Goal: Complete application form: Complete application form

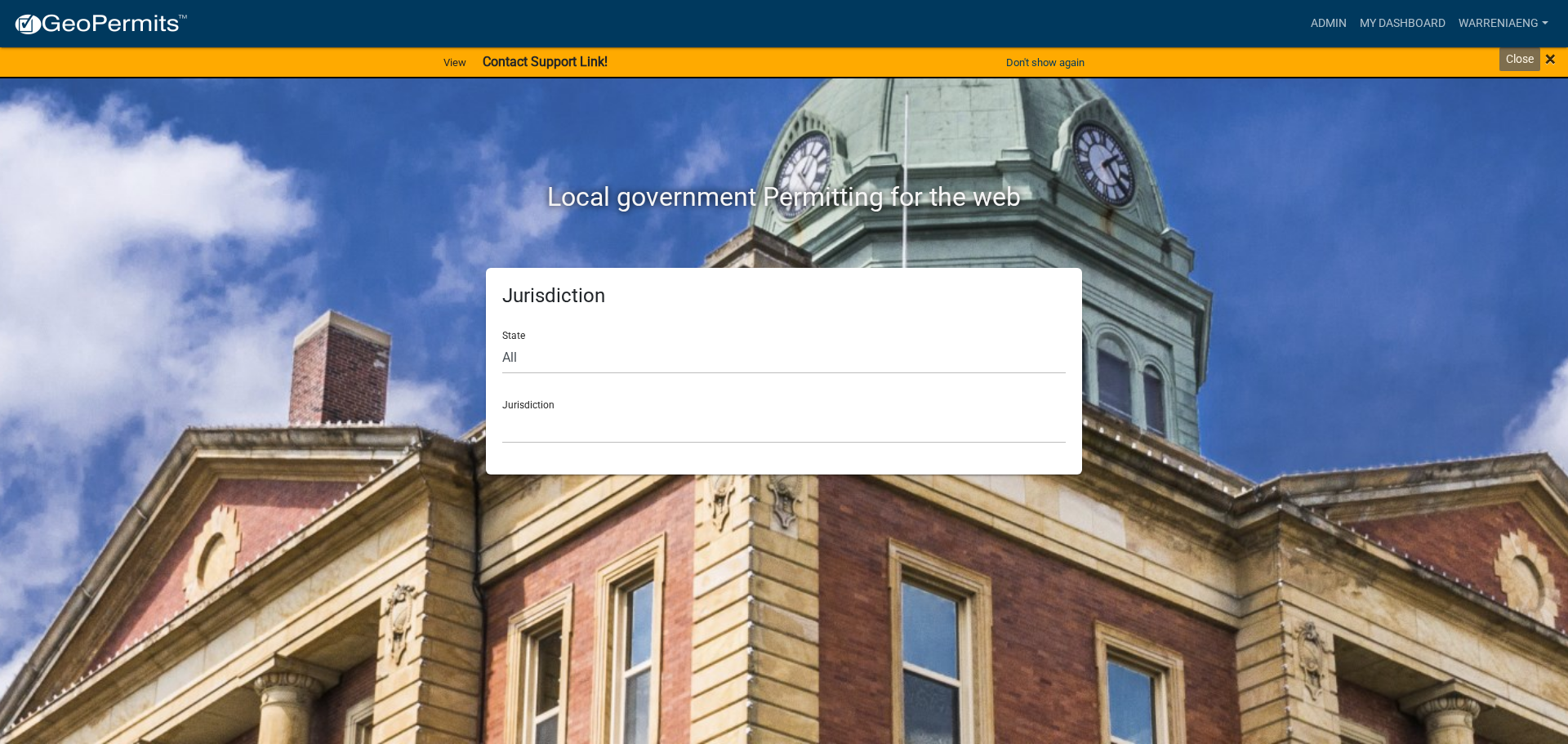
click at [1549, 62] on span "×" at bounding box center [1550, 58] width 11 height 23
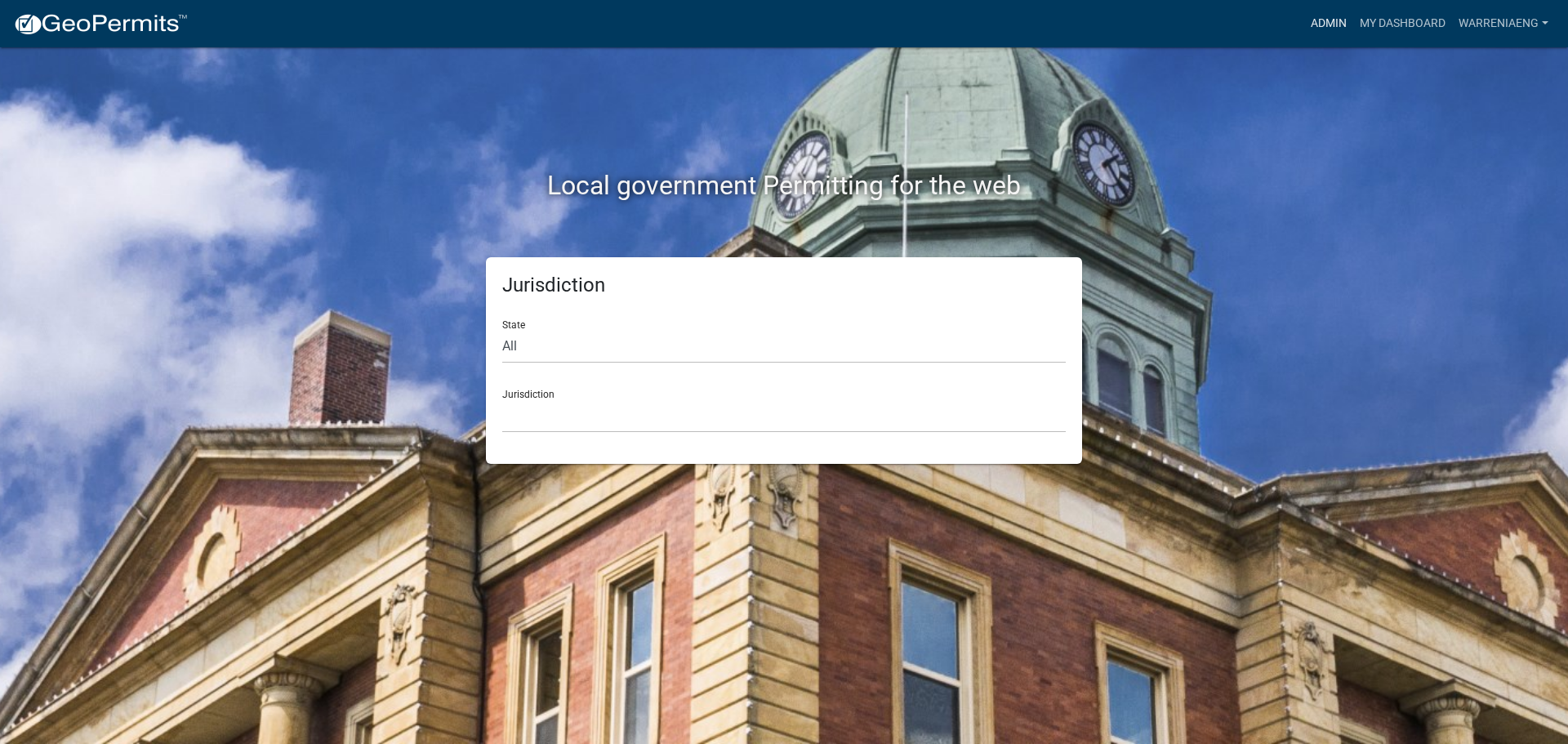
click at [1333, 26] on link "Admin" at bounding box center [1329, 23] width 49 height 31
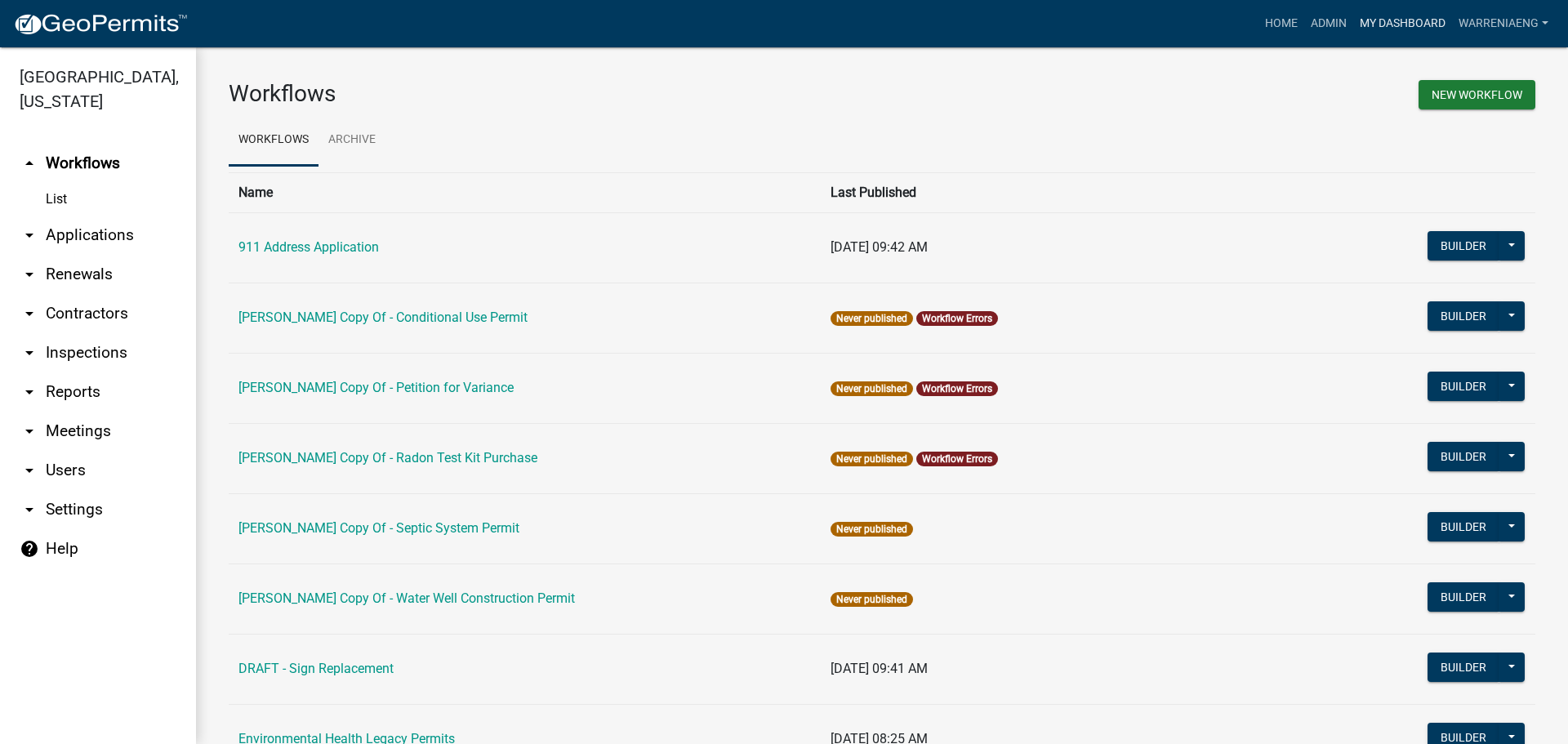
click at [1416, 26] on link "My Dashboard" at bounding box center [1402, 23] width 99 height 31
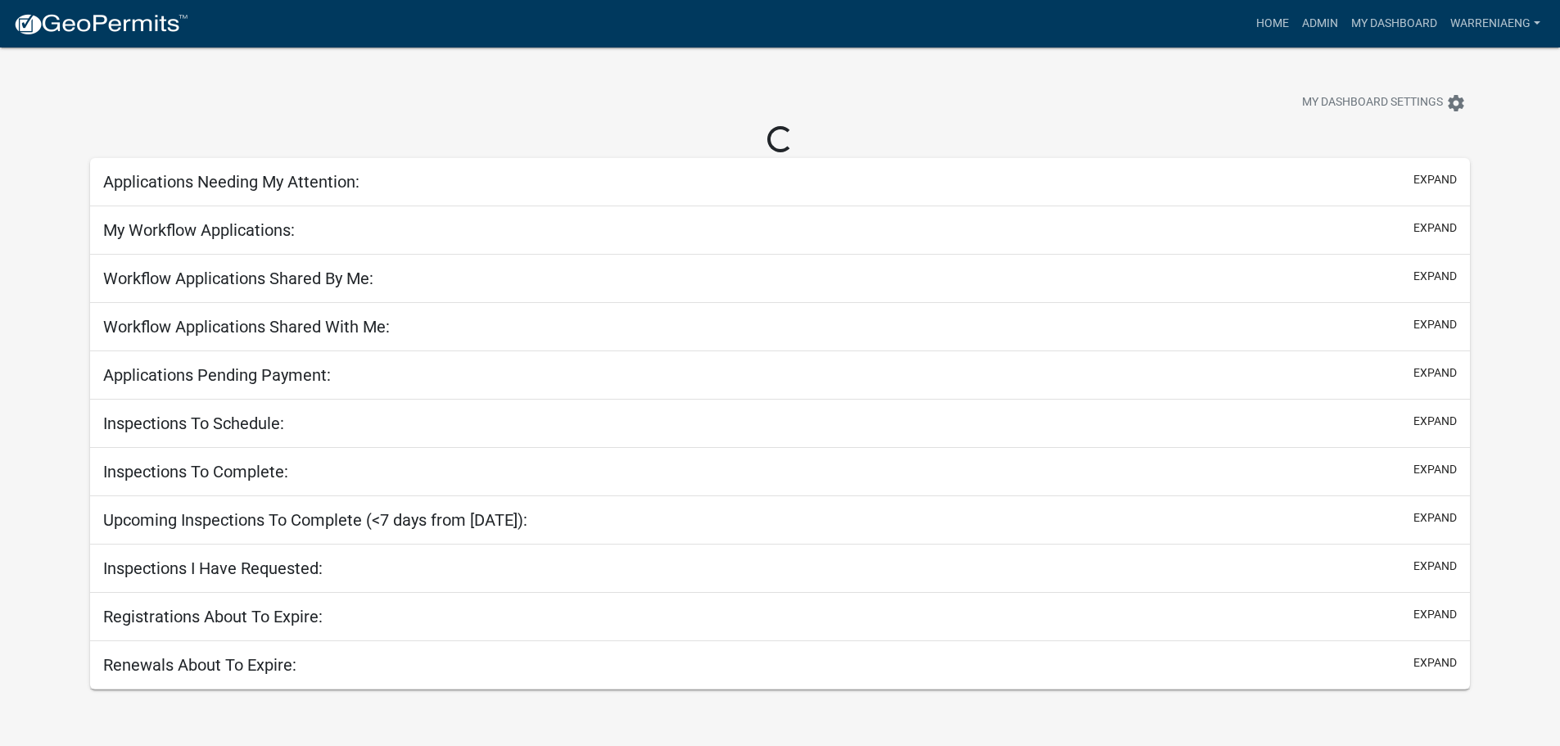
select select "3: 100"
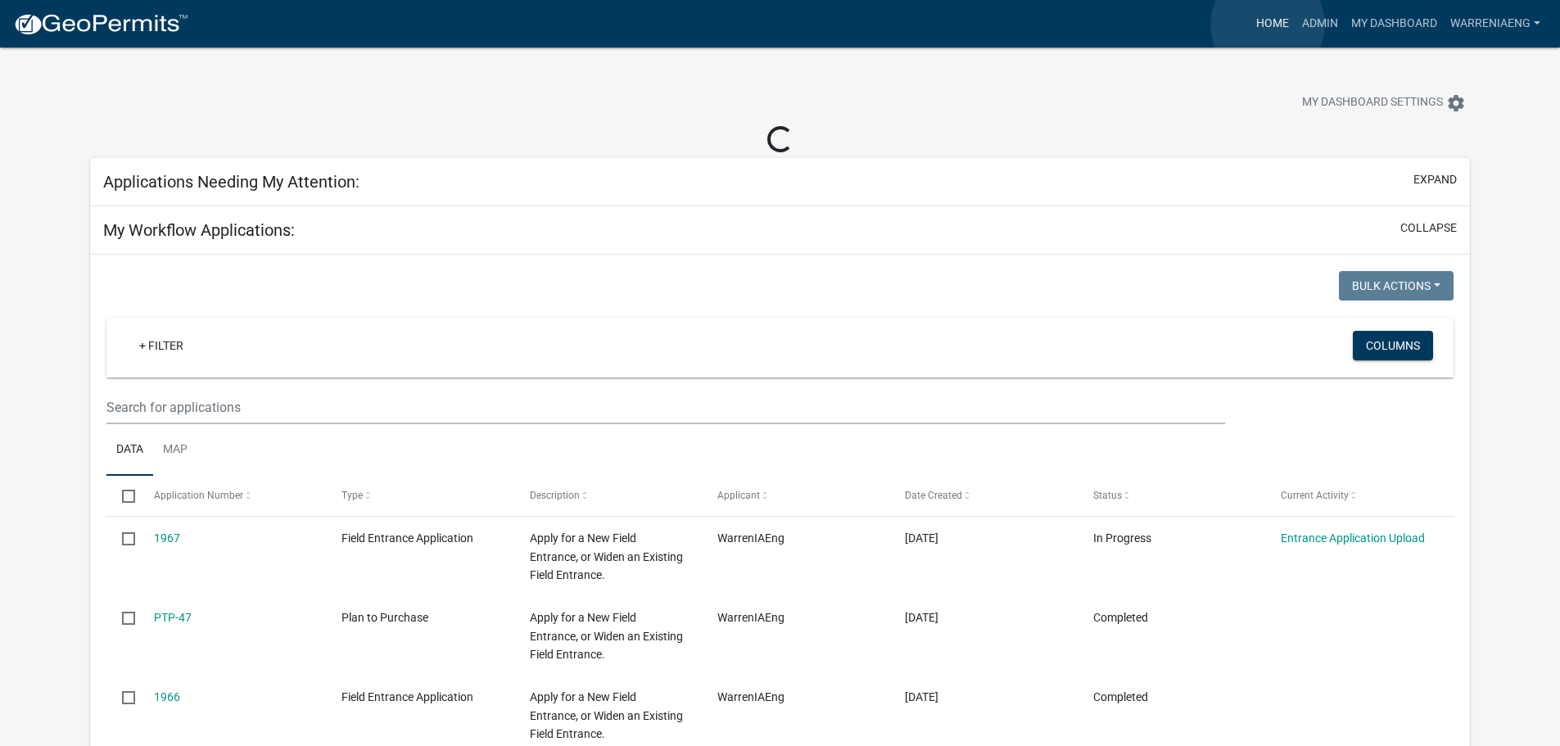
click at [1268, 25] on link "Home" at bounding box center [1273, 23] width 46 height 31
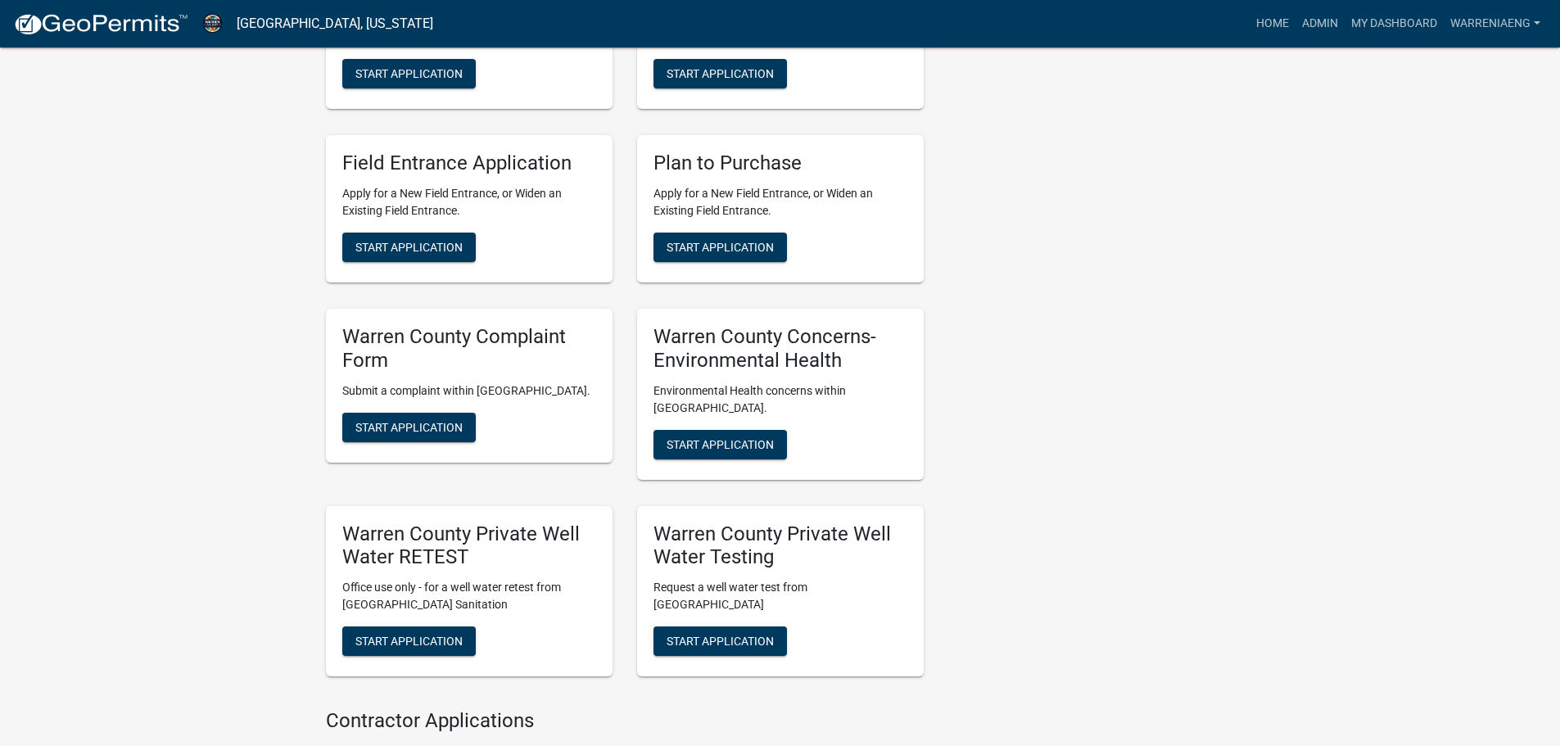
scroll to position [1290, 0]
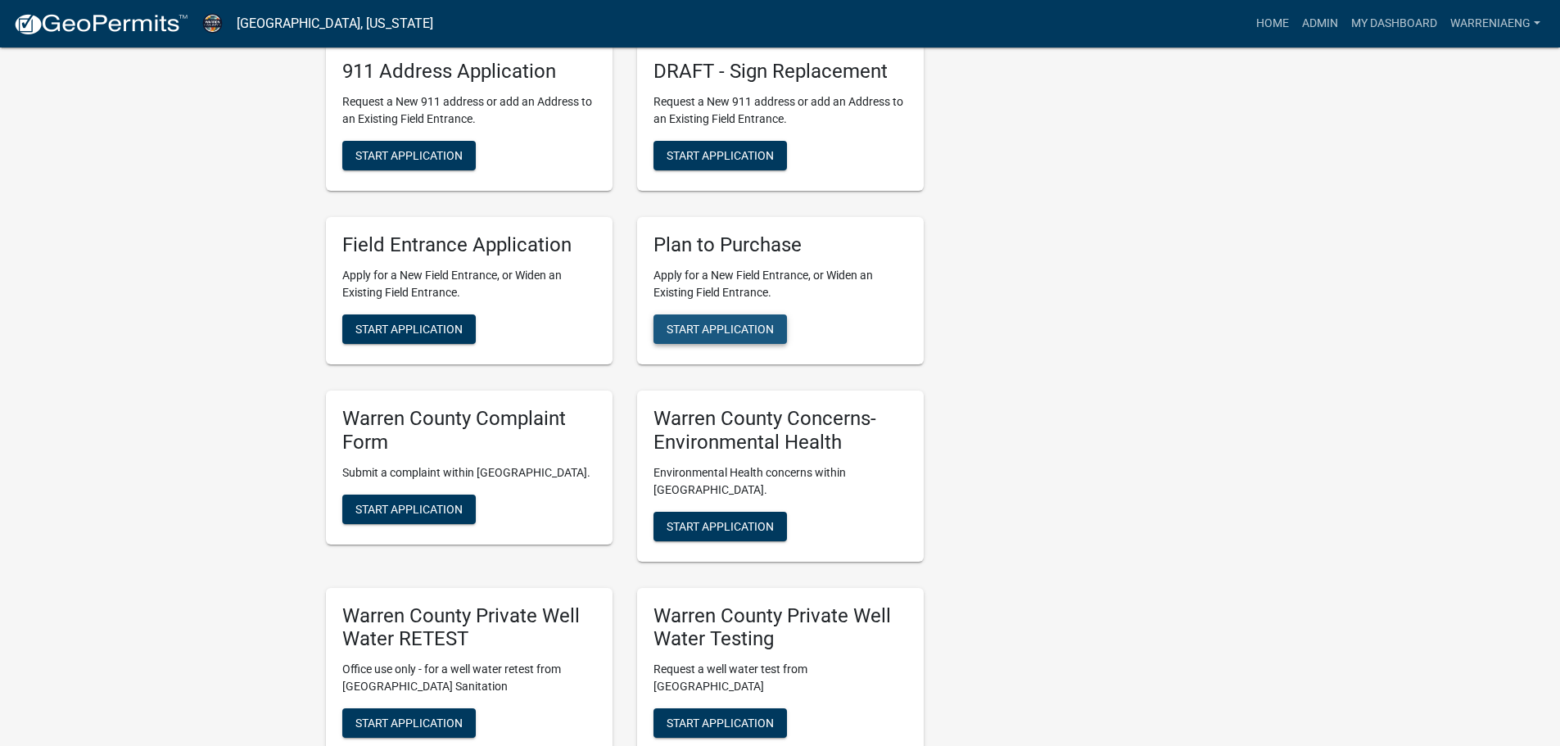
click at [744, 328] on span "Start Application" at bounding box center [720, 329] width 107 height 13
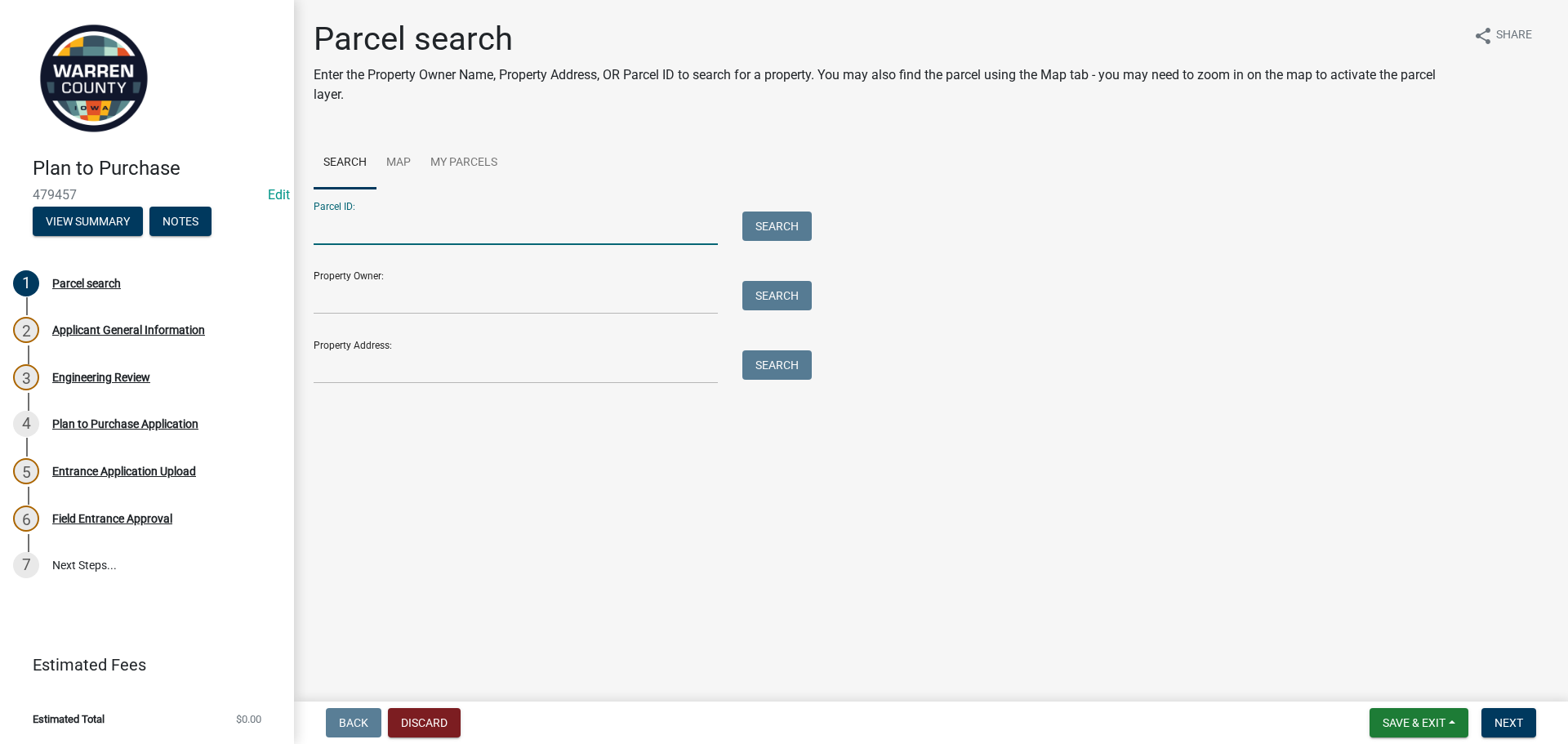
click at [390, 233] on input "Parcel ID:" at bounding box center [515, 228] width 404 height 34
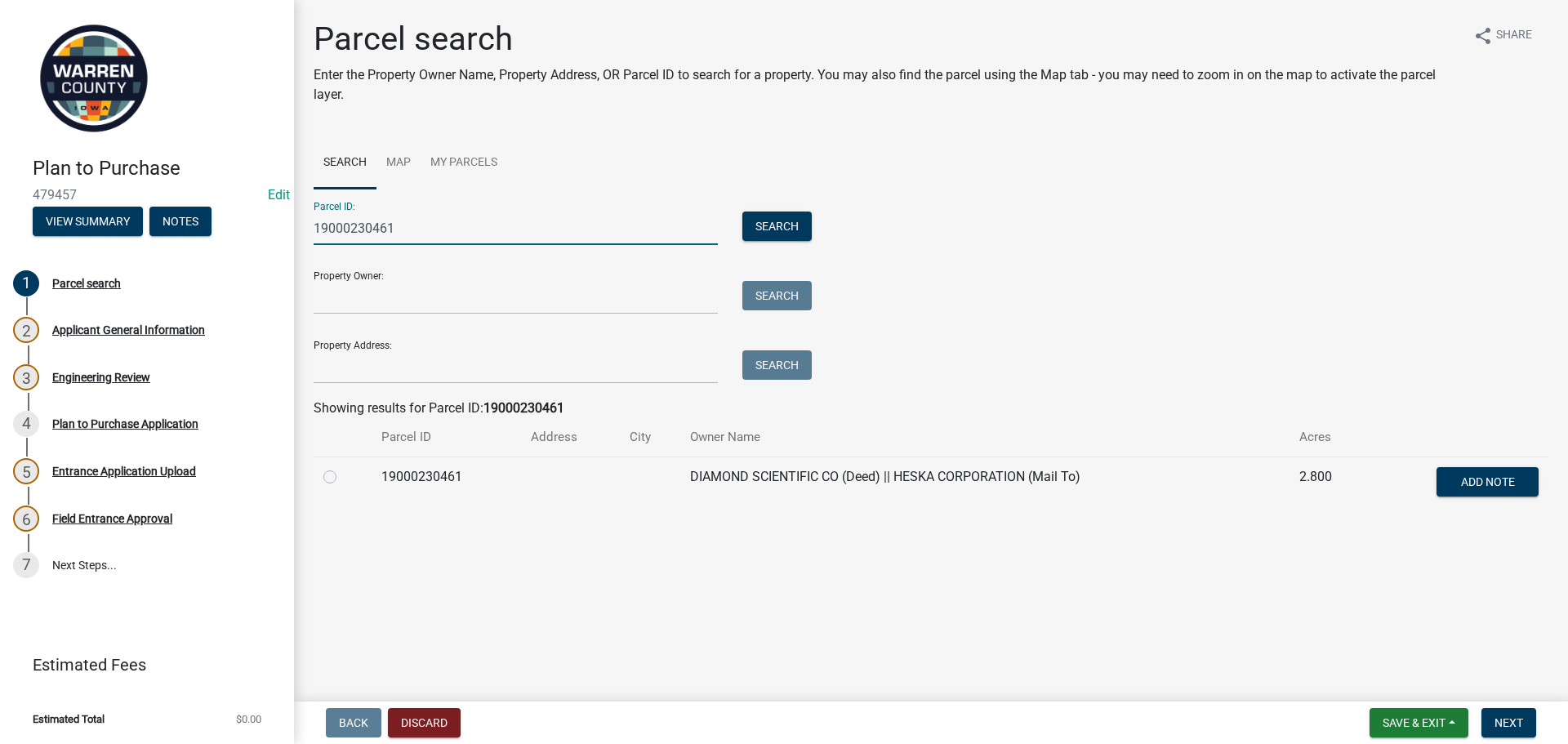
type input "19000230461"
click at [343, 467] on label at bounding box center [343, 467] width 0 height 0
click at [343, 473] on input "radio" at bounding box center [348, 472] width 11 height 11
radio input "true"
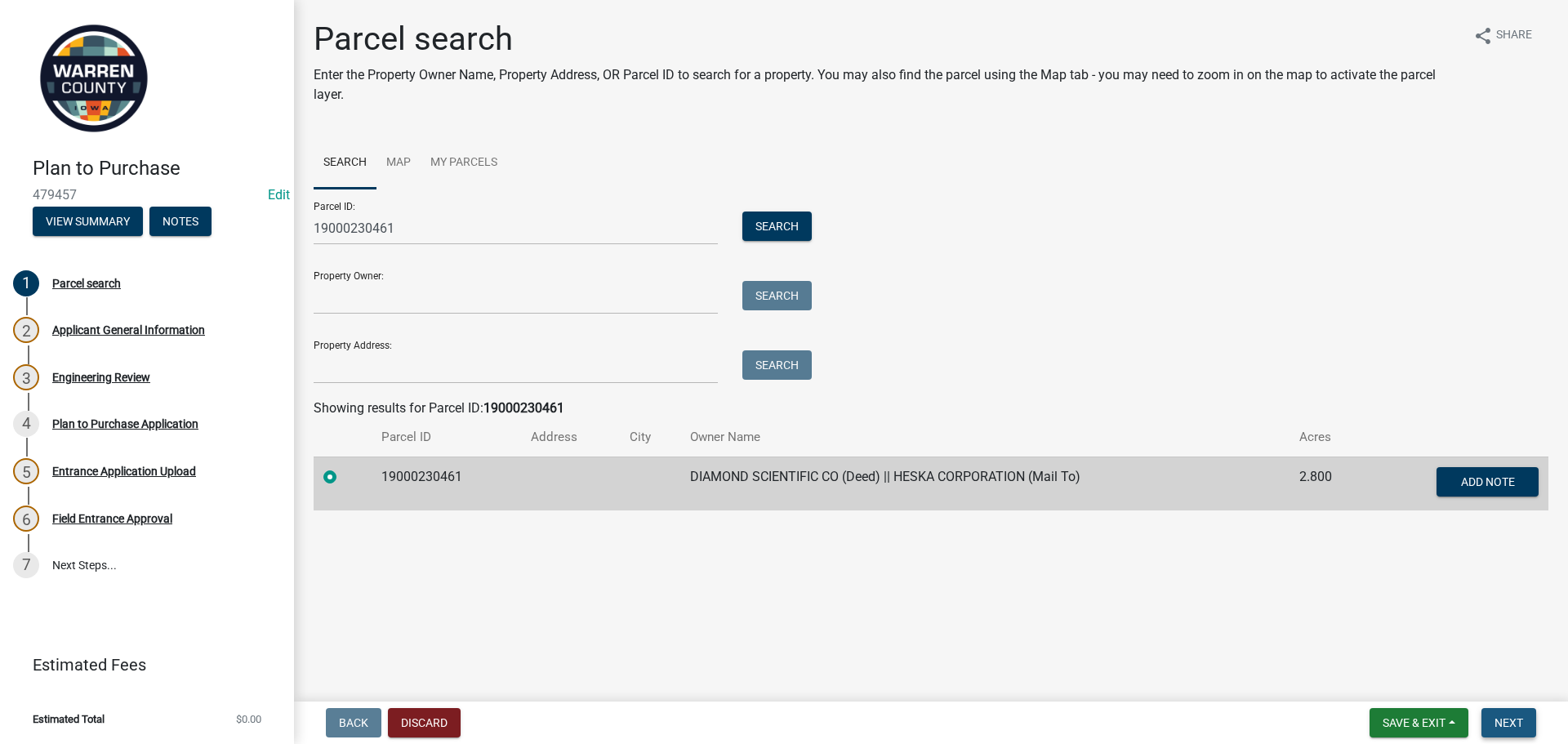
click at [1518, 724] on span "Next" at bounding box center [1509, 722] width 29 height 13
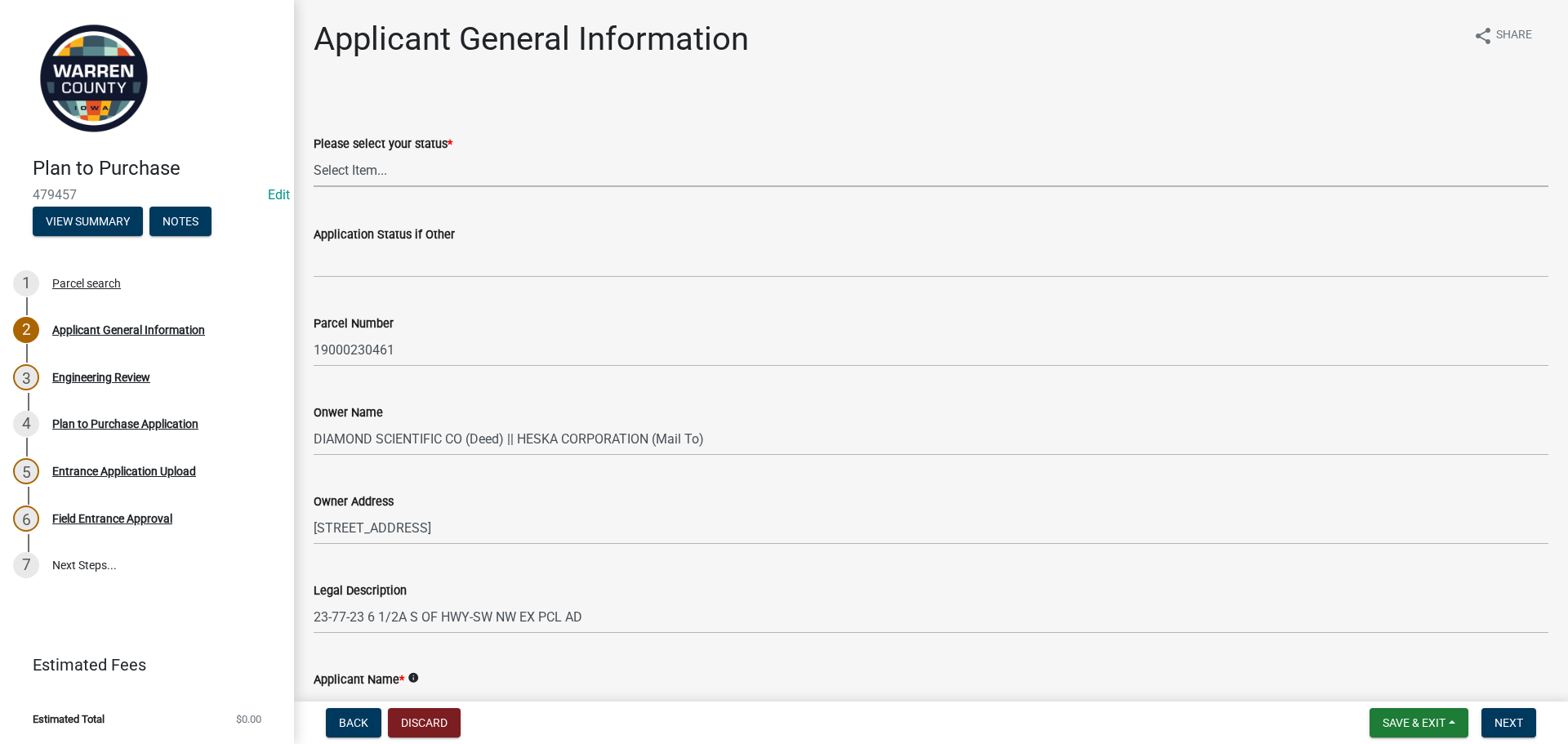
click at [467, 172] on select "Select Item... Owner Renter Plan to Purchase Other" at bounding box center [931, 171] width 1235 height 34
click at [313, 154] on select "Select Item... Owner Renter Plan to Purchase Other" at bounding box center [931, 171] width 1235 height 34
select select "196e4b07-6cc4-41fe-a532-0418cc6158e6"
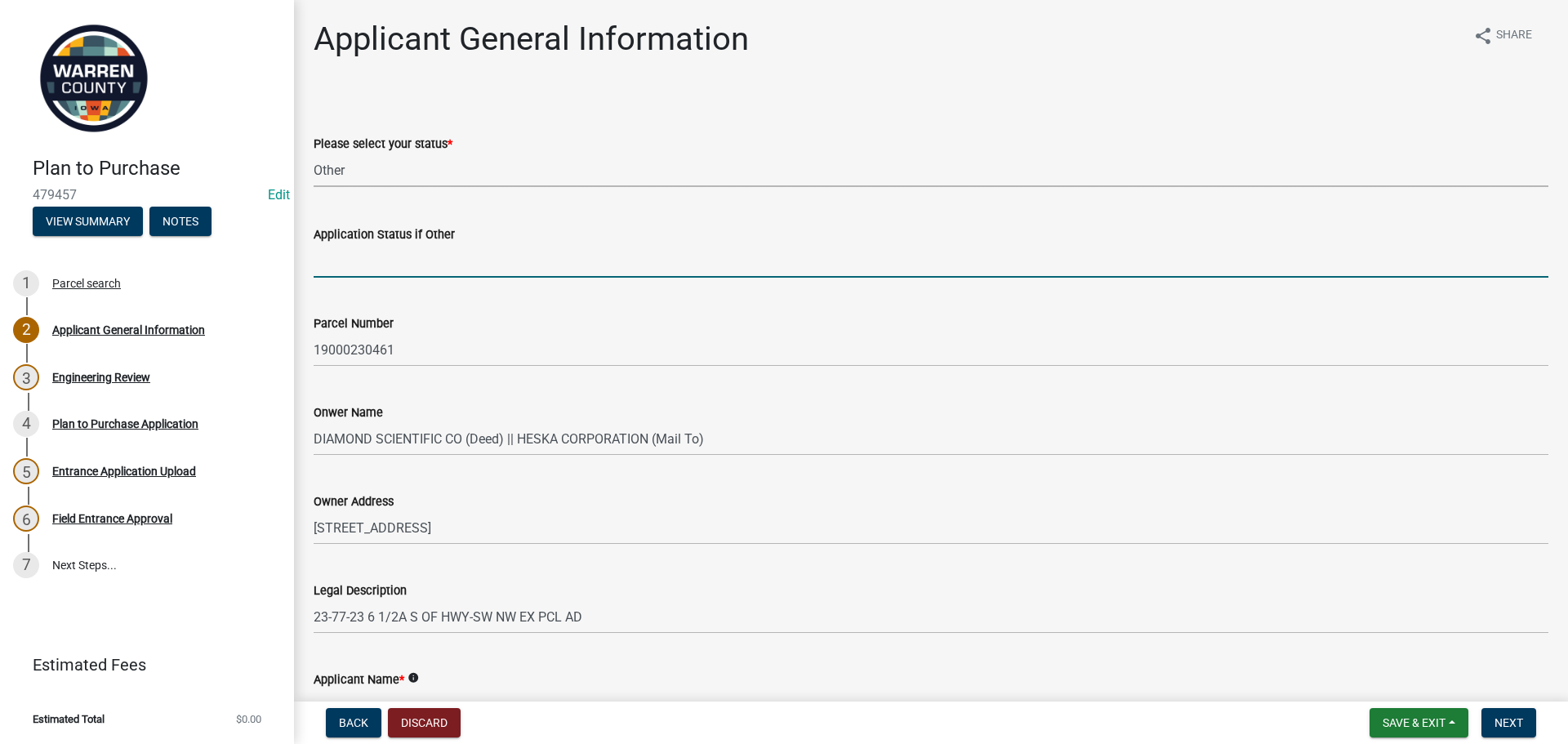
click at [420, 260] on input "Application Status if Other" at bounding box center [931, 261] width 1235 height 34
type input "Realtor"
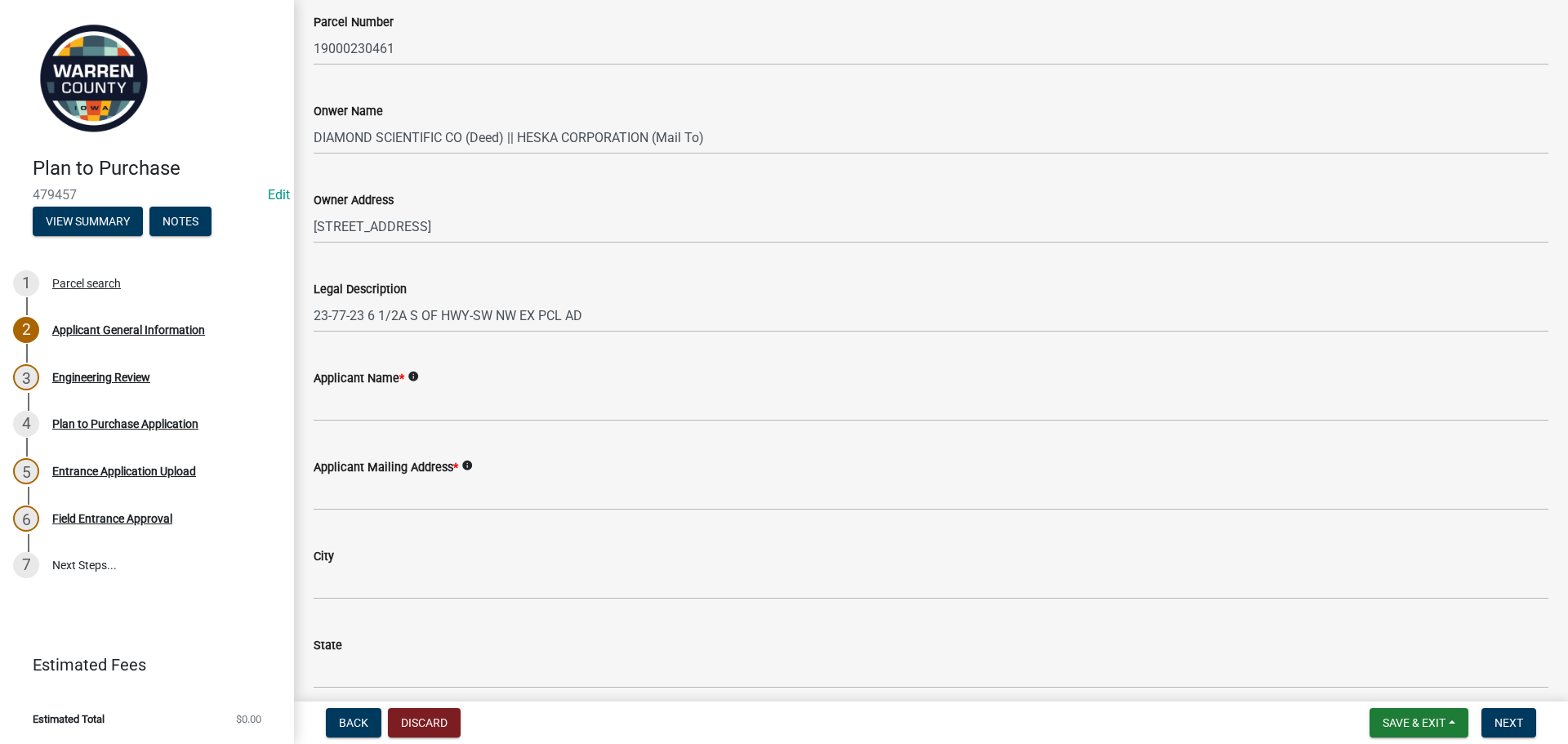
scroll to position [327, 0]
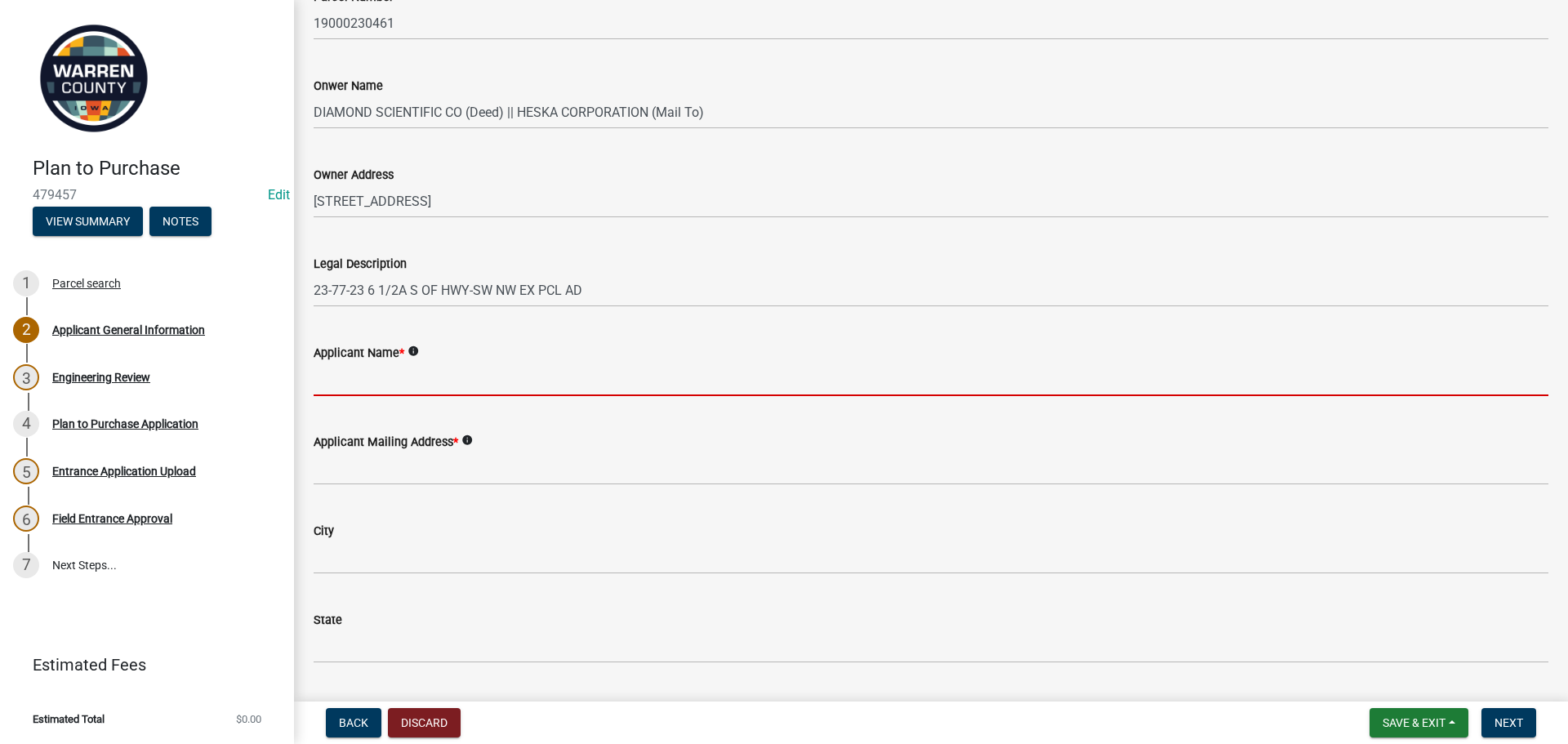
click at [448, 385] on input "Applicant Name *" at bounding box center [931, 380] width 1235 height 34
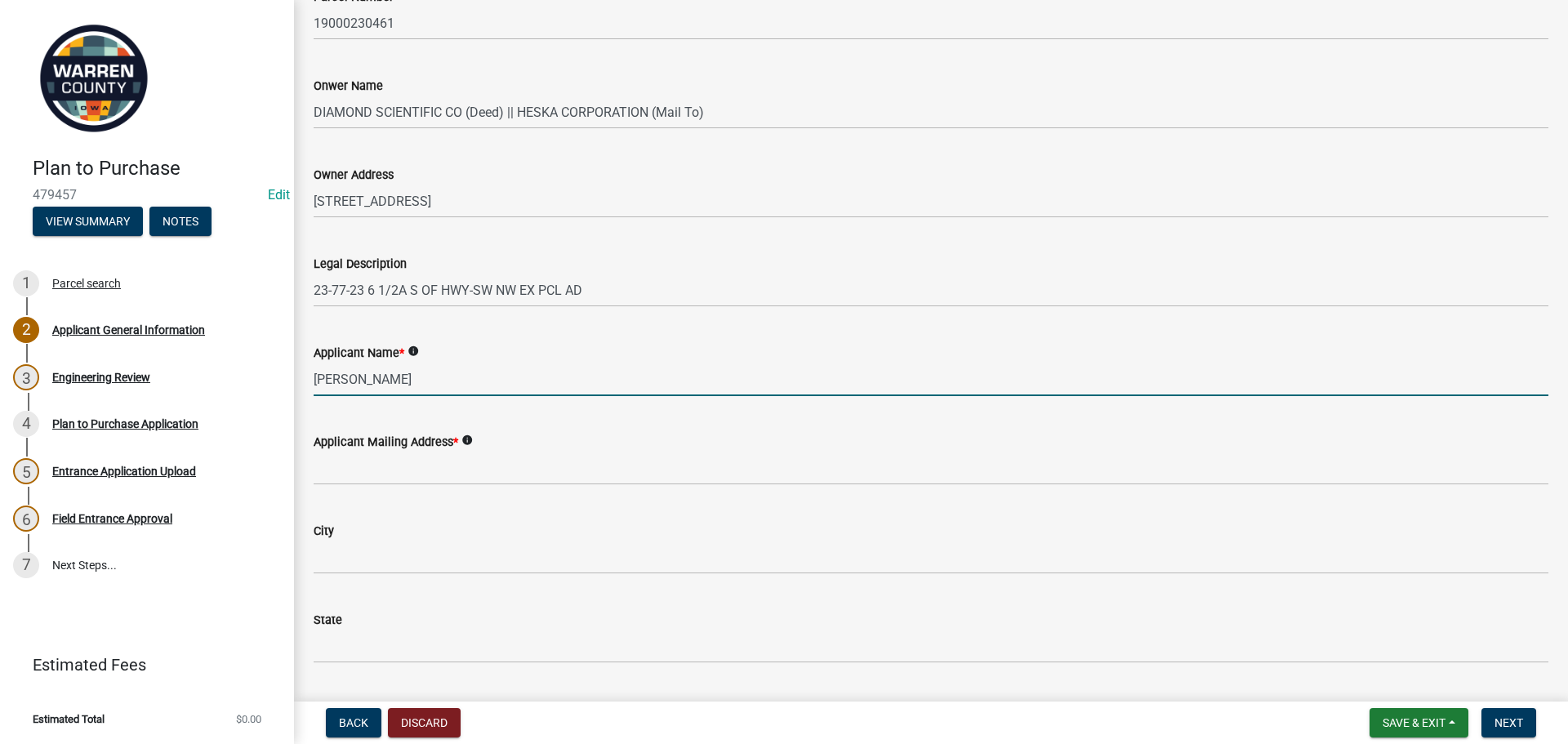
type input "[PERSON_NAME]"
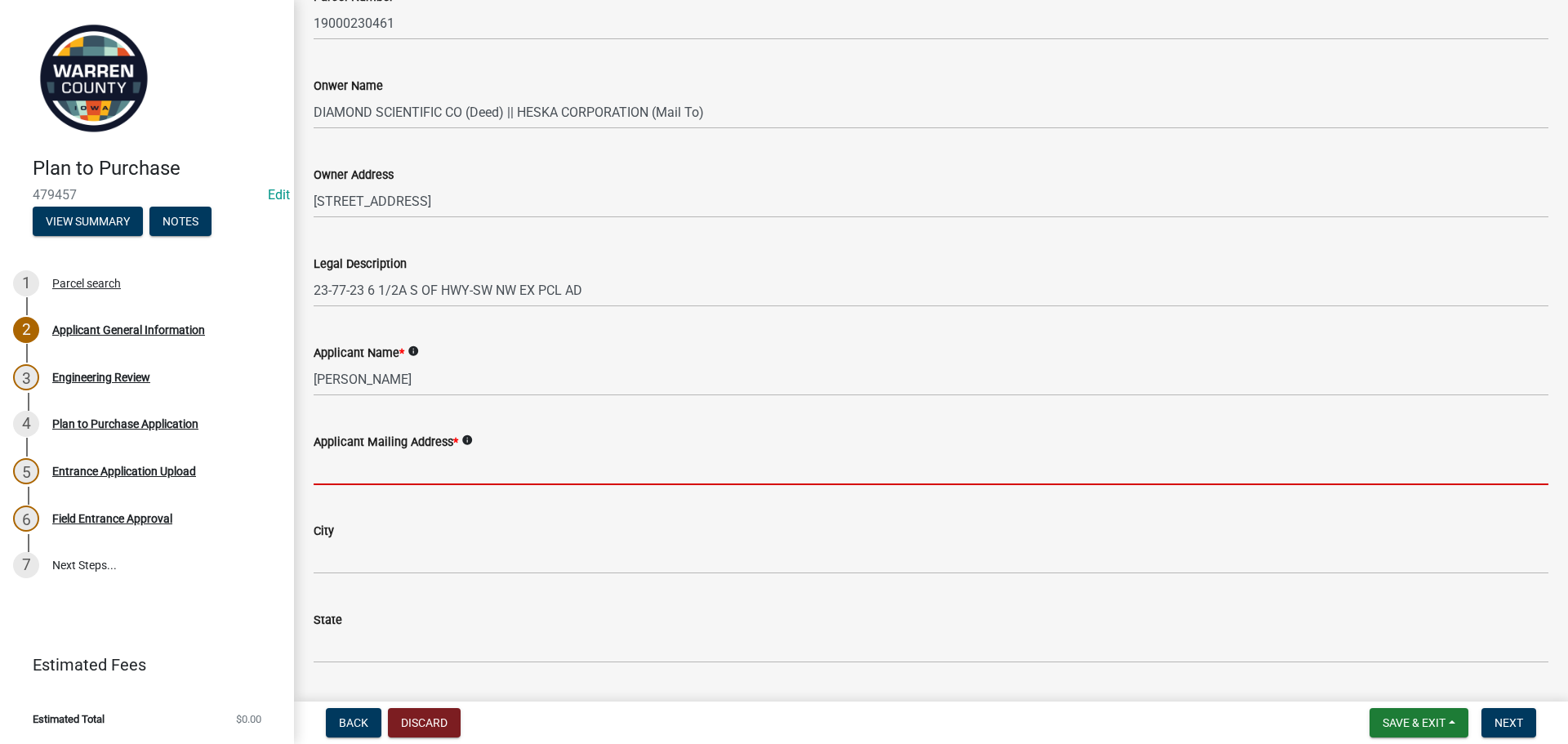
click at [371, 470] on input "Applicant Mailing Address *" at bounding box center [931, 469] width 1235 height 34
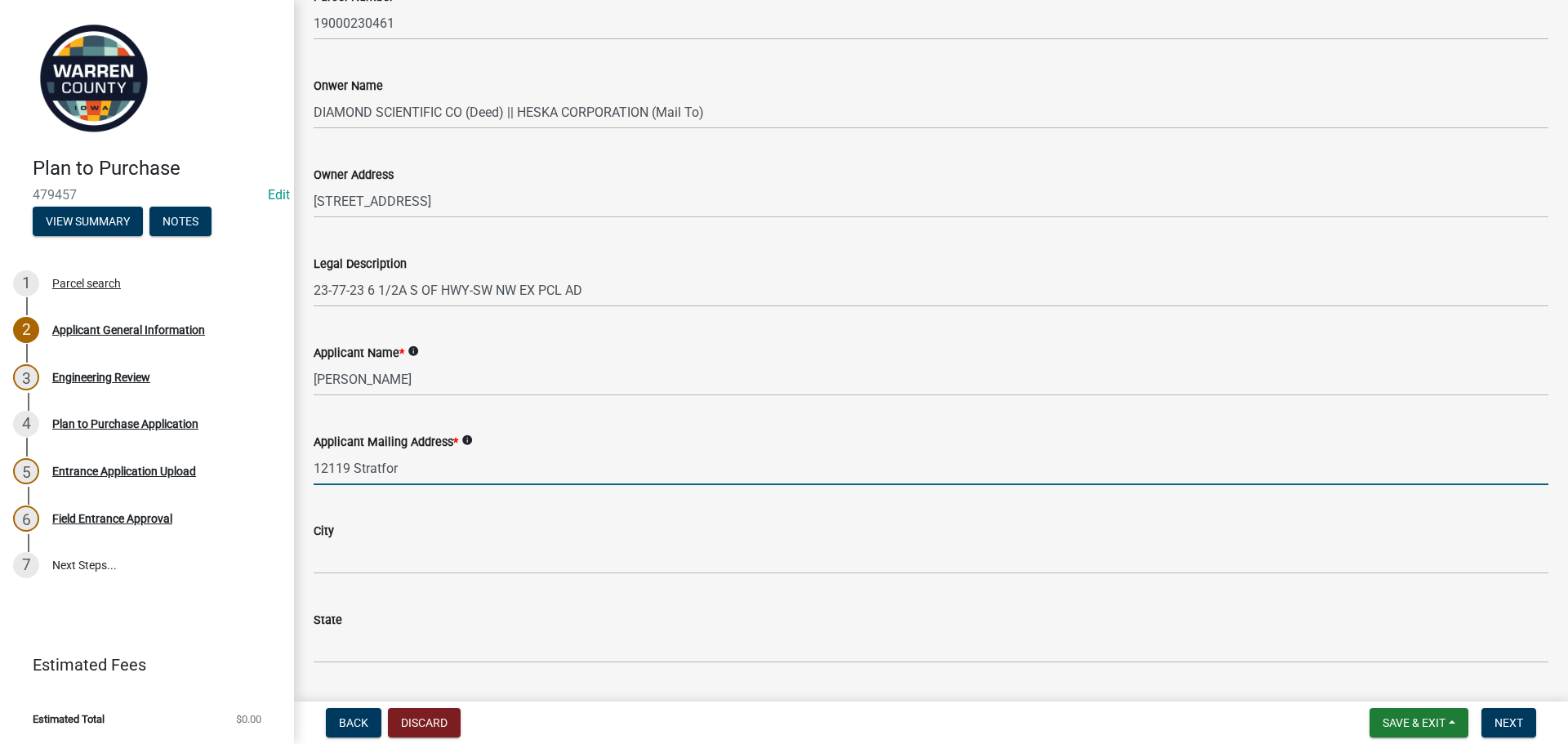
type input "[STREET_ADDRESS]"
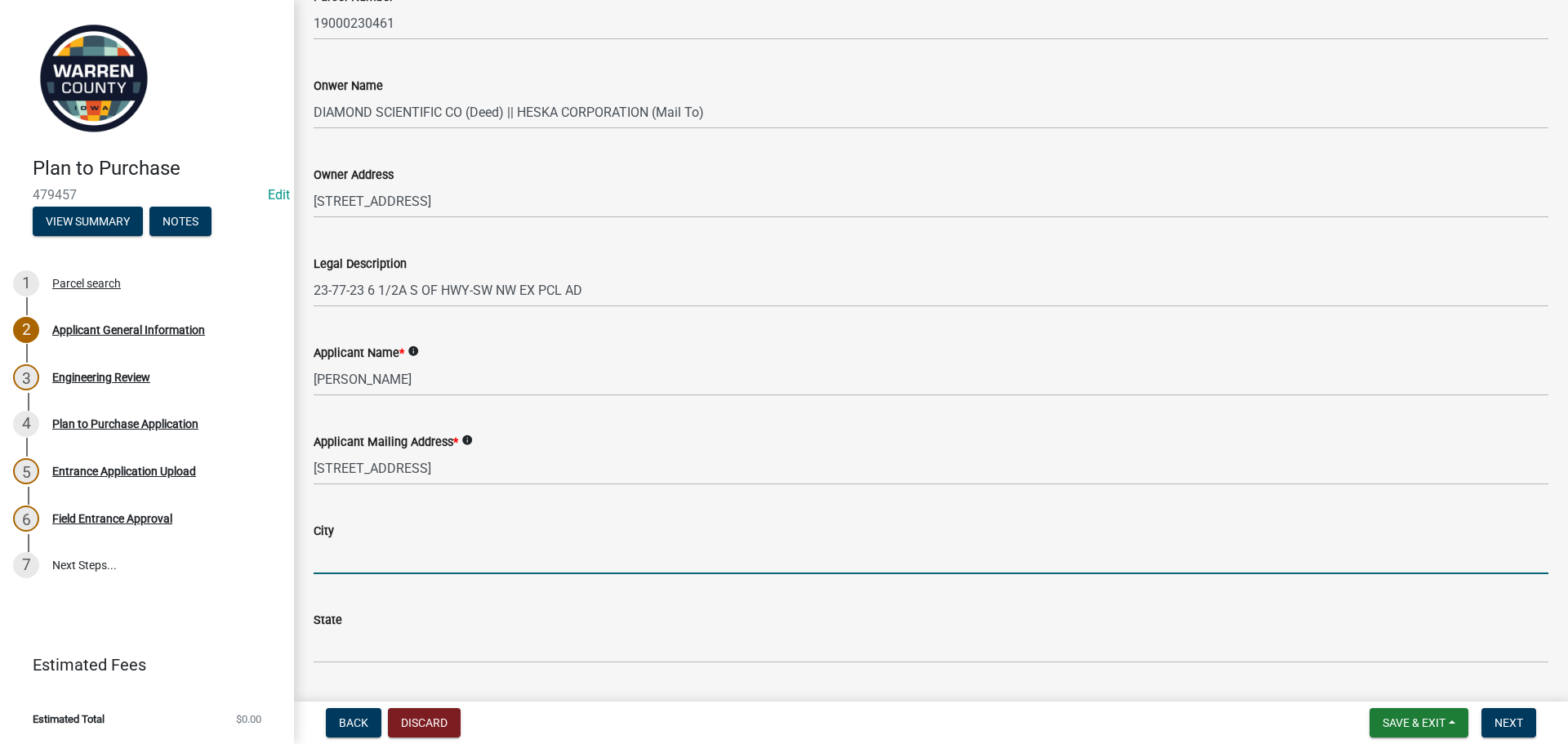
click at [455, 558] on input "City" at bounding box center [931, 558] width 1235 height 34
type input "[PERSON_NAME]"
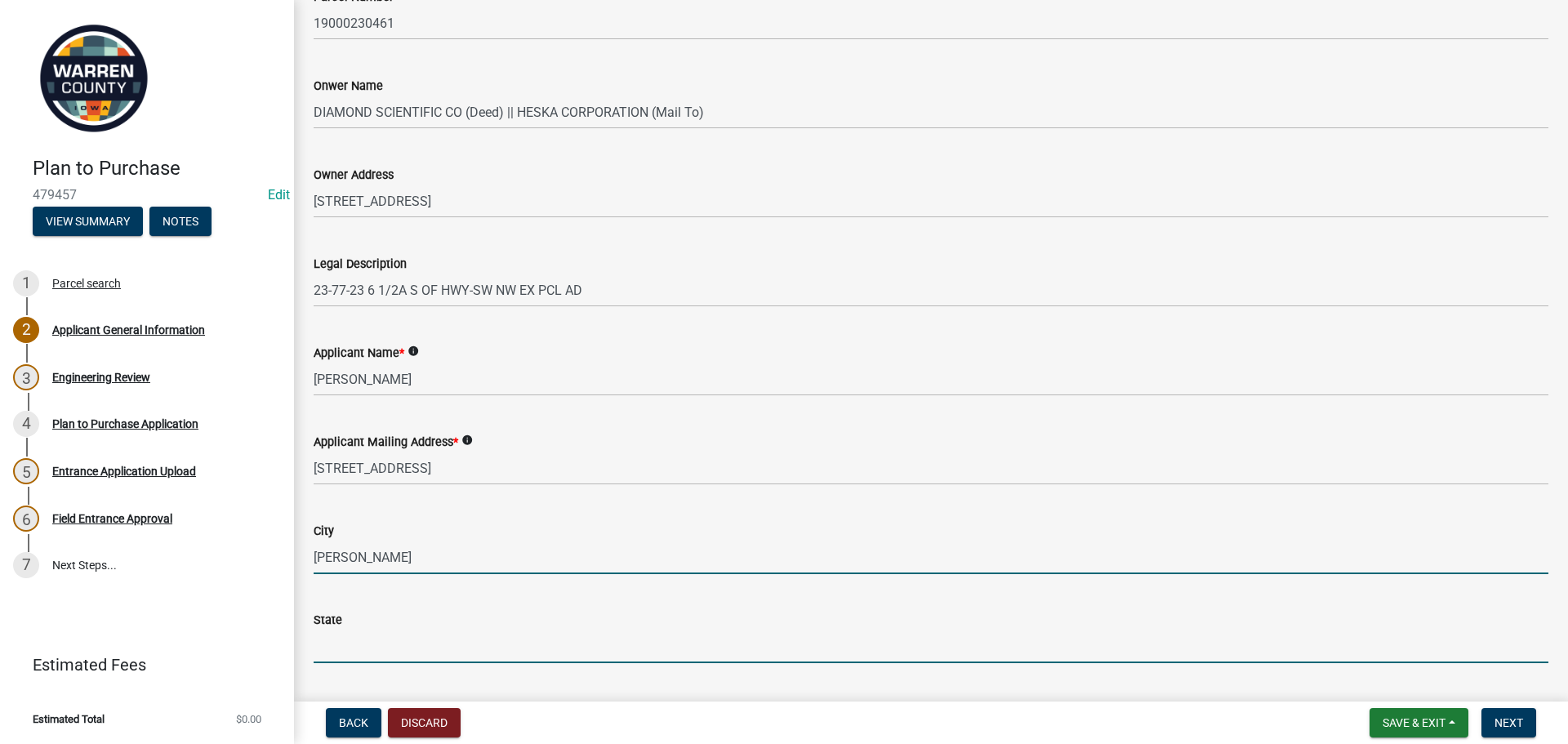
click at [351, 652] on input "State" at bounding box center [931, 646] width 1235 height 34
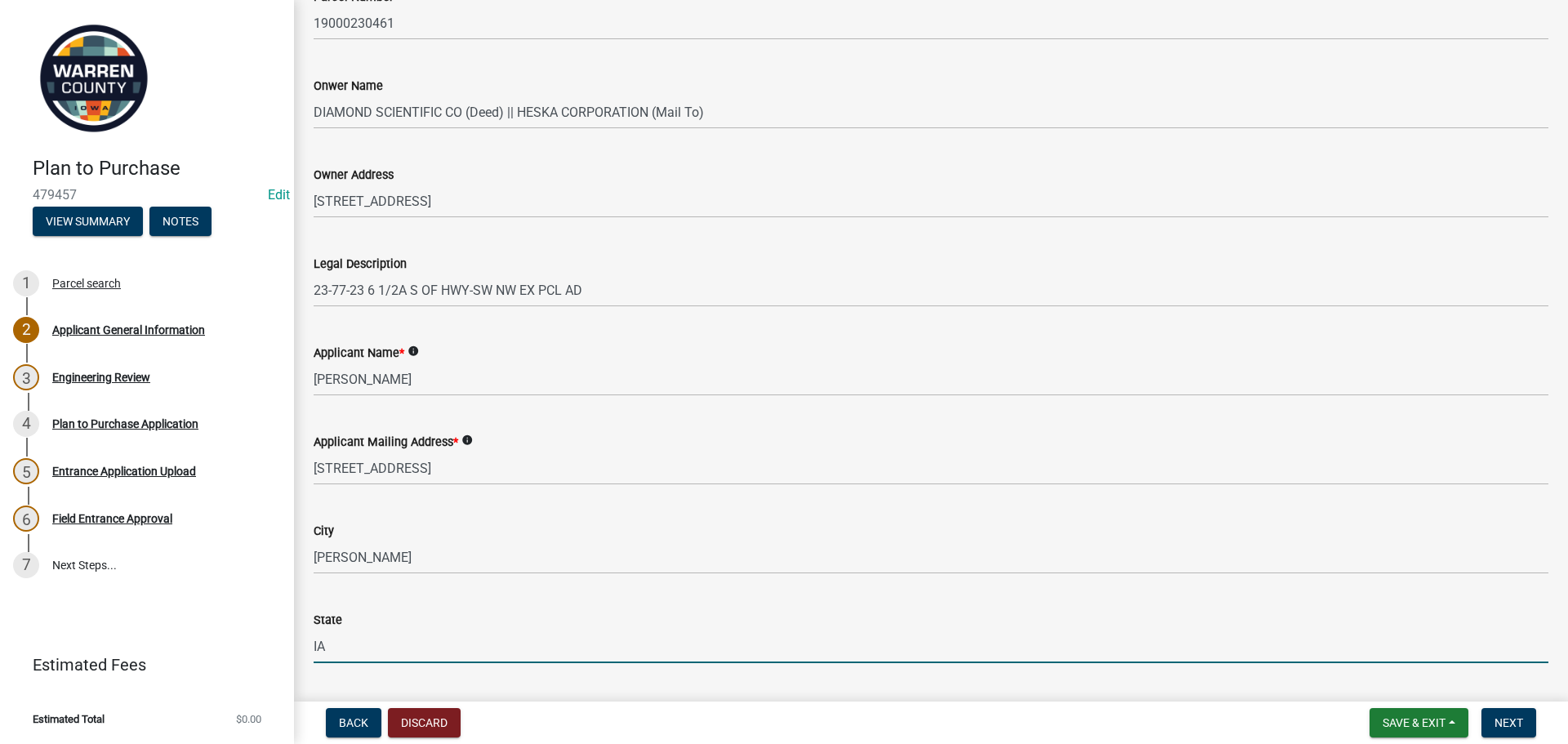
type input "IA"
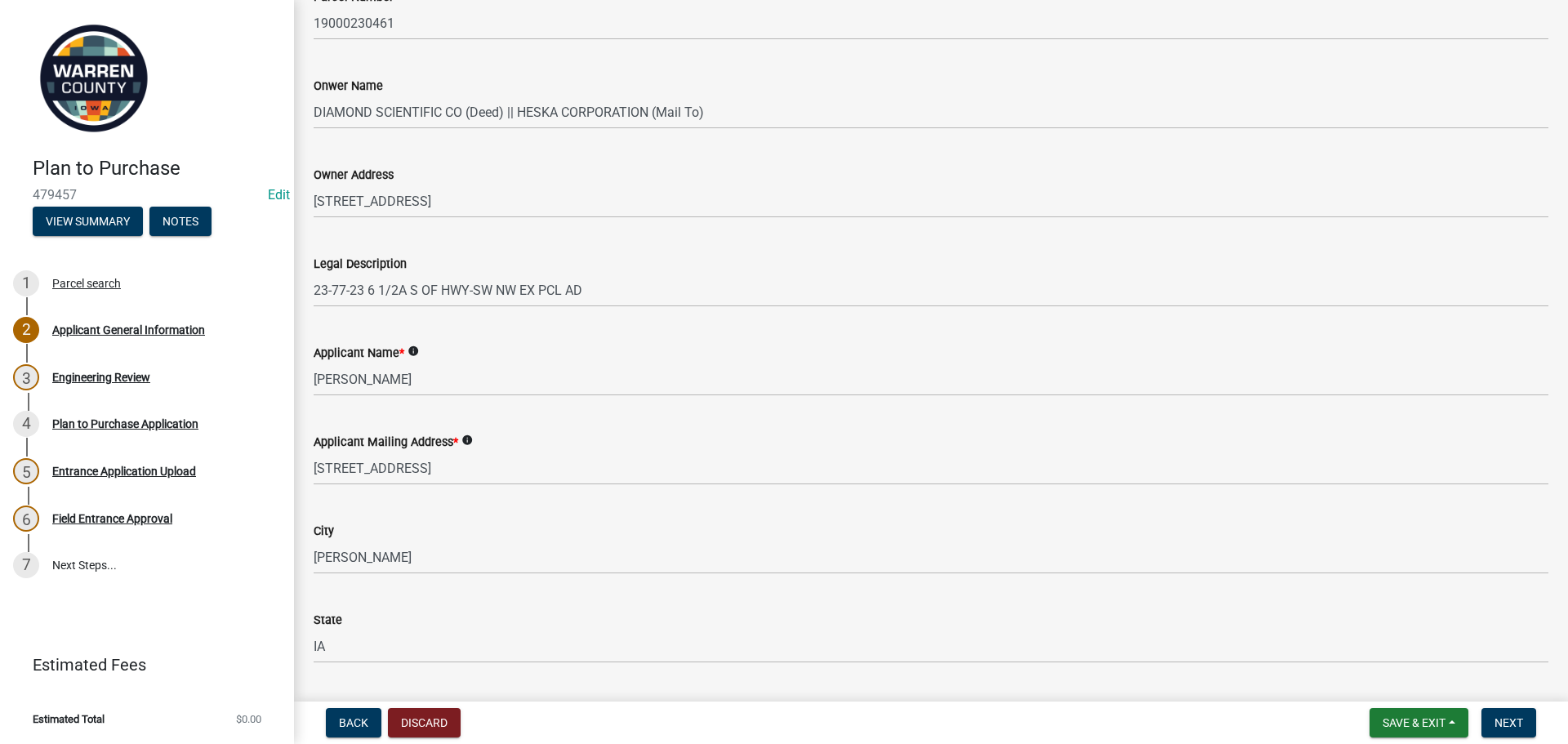
scroll to position [638, 0]
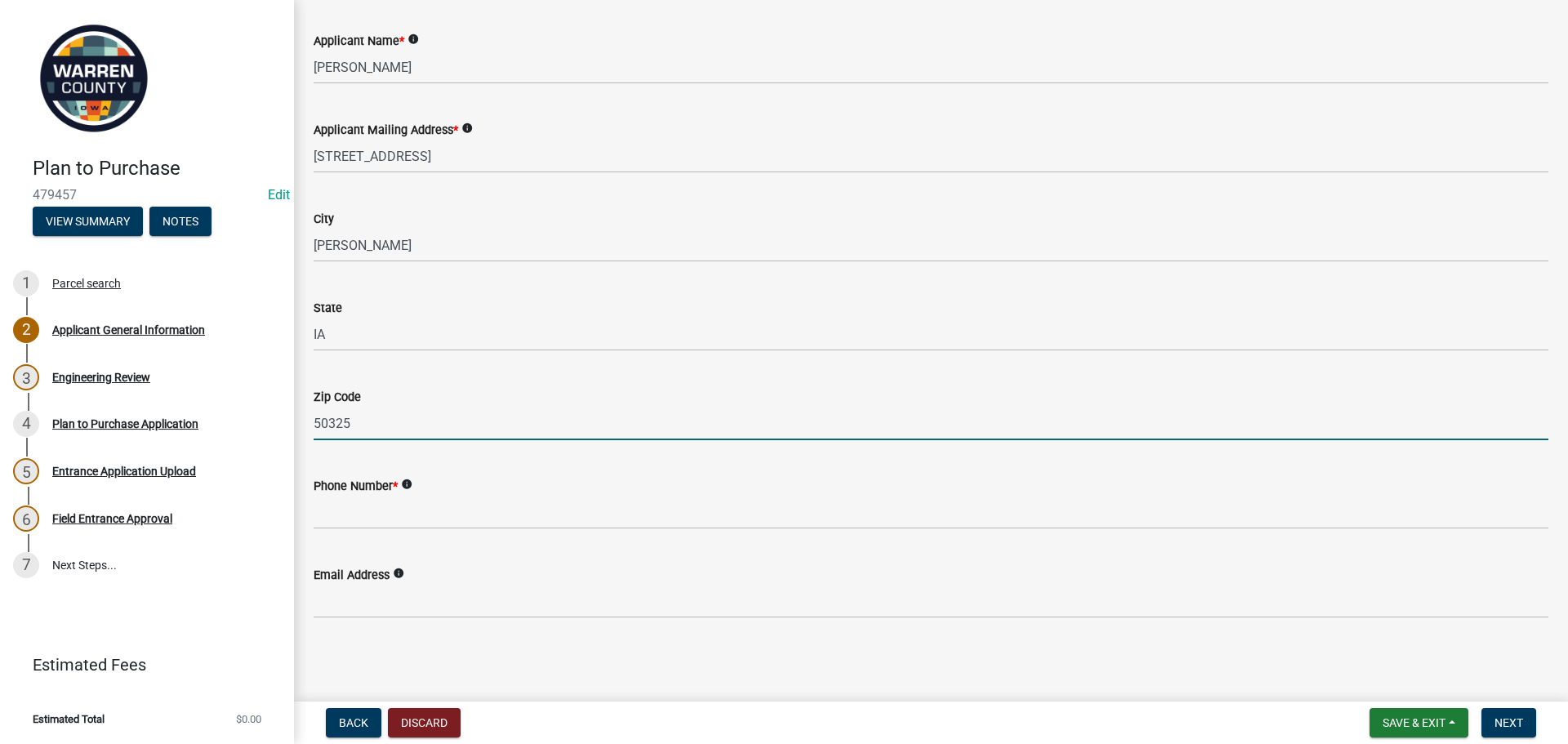
type input "50325"
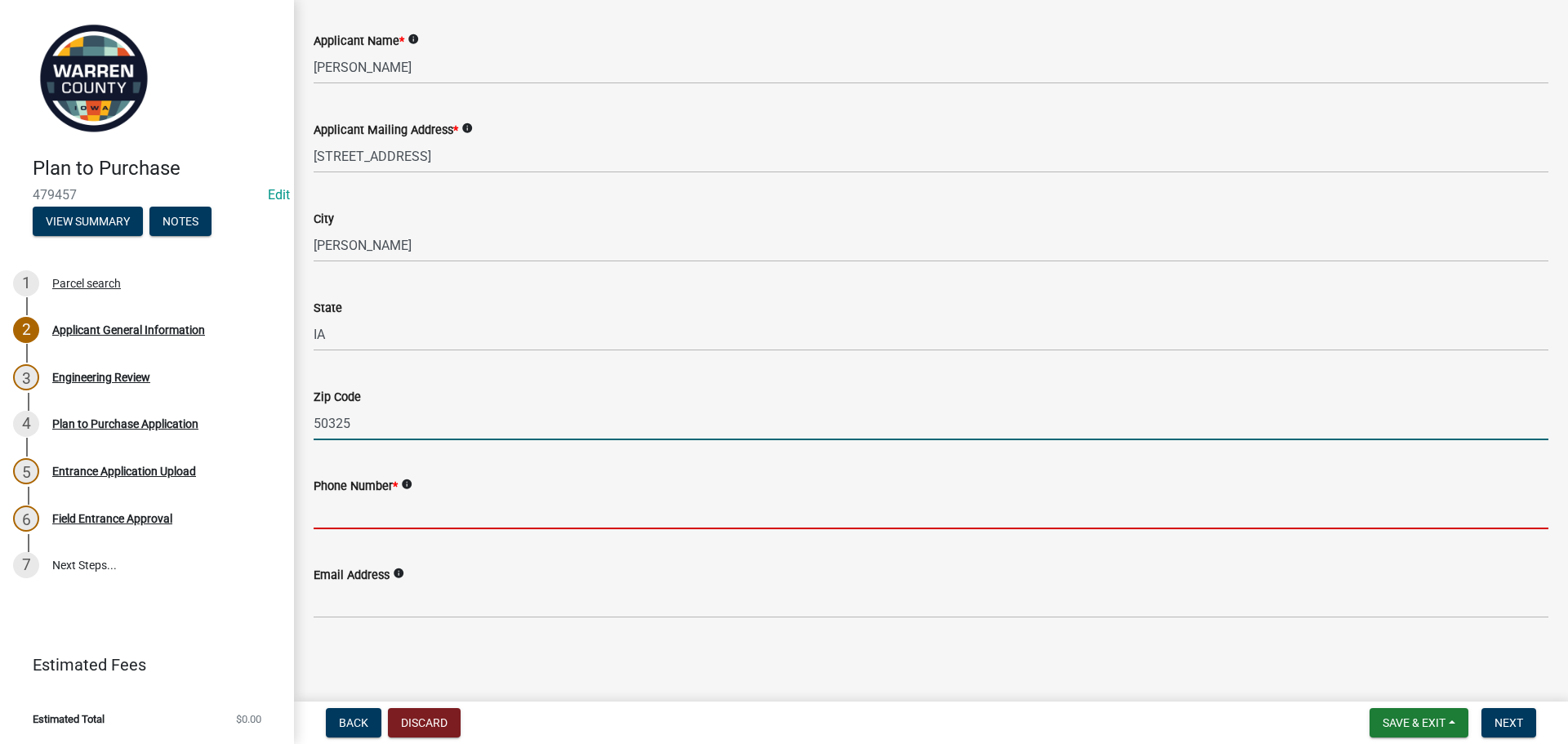
click at [359, 513] on input "Phone Number *" at bounding box center [931, 513] width 1235 height 34
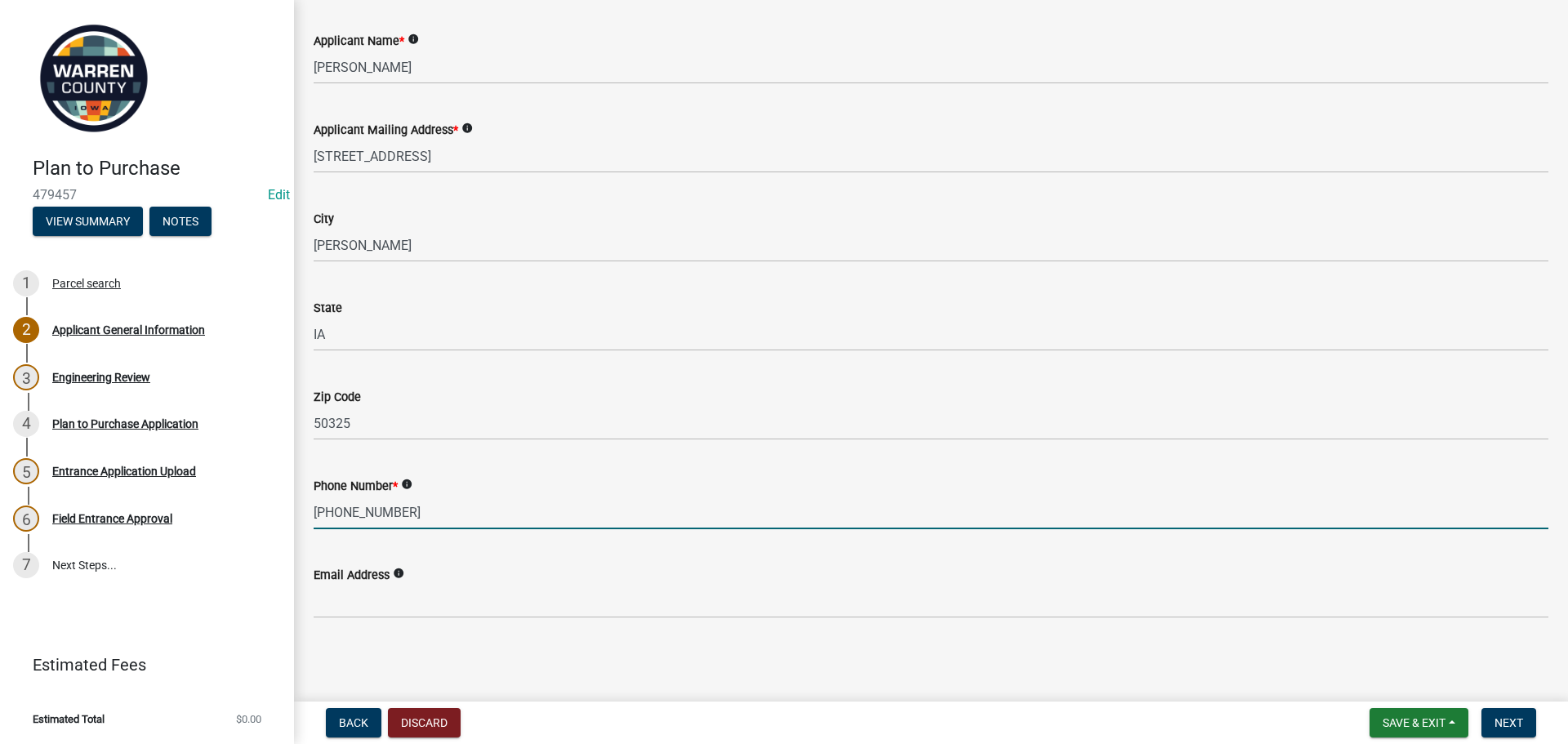
type input "[PHONE_NUMBER]"
click at [415, 584] on div "Email Address info" at bounding box center [931, 575] width 1235 height 20
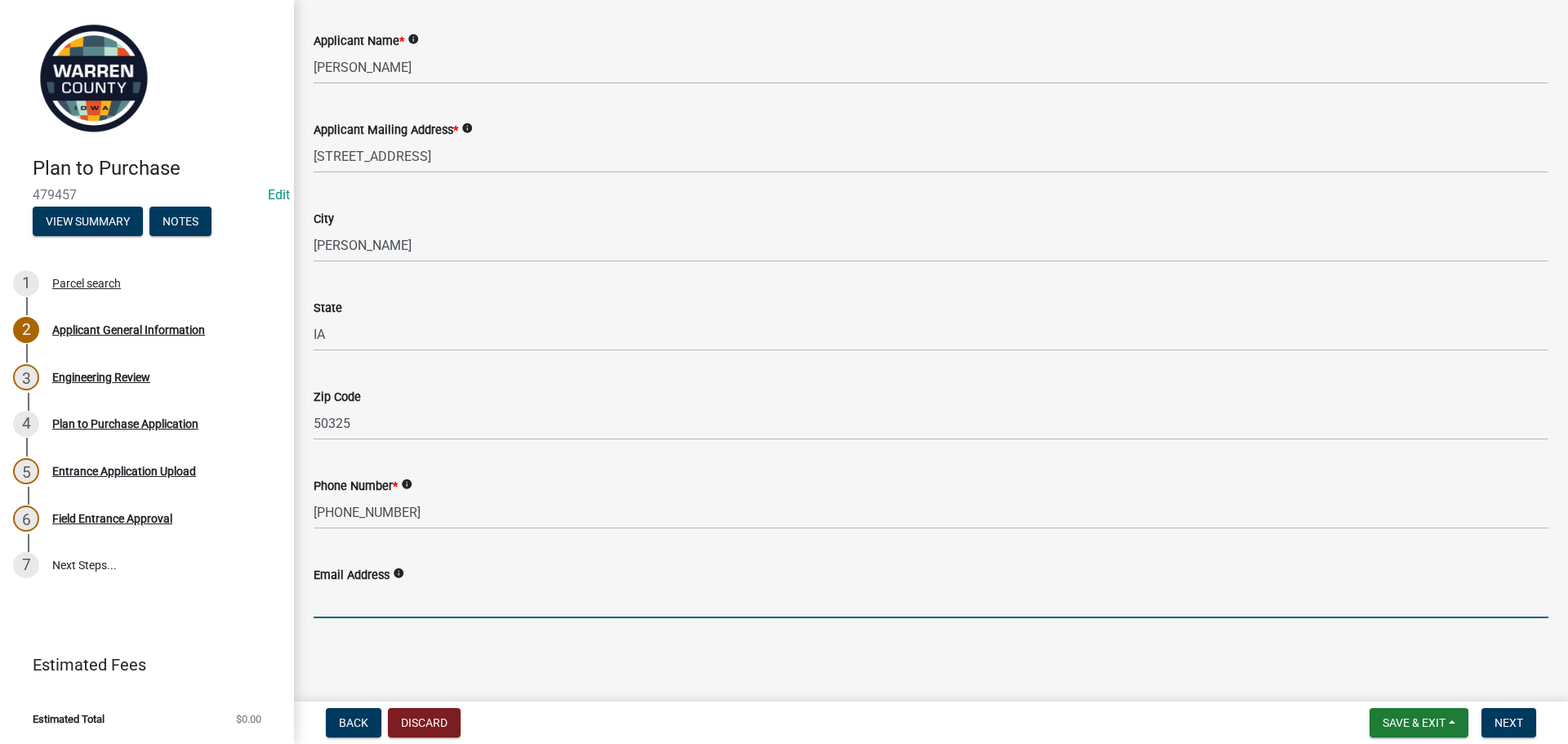
click at [410, 602] on input "Email Address" at bounding box center [931, 601] width 1235 height 34
type input "[EMAIL_ADDRESS][DOMAIN_NAME]"
click at [1493, 726] on button "Next" at bounding box center [1509, 722] width 55 height 29
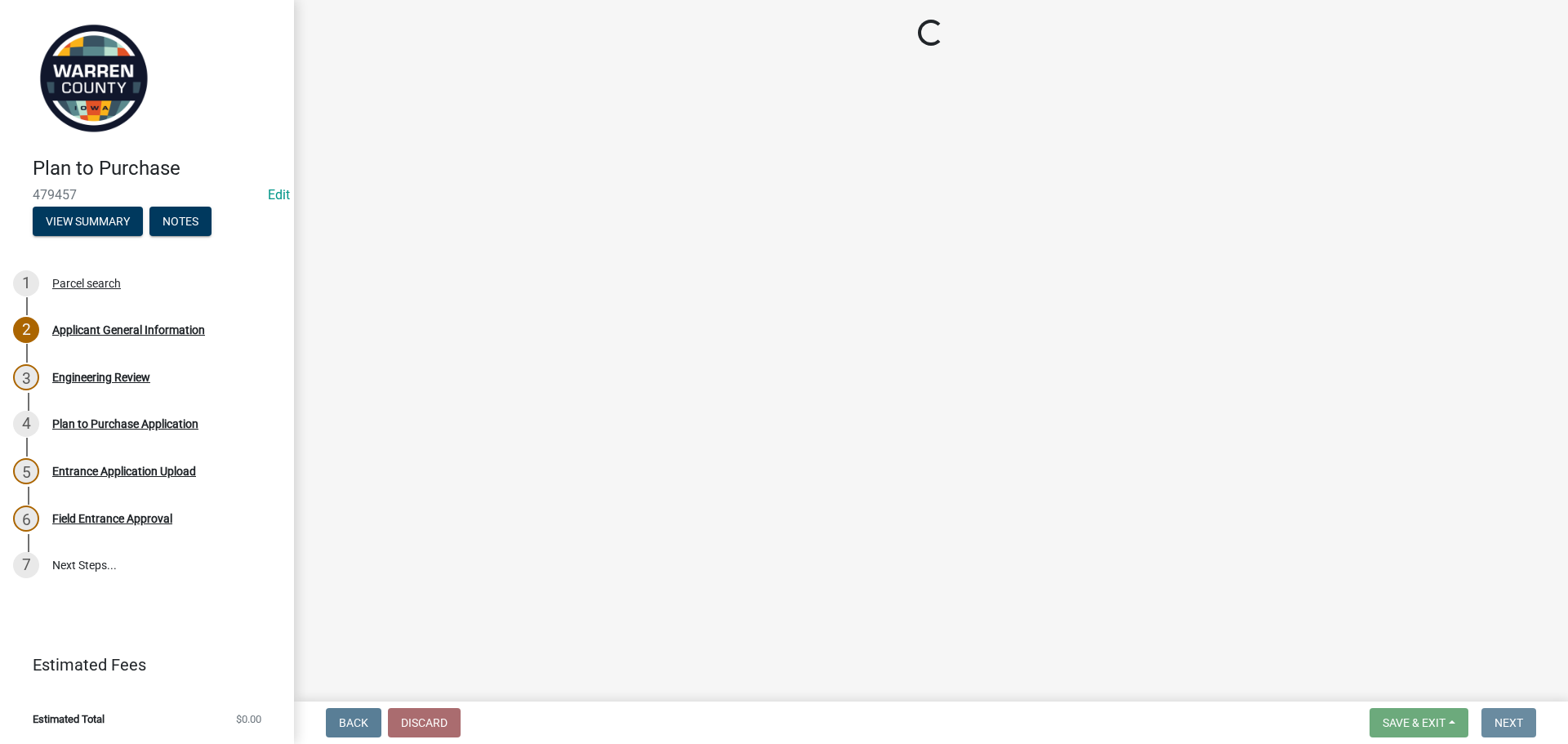
scroll to position [0, 0]
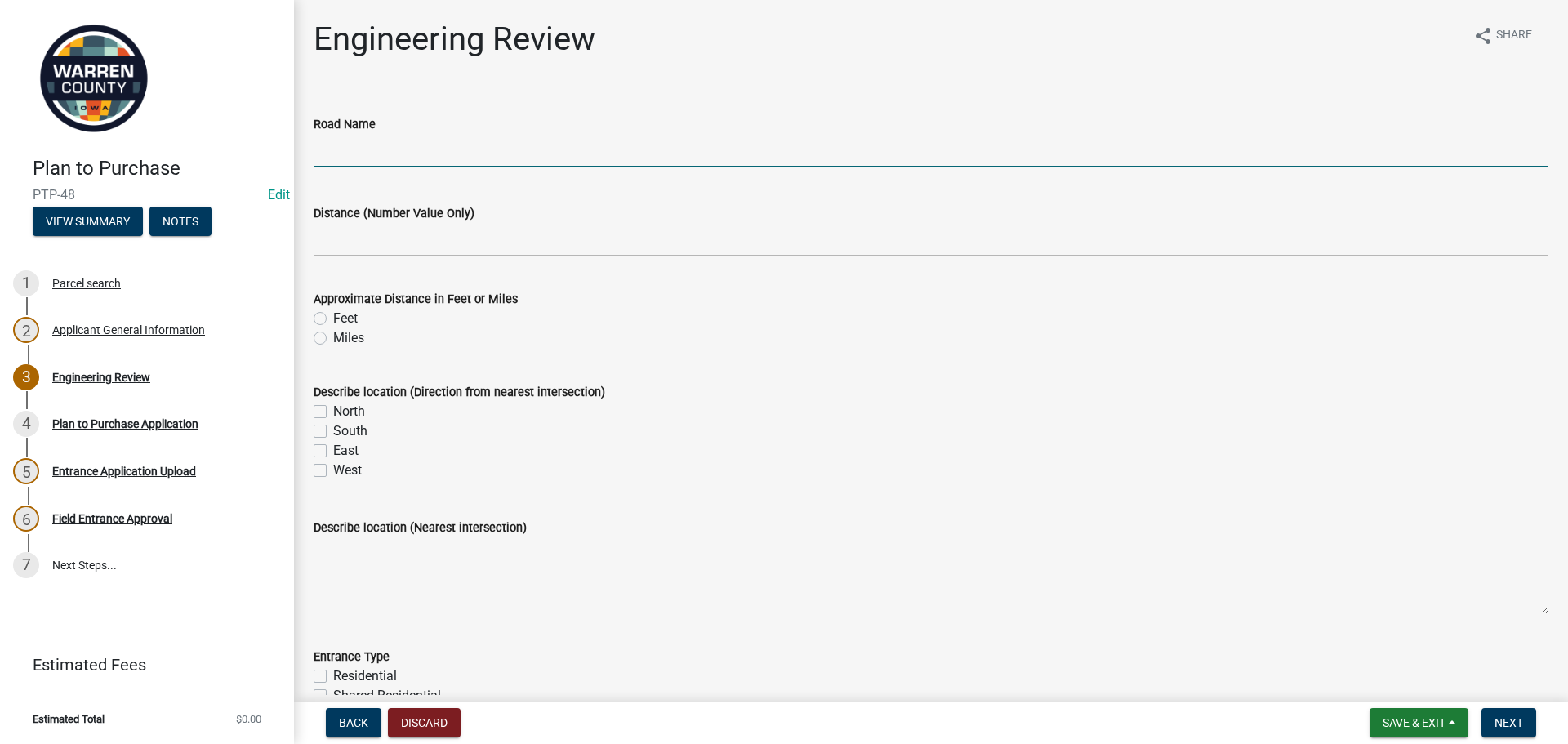
click at [490, 165] on input "Road Name" at bounding box center [931, 151] width 1235 height 34
type input "[GEOGRAPHIC_DATA]"
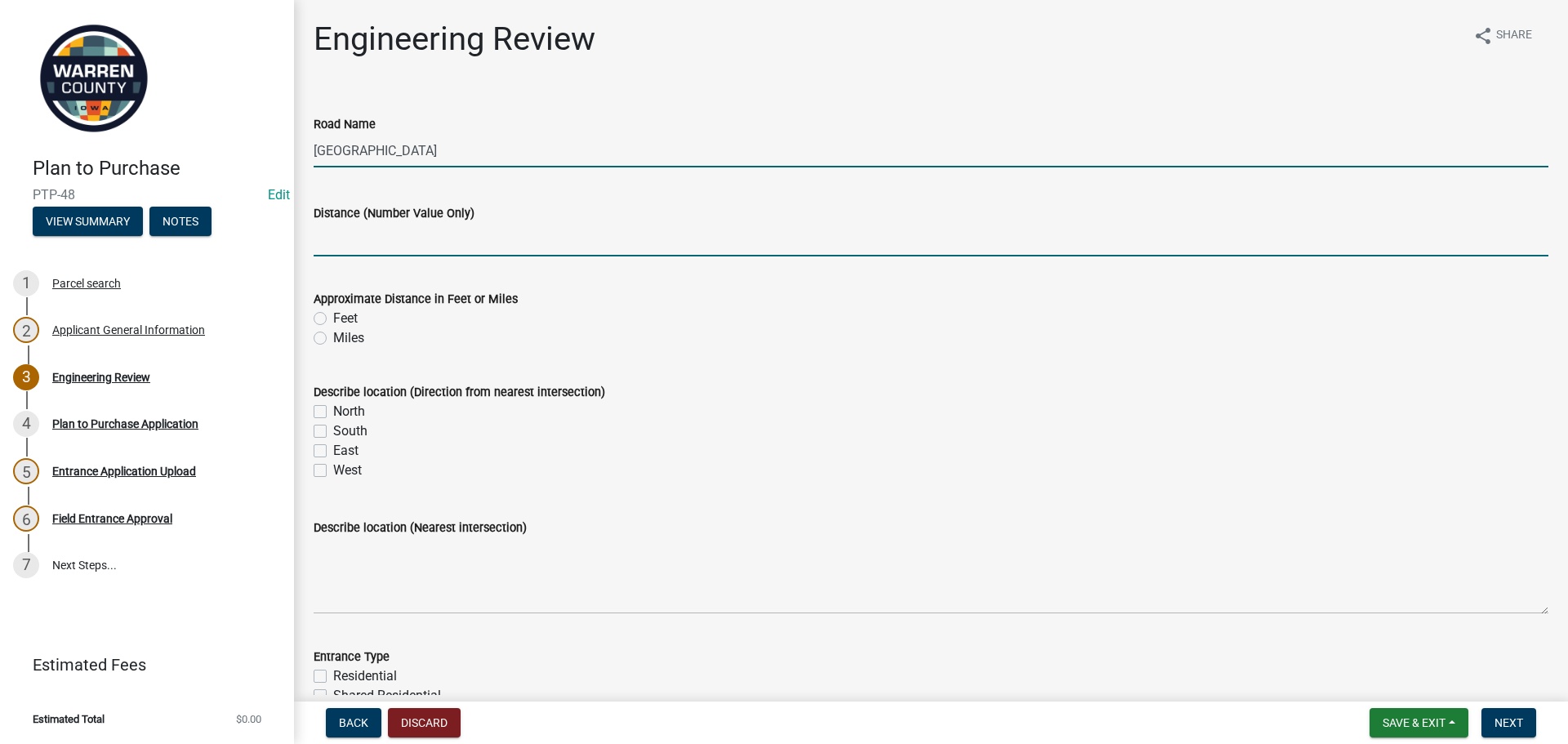
click at [549, 240] on input "Distance (Number Value Only)" at bounding box center [931, 240] width 1235 height 34
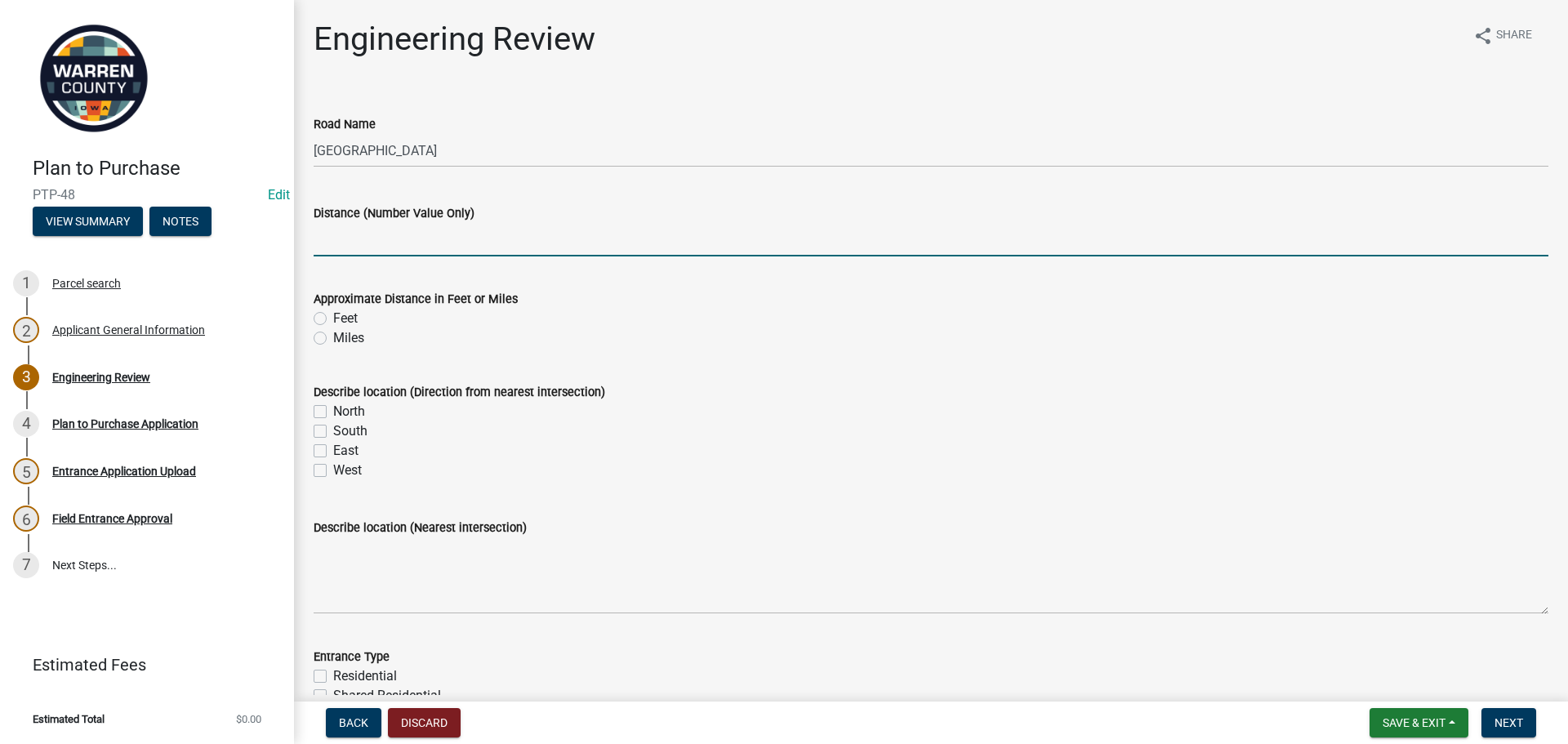
click at [415, 244] on input "Distance (Number Value Only)" at bounding box center [931, 240] width 1235 height 34
type input ".15"
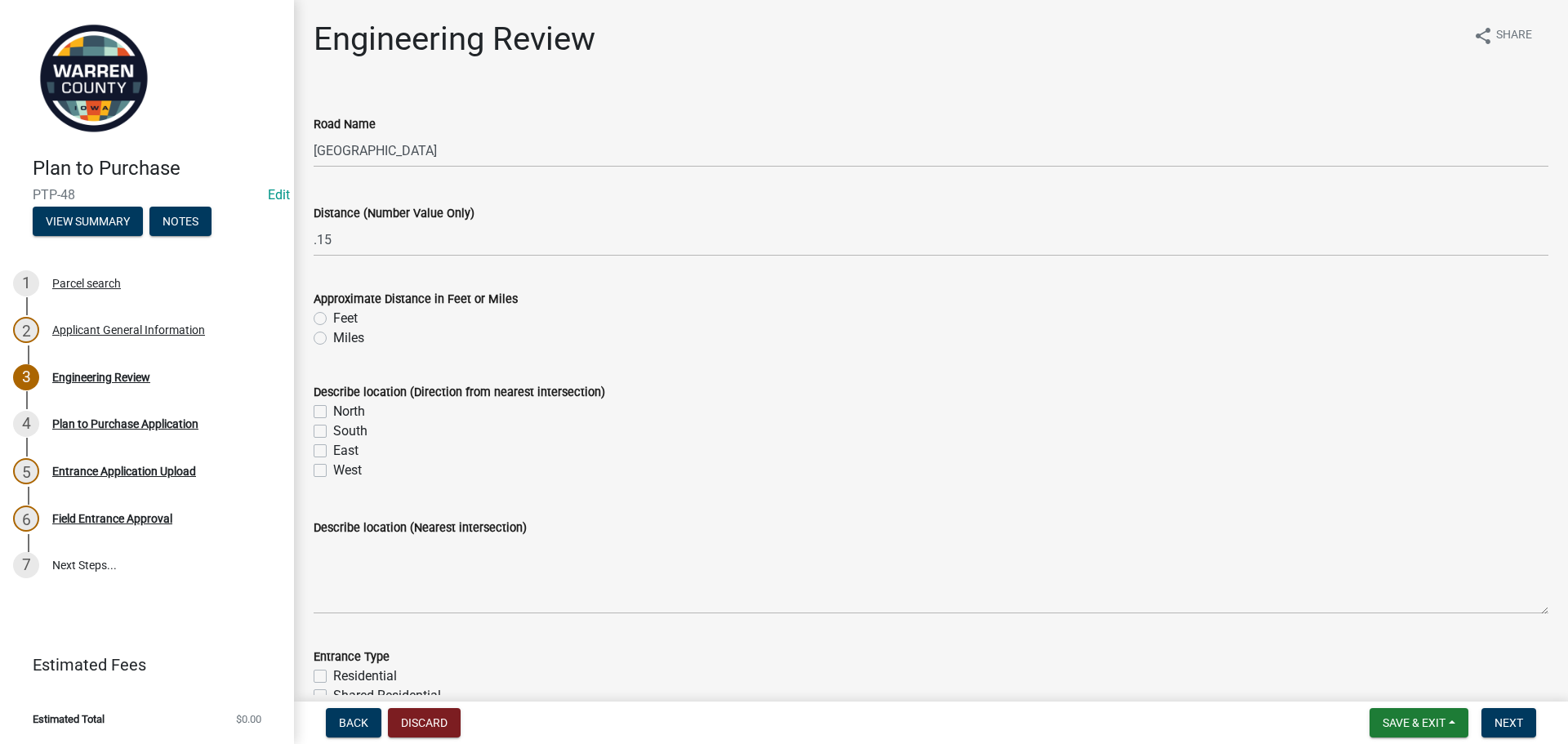
click at [327, 333] on div "Miles" at bounding box center [931, 338] width 1235 height 20
click at [333, 337] on label "Miles" at bounding box center [348, 338] width 31 height 20
click at [333, 337] on input "Miles" at bounding box center [338, 333] width 11 height 11
radio input "true"
click at [333, 410] on label "North" at bounding box center [349, 412] width 32 height 20
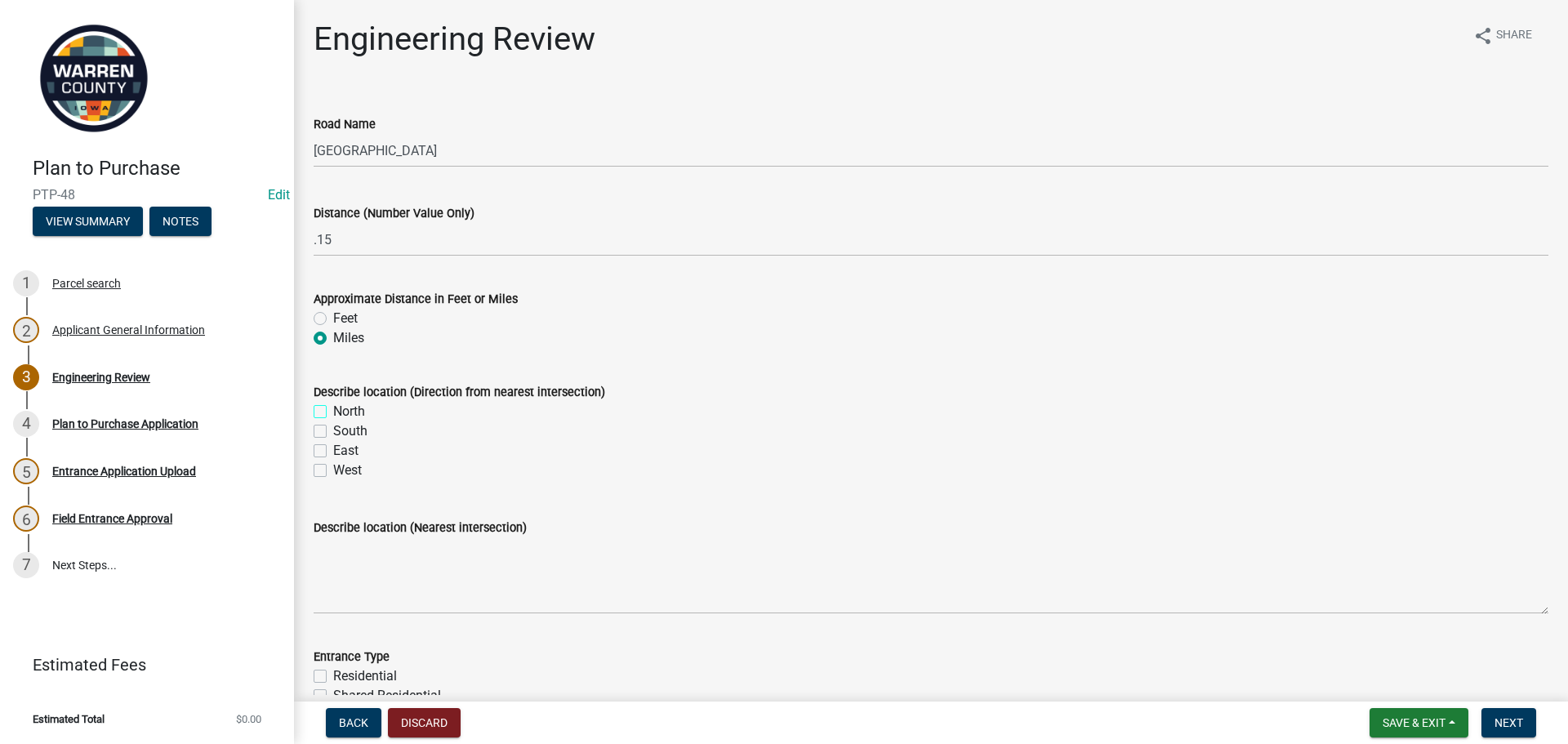
click at [333, 410] on input "North" at bounding box center [338, 407] width 11 height 11
checkbox input "true"
checkbox input "false"
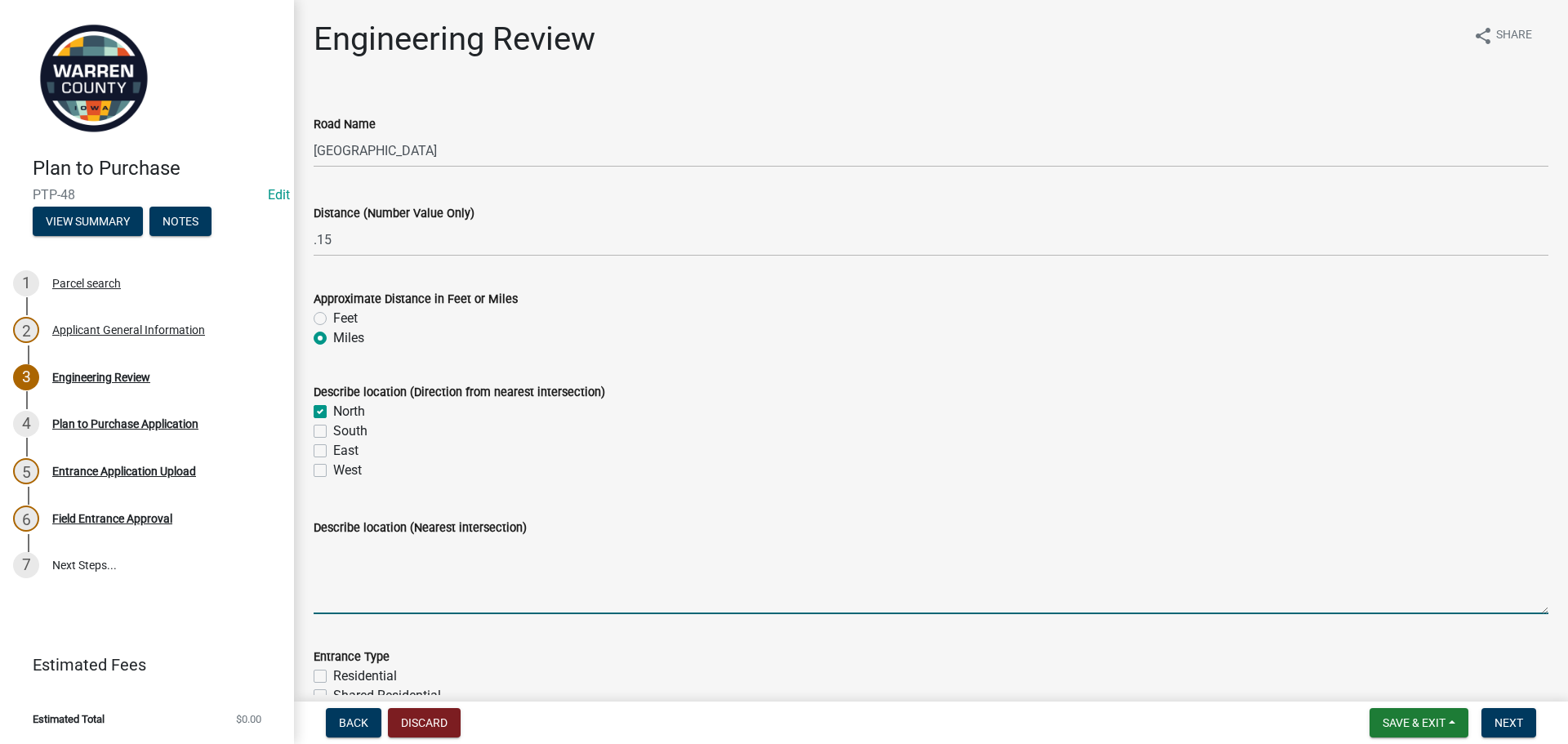
click at [444, 582] on textarea "Describe location (Nearest intersection)" at bounding box center [931, 575] width 1235 height 77
type textarea "d"
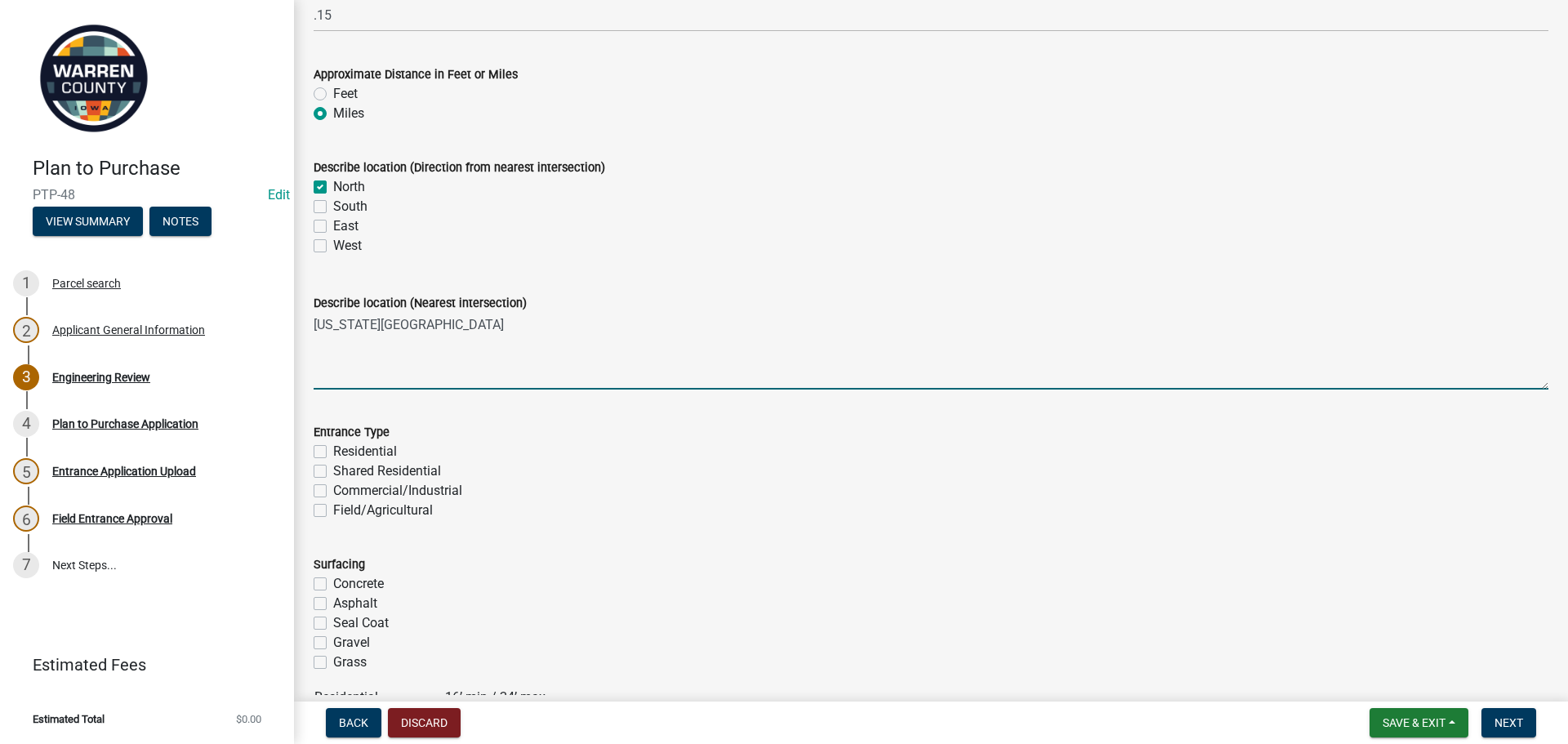
scroll to position [245, 0]
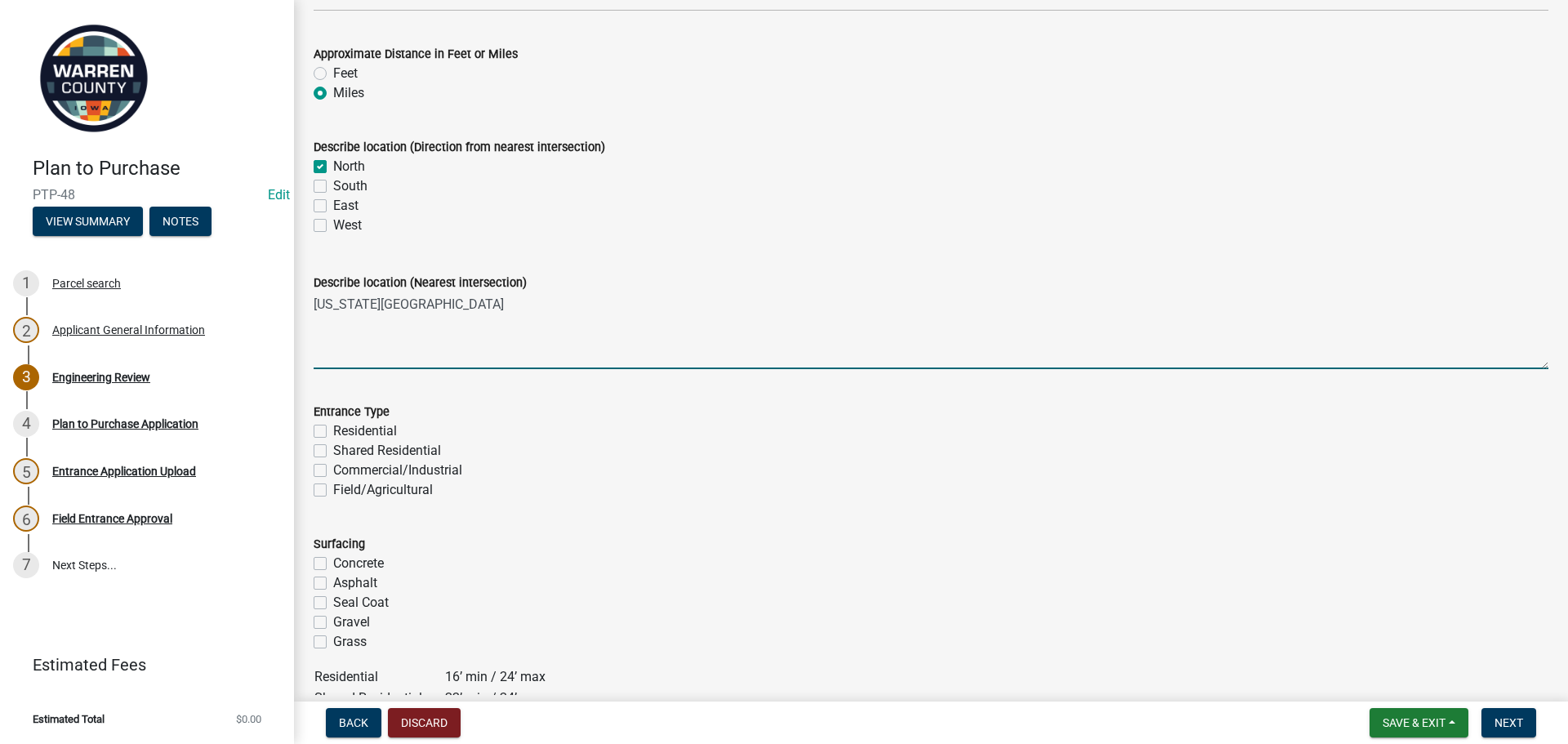
type textarea "[US_STATE][GEOGRAPHIC_DATA]"
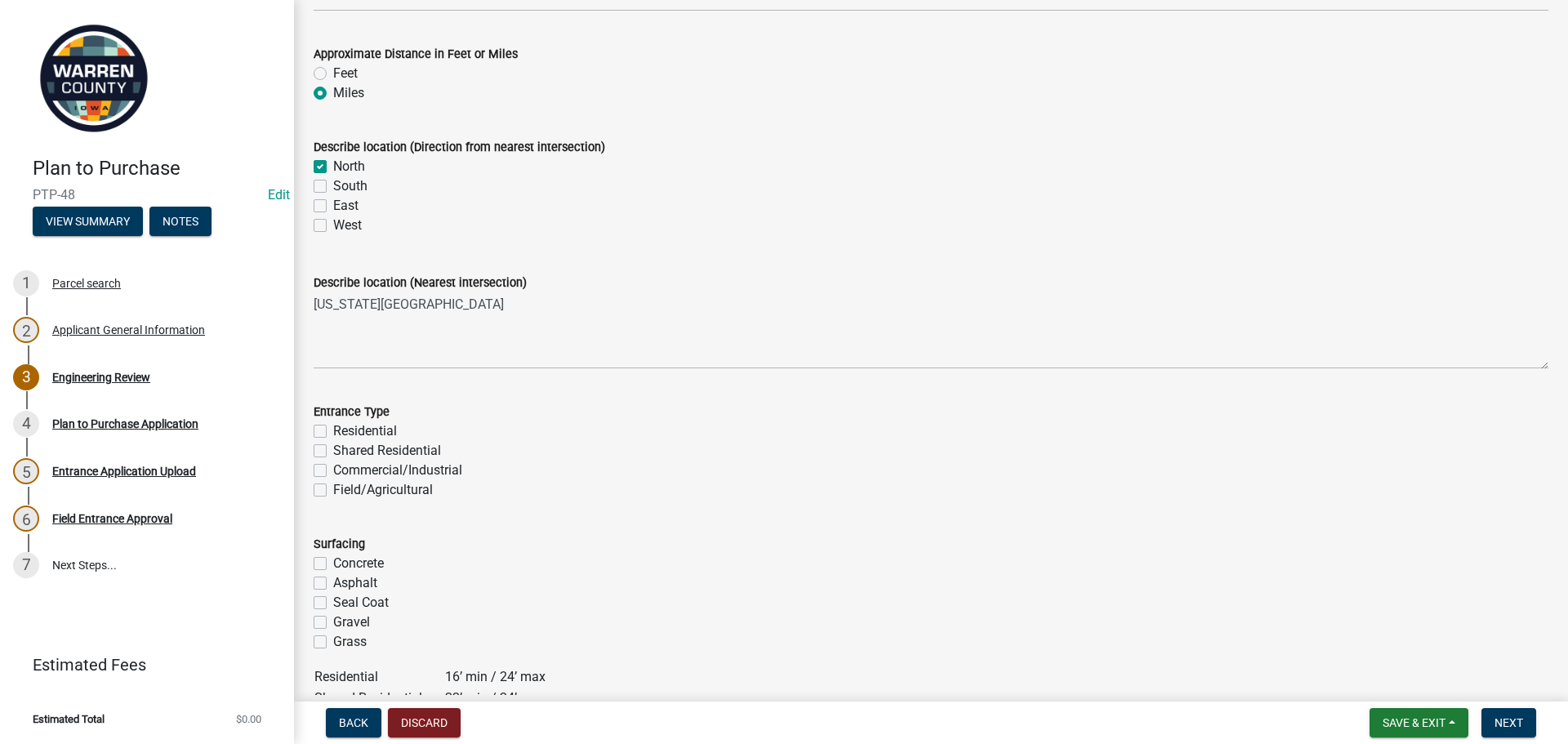
click at [333, 434] on label "Residential" at bounding box center [365, 432] width 64 height 20
click at [333, 432] on input "Residential" at bounding box center [338, 427] width 11 height 11
checkbox input "true"
checkbox input "false"
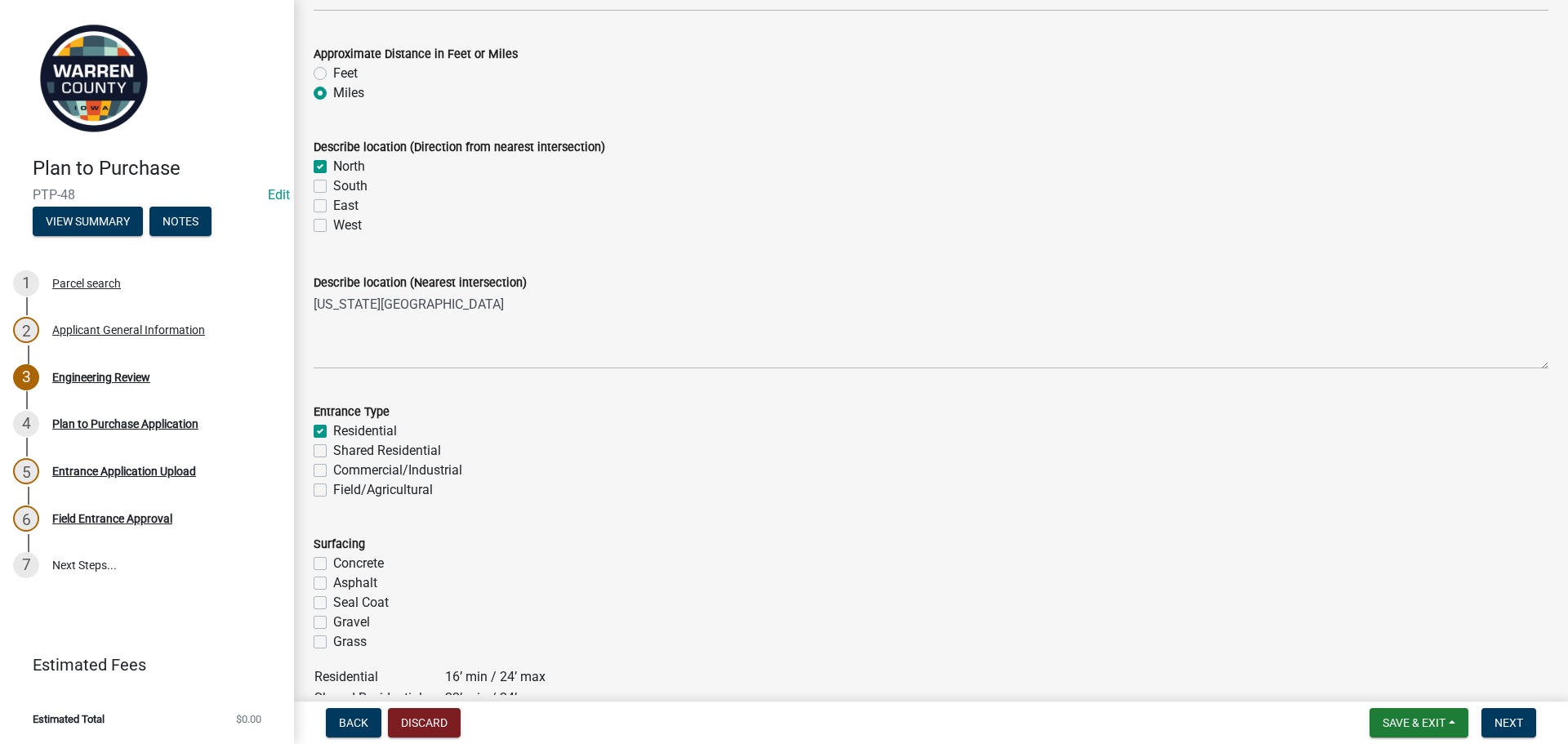
checkbox input "false"
click at [333, 623] on label "Gravel" at bounding box center [351, 622] width 37 height 20
click at [333, 623] on input "Gravel" at bounding box center [338, 617] width 11 height 11
checkbox input "true"
checkbox input "false"
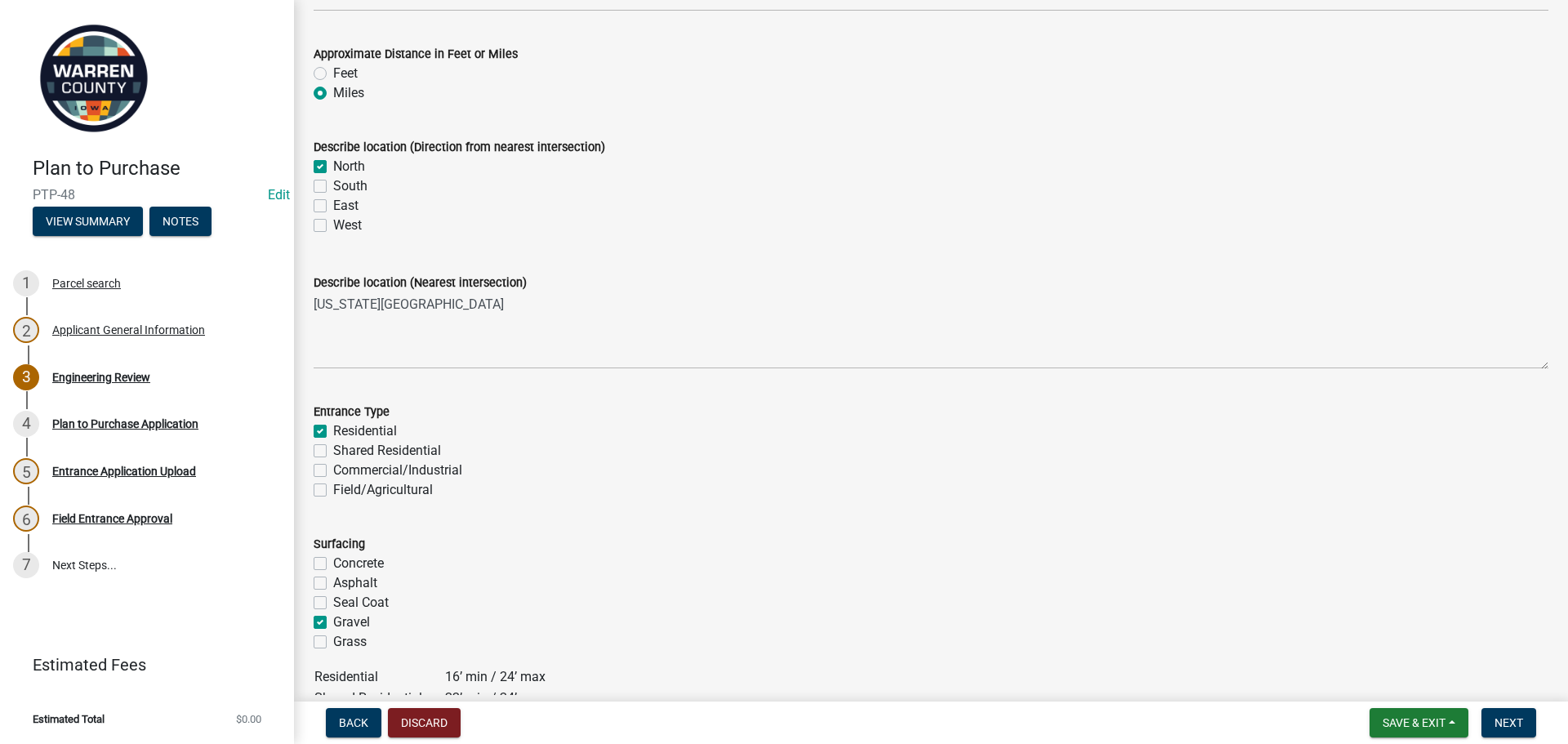
checkbox input "false"
checkbox input "true"
checkbox input "false"
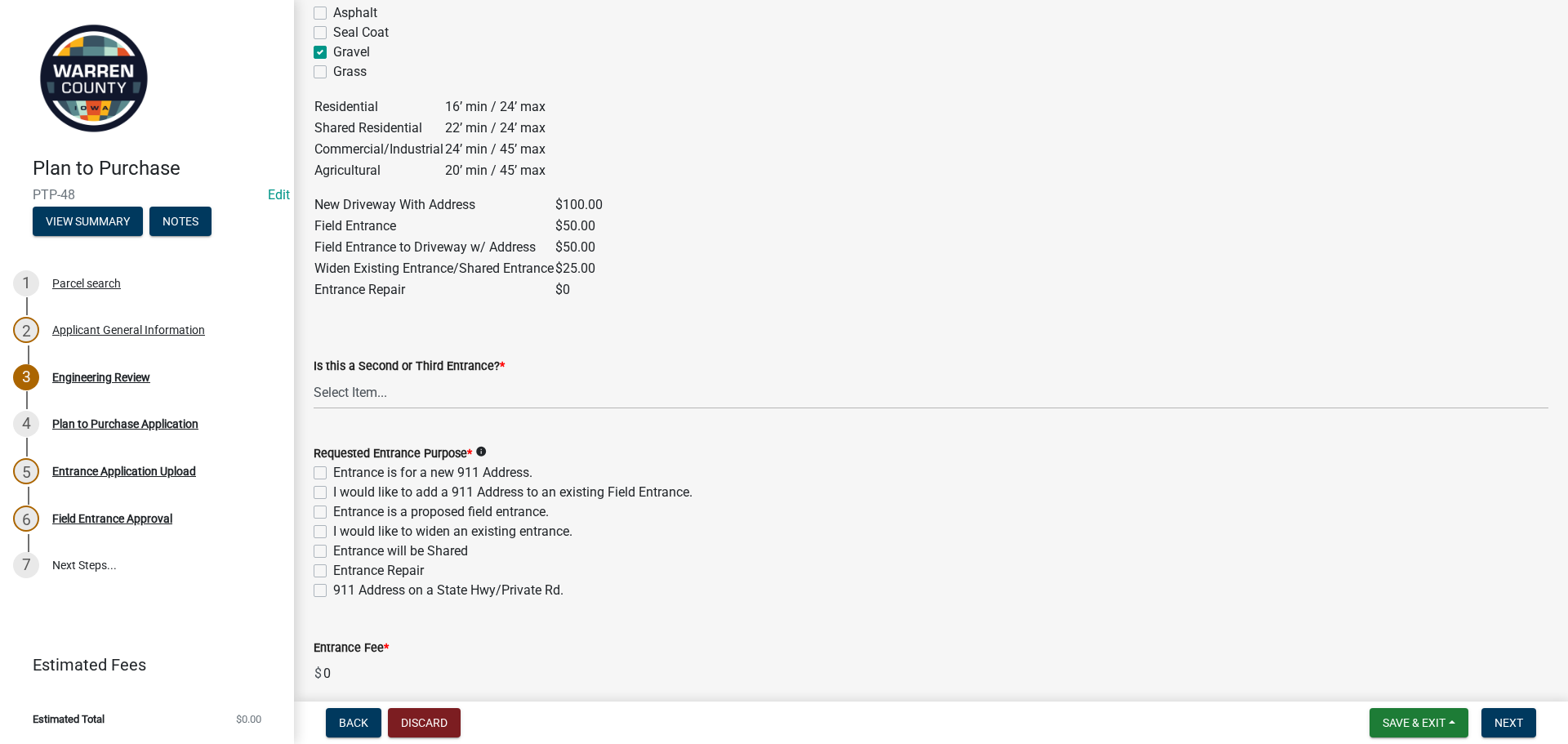
scroll to position [817, 0]
click at [333, 466] on label "Entrance is for a new 911 Address." at bounding box center [433, 472] width 199 height 20
click at [333, 466] on input "Entrance is for a new 911 Address." at bounding box center [338, 467] width 11 height 11
checkbox input "true"
checkbox input "false"
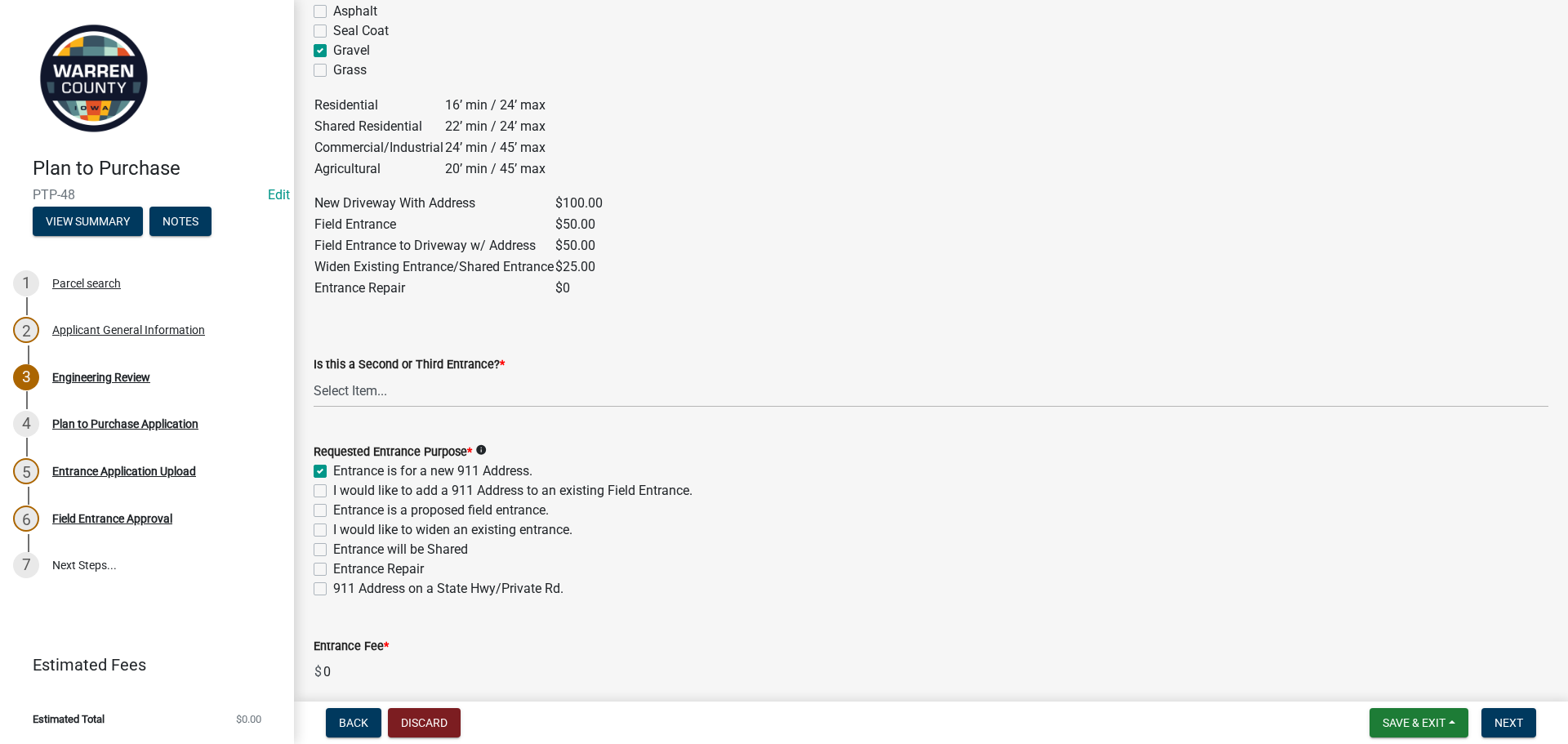
checkbox input "false"
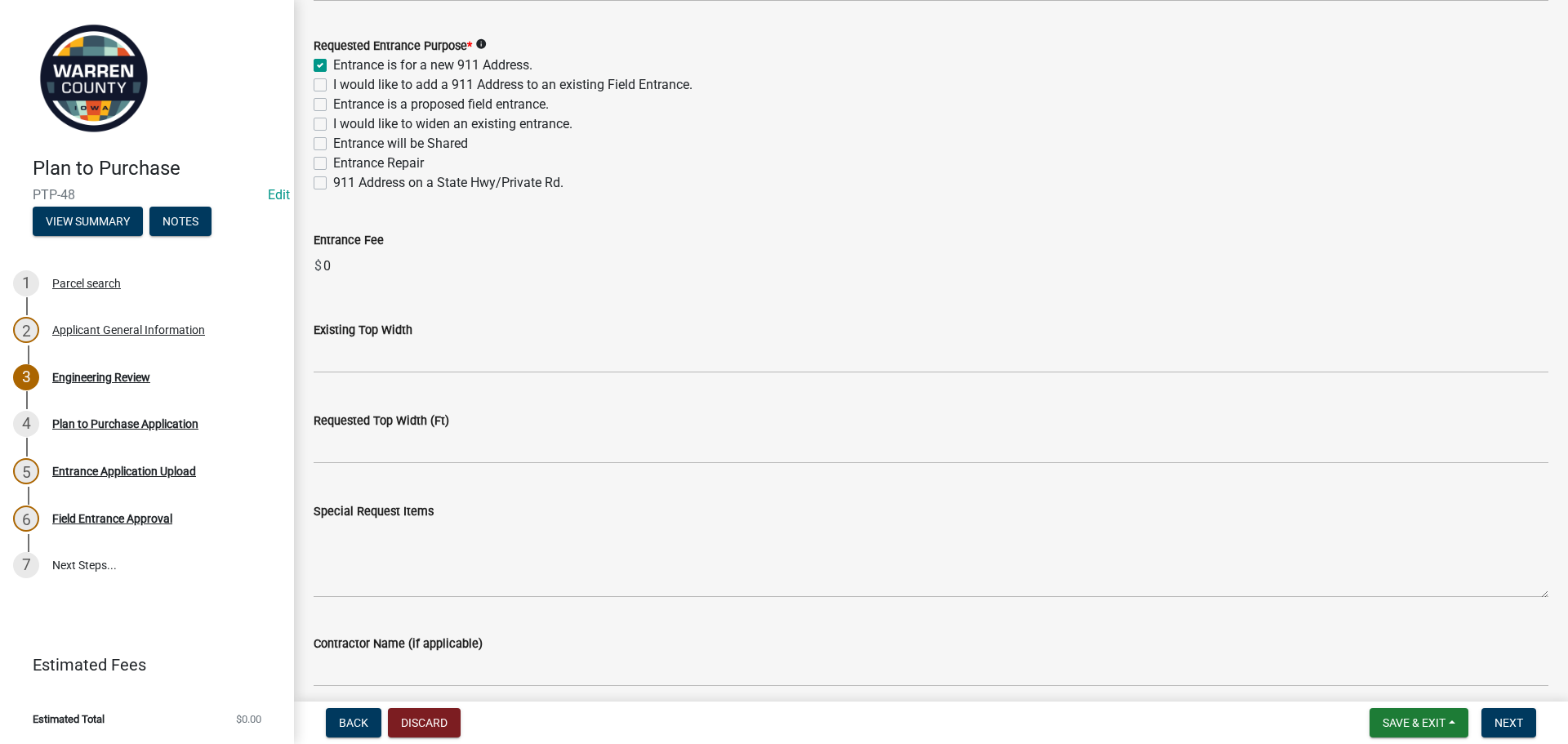
scroll to position [1225, 0]
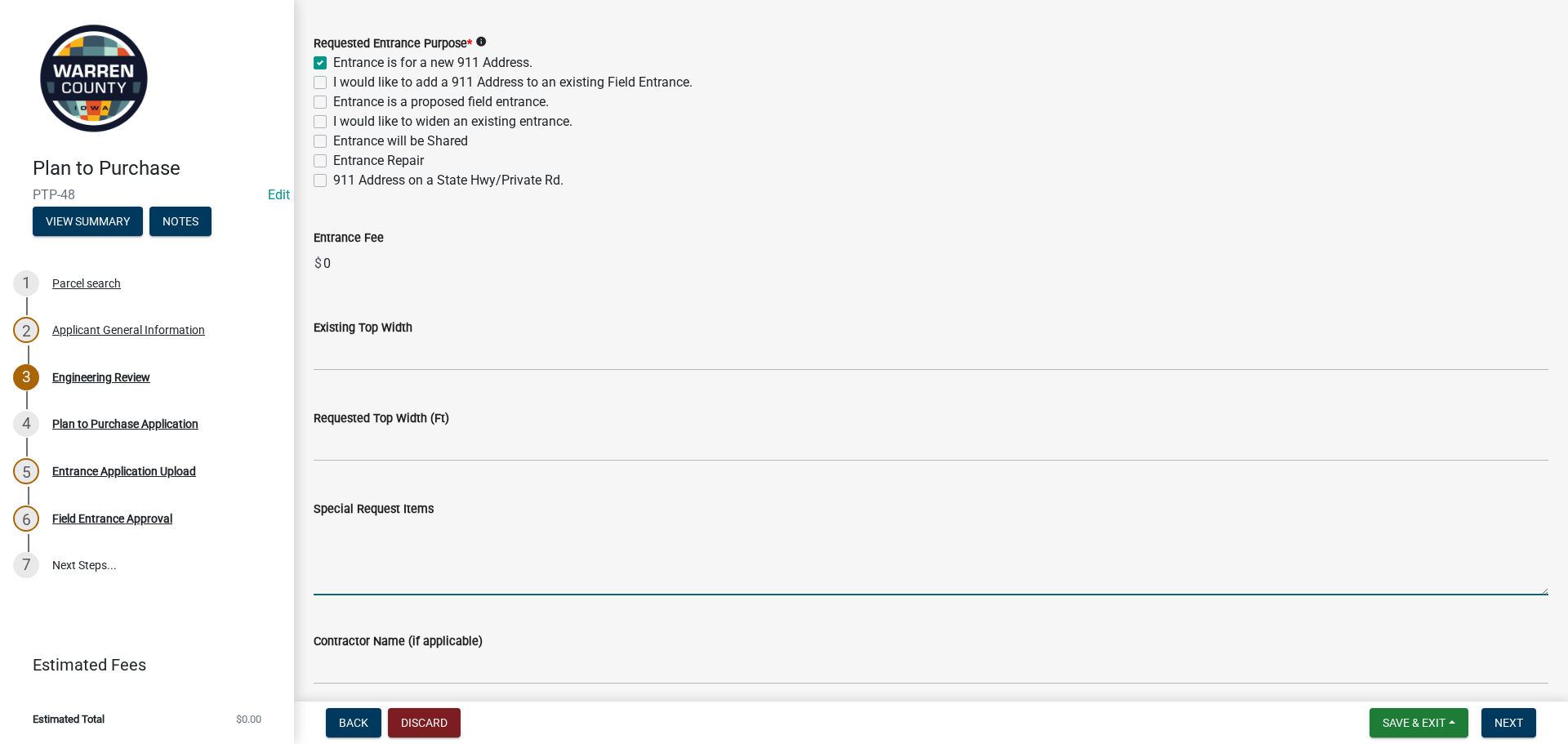
click at [431, 559] on textarea "Special Request Items" at bounding box center [931, 557] width 1235 height 77
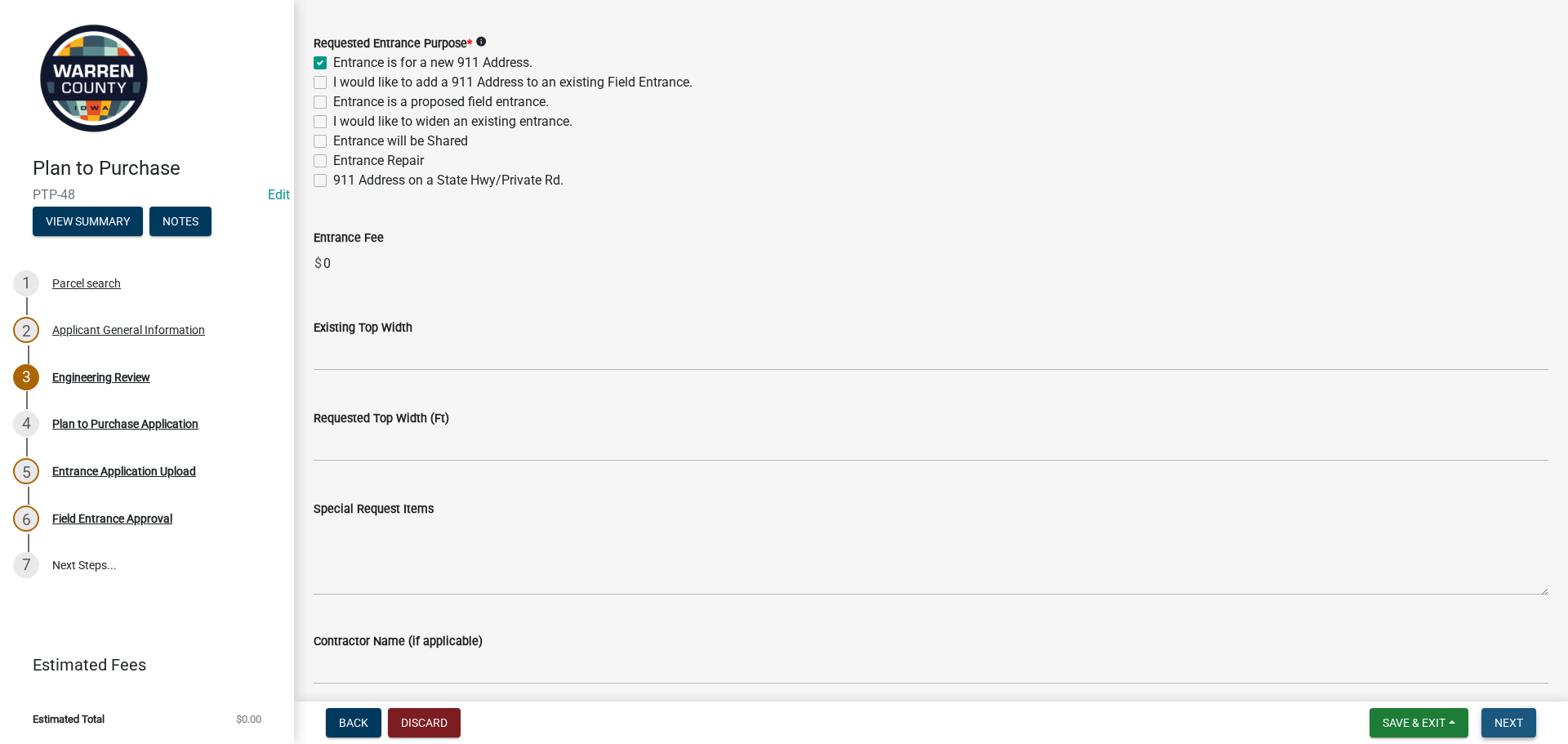
click at [1503, 722] on span "Next" at bounding box center [1509, 722] width 29 height 13
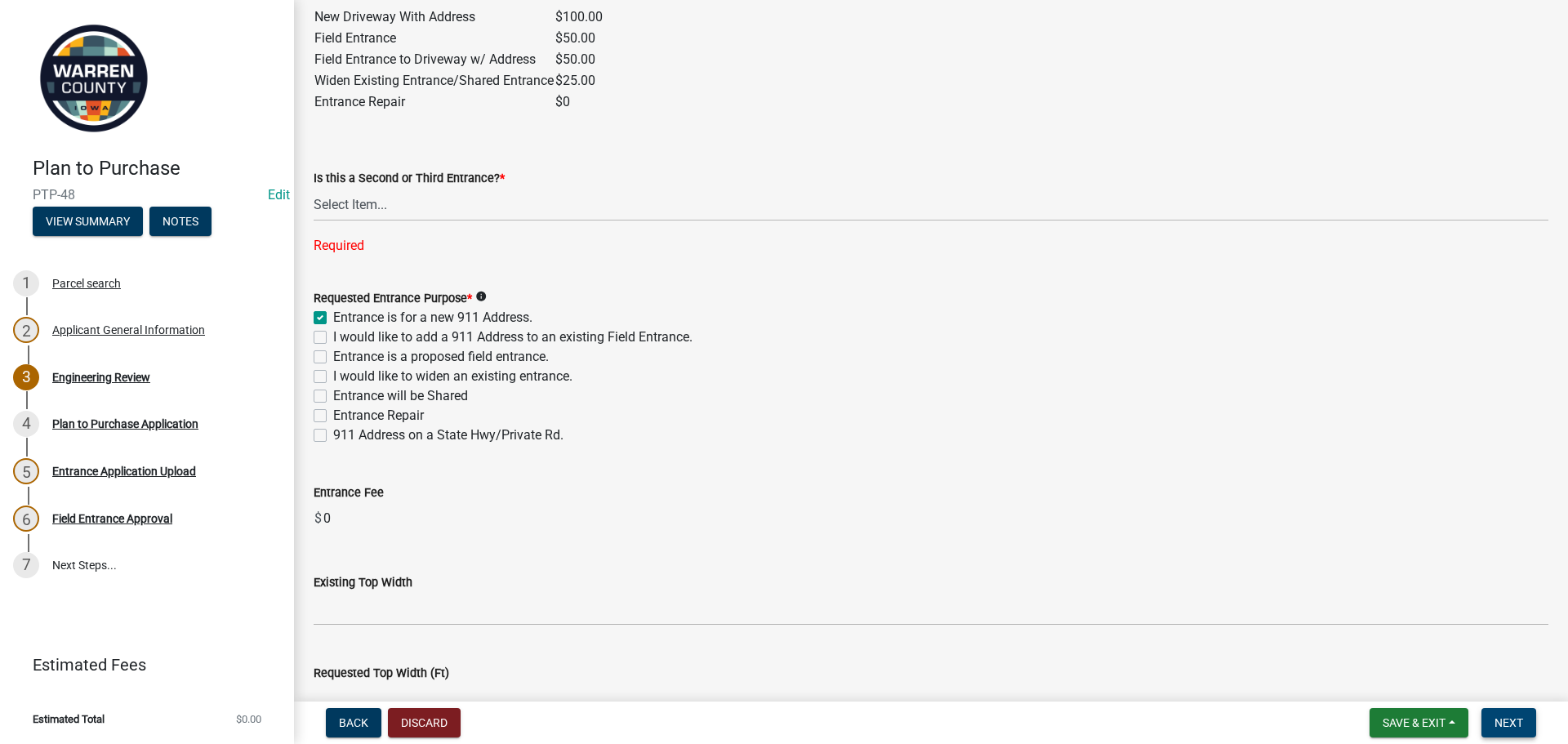
scroll to position [980, 0]
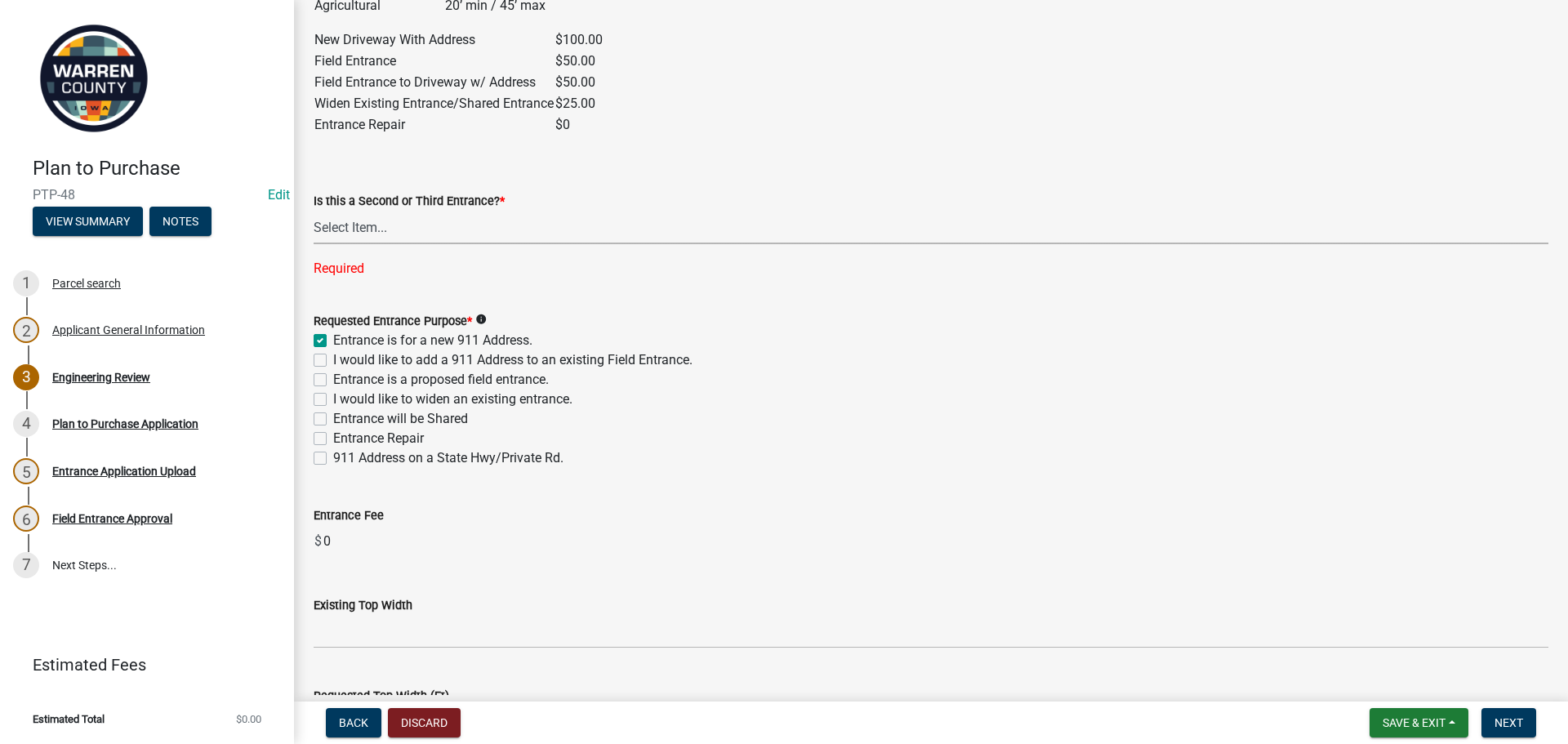
click at [322, 229] on select "Select Item... Yes No" at bounding box center [931, 227] width 1235 height 34
click at [313, 210] on select "Select Item... Yes No" at bounding box center [931, 227] width 1235 height 34
select select "46c9324d-26d2-49e4-b5cd-5f8c50666c5b"
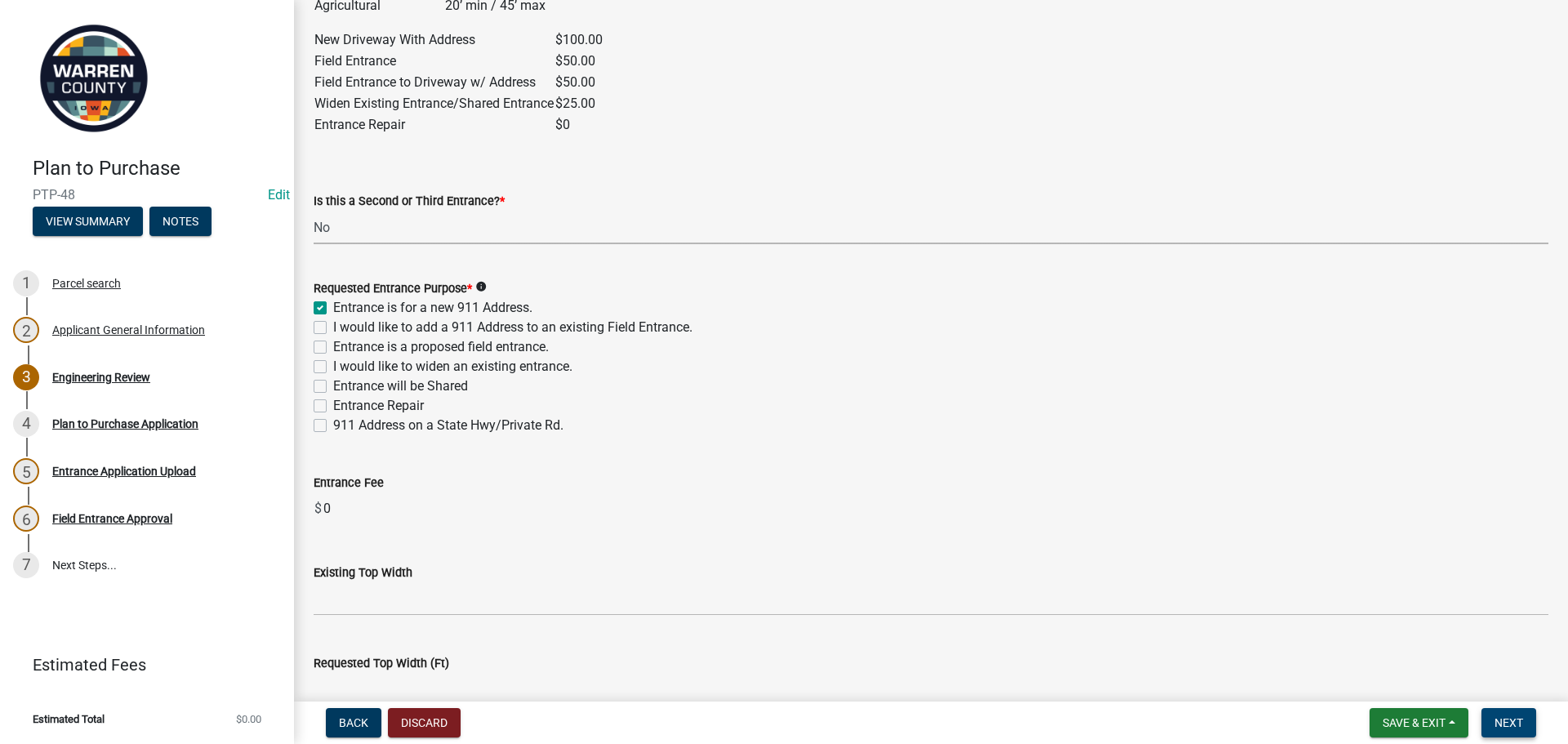
click at [1504, 719] on span "Next" at bounding box center [1509, 722] width 29 height 13
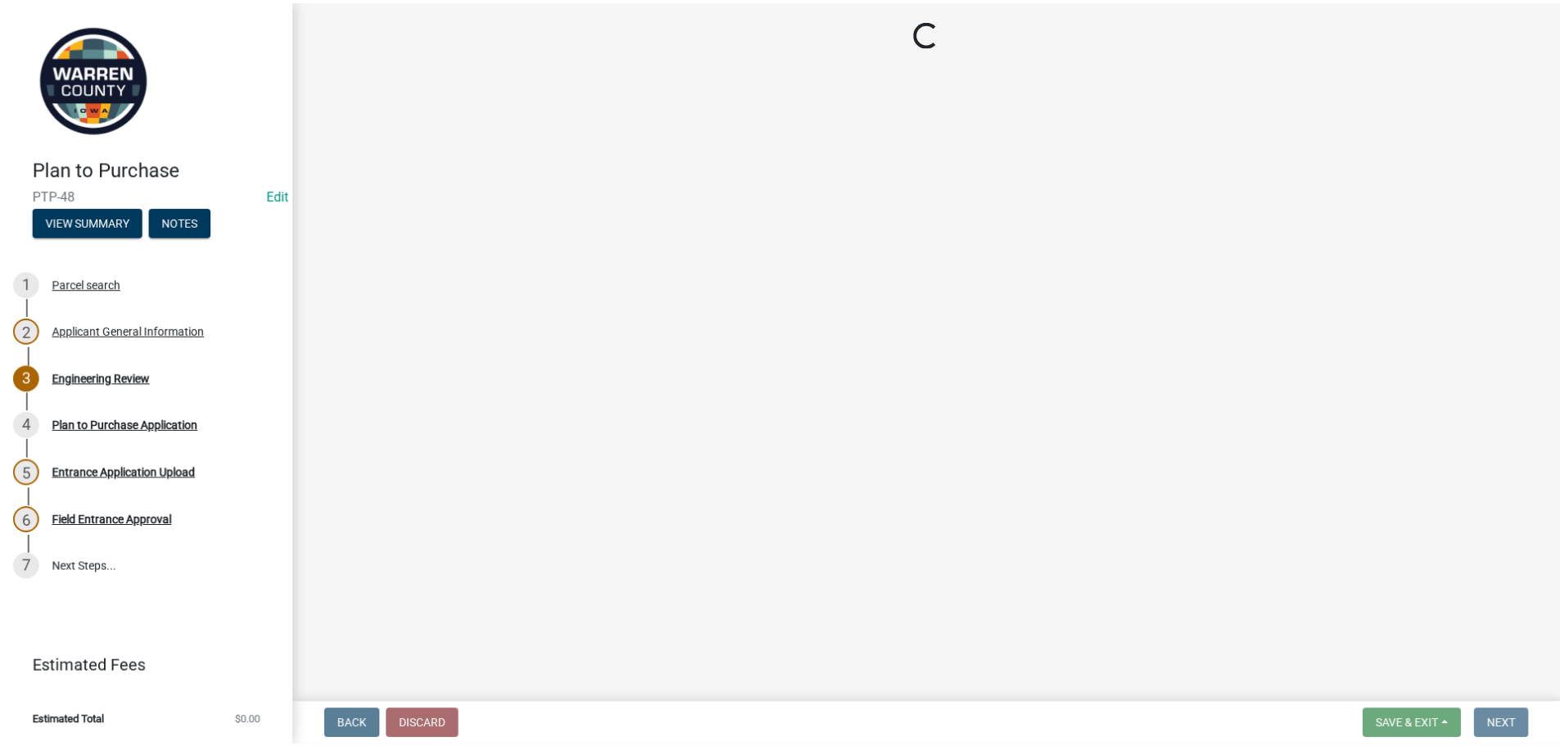
scroll to position [0, 0]
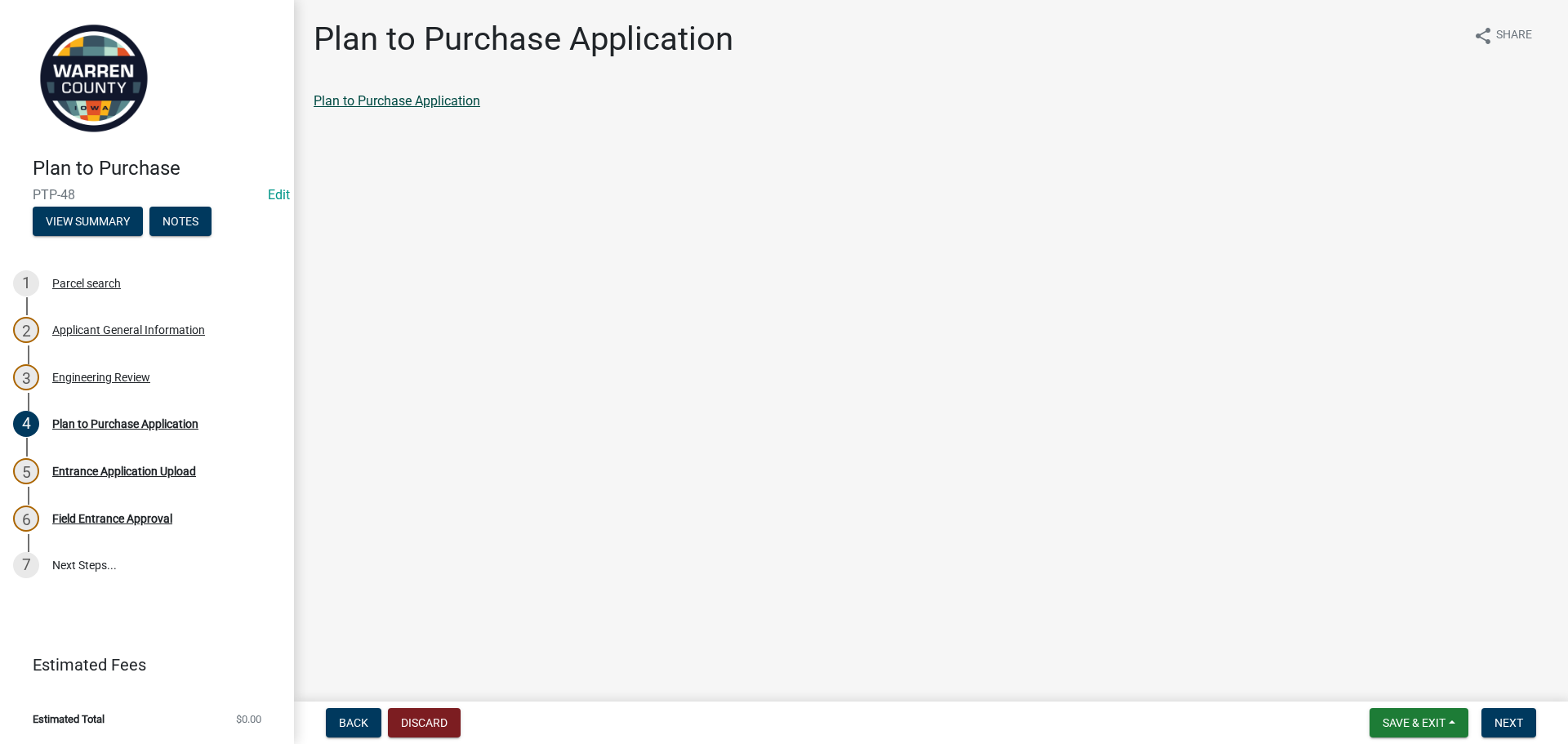
click at [419, 96] on link "Plan to Purchase Application" at bounding box center [396, 101] width 167 height 16
click at [1517, 720] on span "Next" at bounding box center [1509, 722] width 29 height 13
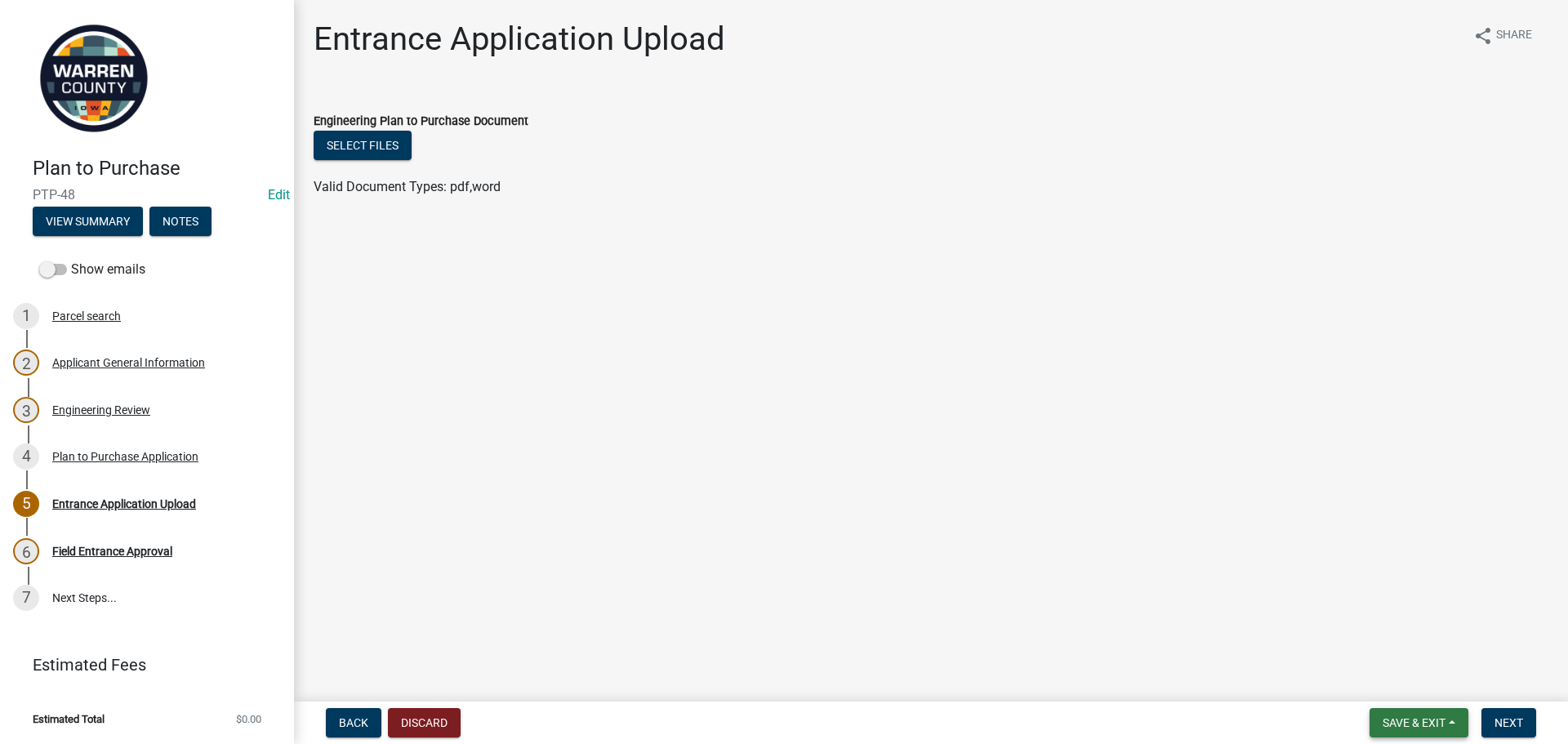
click at [1414, 723] on span "Save & Exit" at bounding box center [1413, 722] width 63 height 13
click at [1400, 682] on button "Save & Exit" at bounding box center [1402, 680] width 131 height 39
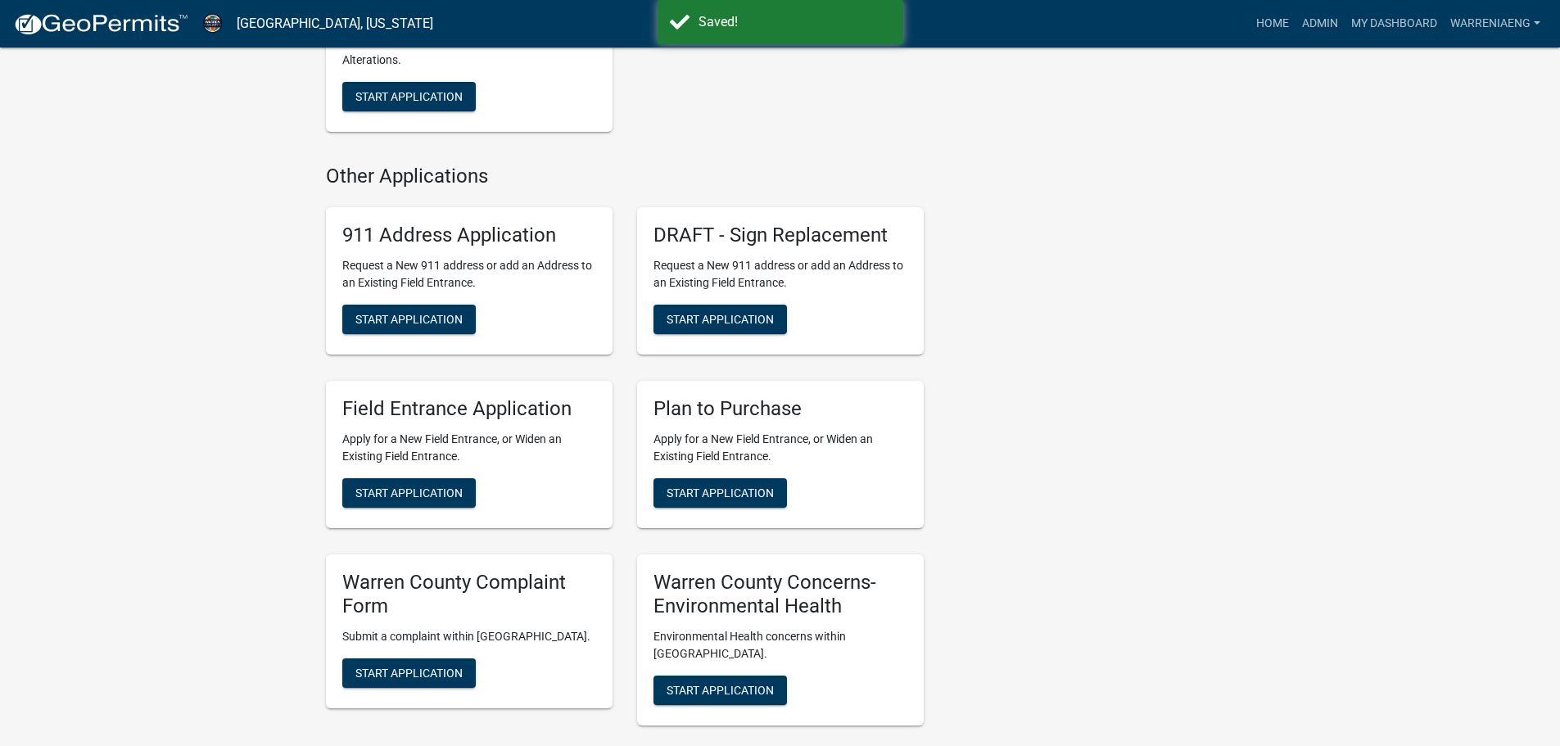
scroll to position [1147, 0]
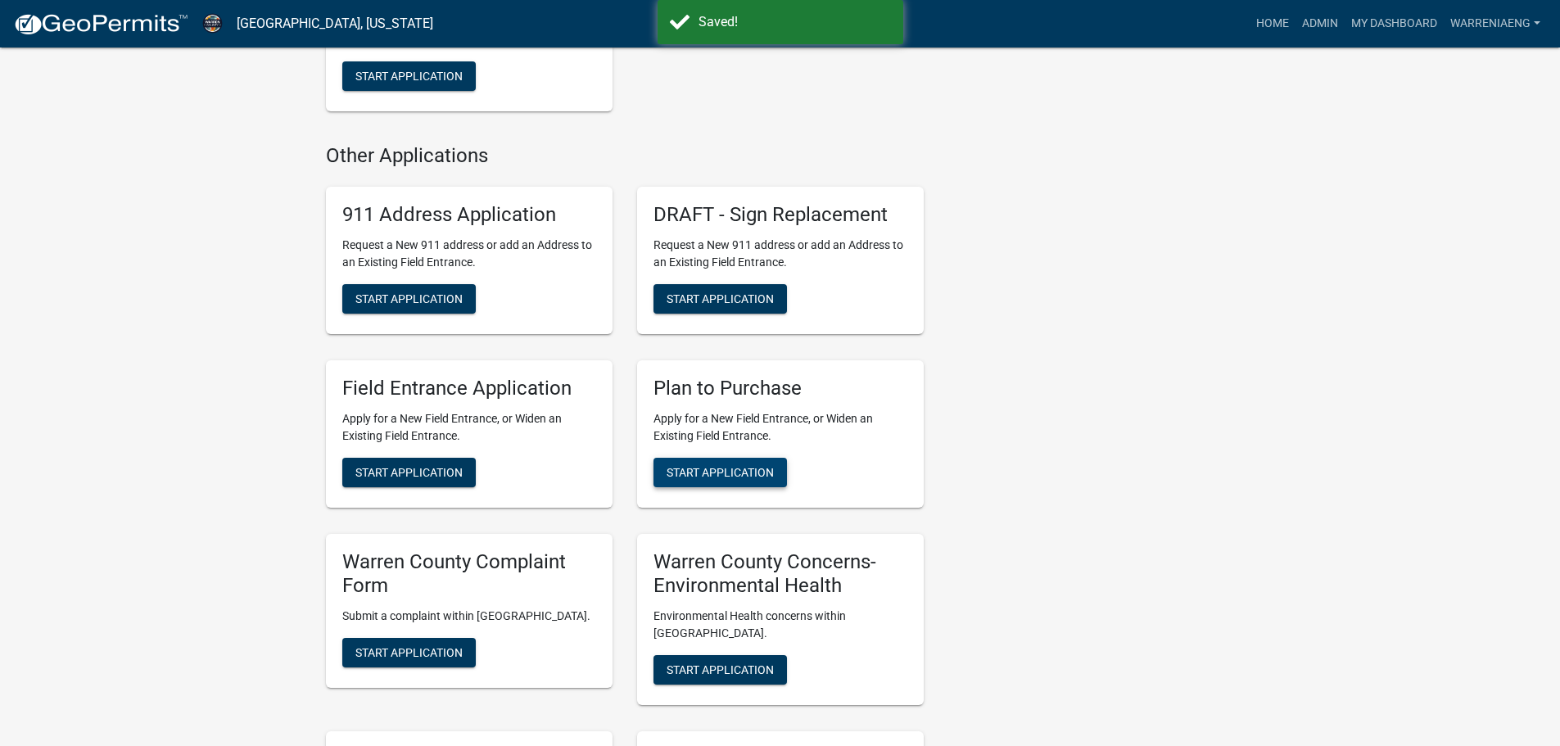
click at [754, 470] on span "Start Application" at bounding box center [720, 472] width 107 height 13
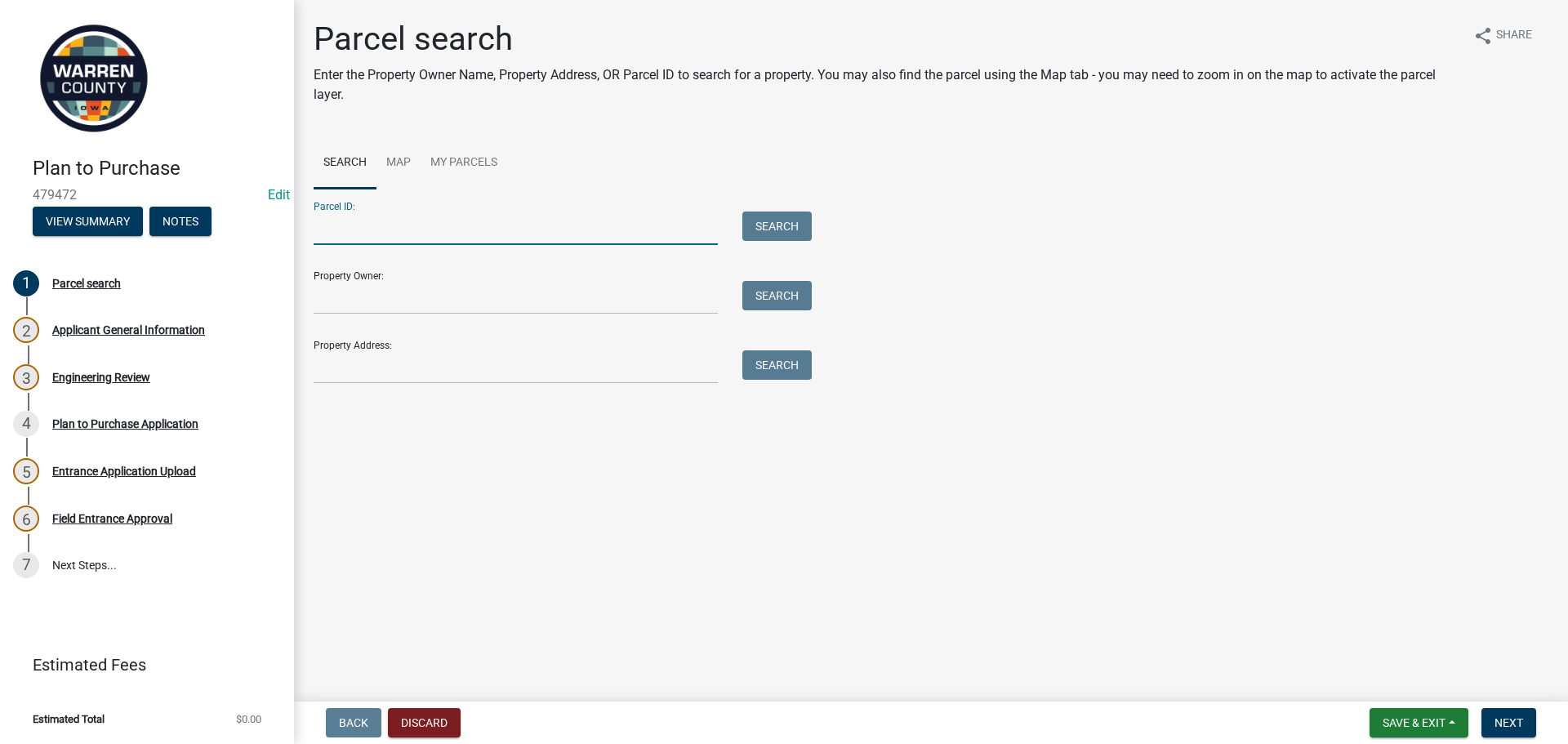
click at [426, 237] on input "Parcel ID:" at bounding box center [515, 228] width 404 height 34
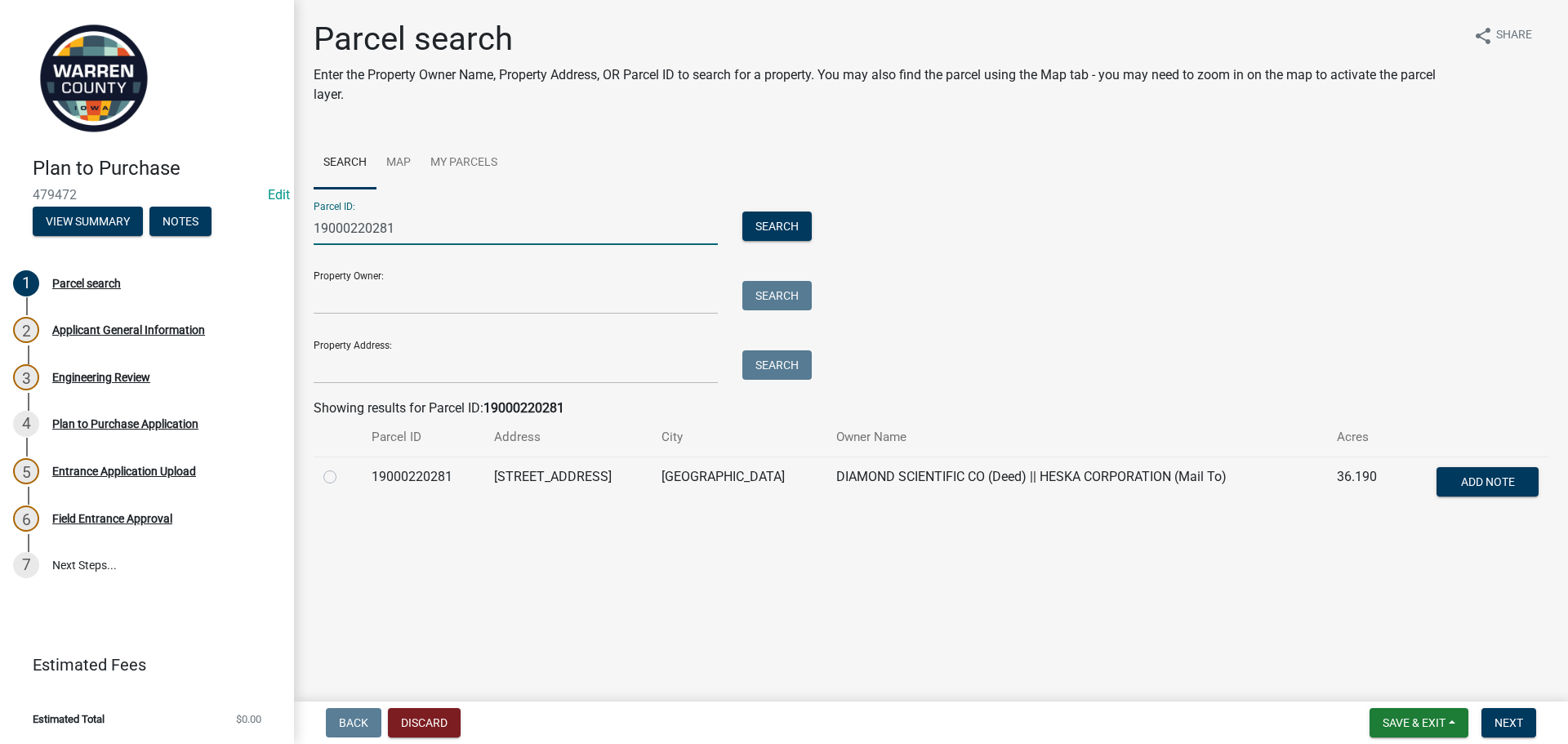
type input "19000220281"
click at [343, 467] on label at bounding box center [343, 467] width 0 height 0
click at [343, 477] on input "radio" at bounding box center [348, 472] width 11 height 11
radio input "true"
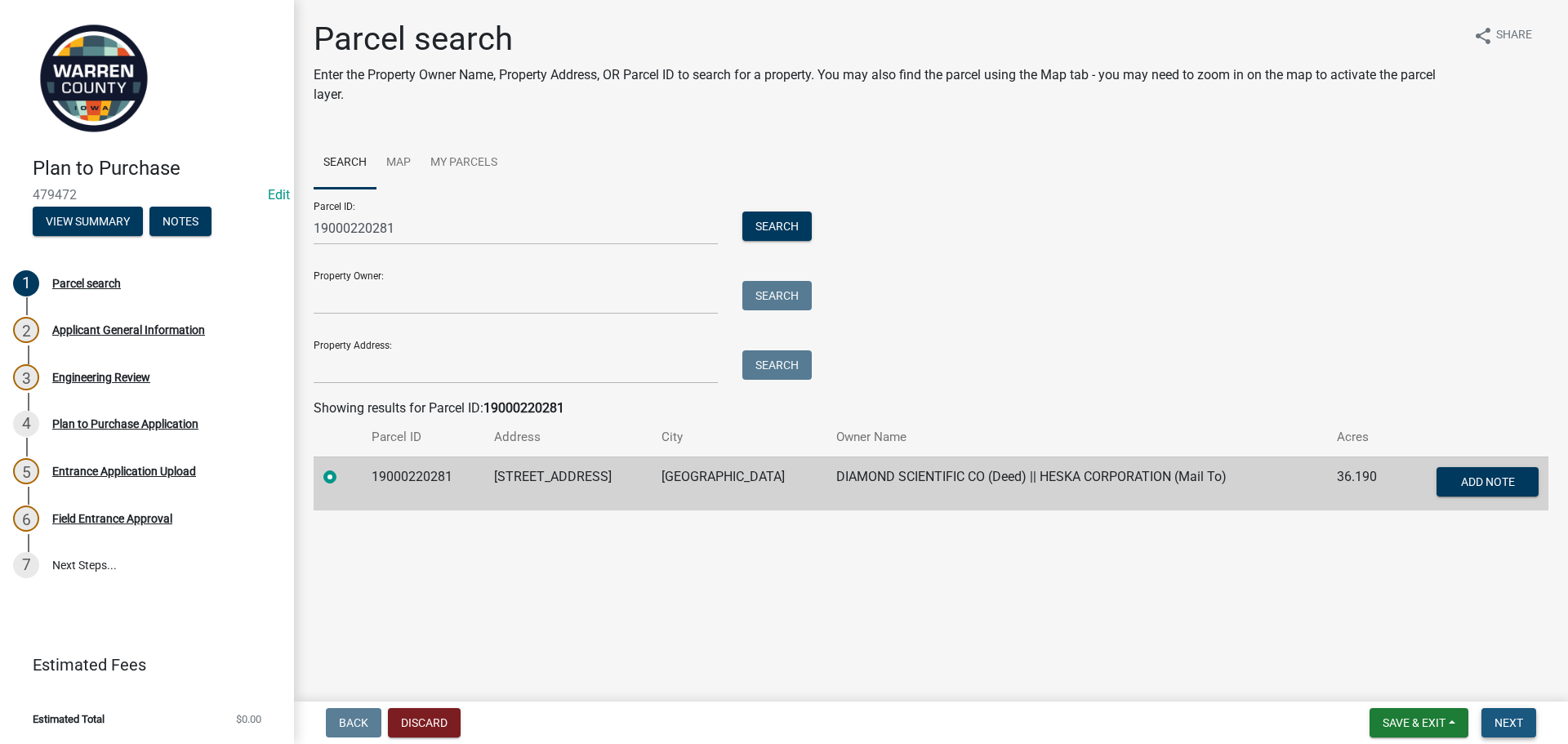
click at [1512, 716] on span "Next" at bounding box center [1509, 722] width 29 height 13
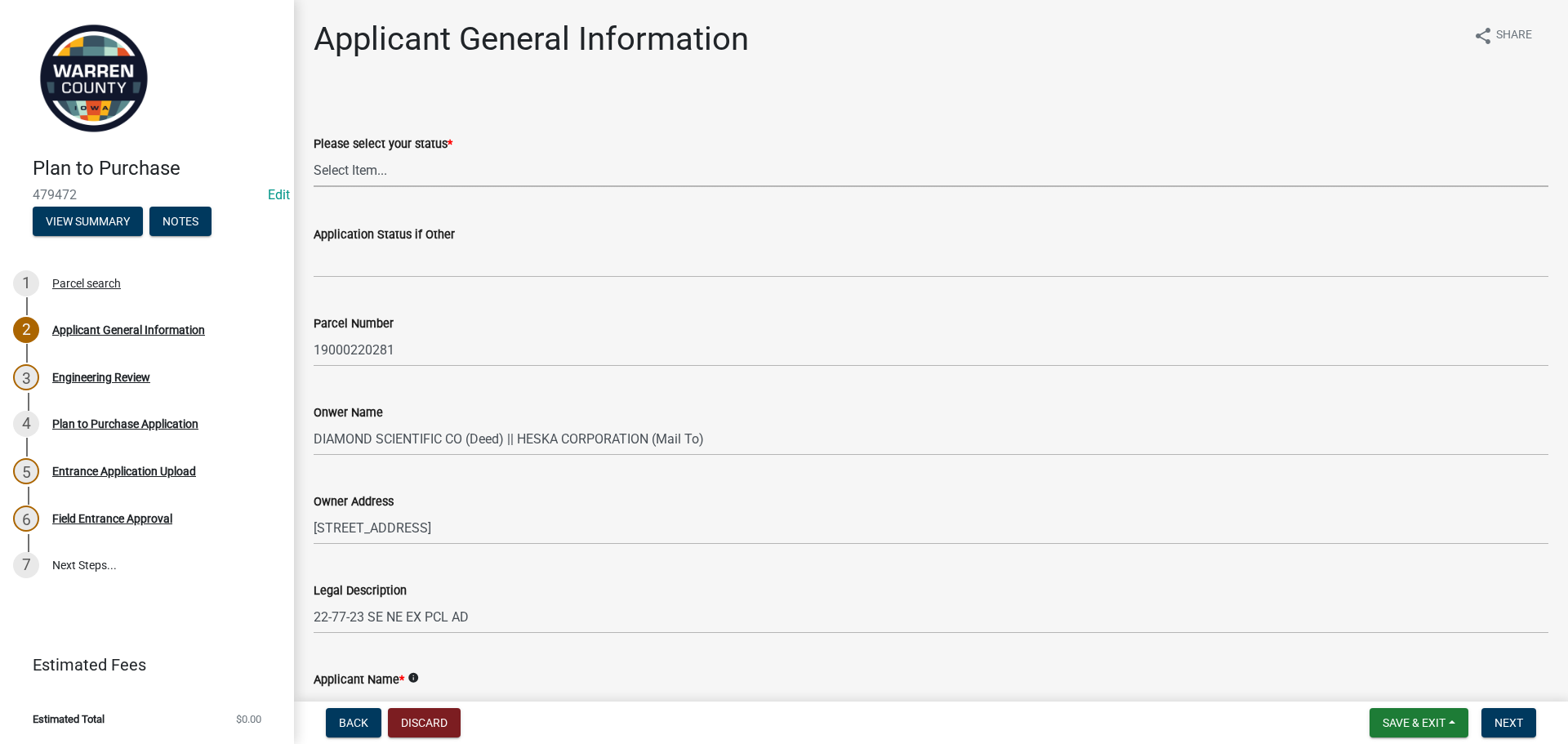
click at [387, 160] on select "Select Item... Owner Renter Plan to Purchase Other" at bounding box center [931, 171] width 1235 height 34
click at [313, 154] on select "Select Item... Owner Renter Plan to Purchase Other" at bounding box center [931, 171] width 1235 height 34
select select "196e4b07-6cc4-41fe-a532-0418cc6158e6"
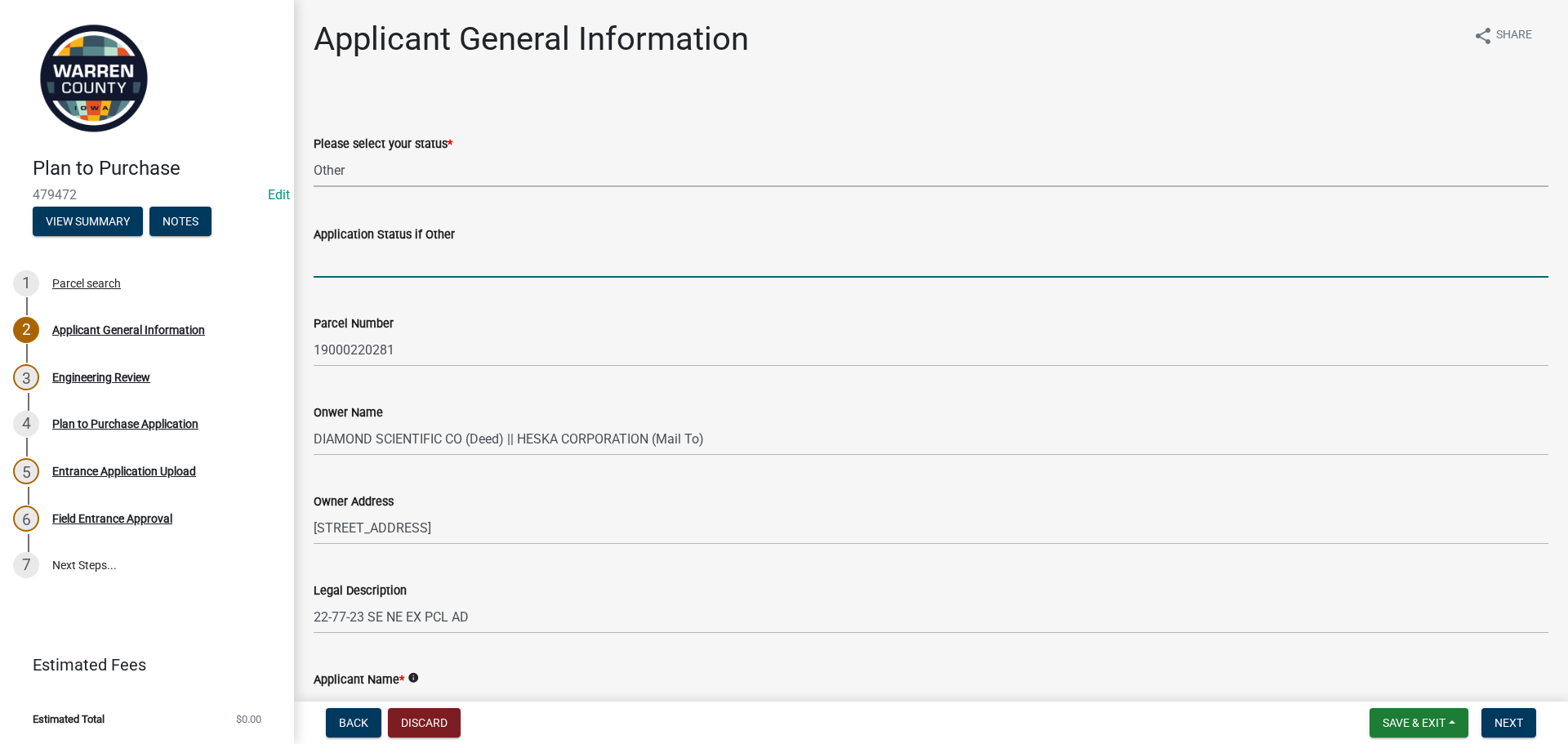
click at [364, 271] on input "Application Status if Other" at bounding box center [931, 261] width 1235 height 34
type input "Realtor"
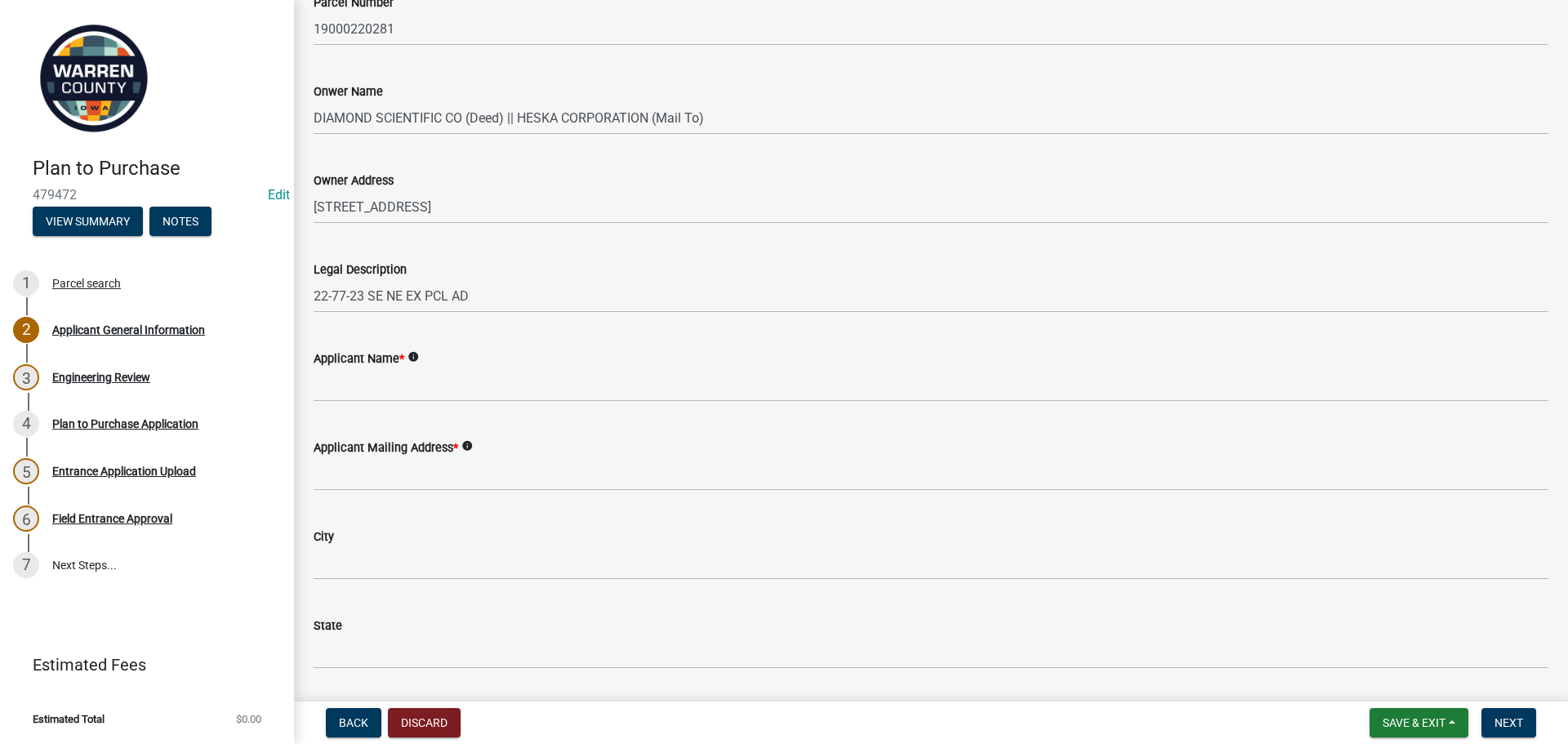
scroll to position [327, 0]
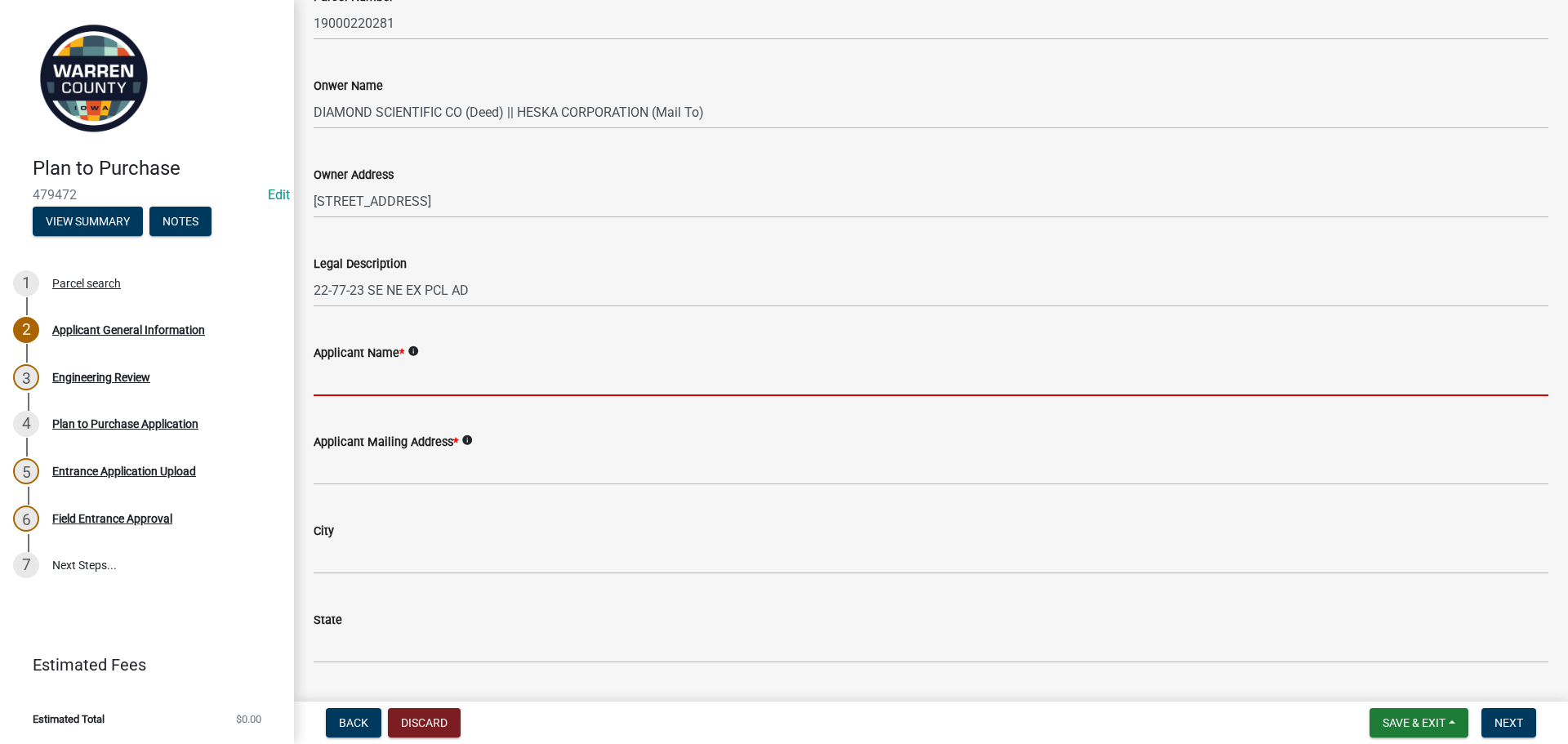
click at [377, 368] on input "Applicant Name *" at bounding box center [931, 380] width 1235 height 34
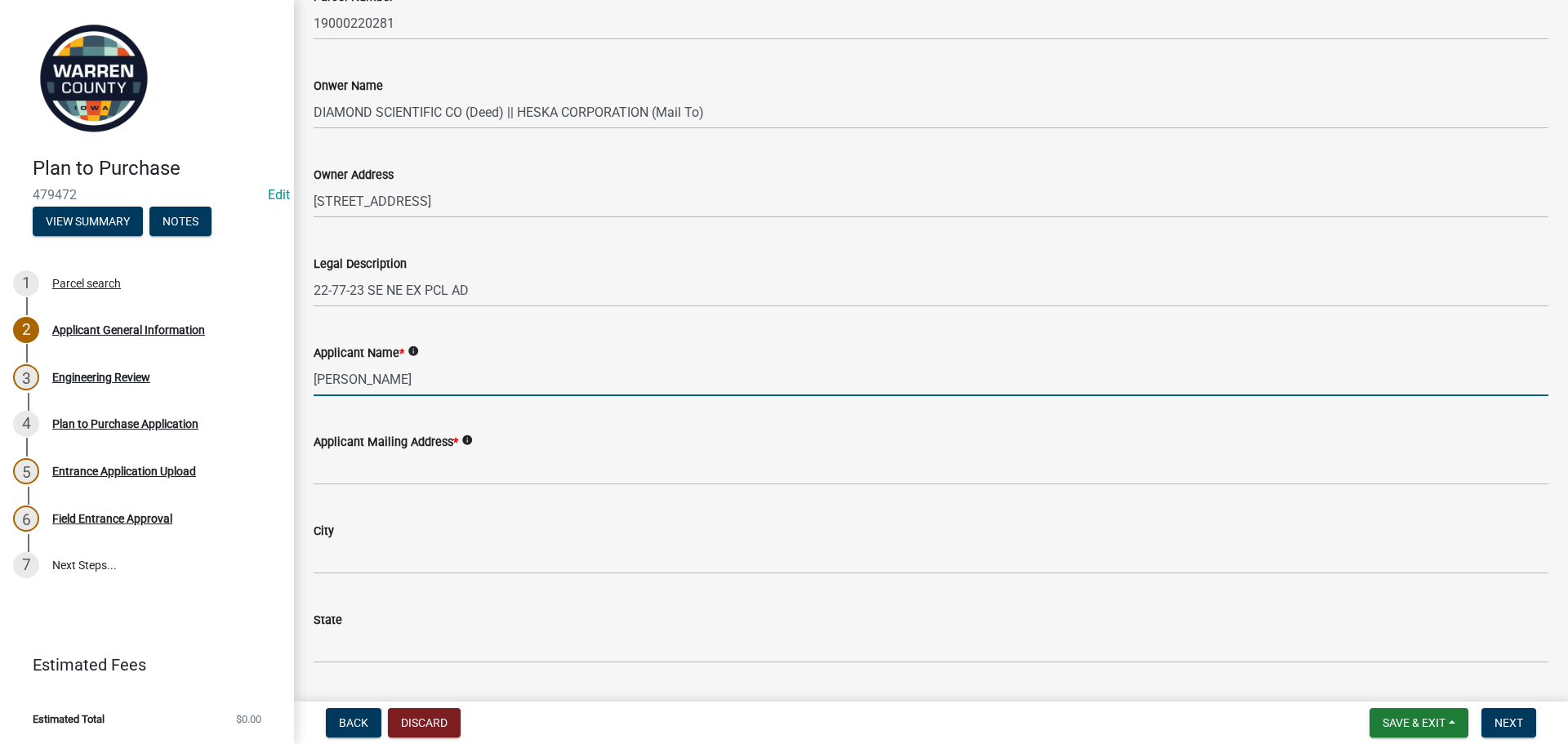
type input "[PERSON_NAME]"
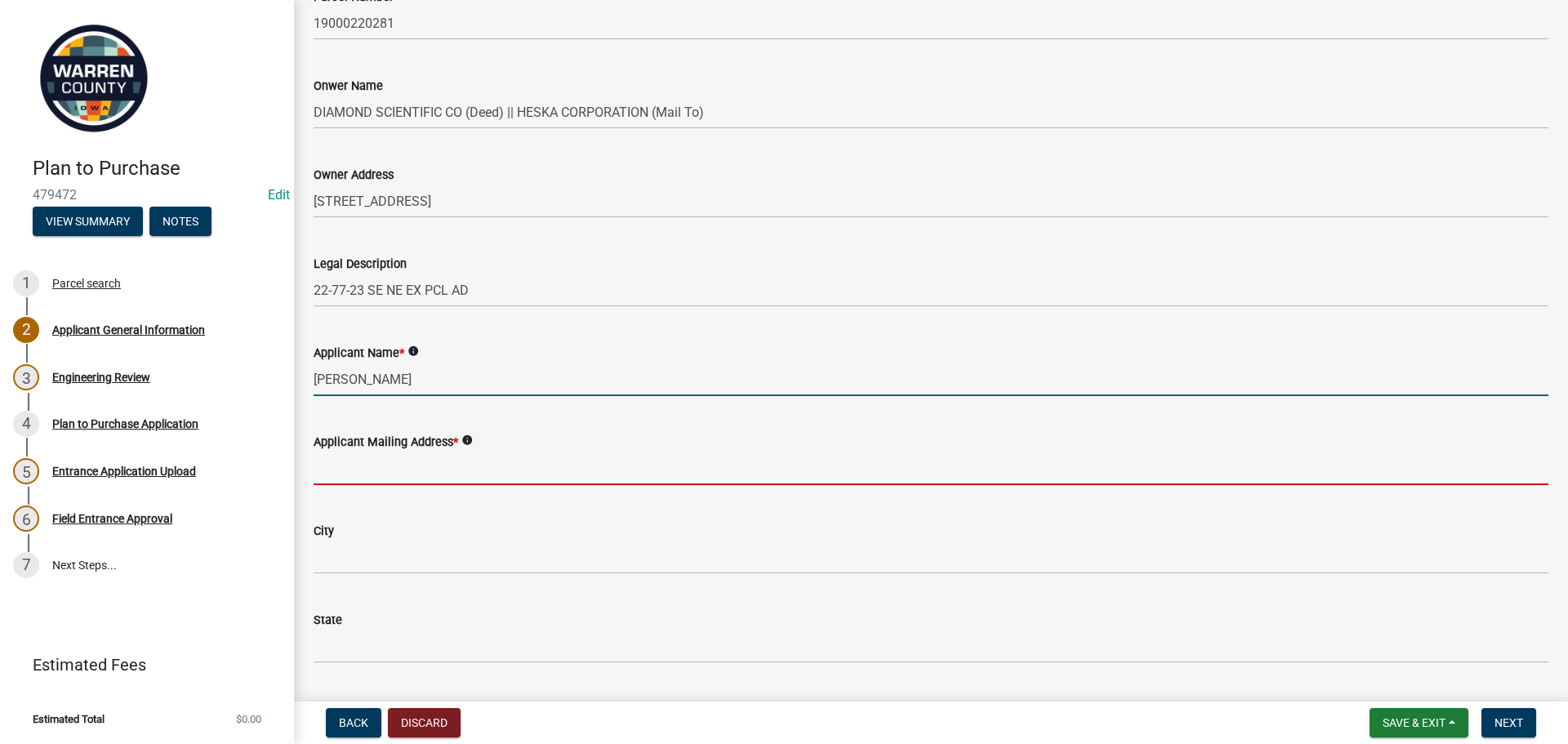
click at [403, 472] on input "Applicant Mailing Address *" at bounding box center [931, 469] width 1235 height 34
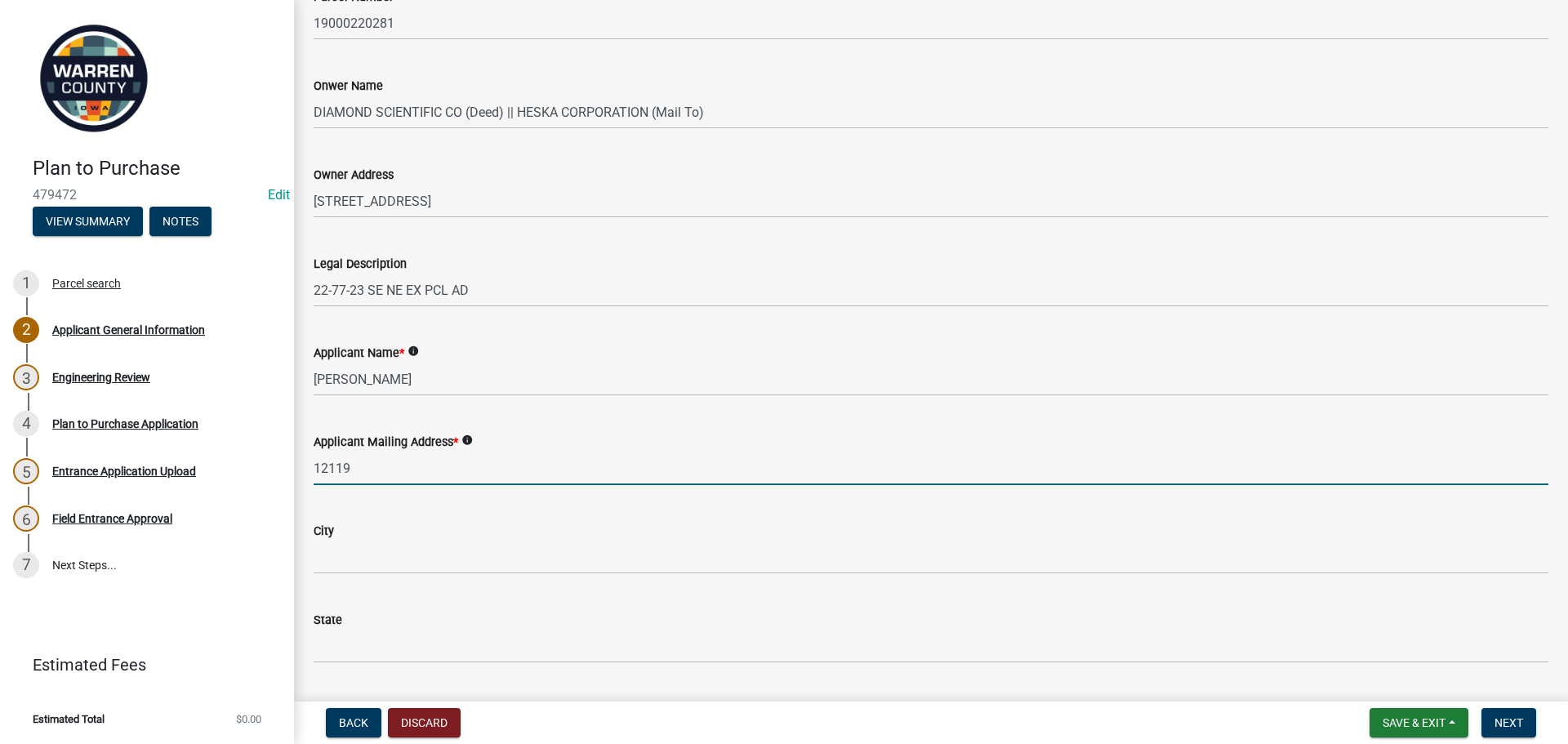
type input "[STREET_ADDRESS]"
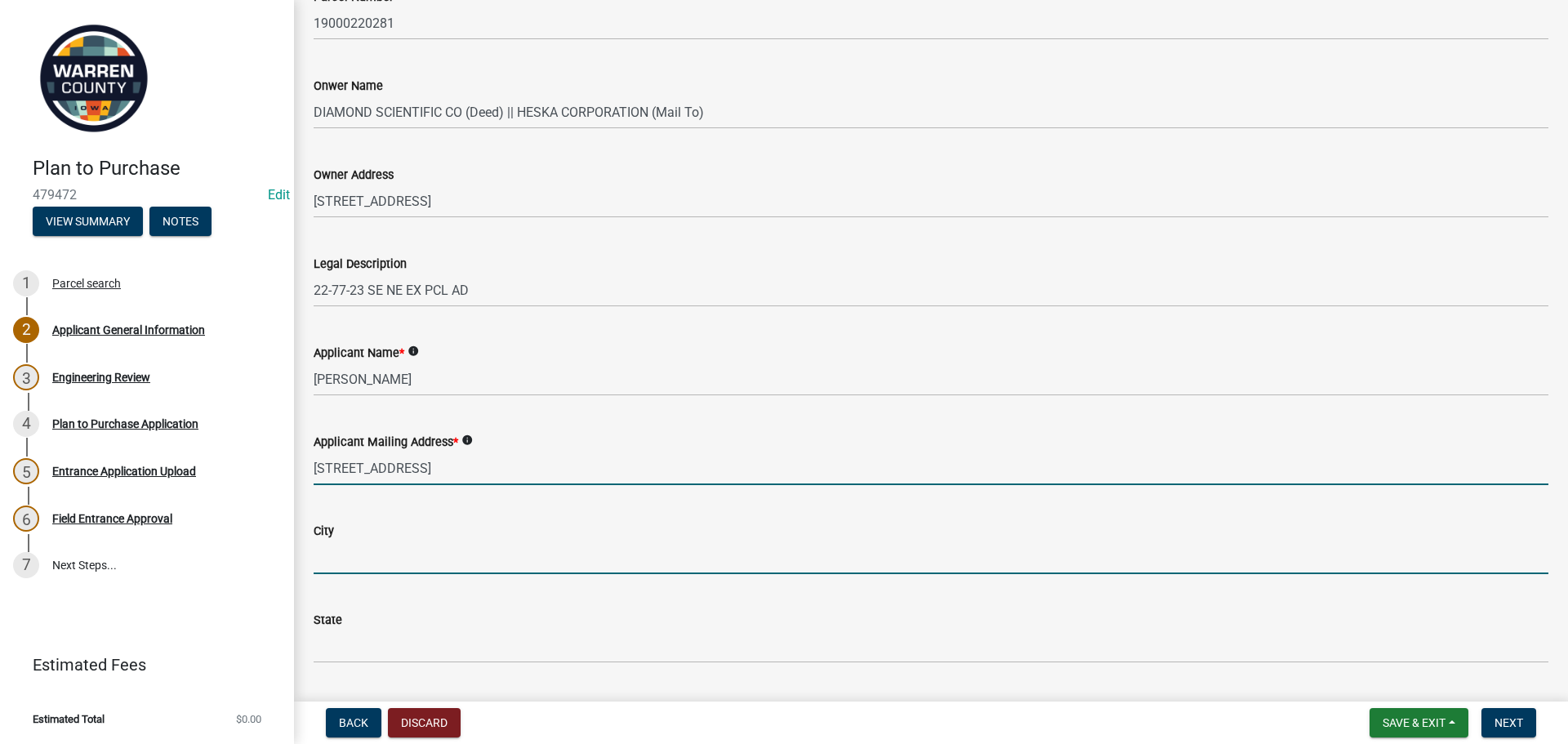
click at [341, 561] on input "City" at bounding box center [931, 558] width 1235 height 34
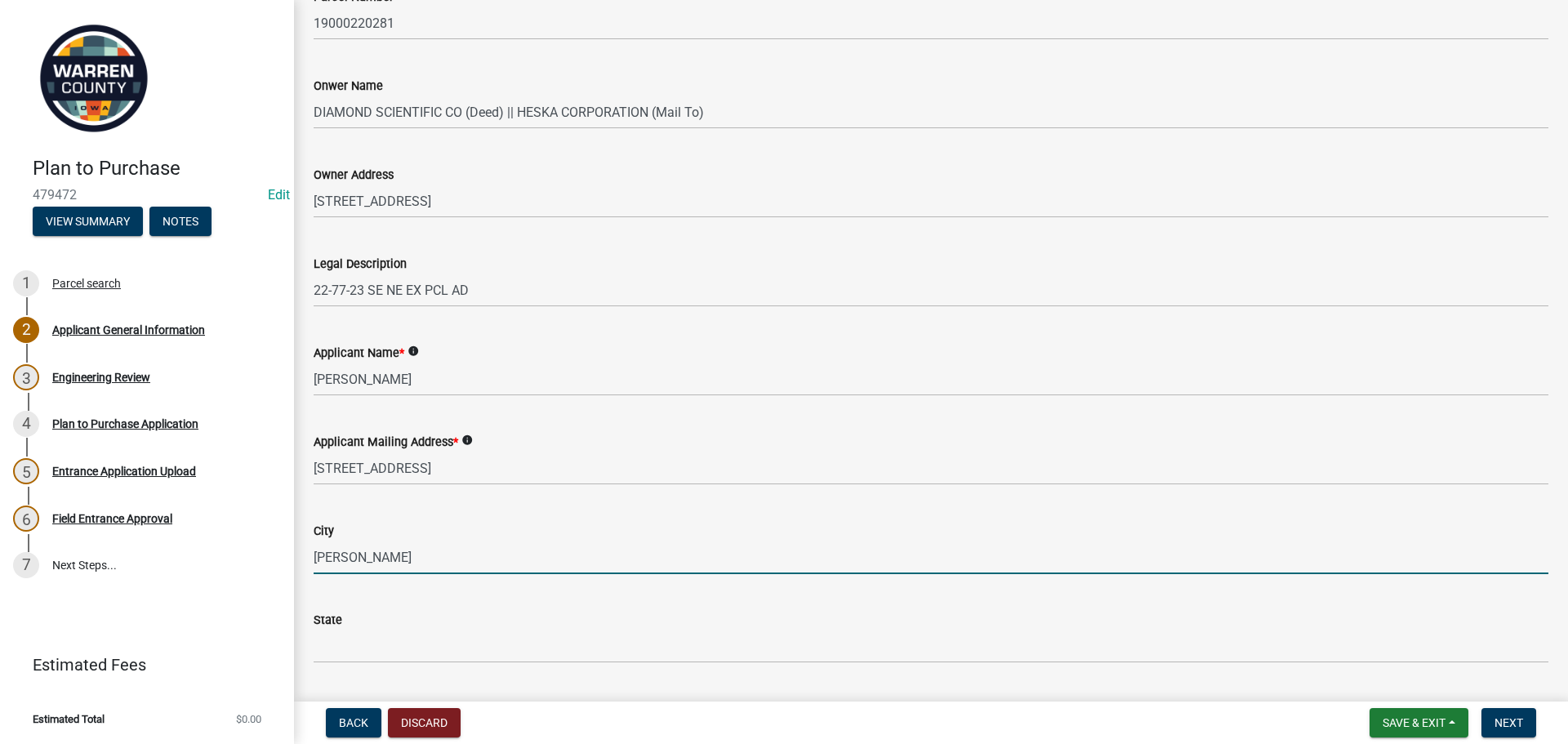
type input "[PERSON_NAME]"
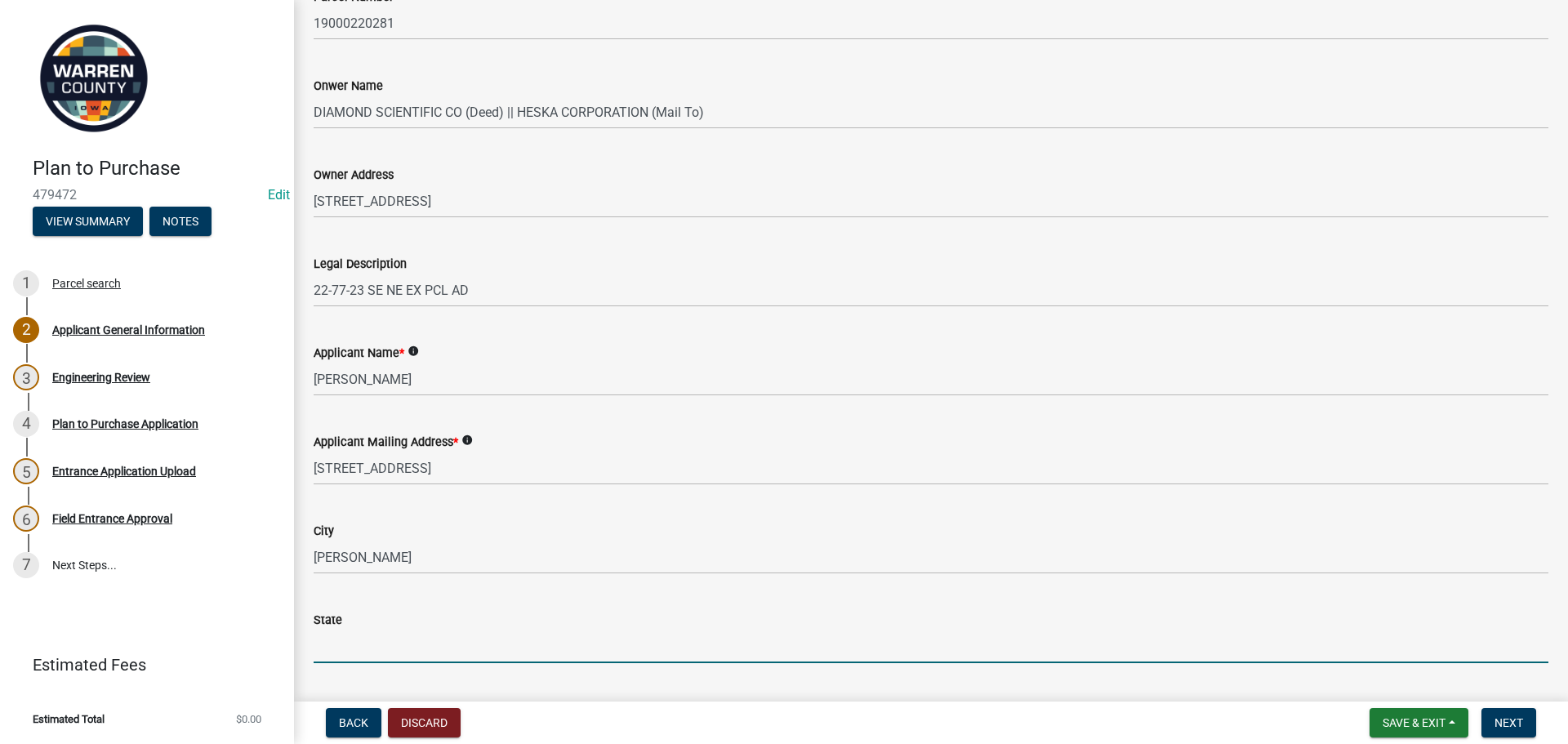
click at [367, 642] on input "State" at bounding box center [931, 646] width 1235 height 34
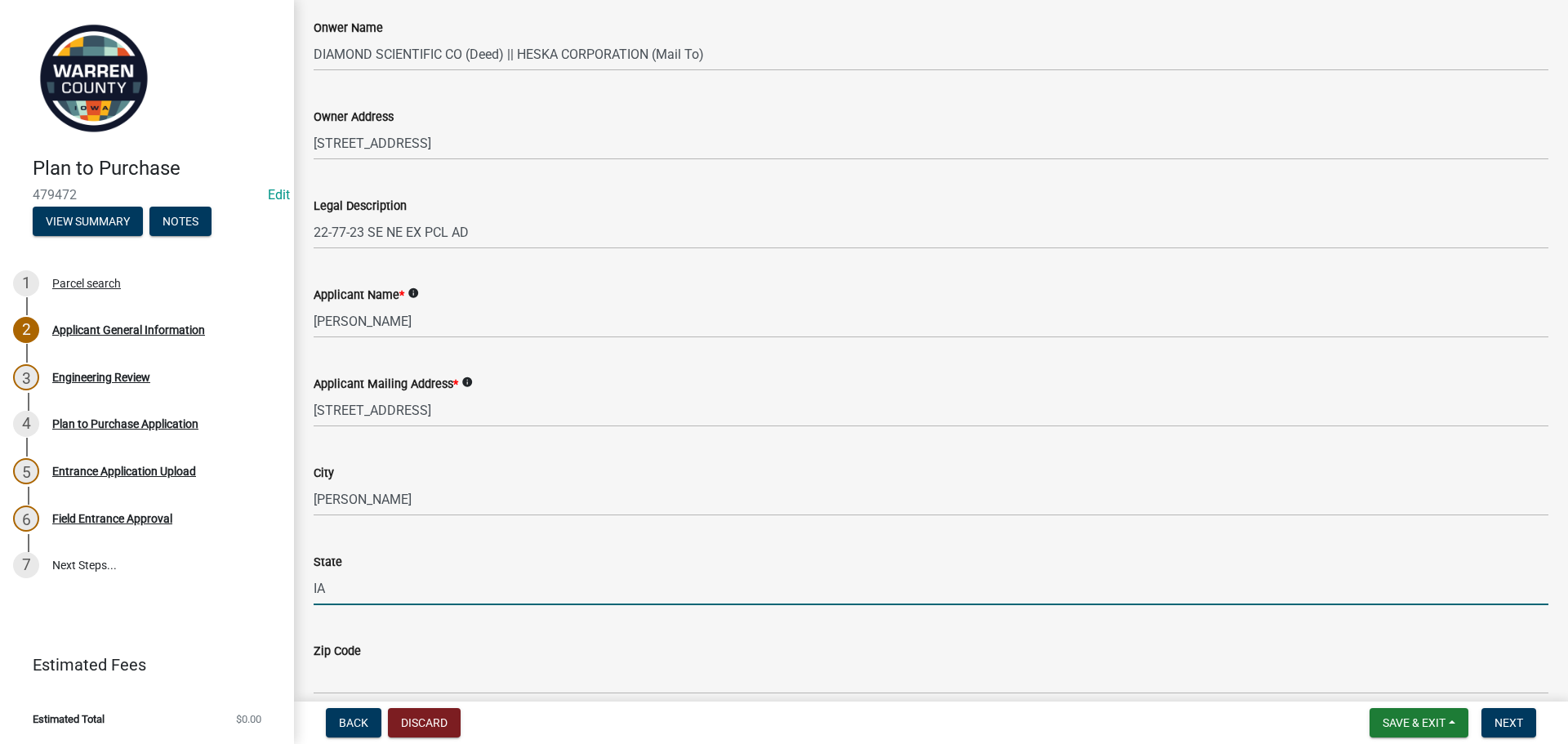
scroll to position [490, 0]
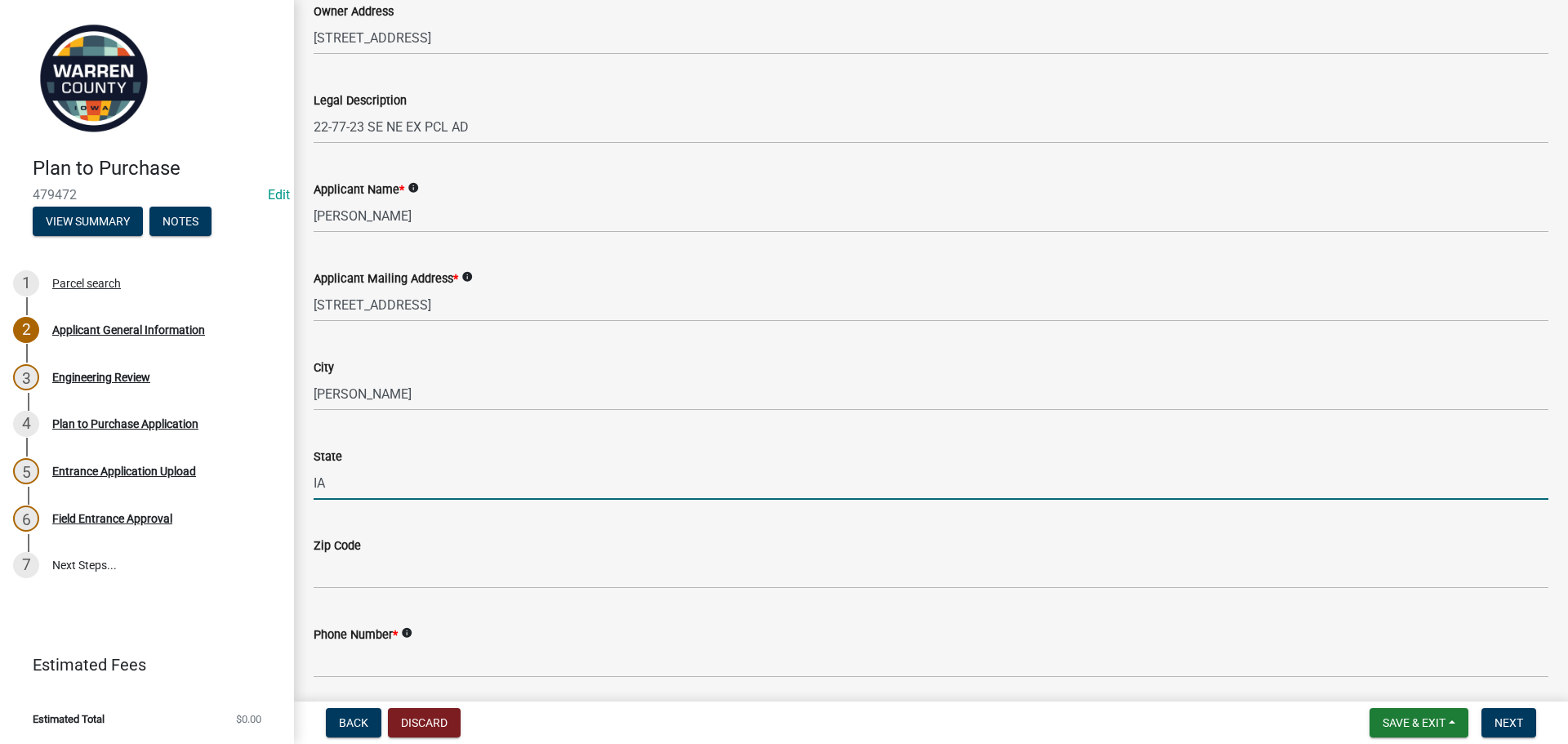
type input "IA"
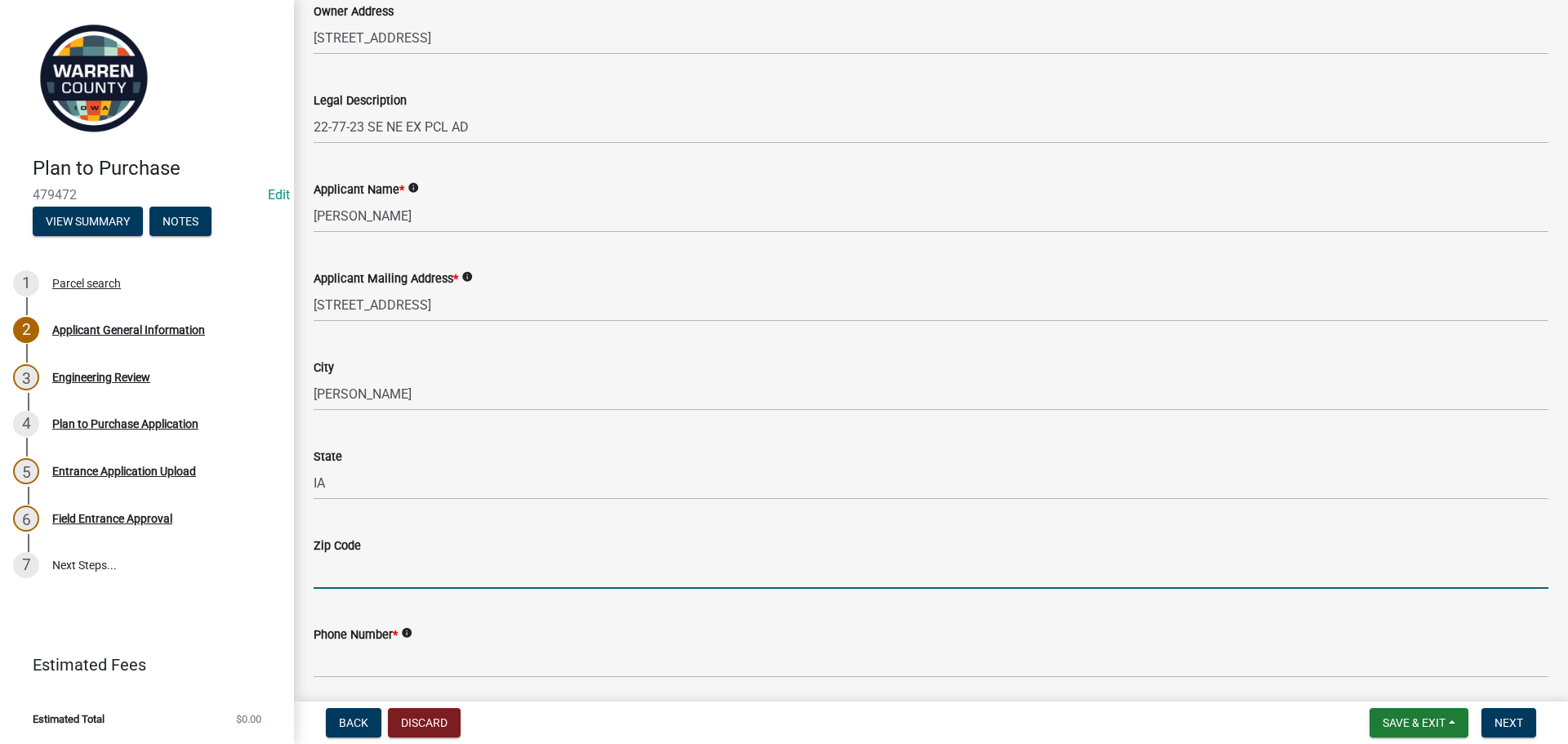
click at [322, 574] on input "Zip Code" at bounding box center [931, 572] width 1235 height 34
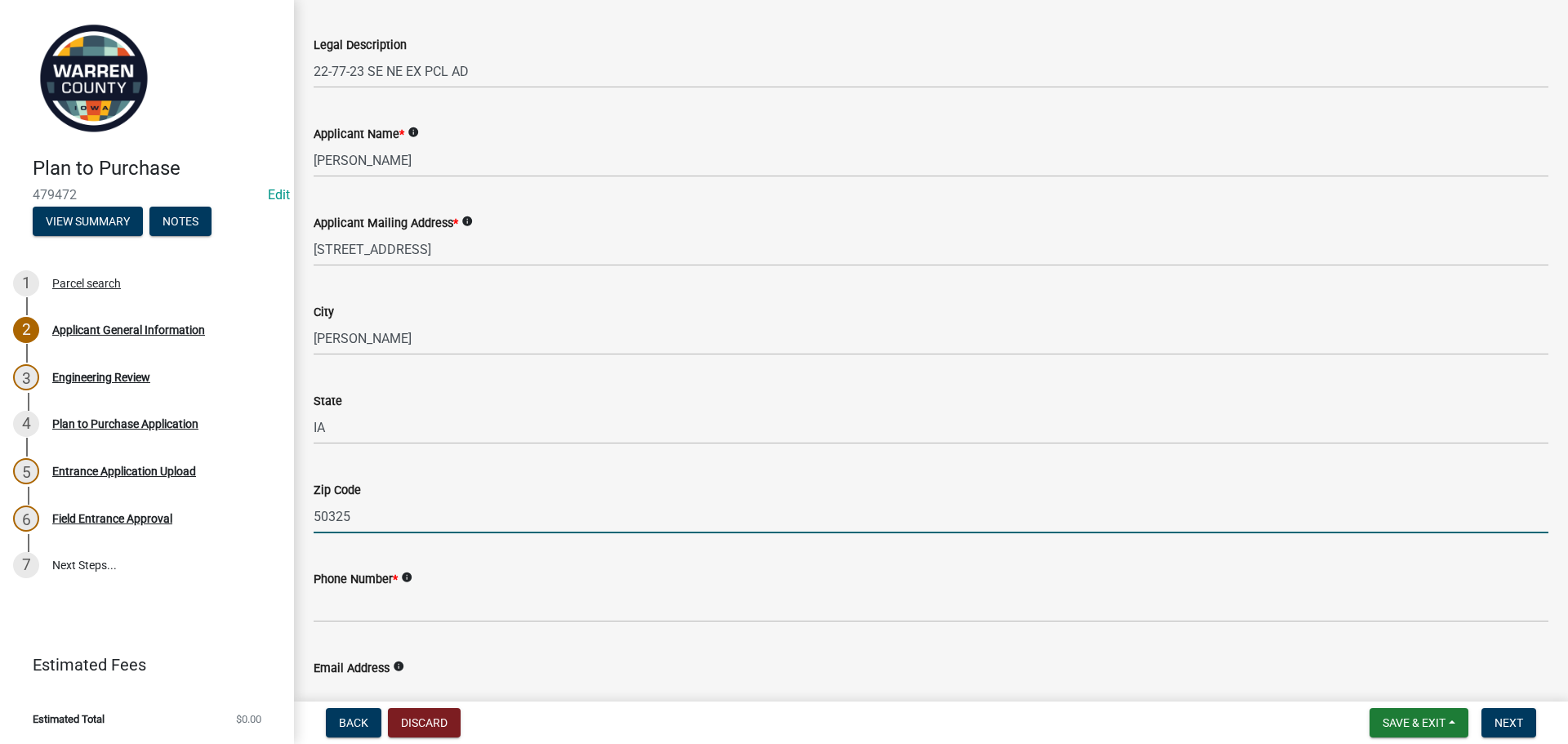
scroll to position [638, 0]
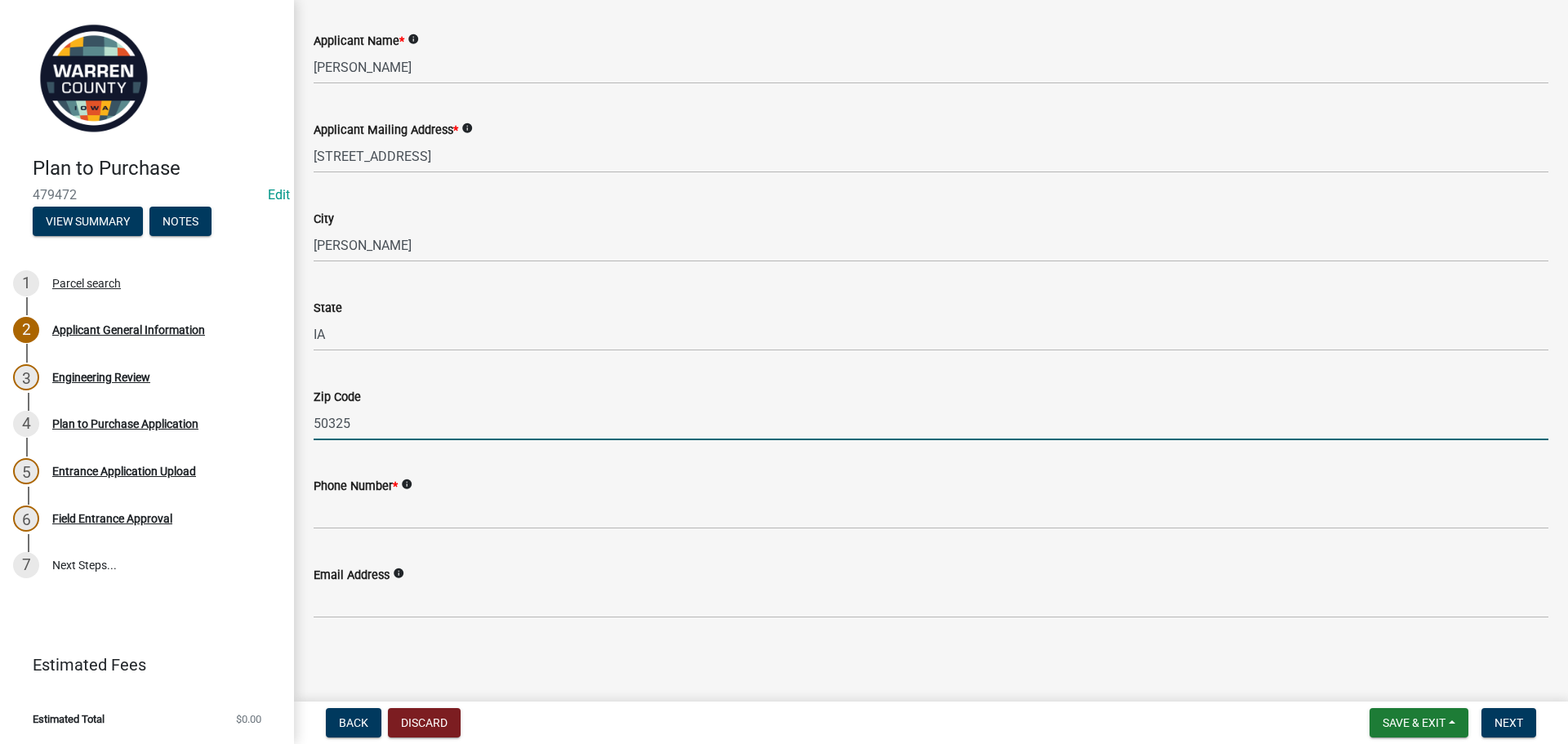
type input "50325"
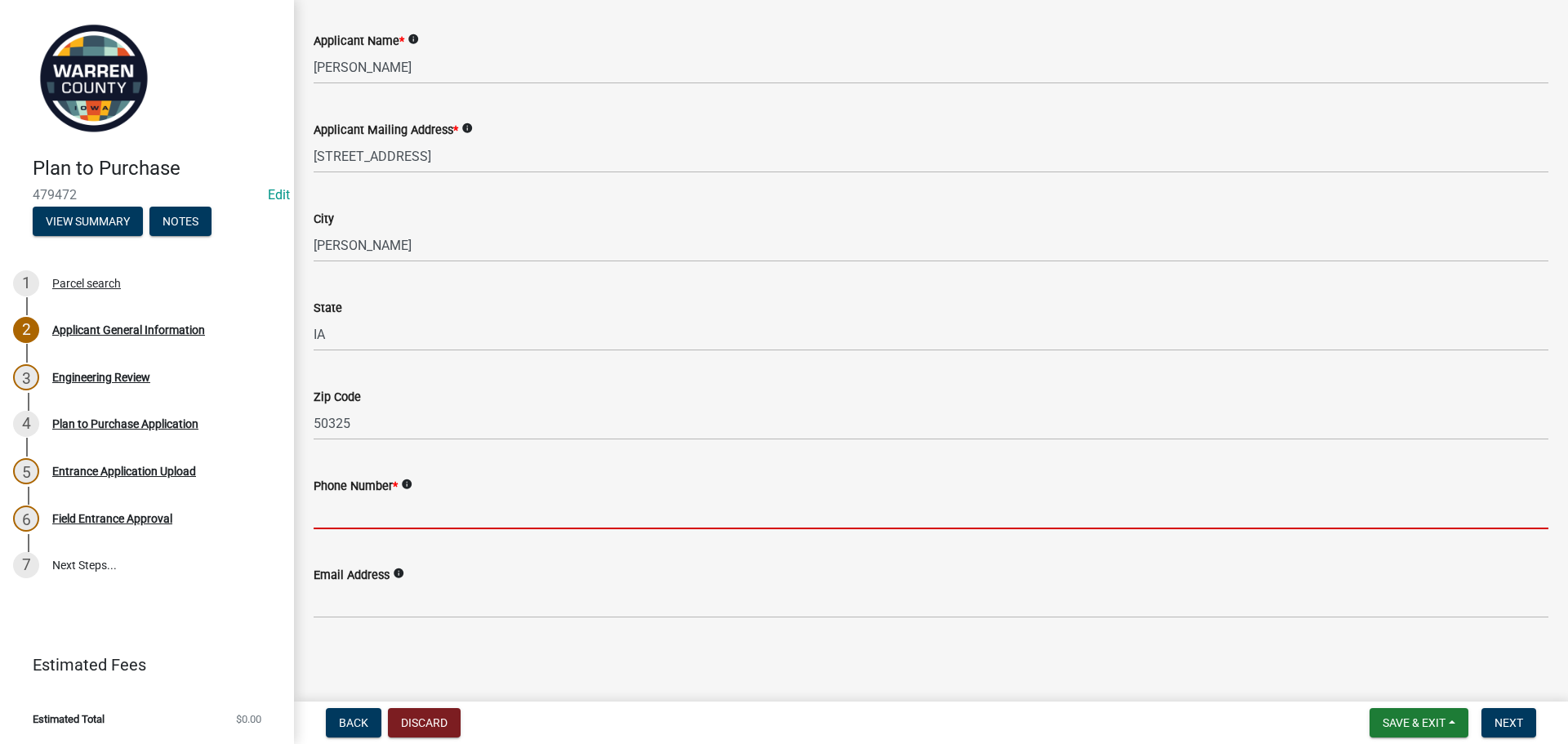
click at [381, 512] on input "Phone Number *" at bounding box center [931, 513] width 1235 height 34
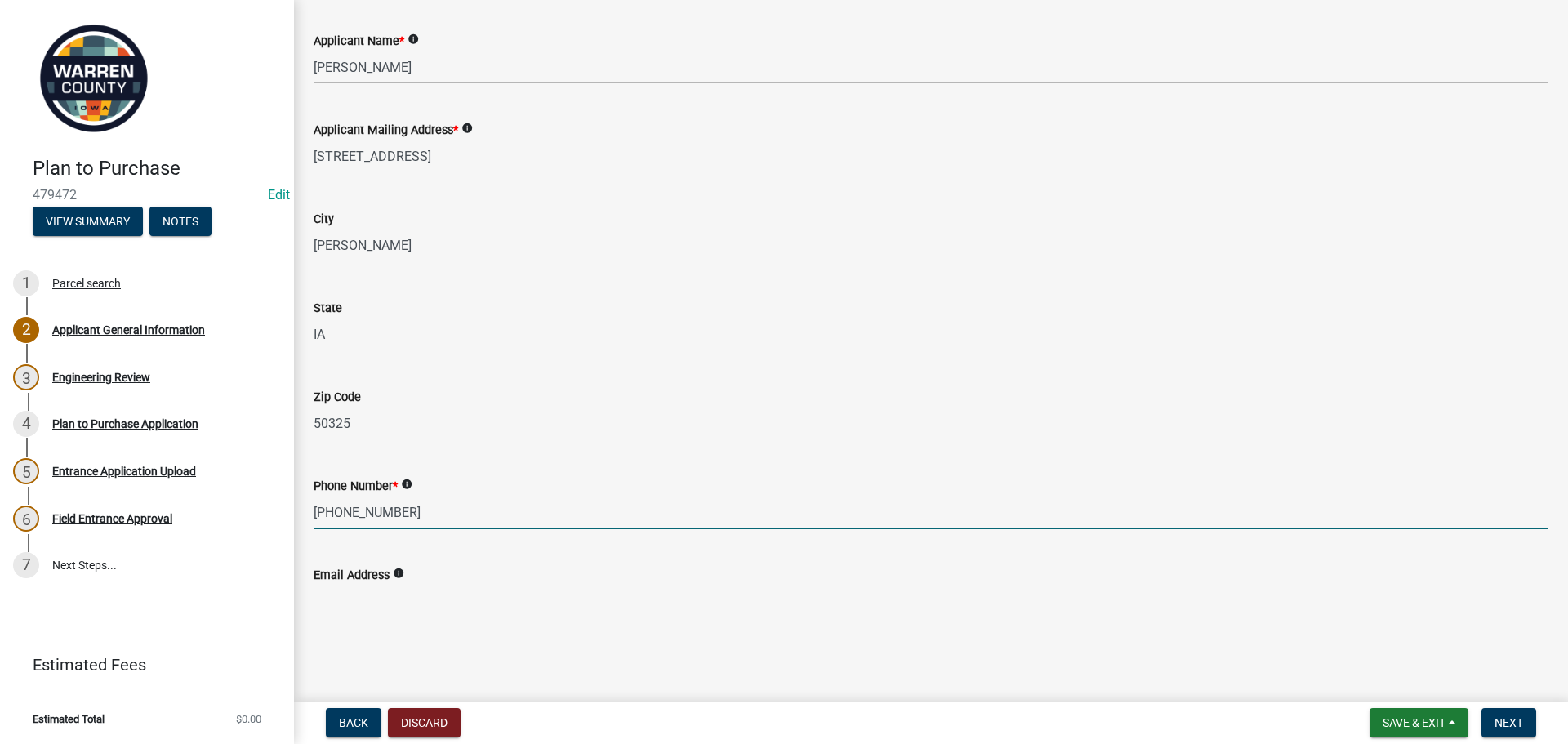
type input "[PHONE_NUMBER]"
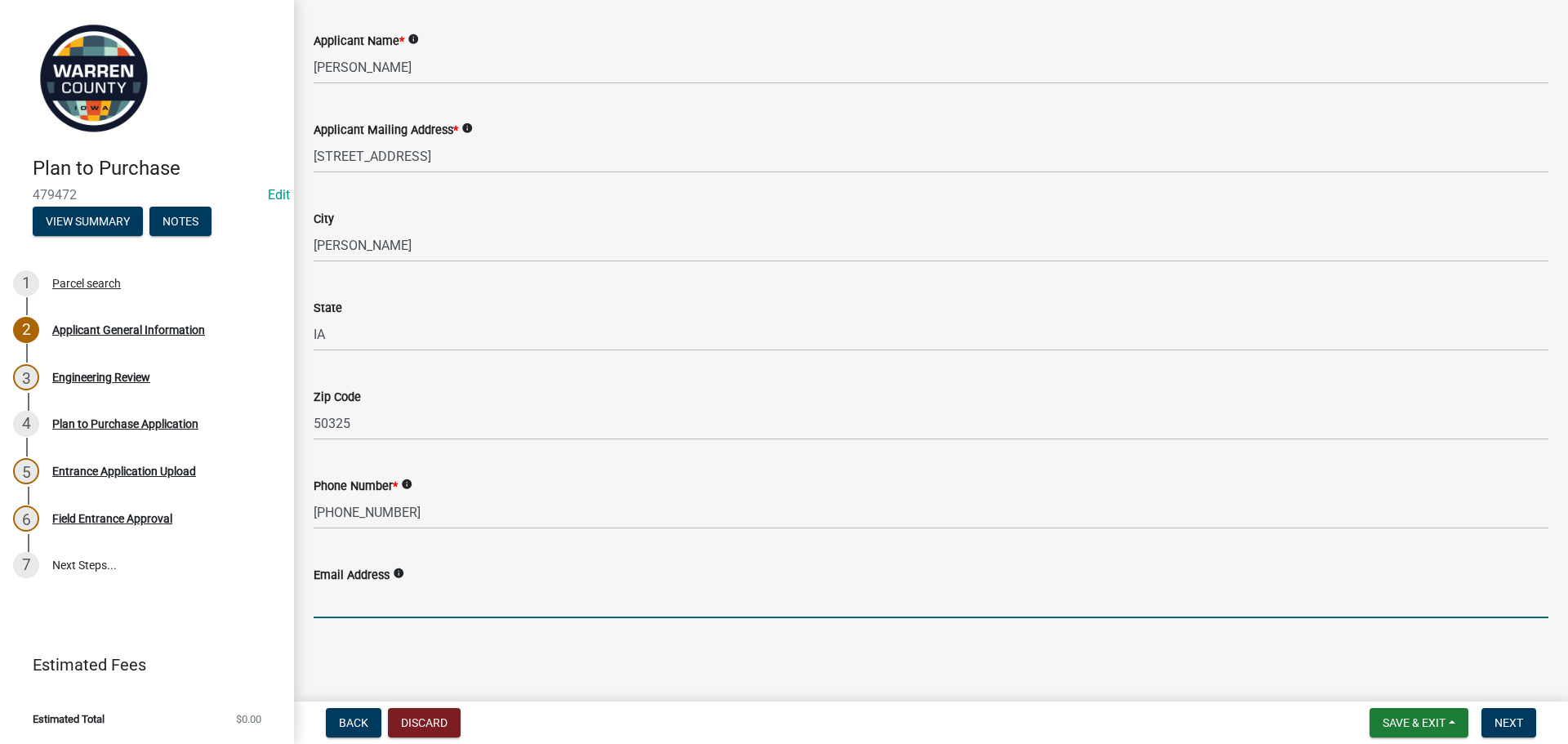
click at [388, 611] on input "Email Address" at bounding box center [931, 601] width 1235 height 34
type input "[EMAIL_ADDRESS][DOMAIN_NAME]"
click at [1274, 655] on main "Applicant General Information share Share Please select your status * Select It…" at bounding box center [932, 347] width 1275 height 695
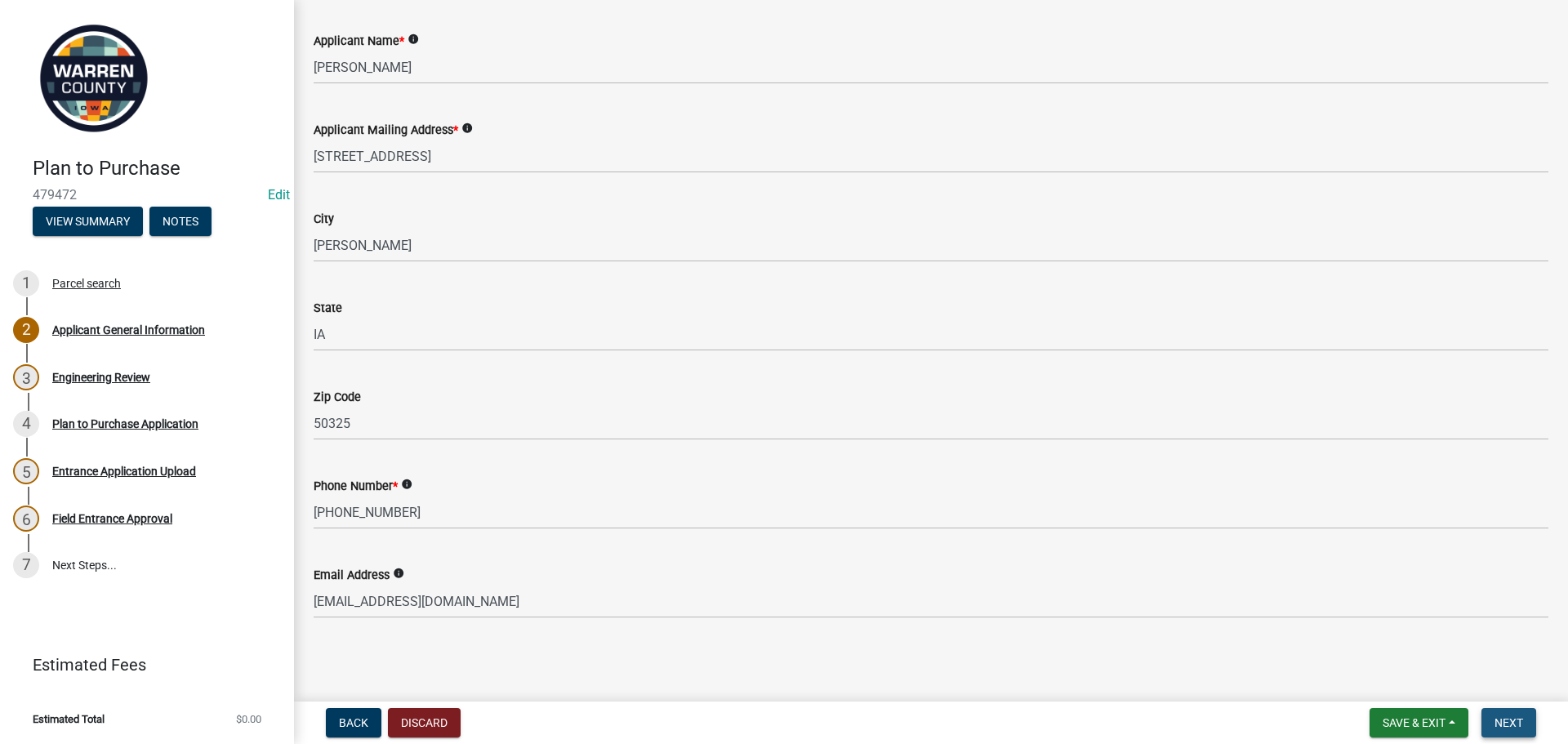
click at [1518, 727] on span "Next" at bounding box center [1509, 722] width 29 height 13
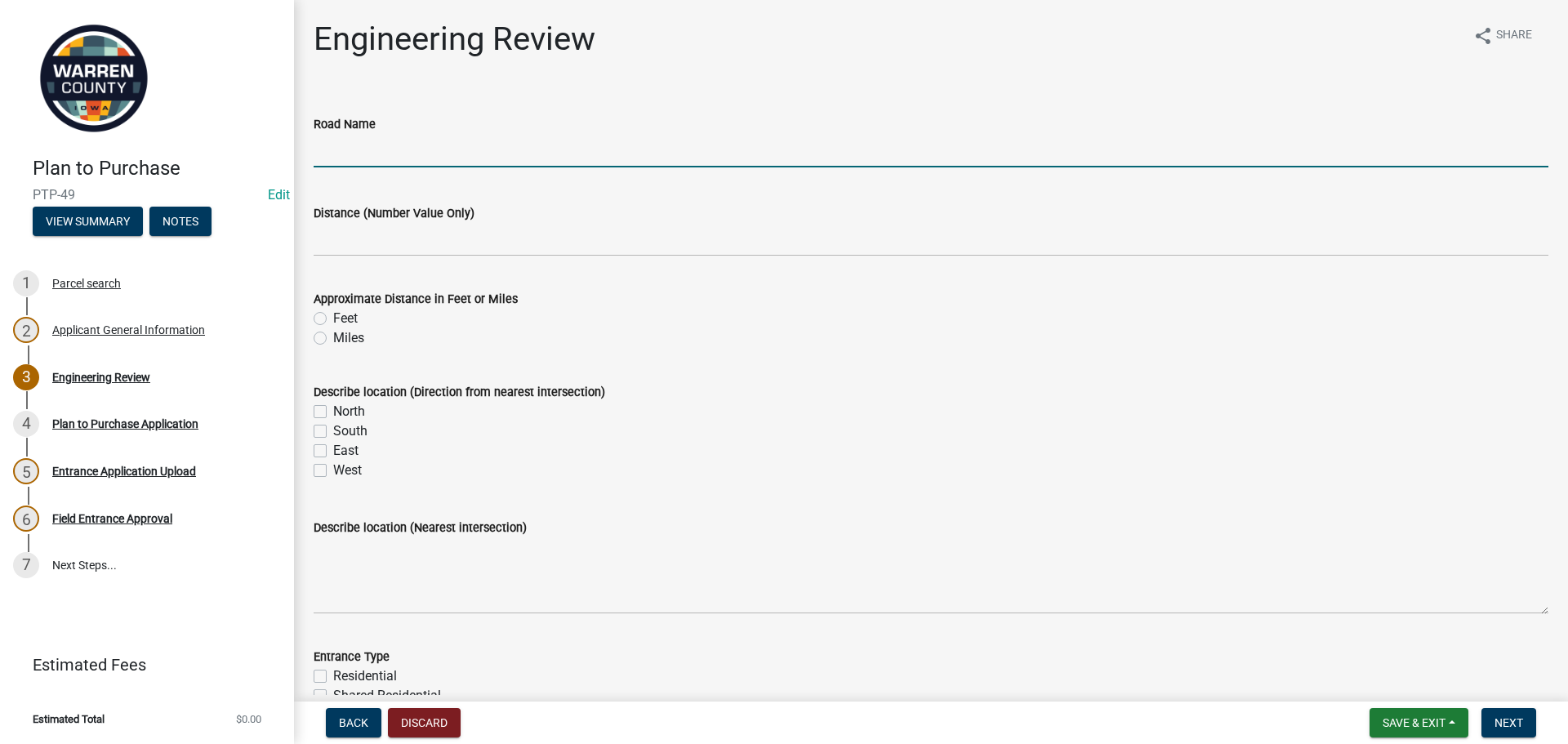
click at [350, 154] on input "Road Name" at bounding box center [931, 151] width 1235 height 34
type input "[GEOGRAPHIC_DATA]"
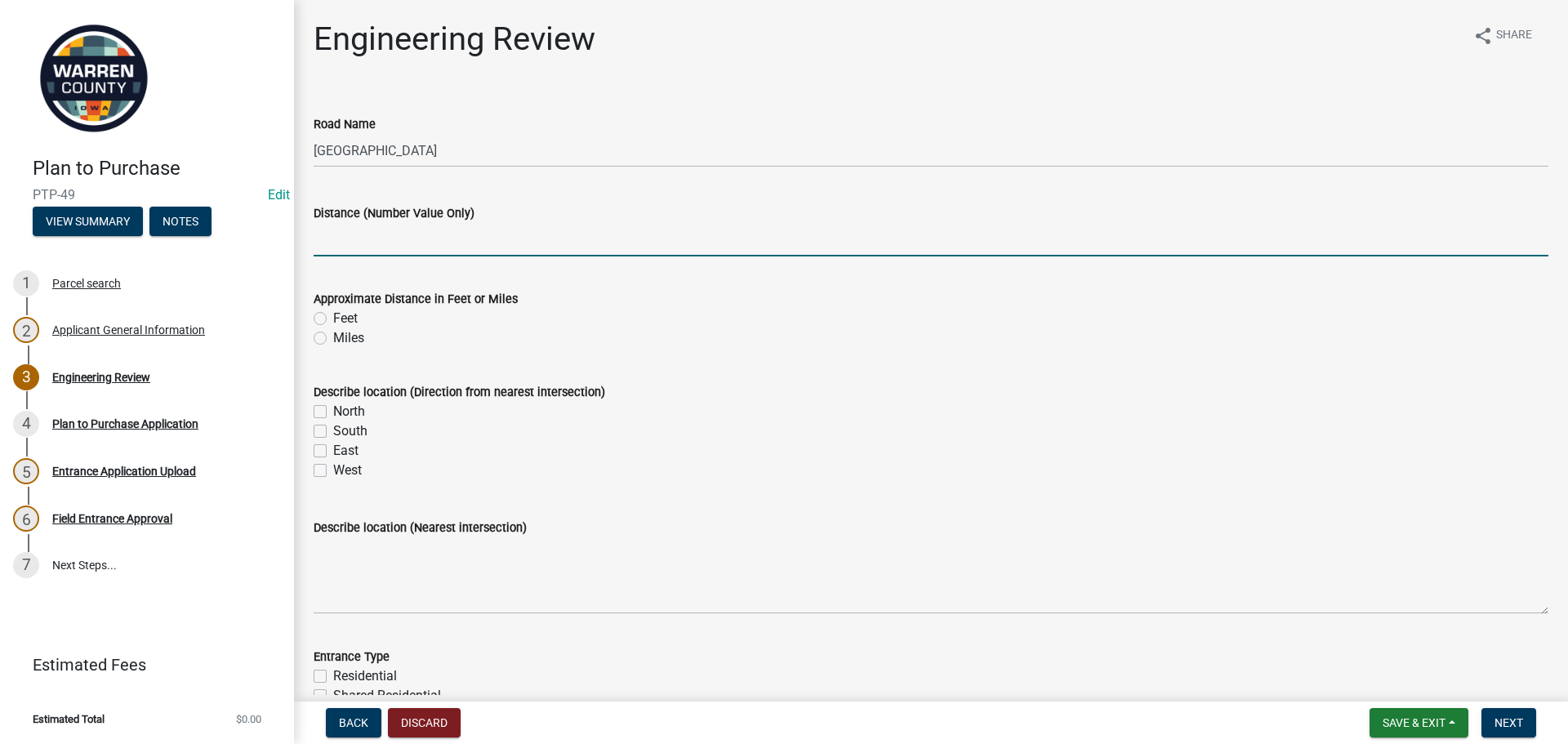
click at [380, 251] on input "Distance (Number Value Only)" at bounding box center [931, 240] width 1235 height 34
type input ".25"
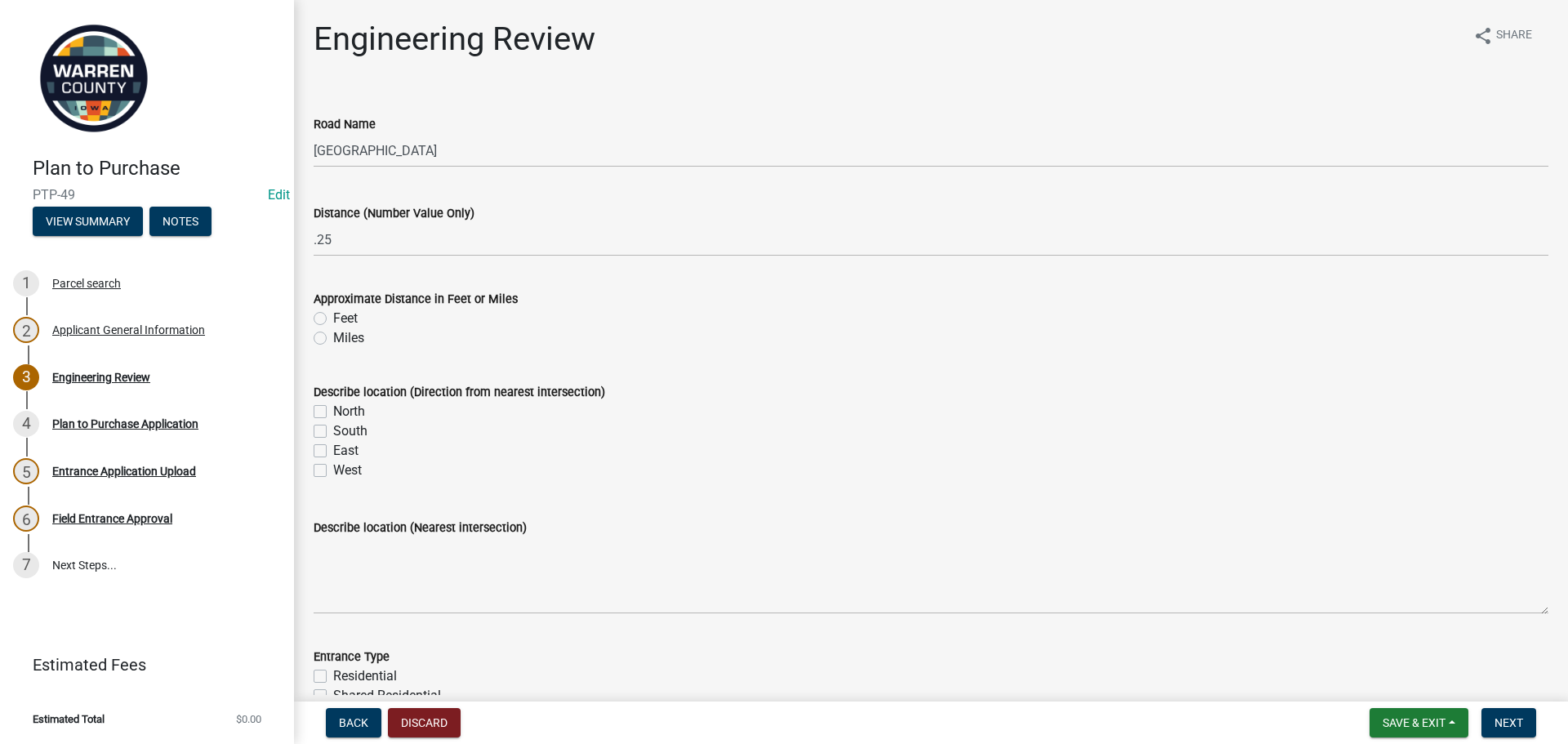
click at [333, 340] on label "Miles" at bounding box center [348, 338] width 31 height 20
click at [333, 339] on input "Miles" at bounding box center [338, 333] width 11 height 11
radio input "true"
click at [333, 411] on label "North" at bounding box center [349, 412] width 32 height 20
click at [333, 411] on input "North" at bounding box center [338, 407] width 11 height 11
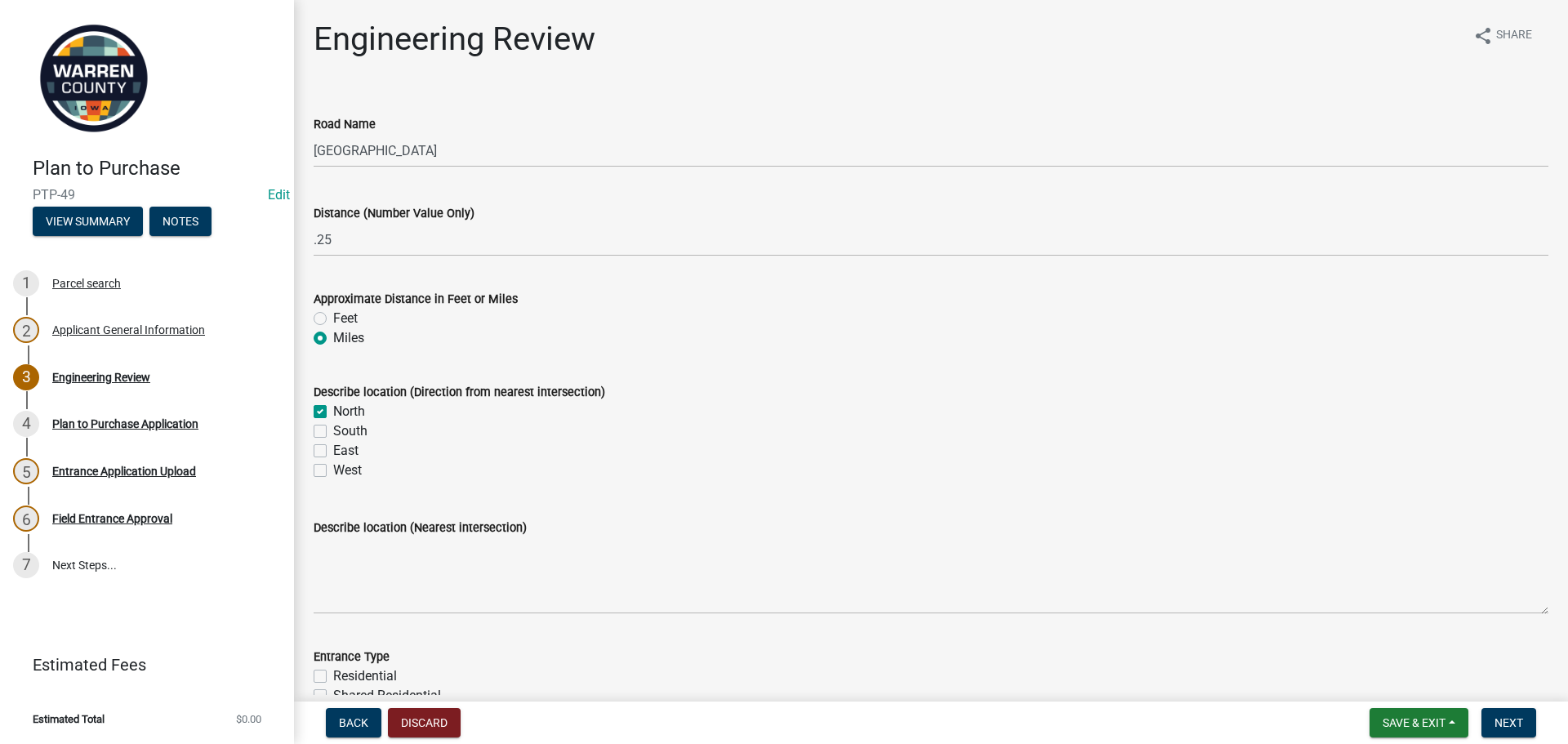
checkbox input "true"
checkbox input "false"
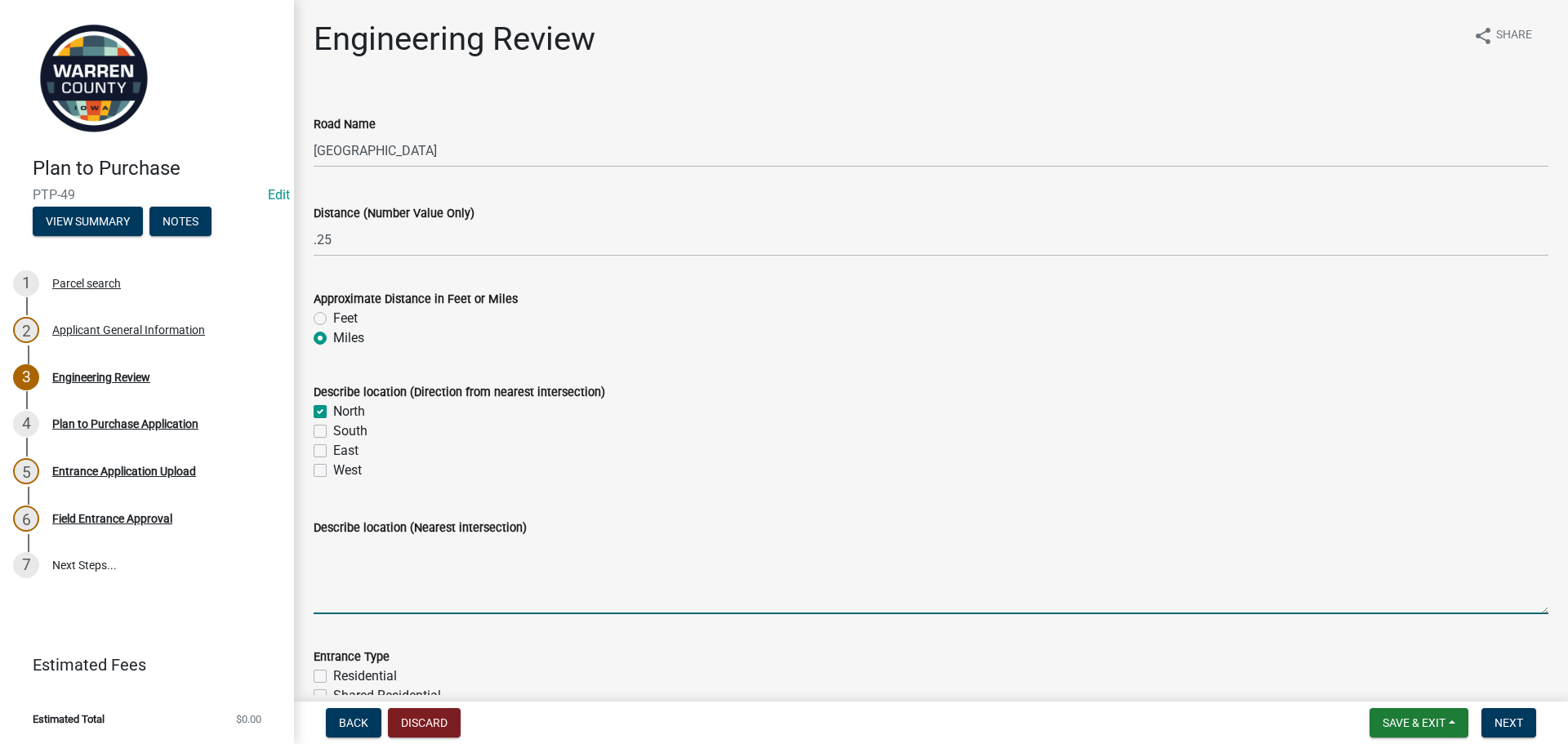
click at [350, 545] on textarea "Describe location (Nearest intersection)" at bounding box center [931, 575] width 1235 height 77
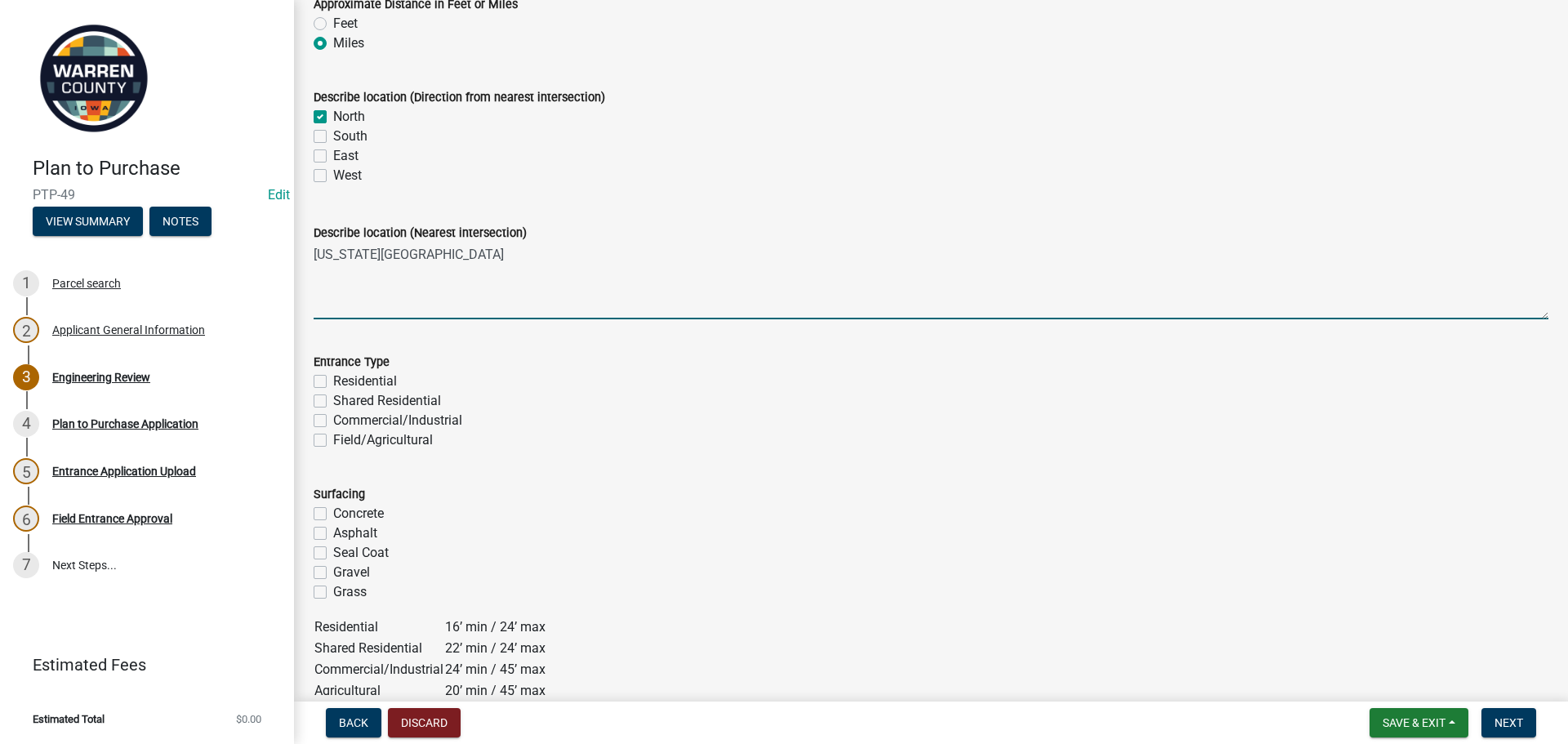
scroll to position [327, 0]
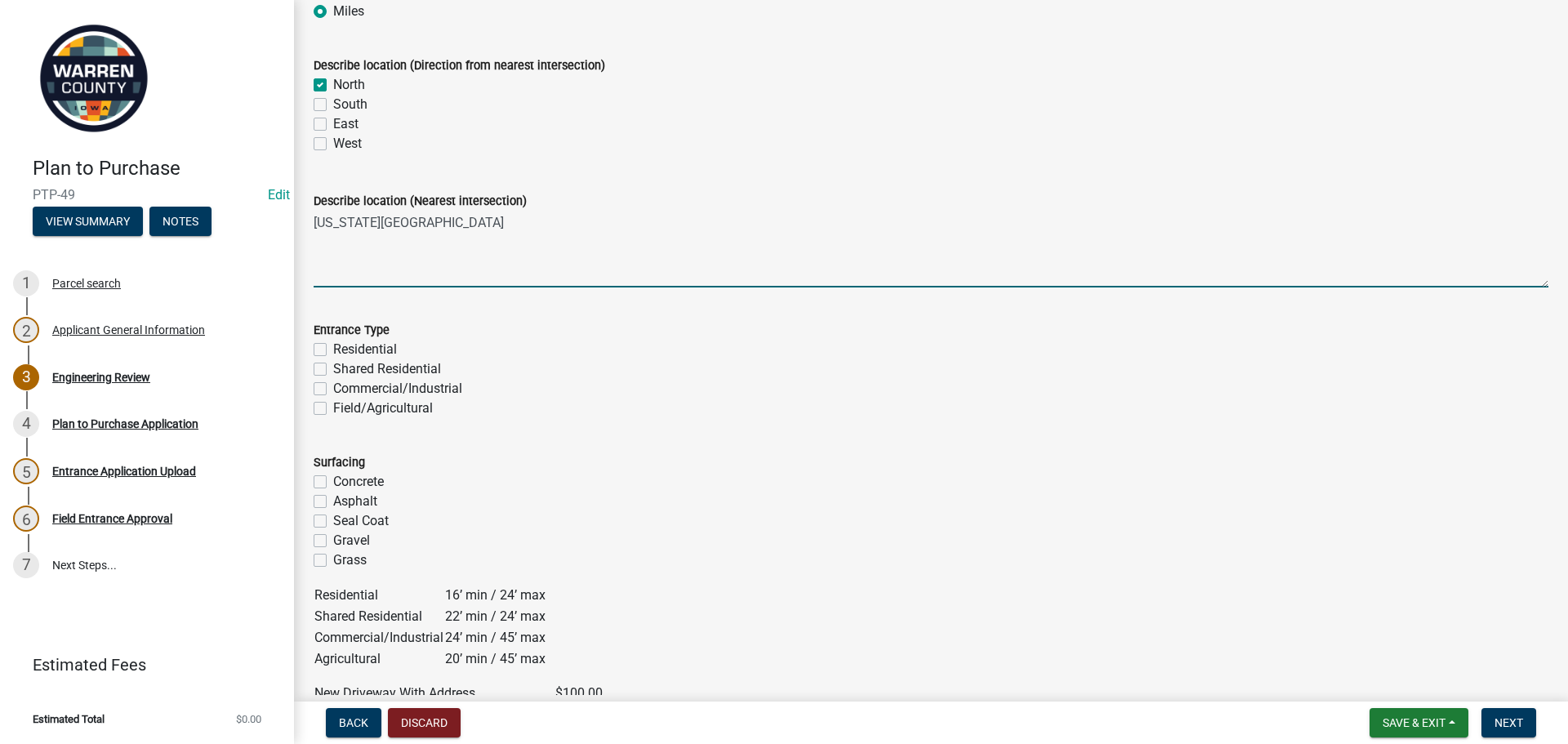
type textarea "[US_STATE][GEOGRAPHIC_DATA]"
click at [333, 350] on label "Residential" at bounding box center [365, 350] width 64 height 20
click at [333, 350] on input "Residential" at bounding box center [338, 345] width 11 height 11
checkbox input "true"
checkbox input "false"
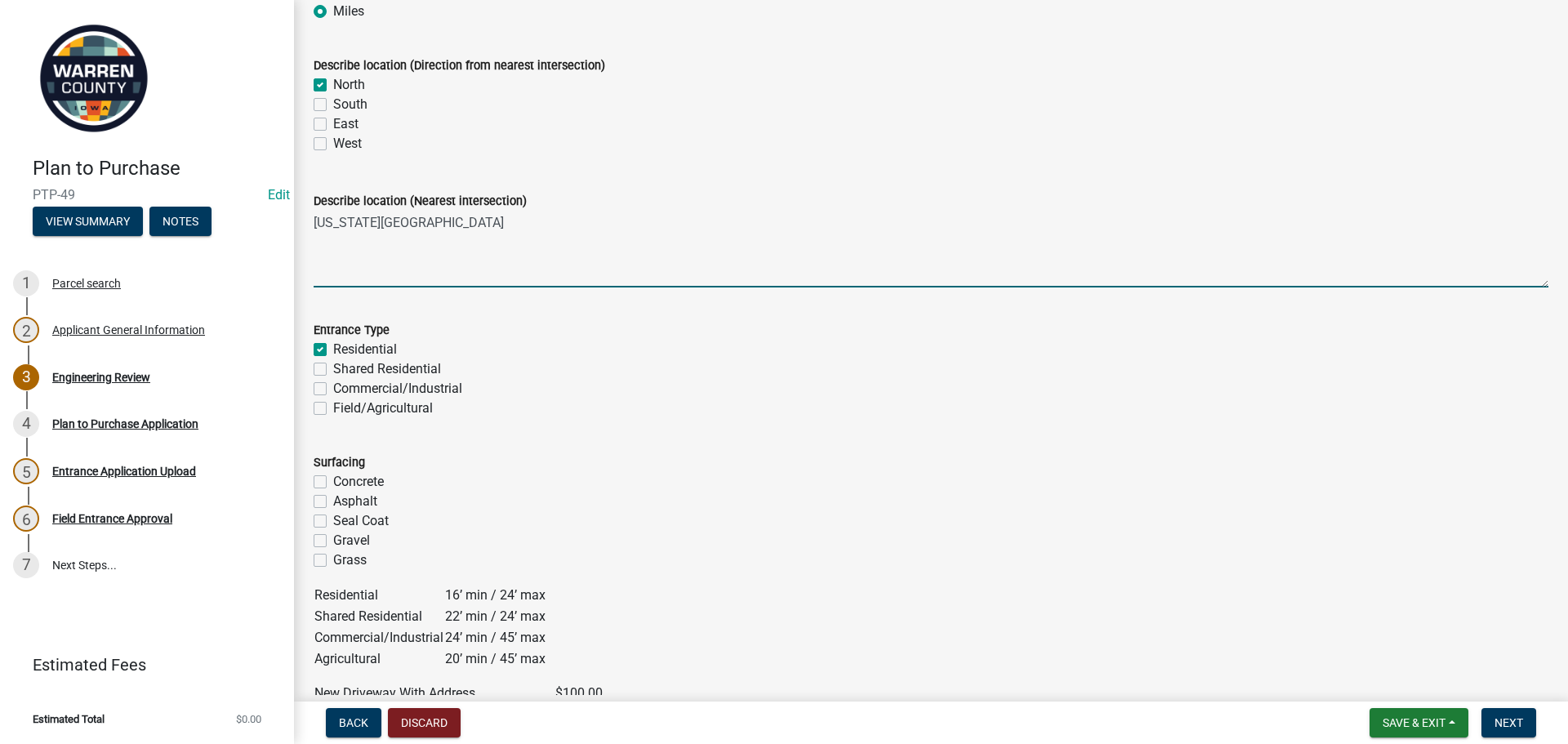
checkbox input "false"
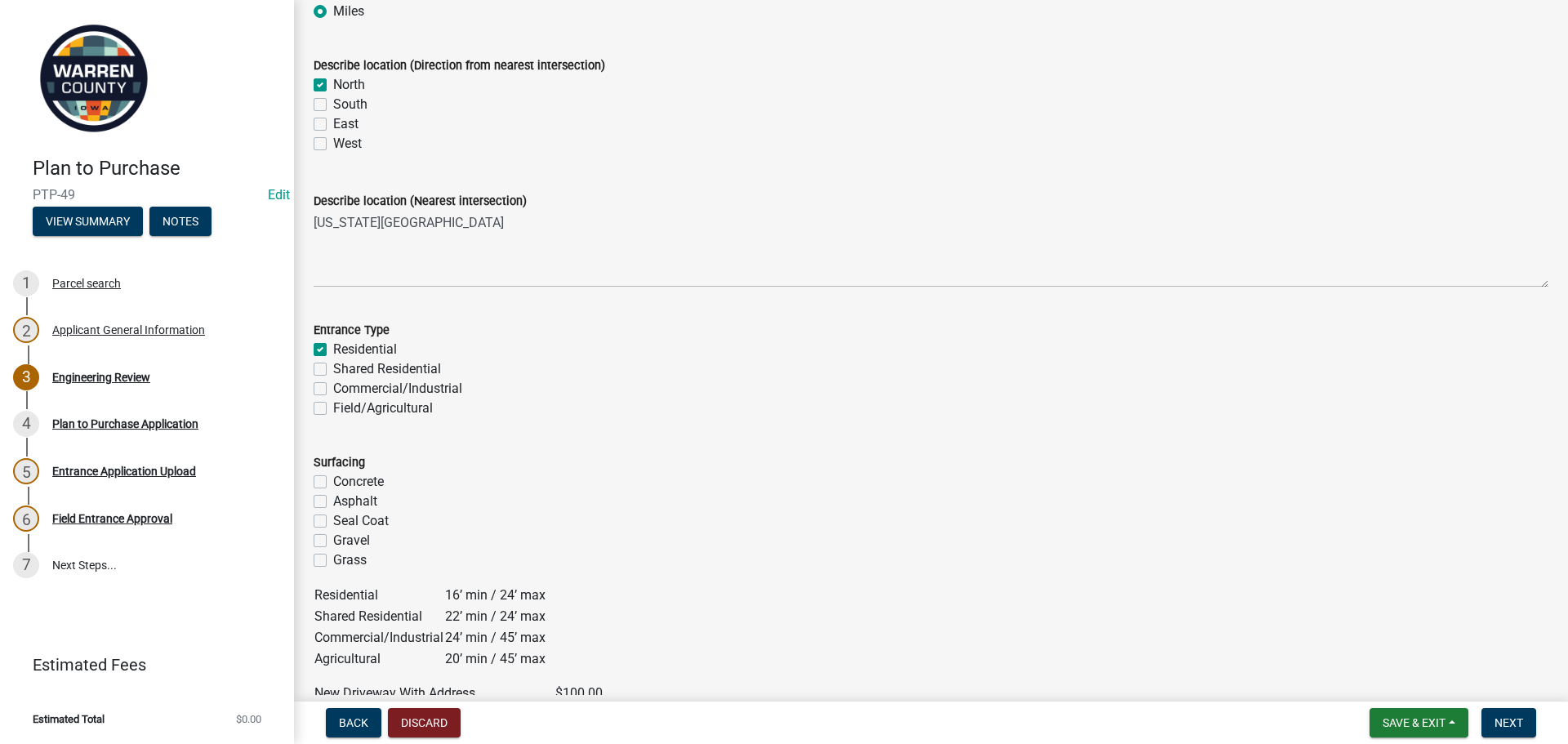
click at [331, 540] on div "Gravel" at bounding box center [931, 541] width 1235 height 20
click at [333, 543] on label "Gravel" at bounding box center [351, 541] width 37 height 20
click at [333, 542] on input "Gravel" at bounding box center [338, 536] width 11 height 11
checkbox input "true"
checkbox input "false"
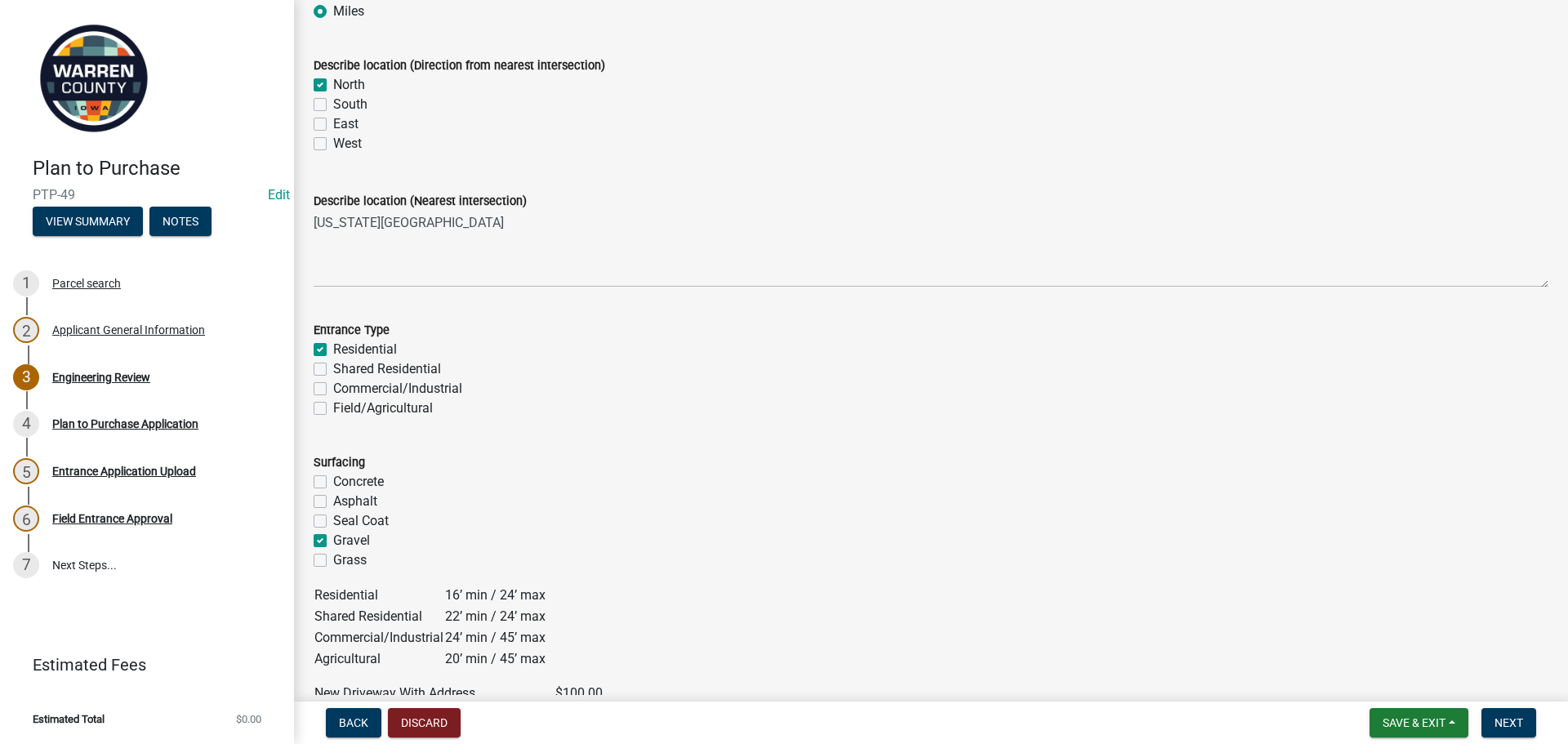
checkbox input "false"
checkbox input "true"
checkbox input "false"
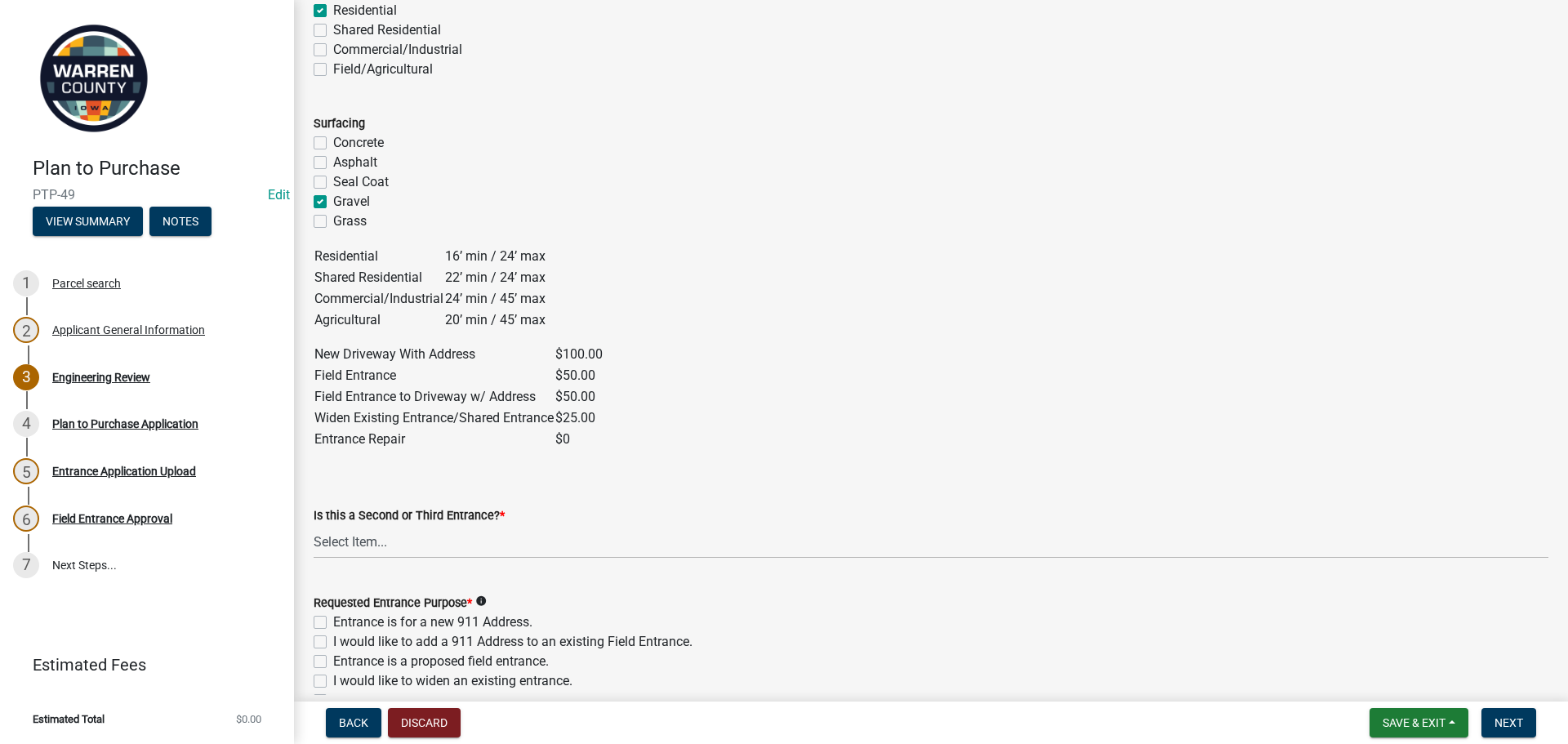
scroll to position [735, 0]
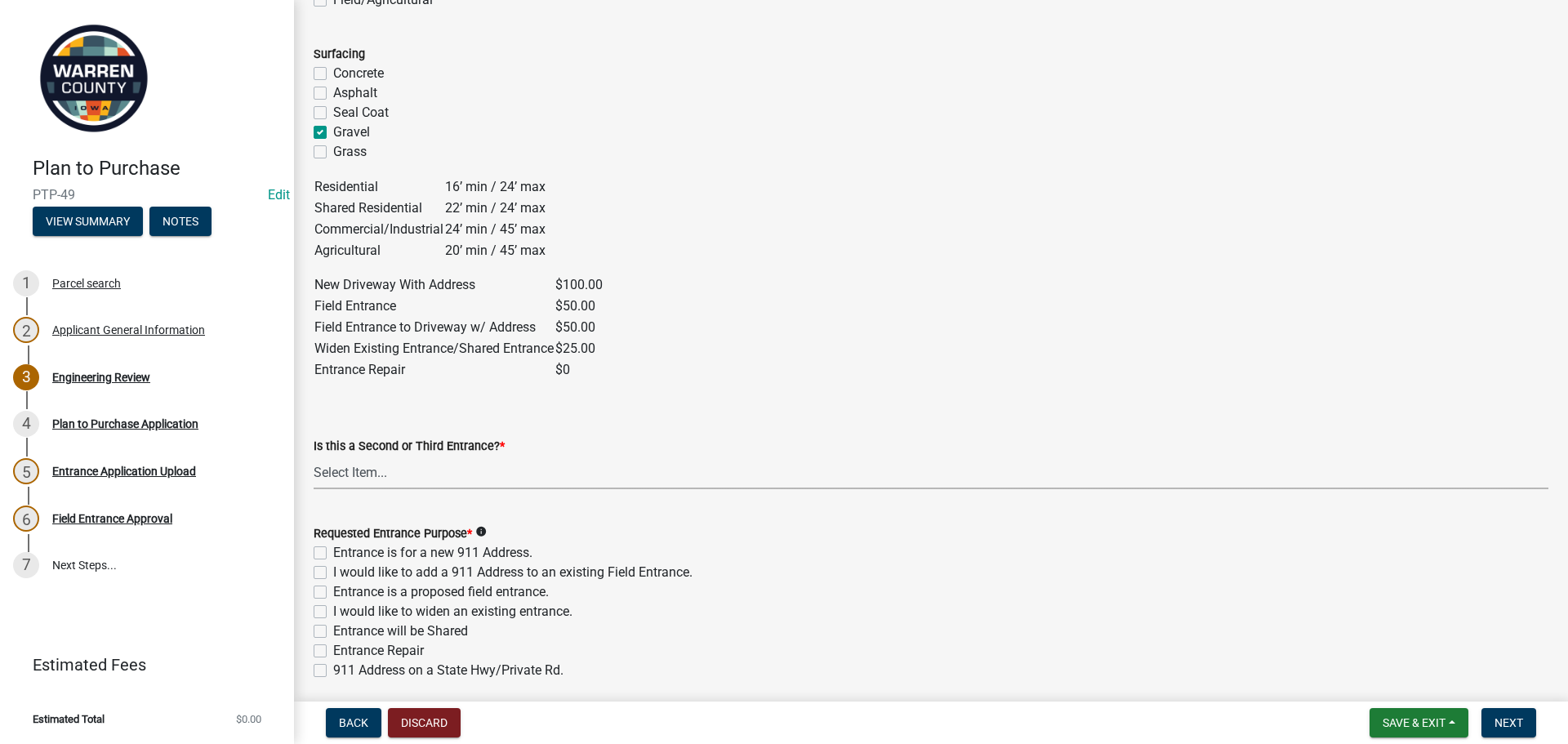
click at [367, 468] on select "Select Item... Yes No" at bounding box center [931, 473] width 1235 height 34
click at [313, 456] on select "Select Item... Yes No" at bounding box center [931, 473] width 1235 height 34
select select "46c9324d-26d2-49e4-b5cd-5f8c50666c5b"
click at [333, 558] on label "Entrance is for a new 911 Address." at bounding box center [433, 554] width 199 height 20
click at [333, 554] on input "Entrance is for a new 911 Address." at bounding box center [338, 549] width 11 height 11
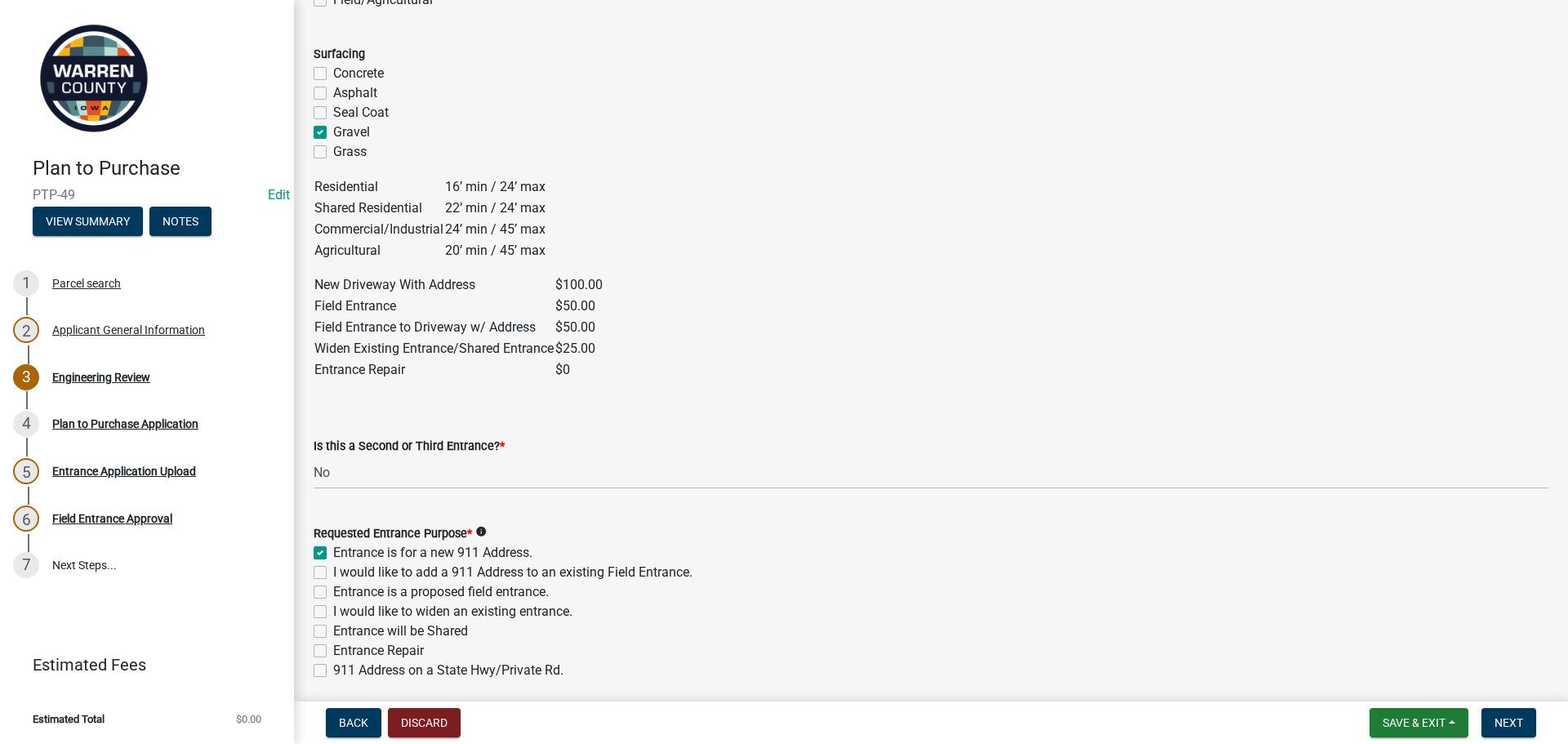
checkbox input "true"
checkbox input "false"
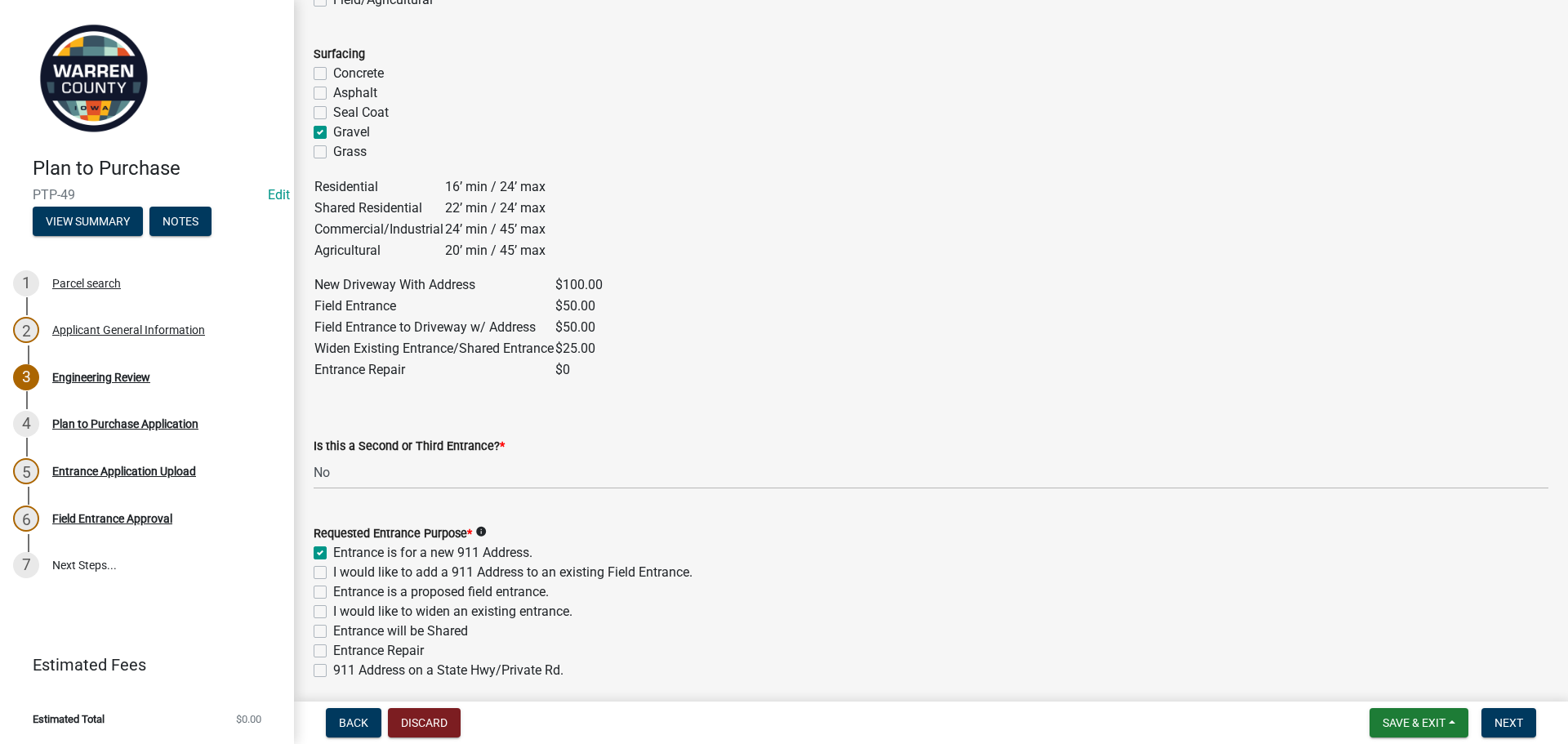
checkbox input "false"
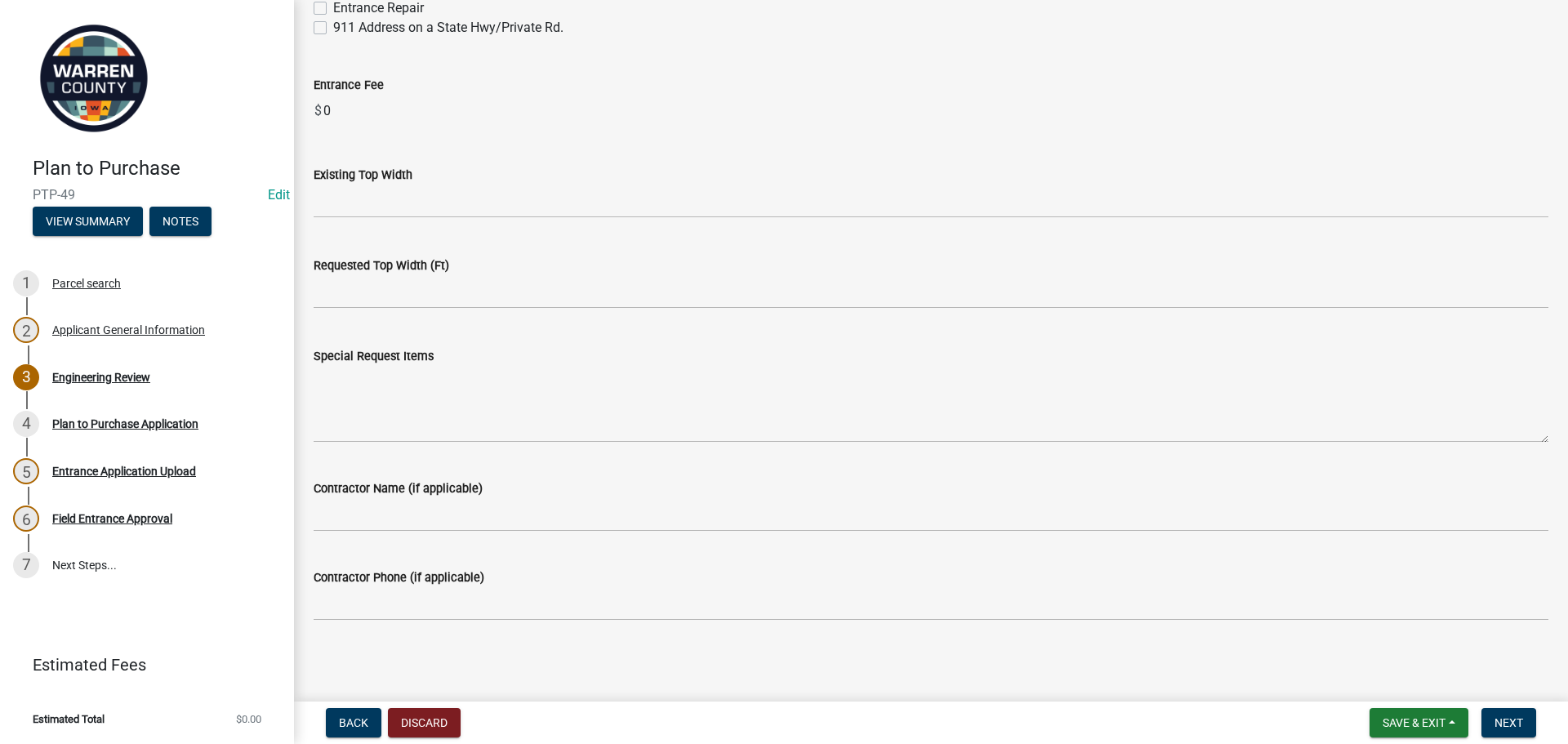
scroll to position [1380, 0]
click at [1528, 722] on button "Next" at bounding box center [1509, 722] width 55 height 29
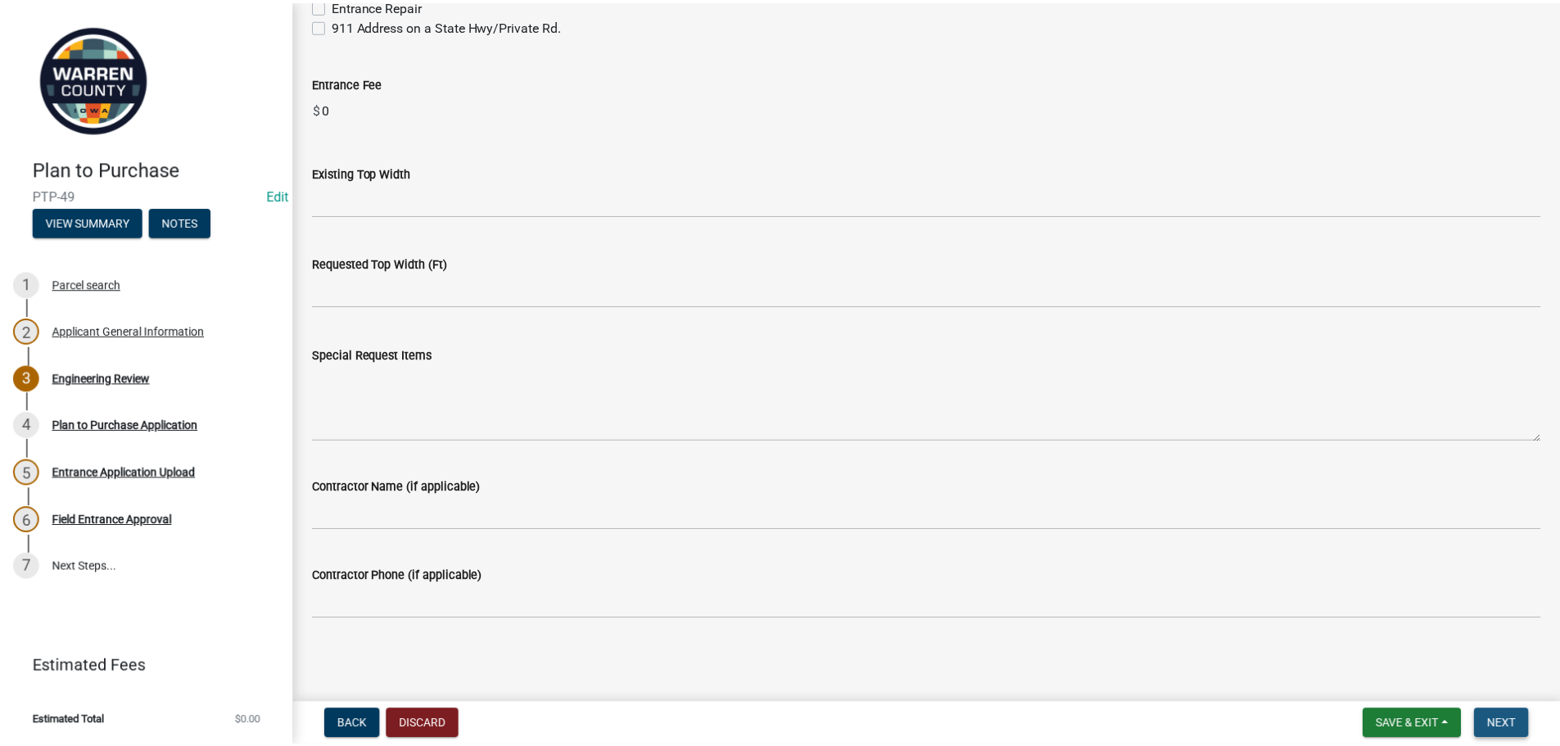
scroll to position [0, 0]
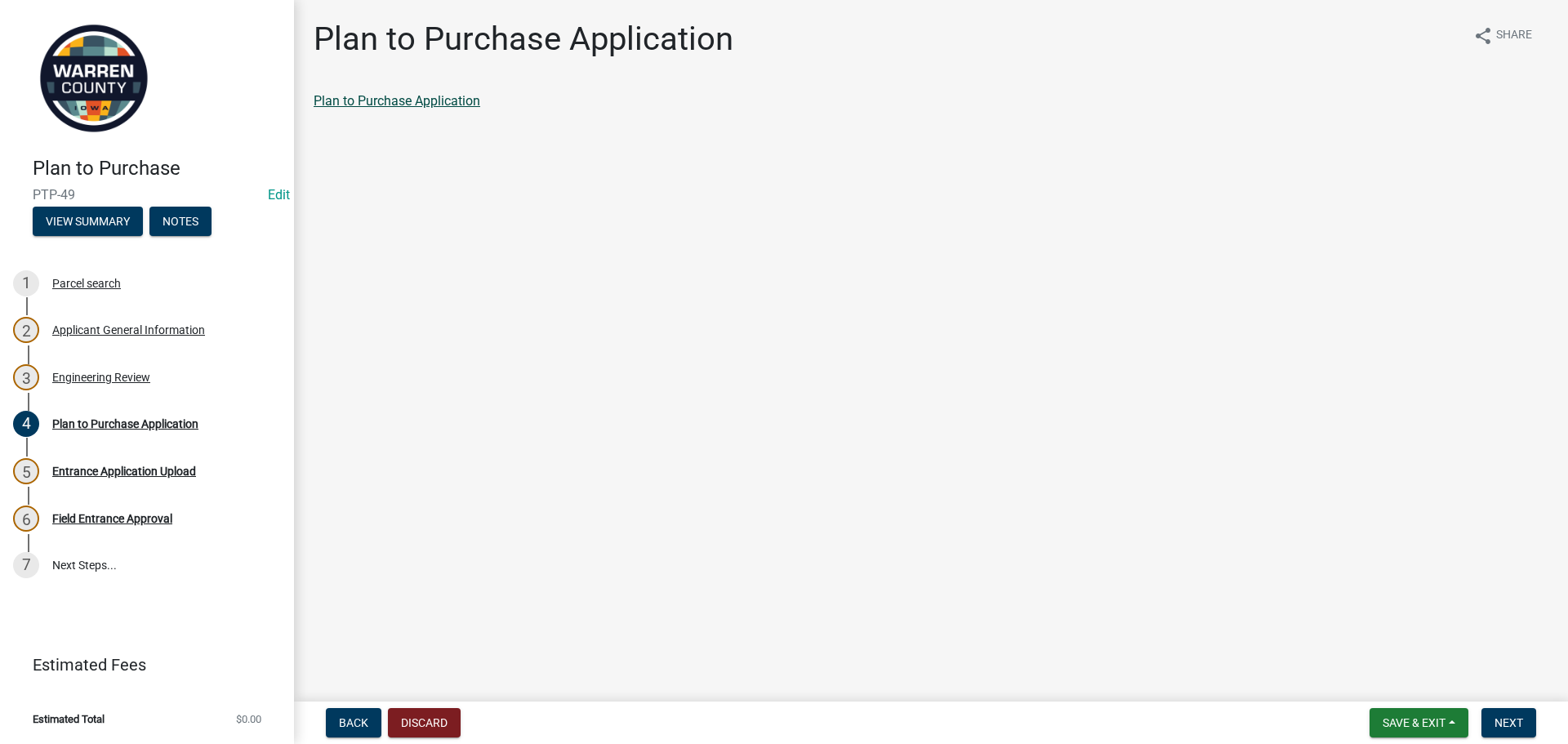
click at [393, 104] on link "Plan to Purchase Application" at bounding box center [396, 101] width 167 height 16
click at [357, 97] on link "Plan to Purchase Application" at bounding box center [396, 101] width 167 height 16
click at [1505, 723] on span "Next" at bounding box center [1509, 722] width 29 height 13
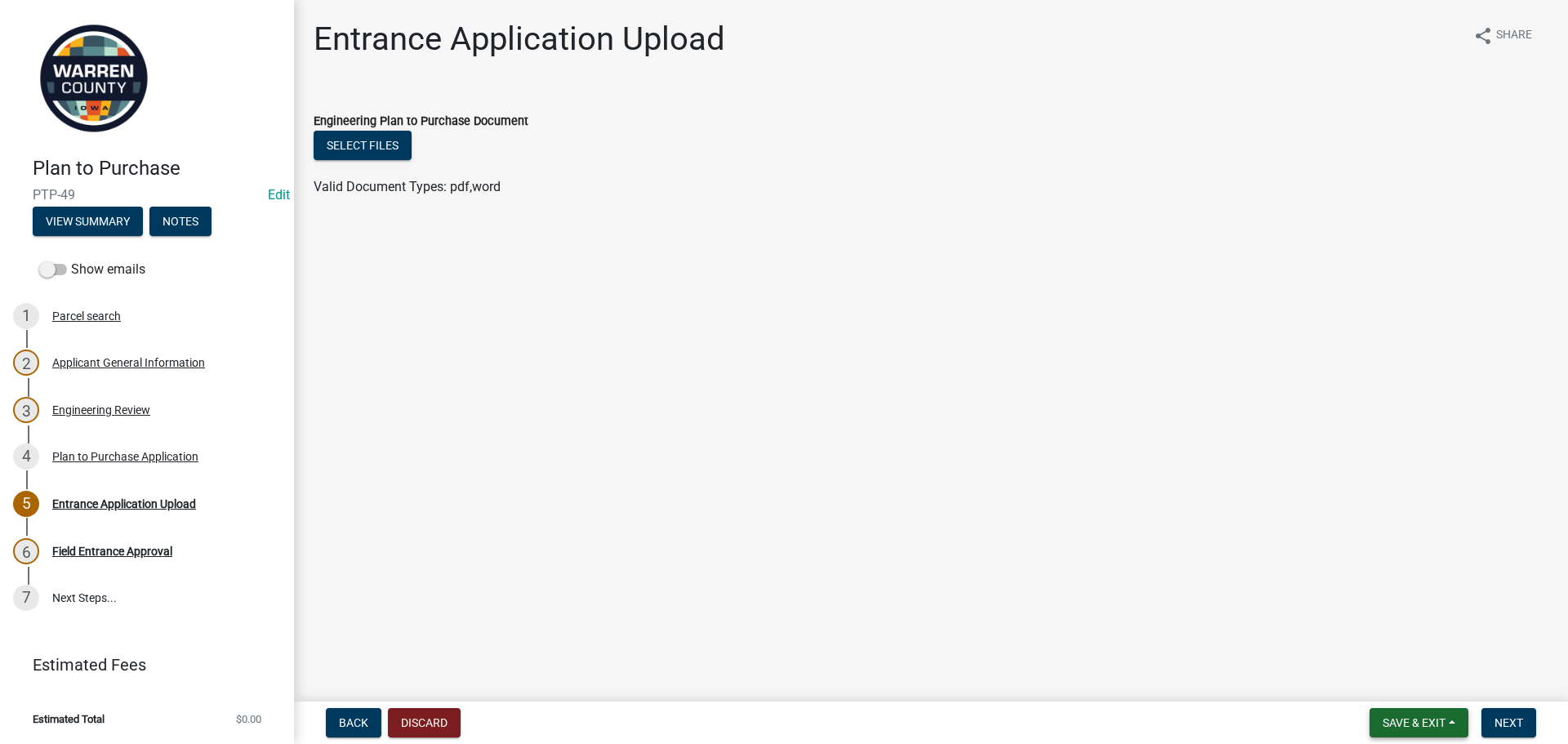
click at [1436, 724] on span "Save & Exit" at bounding box center [1413, 722] width 63 height 13
click at [1394, 679] on button "Save & Exit" at bounding box center [1402, 680] width 131 height 39
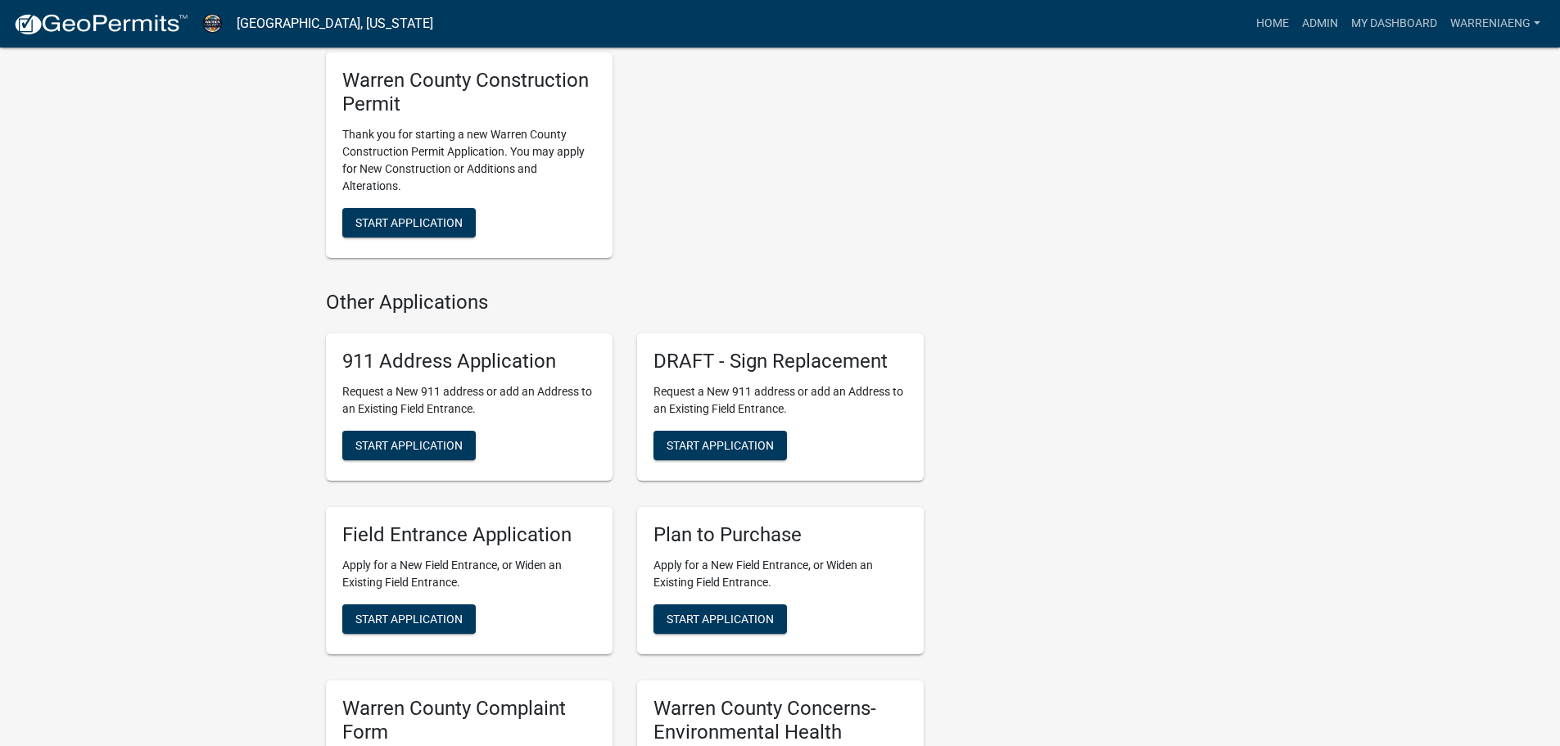
scroll to position [1147, 0]
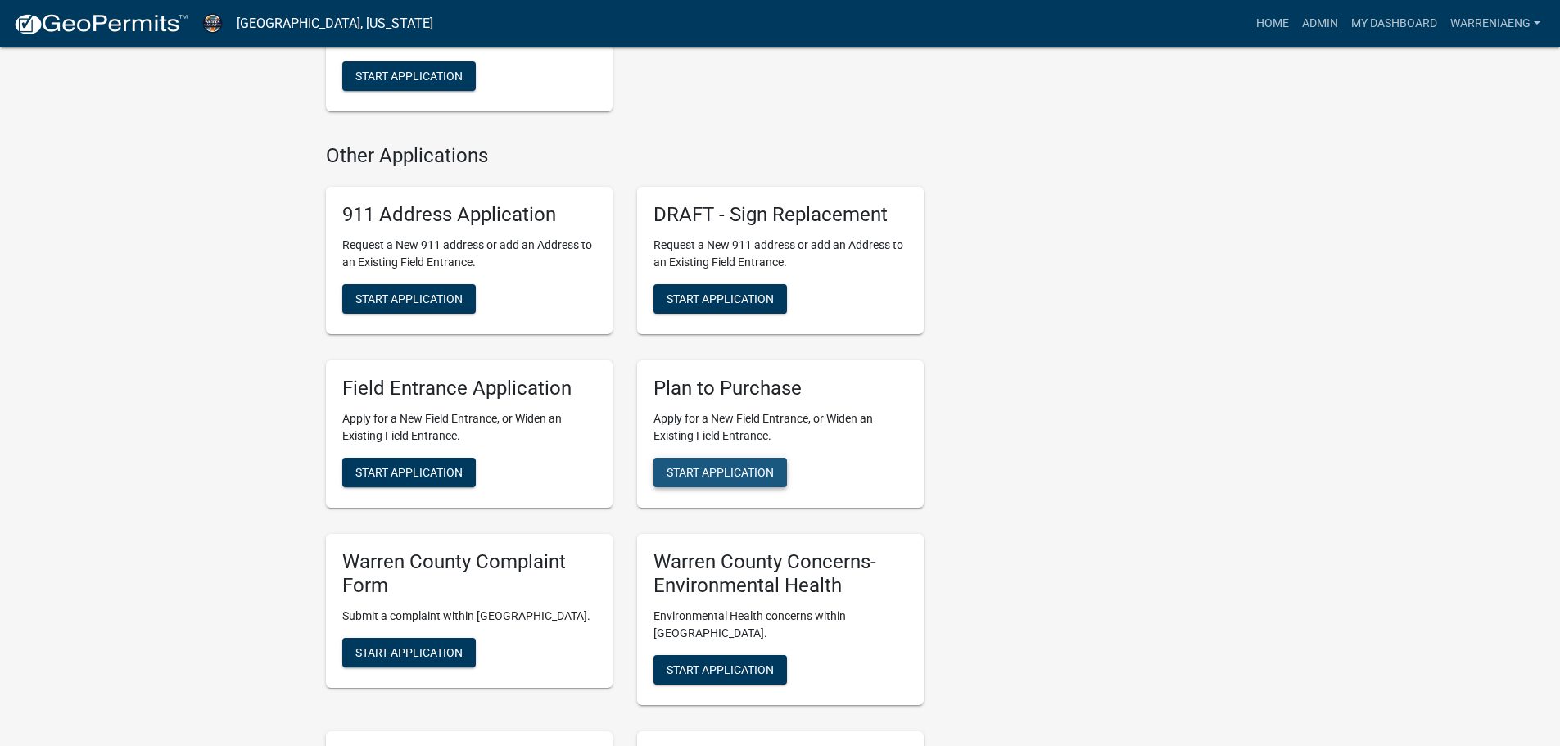
click at [743, 473] on span "Start Application" at bounding box center [720, 472] width 107 height 13
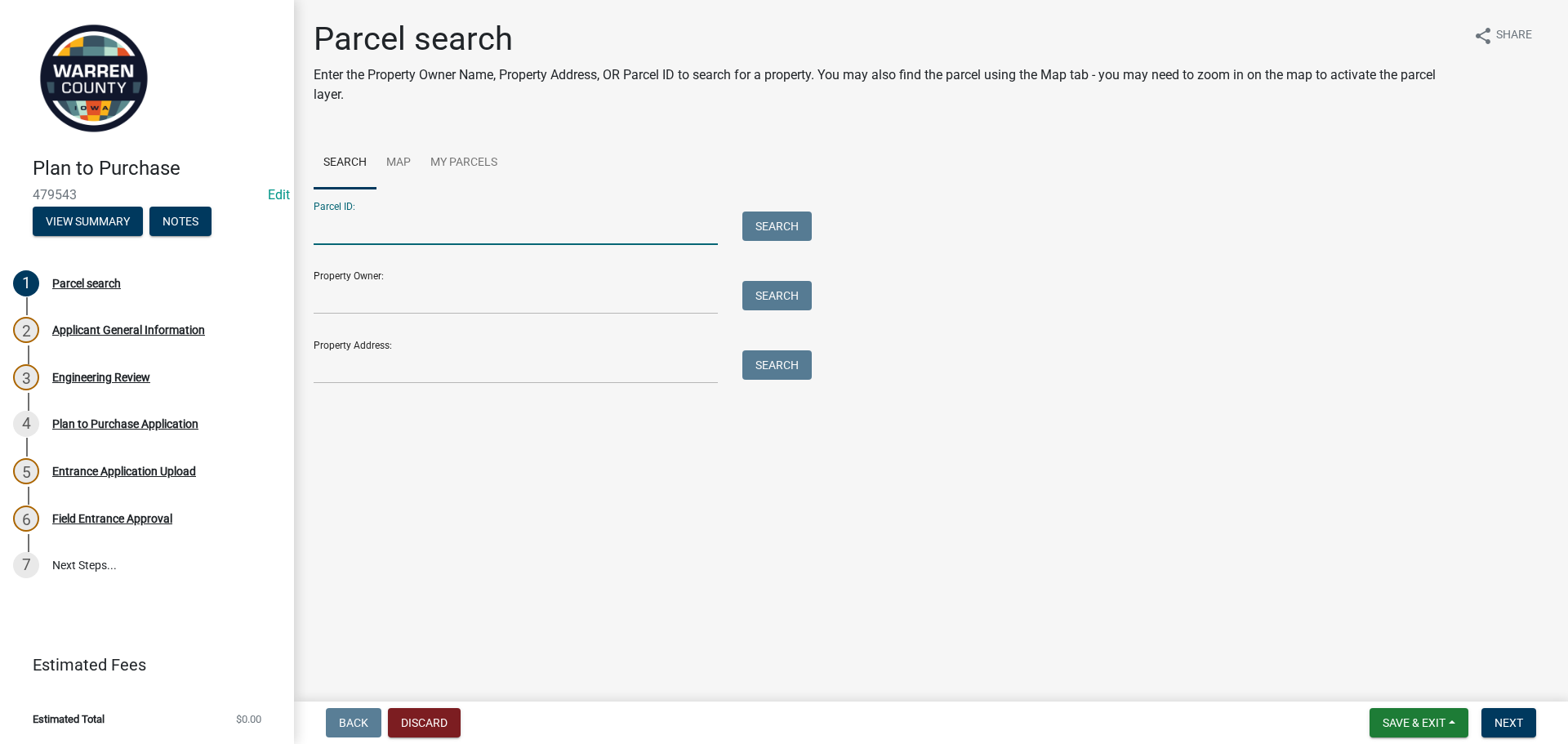
click at [478, 233] on input "Parcel ID:" at bounding box center [515, 228] width 404 height 34
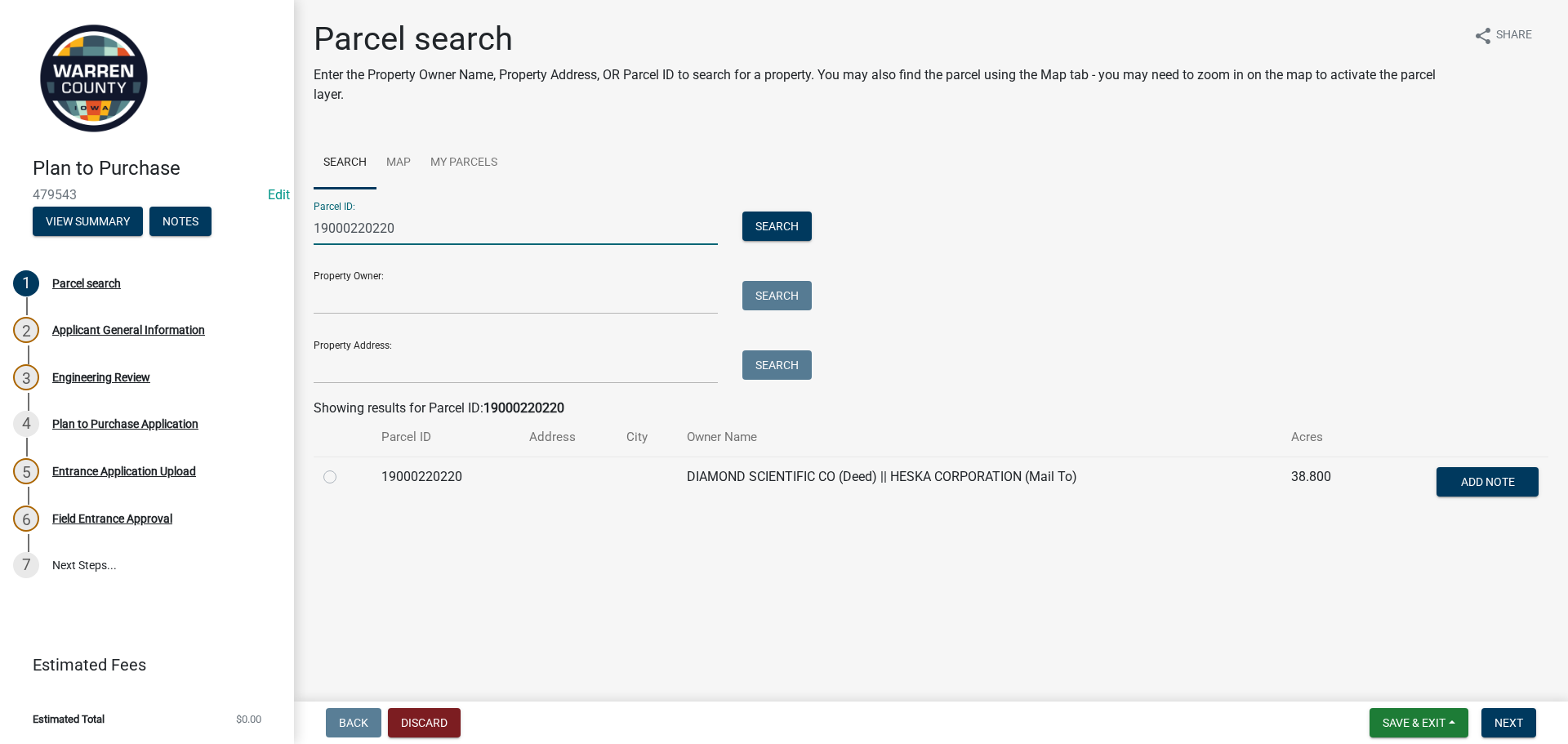
type input "19000220220"
click at [343, 467] on label at bounding box center [343, 467] width 0 height 0
click at [343, 474] on input "radio" at bounding box center [348, 472] width 11 height 11
radio input "true"
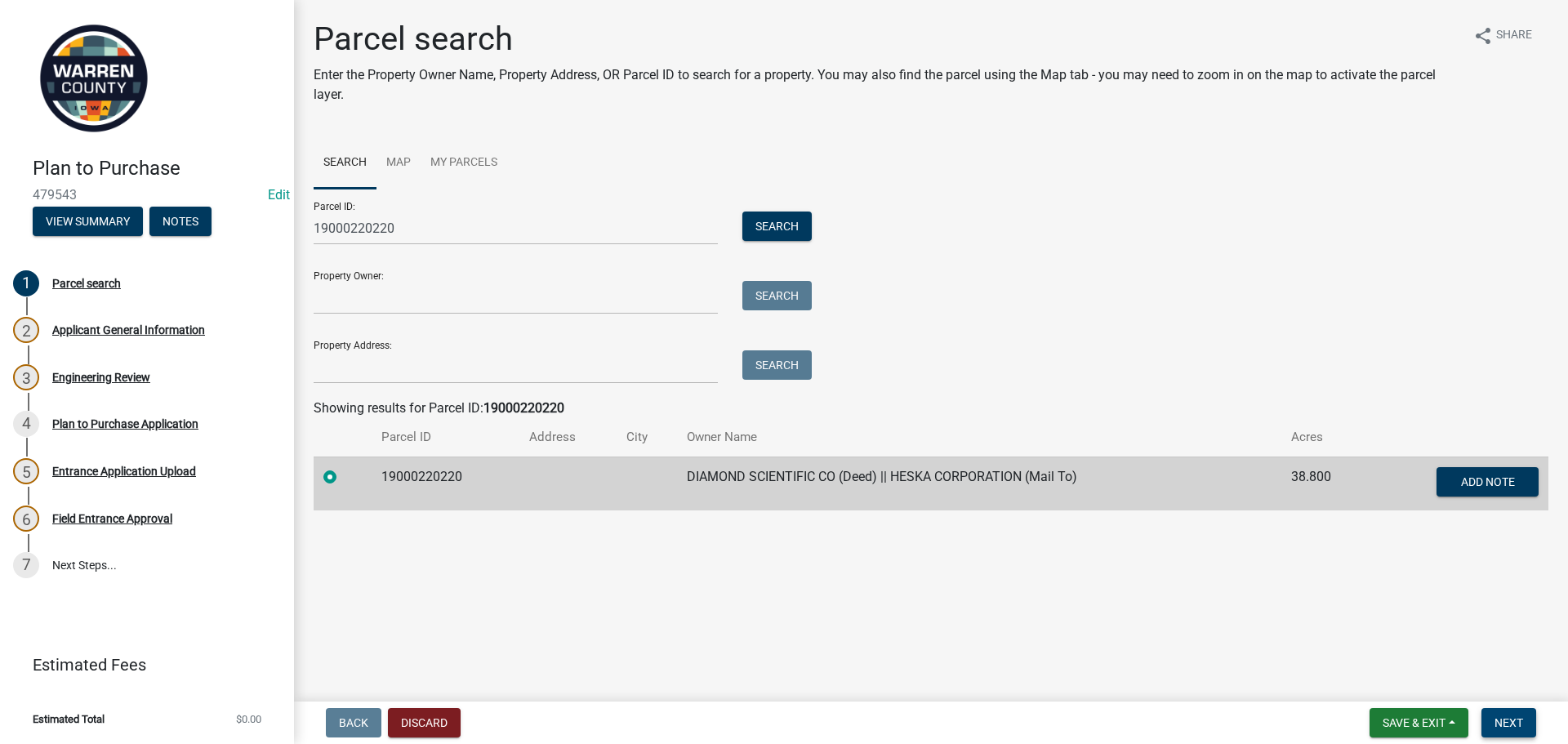
click at [1504, 728] on span "Next" at bounding box center [1509, 722] width 29 height 13
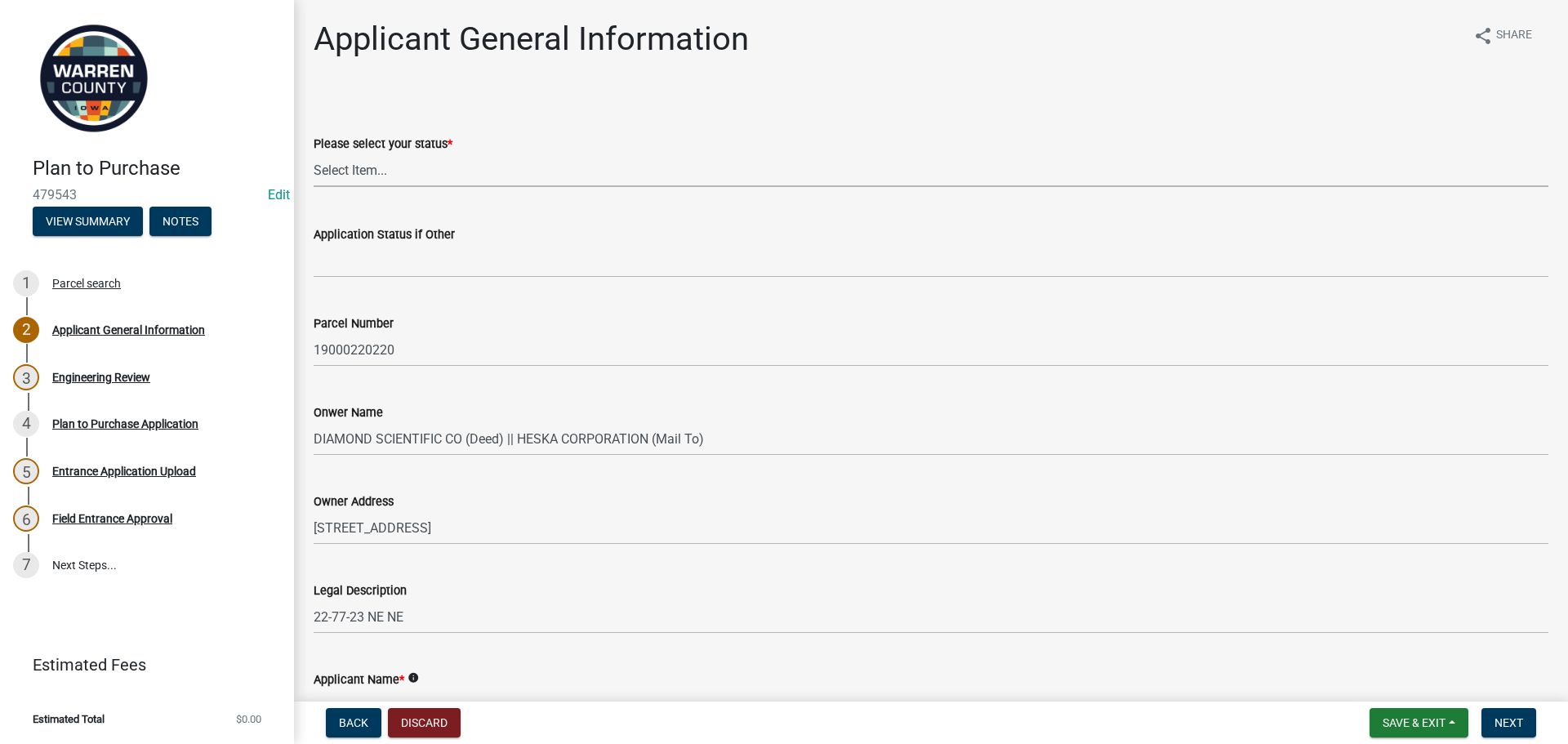
click at [351, 178] on select "Select Item... Owner Renter Plan to Purchase Other" at bounding box center [931, 171] width 1235 height 34
click at [313, 154] on select "Select Item... Owner Renter Plan to Purchase Other" at bounding box center [931, 171] width 1235 height 34
select select "5294bb98-6a39-4baa-a5b0-d6e883f55b41"
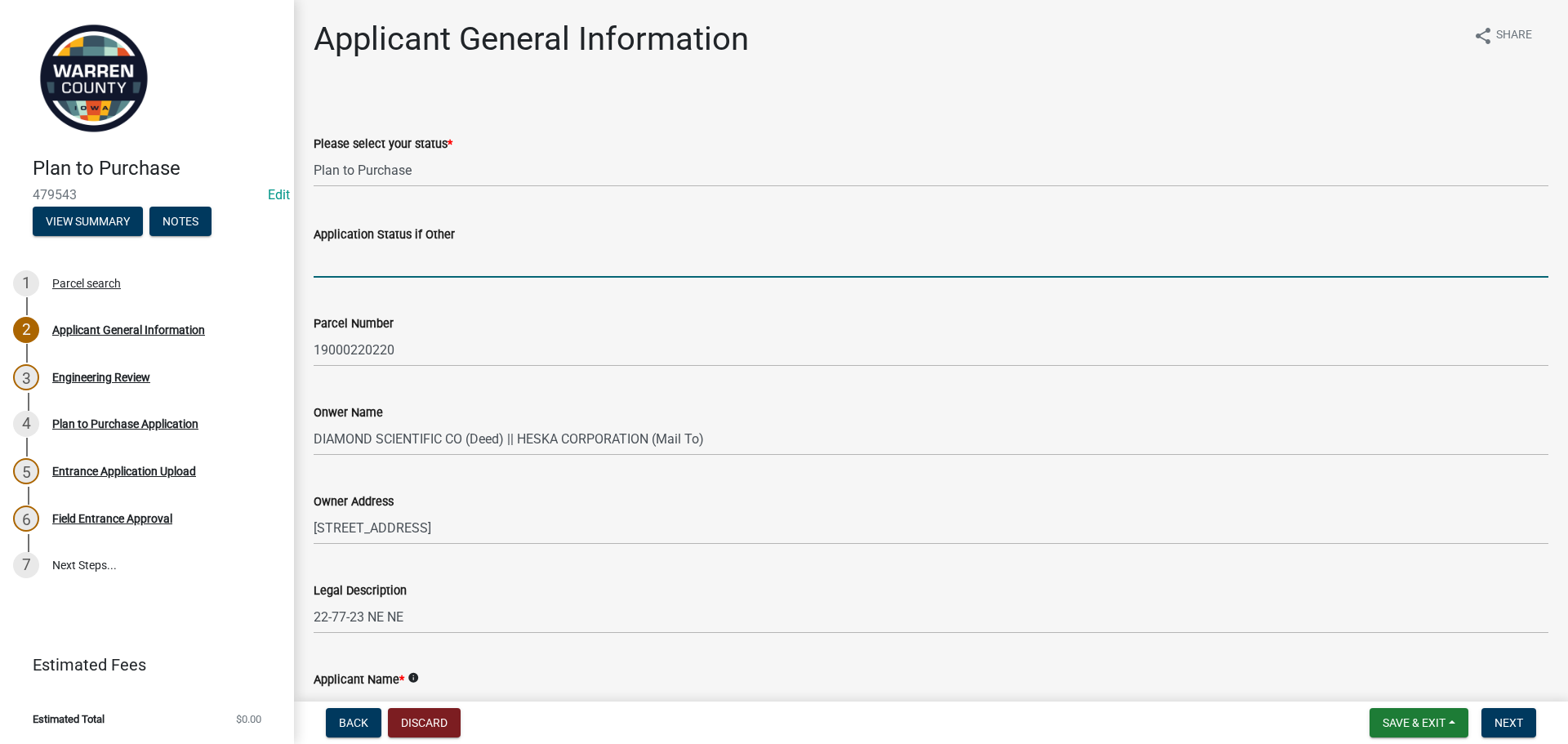
click at [384, 264] on input "Application Status if Other" at bounding box center [931, 261] width 1235 height 34
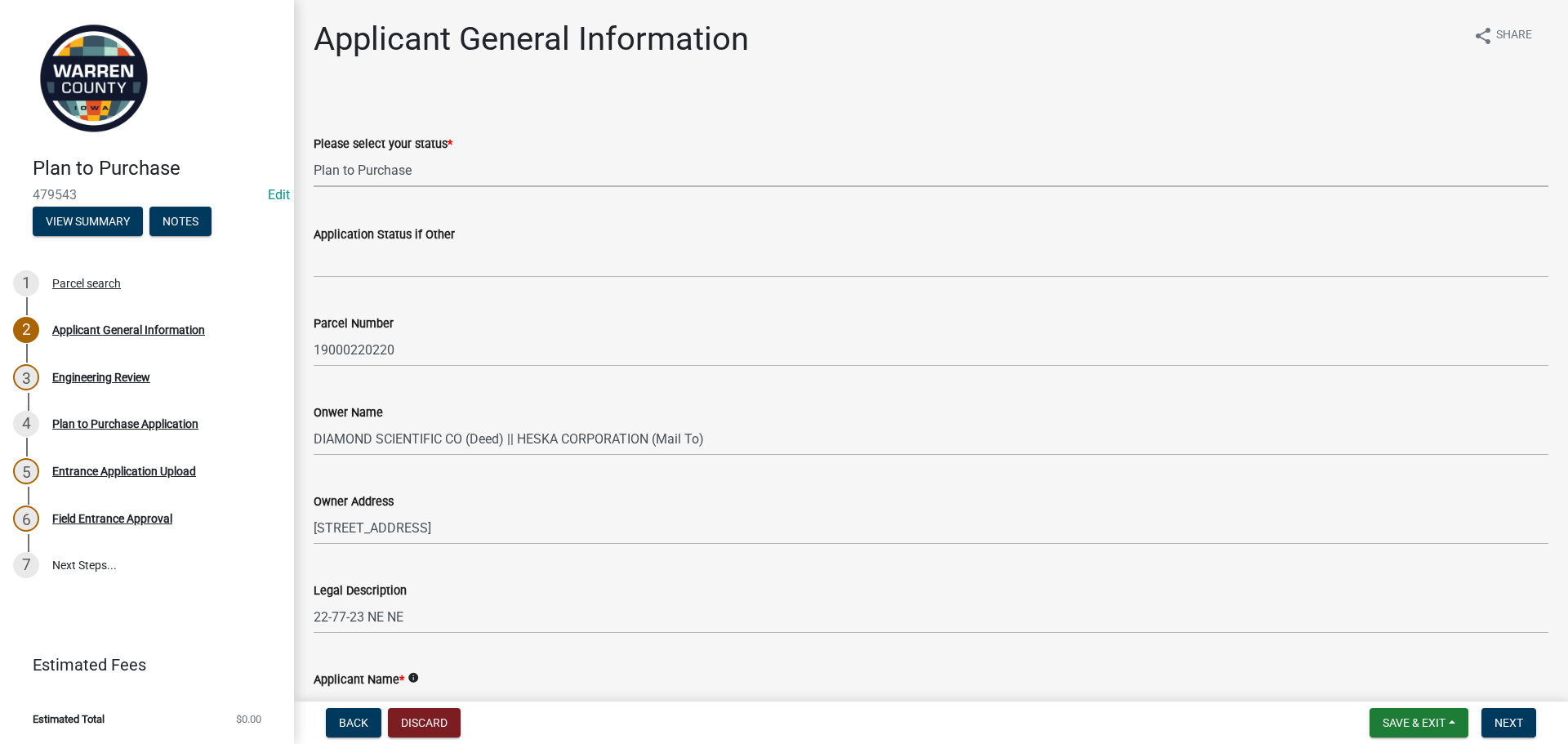
click at [394, 174] on select "Select Item... Owner Renter Plan to Purchase Other" at bounding box center [931, 171] width 1235 height 34
click at [313, 154] on select "Select Item... Owner Renter Plan to Purchase Other" at bounding box center [931, 171] width 1235 height 34
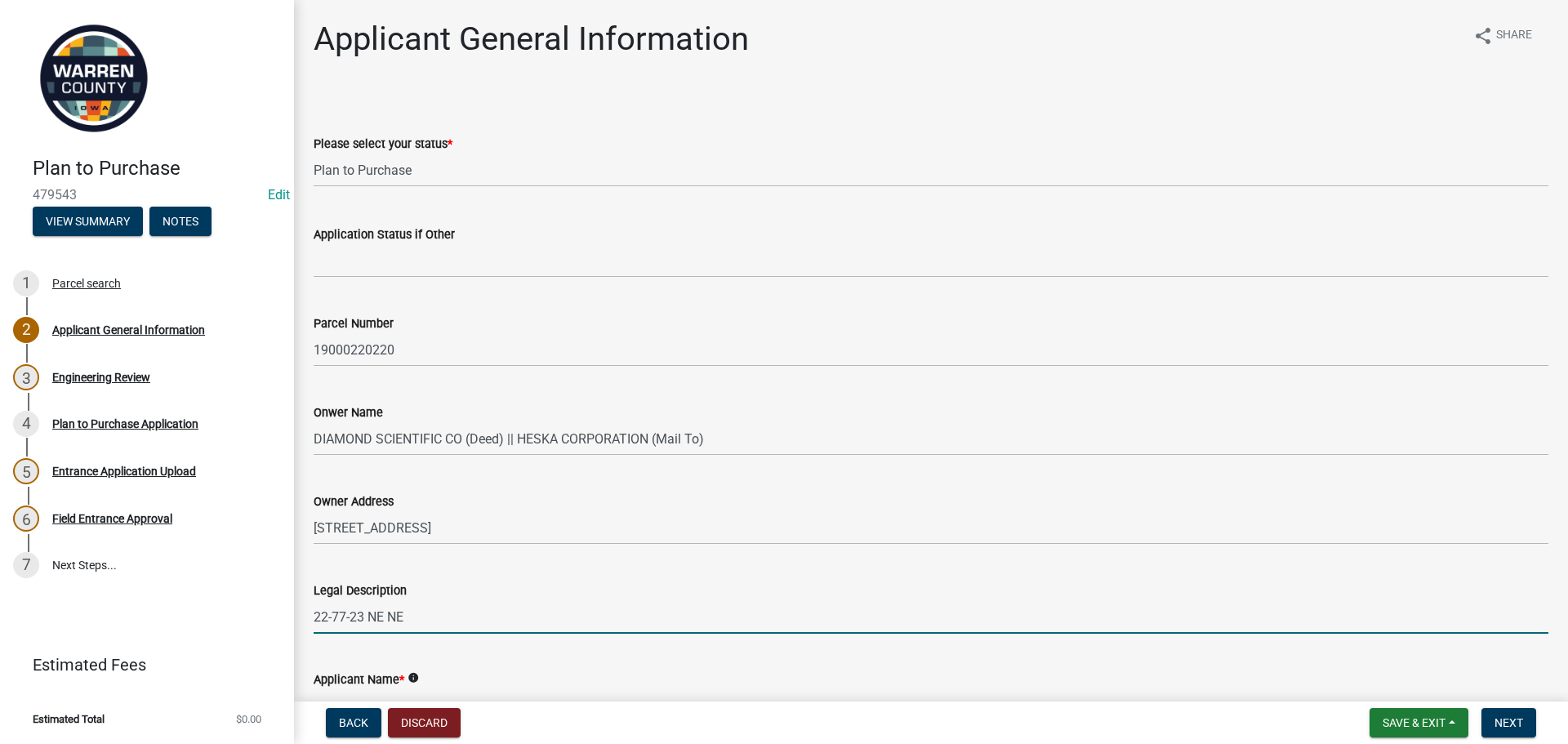
click at [814, 633] on input "22-77-23 NE NE" at bounding box center [931, 617] width 1235 height 34
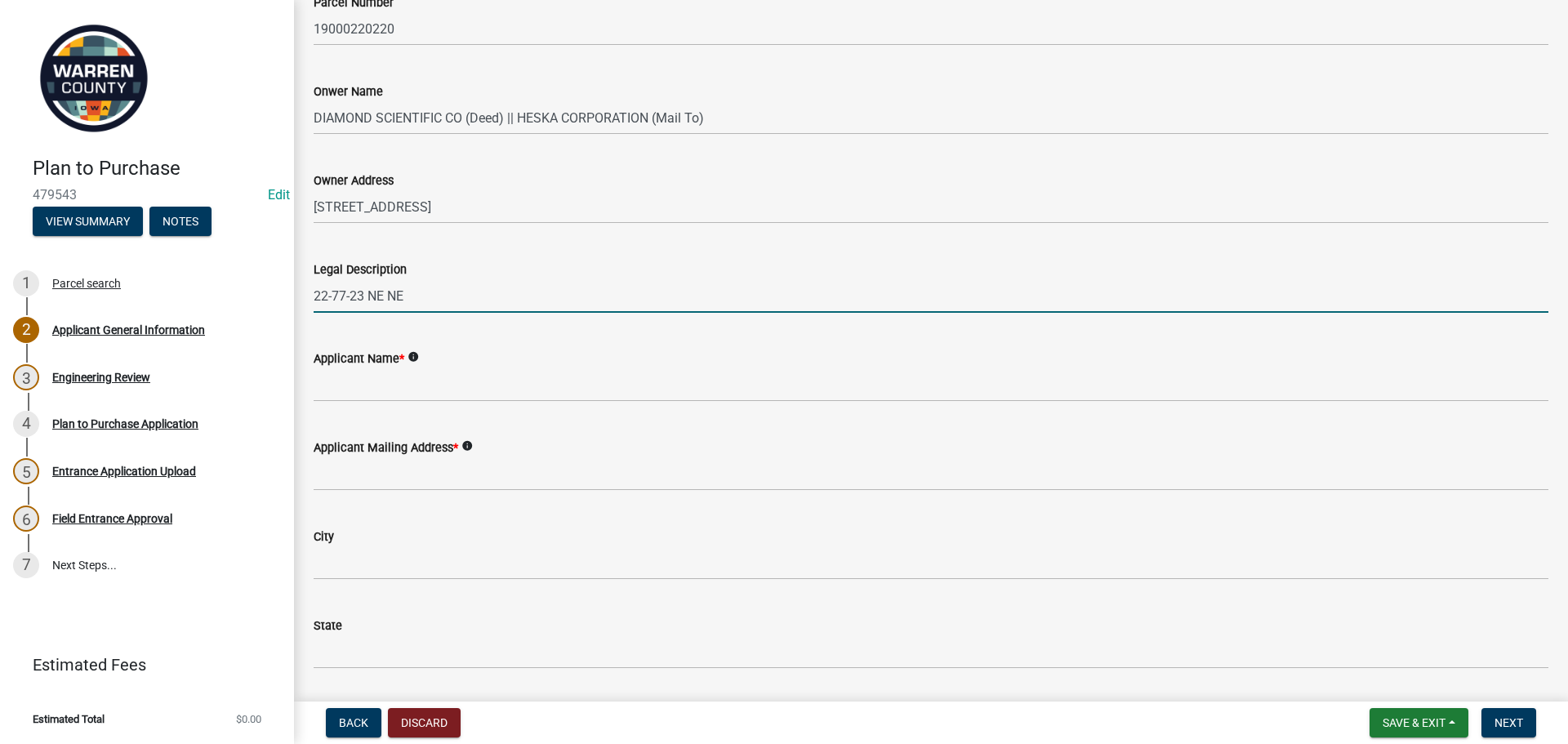
scroll to position [408, 0]
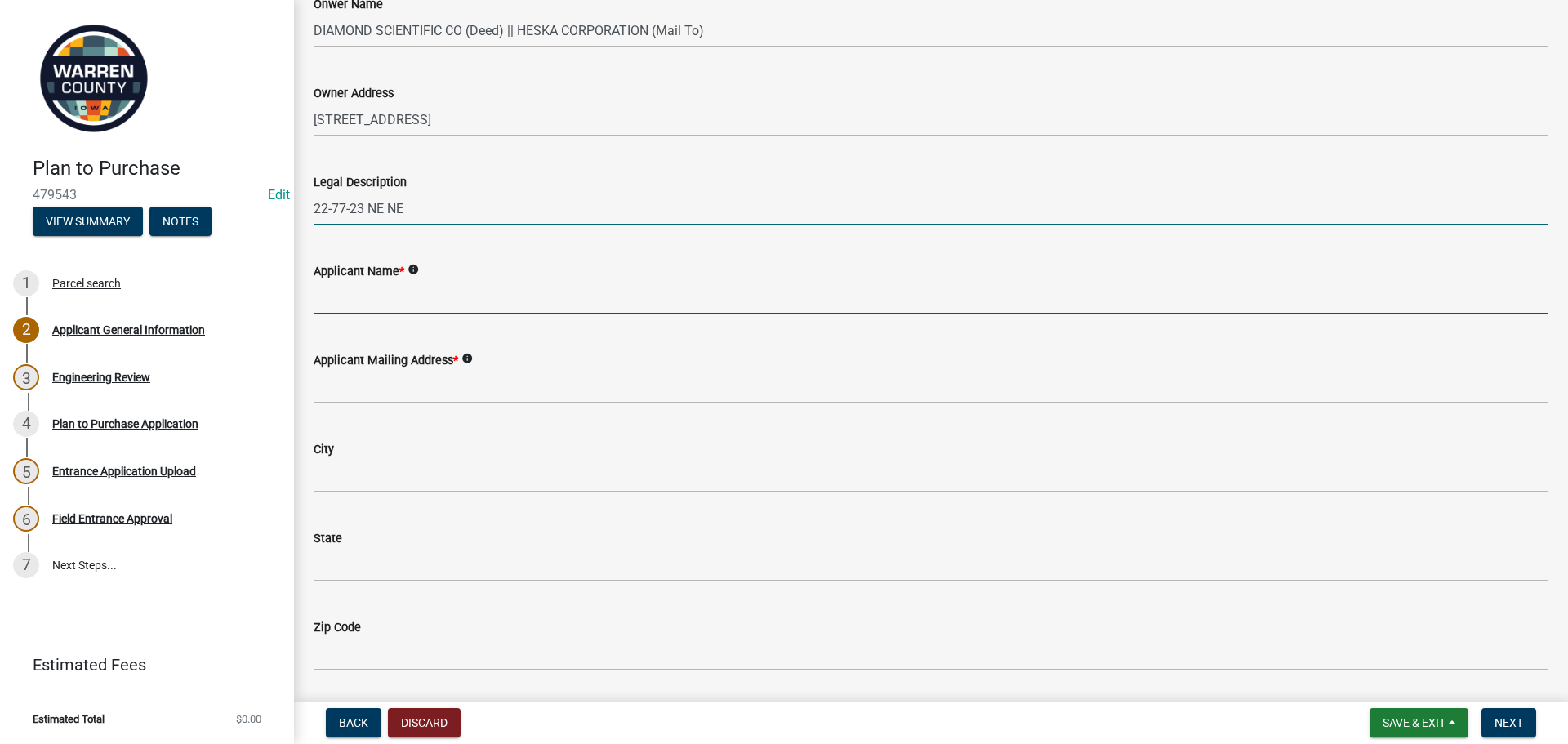
click at [407, 304] on input "Applicant Name *" at bounding box center [931, 298] width 1235 height 34
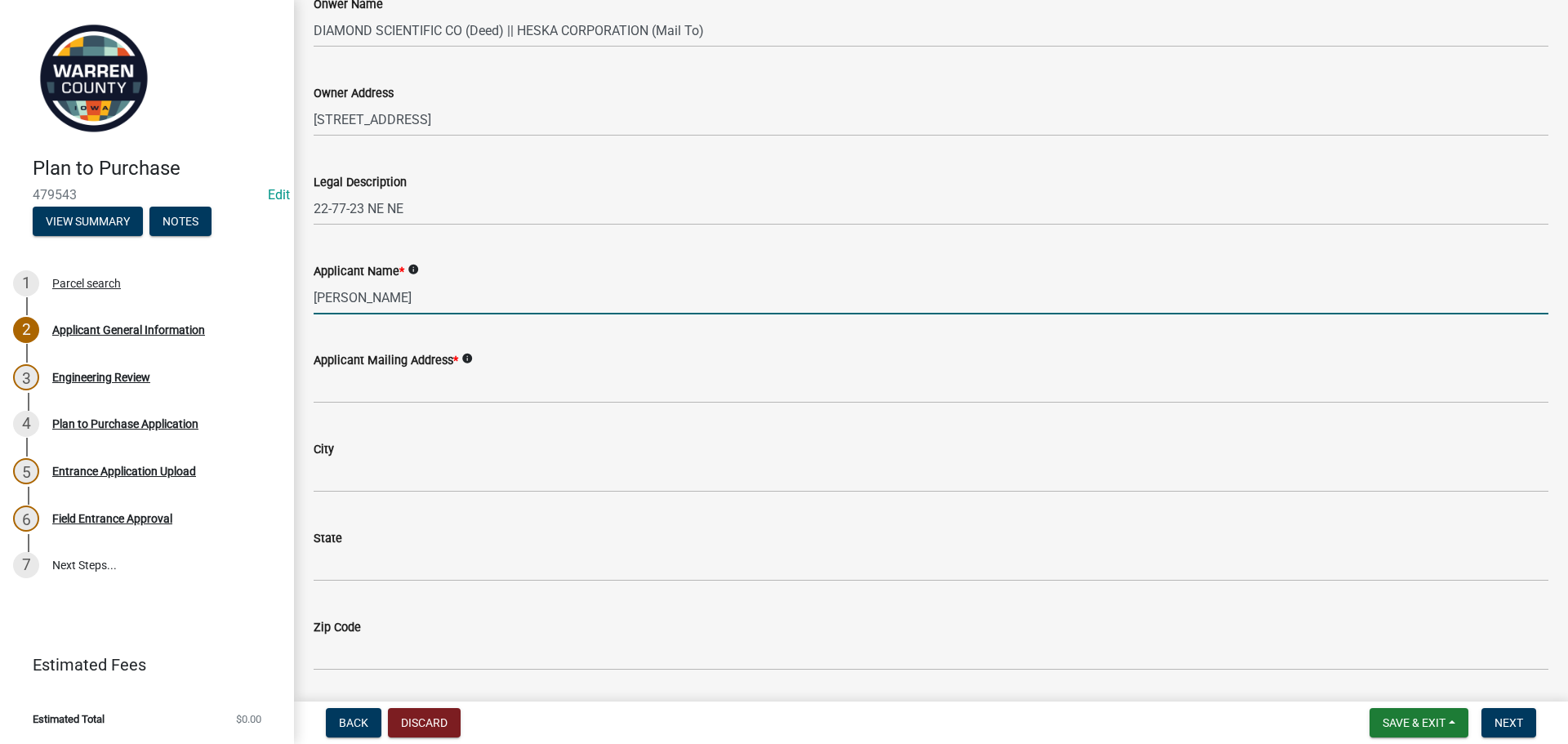
type input "[PERSON_NAME]"
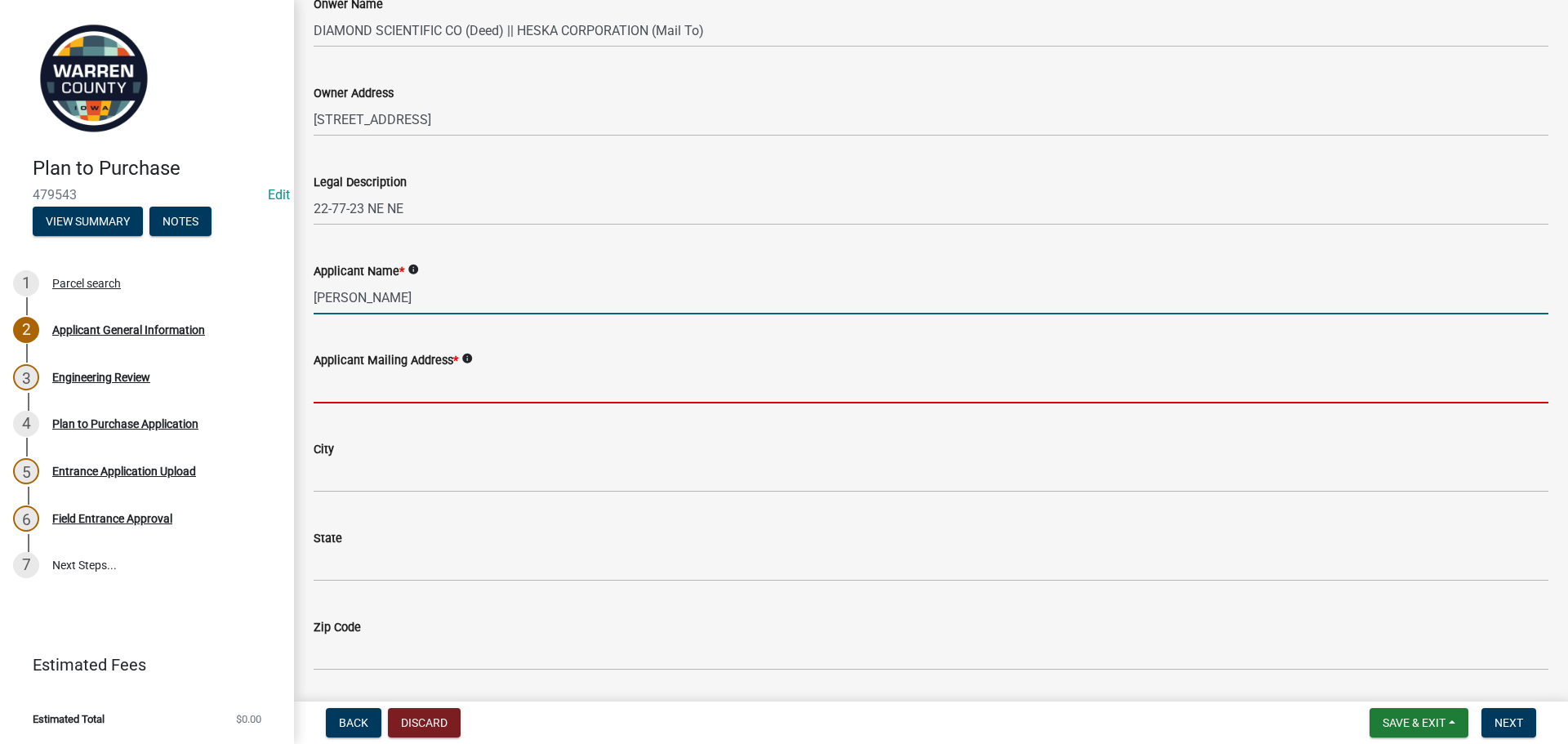
click at [439, 394] on input "Applicant Mailing Address *" at bounding box center [931, 387] width 1235 height 34
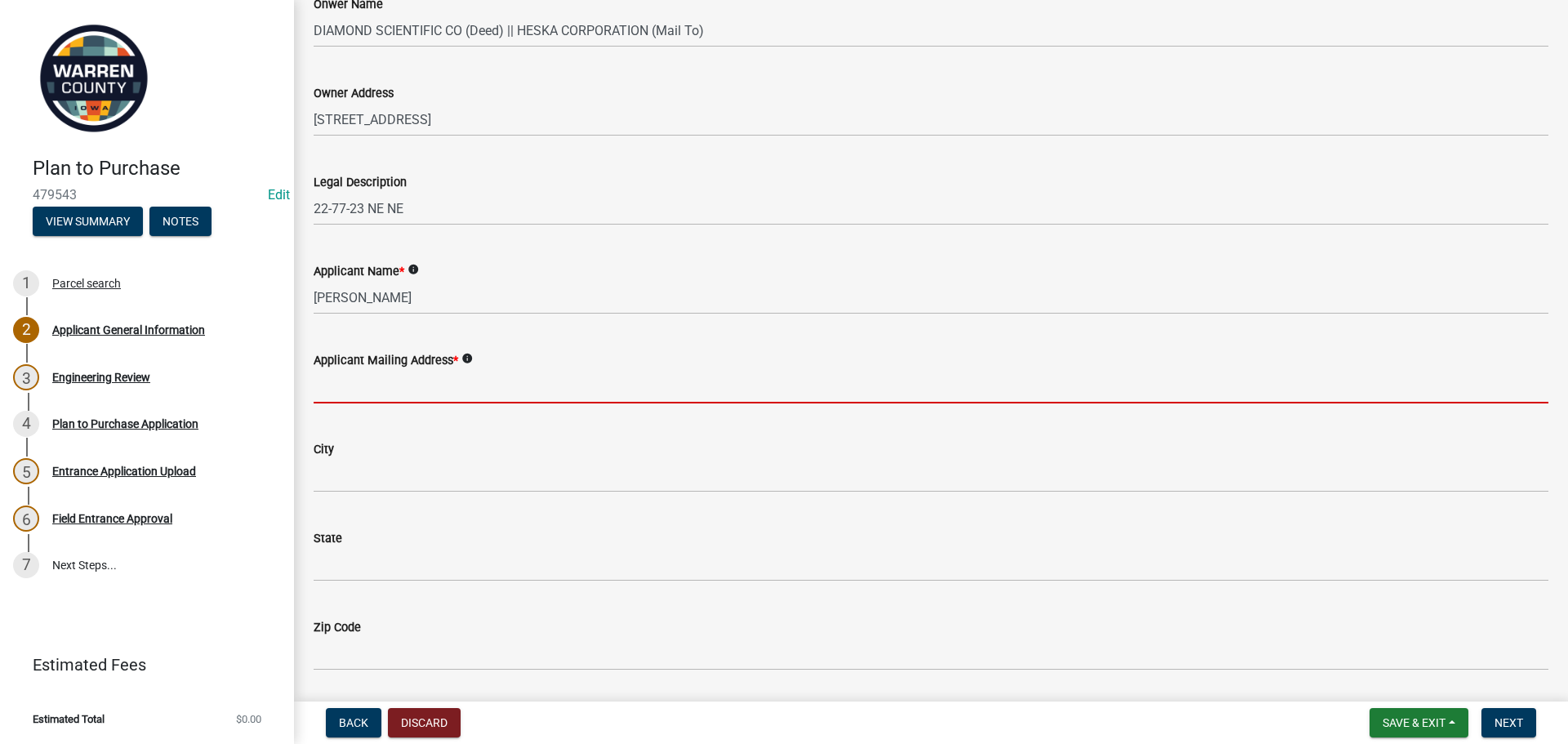
click at [386, 388] on input "Applicant Mailing Address *" at bounding box center [931, 387] width 1235 height 34
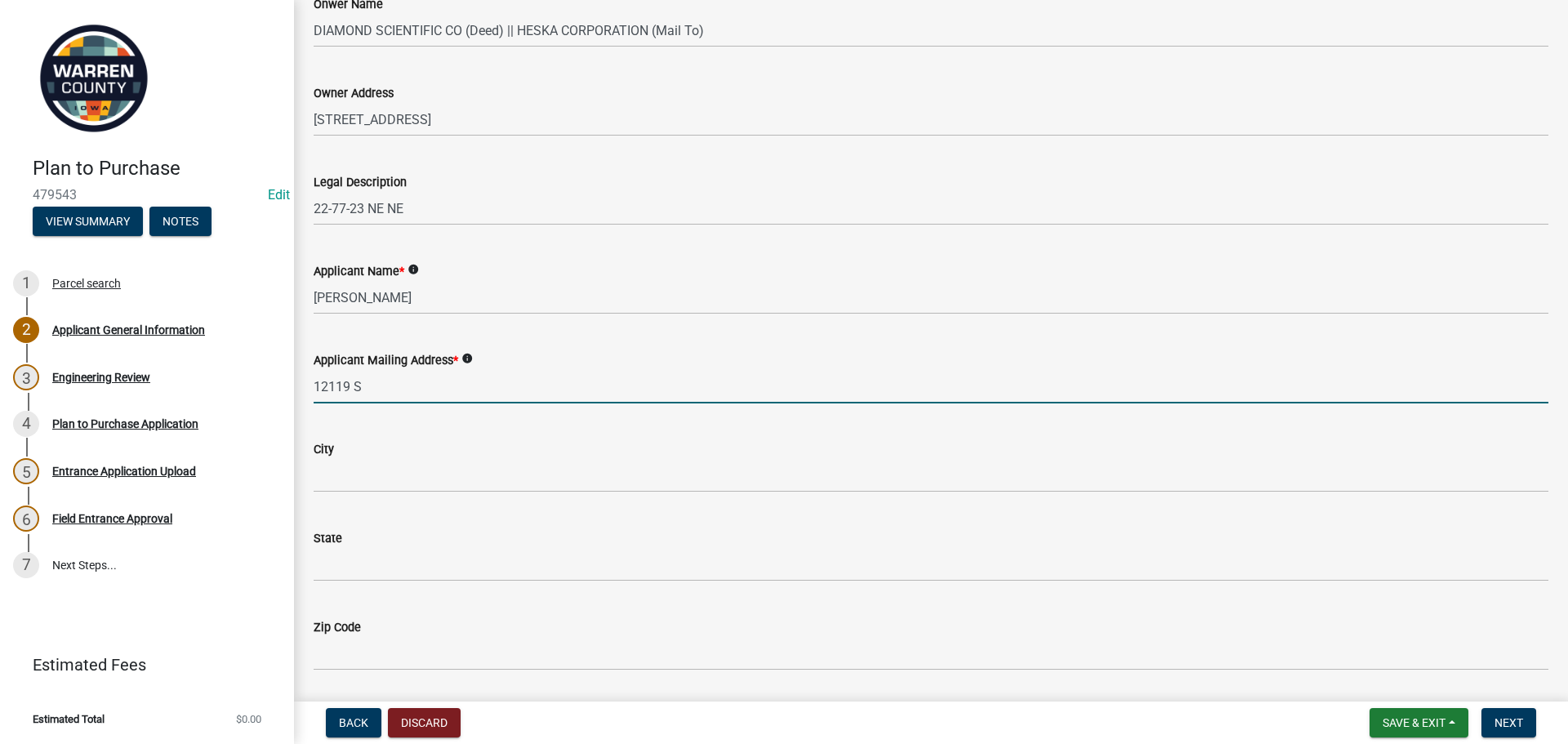
type input "[STREET_ADDRESS]"
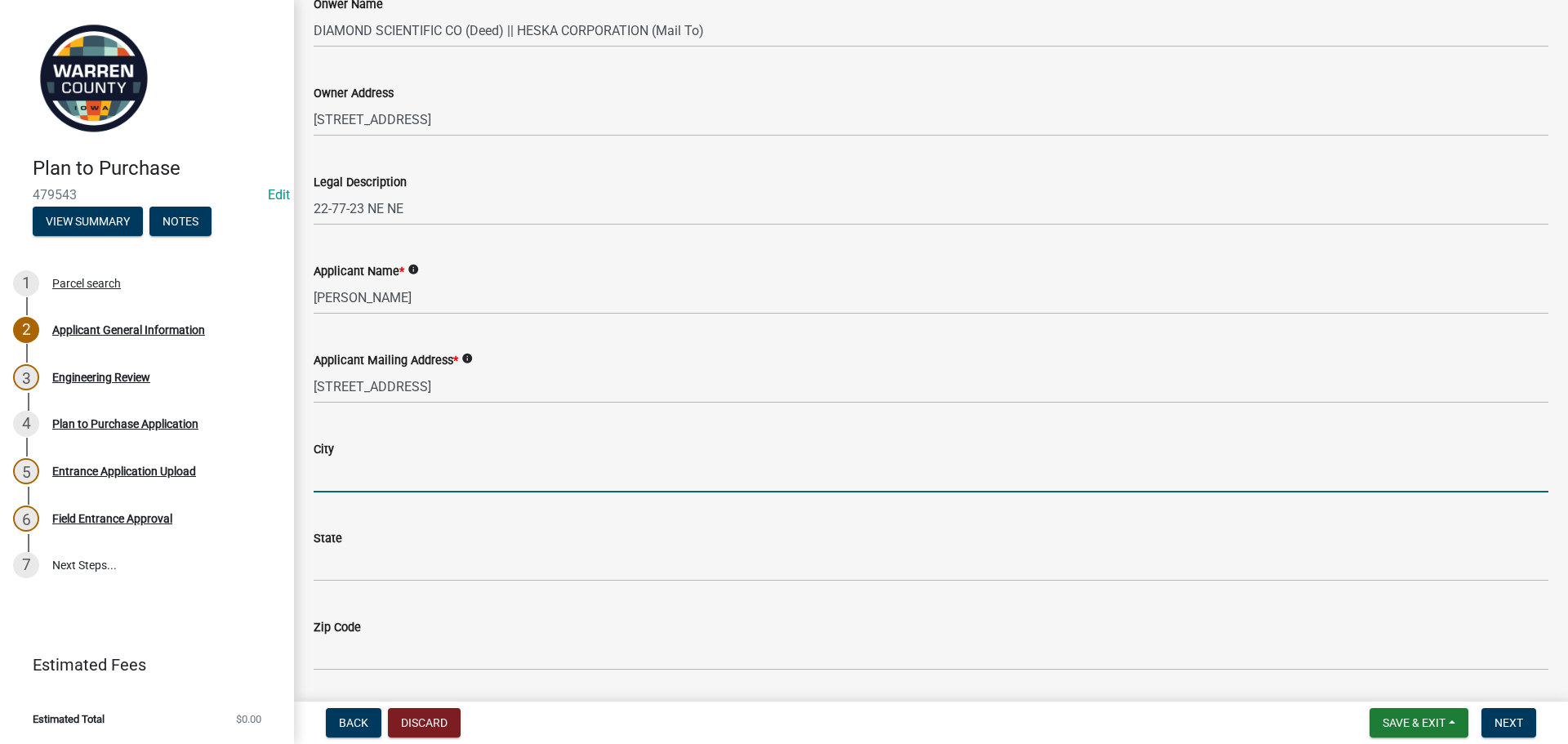
click at [393, 489] on input "City" at bounding box center [931, 476] width 1235 height 34
type input "[PERSON_NAME]"
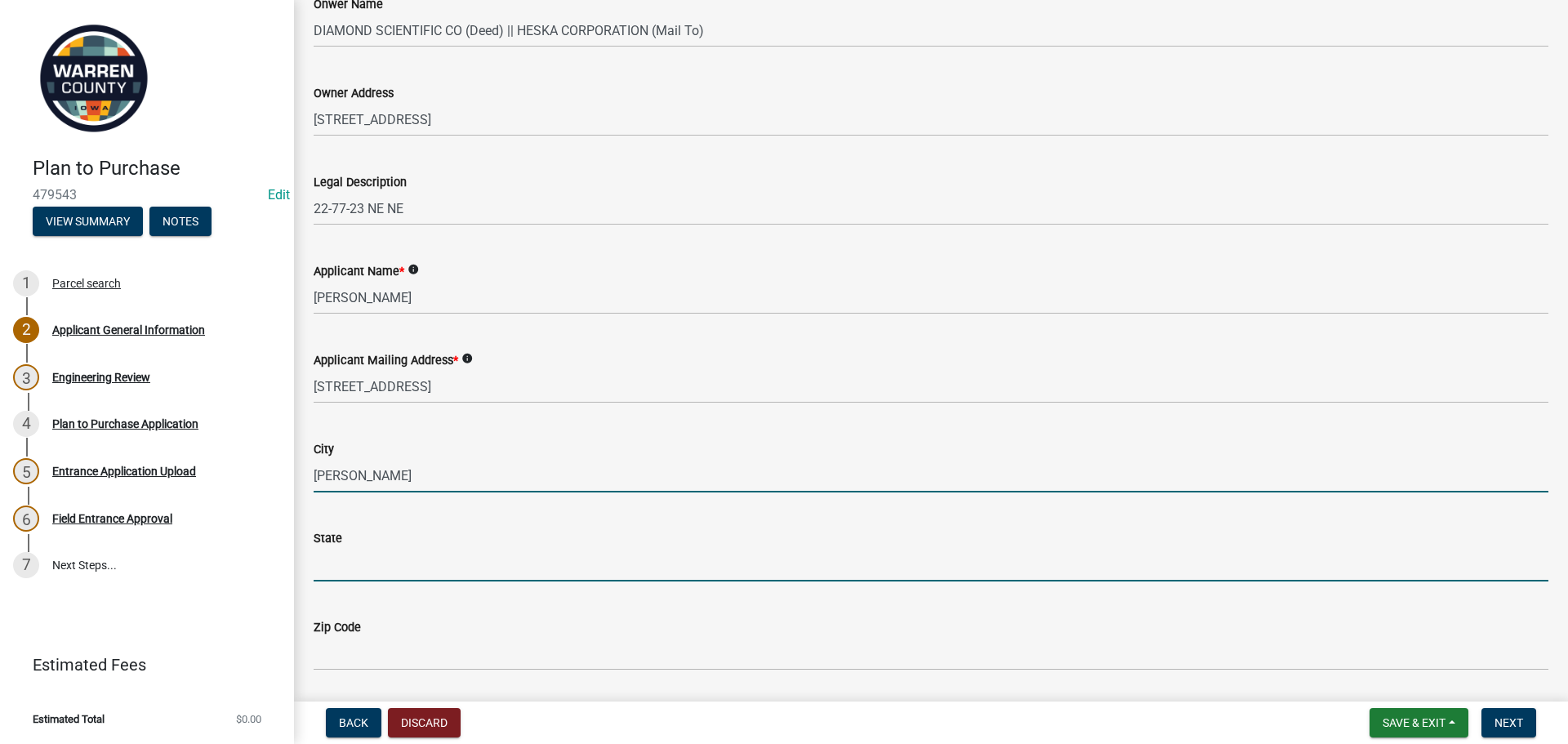
click at [346, 567] on input "State" at bounding box center [931, 565] width 1235 height 34
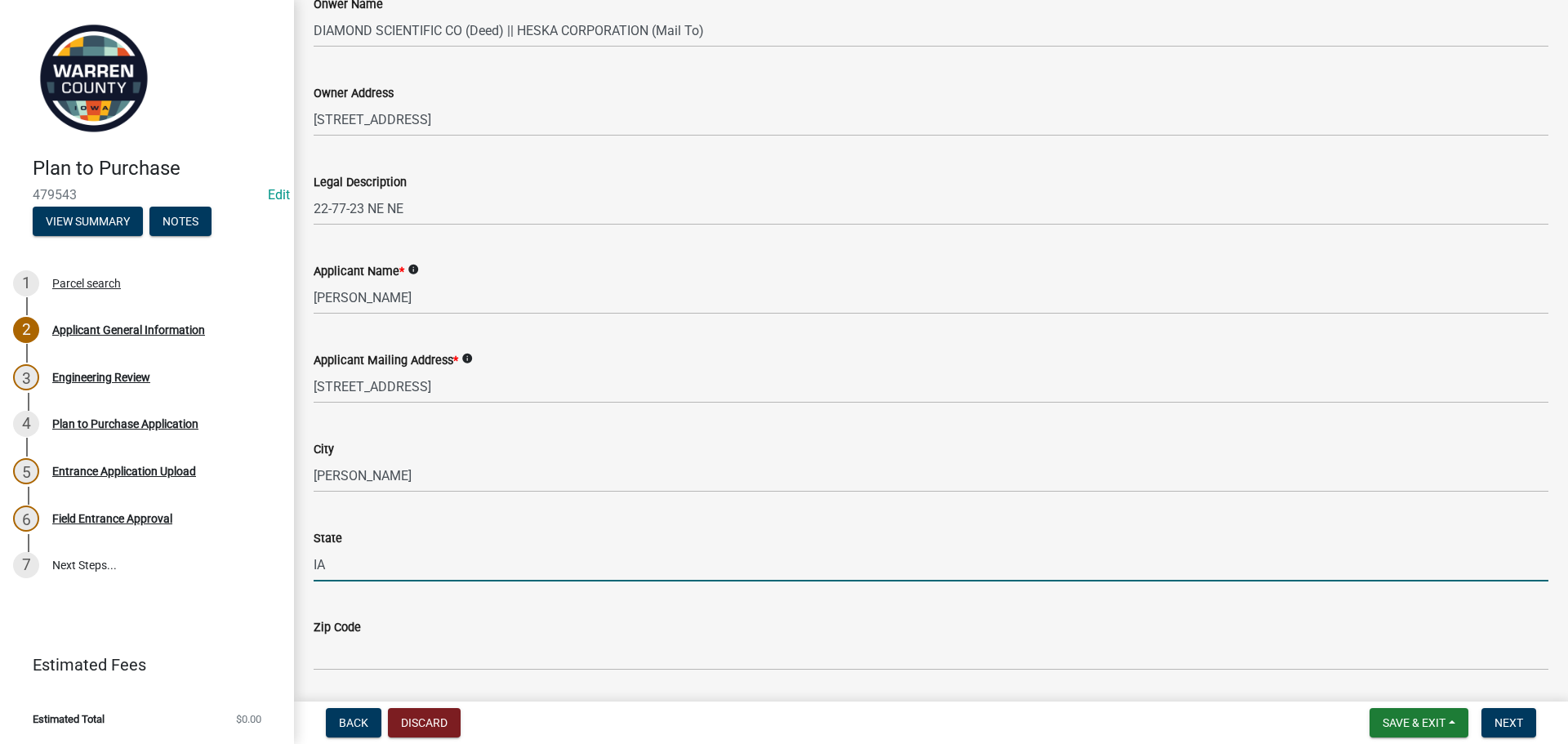
type input "IA"
click at [526, 445] on div "City" at bounding box center [931, 450] width 1235 height 20
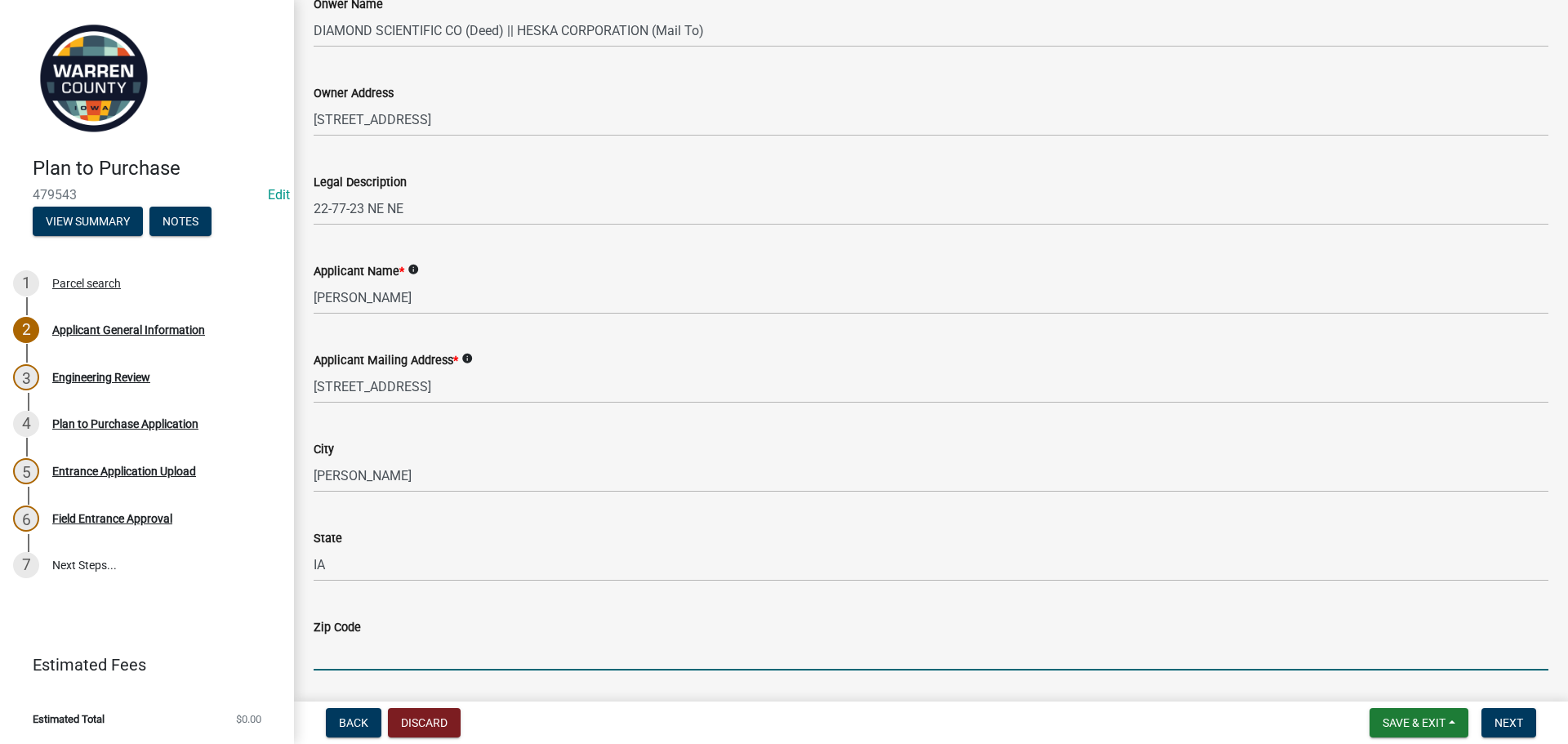
drag, startPoint x: 430, startPoint y: 656, endPoint x: 434, endPoint y: 647, distance: 9.8
click at [433, 647] on input "Zip Code" at bounding box center [931, 654] width 1235 height 34
click at [517, 639] on input "50325" at bounding box center [931, 654] width 1235 height 34
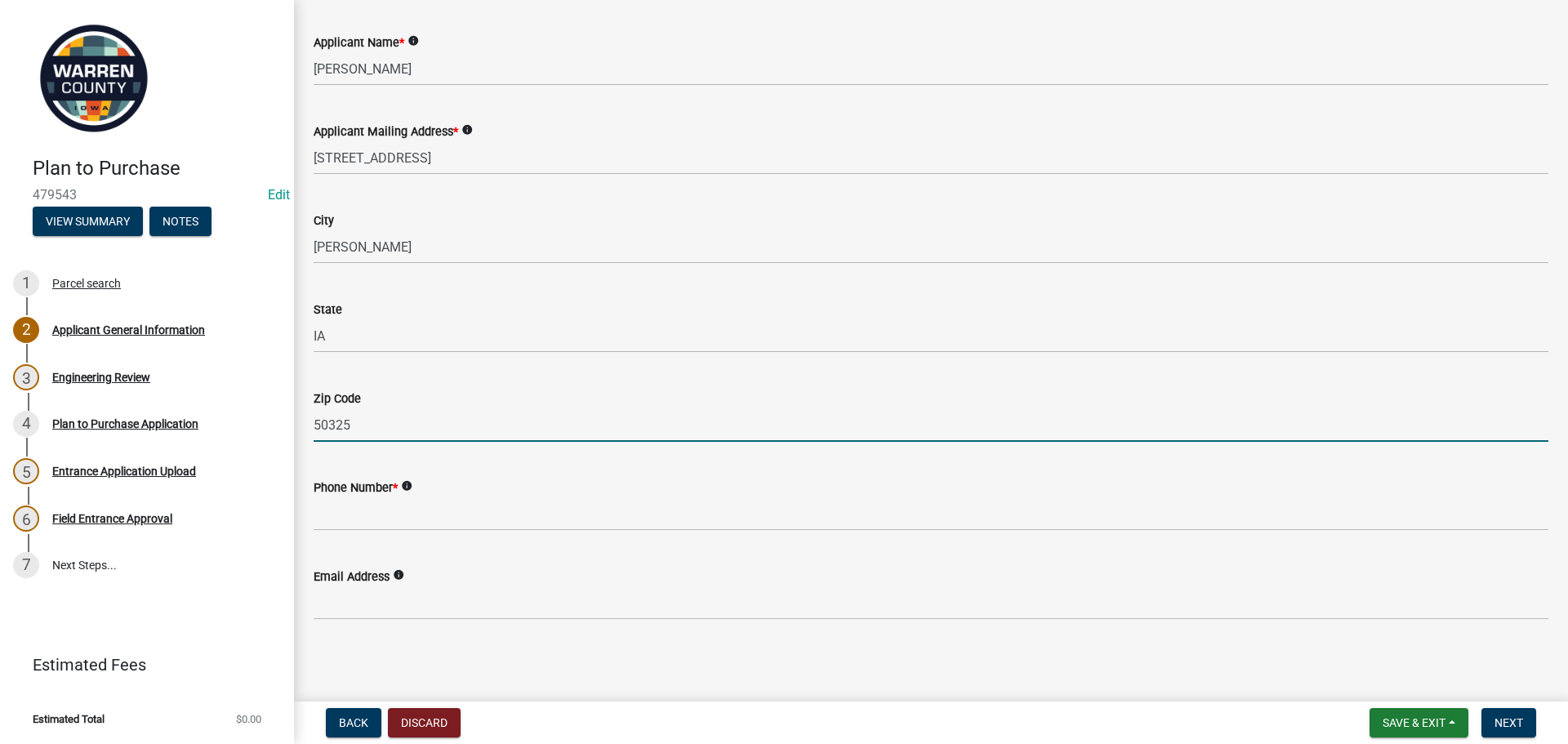
scroll to position [638, 0]
type input "50325"
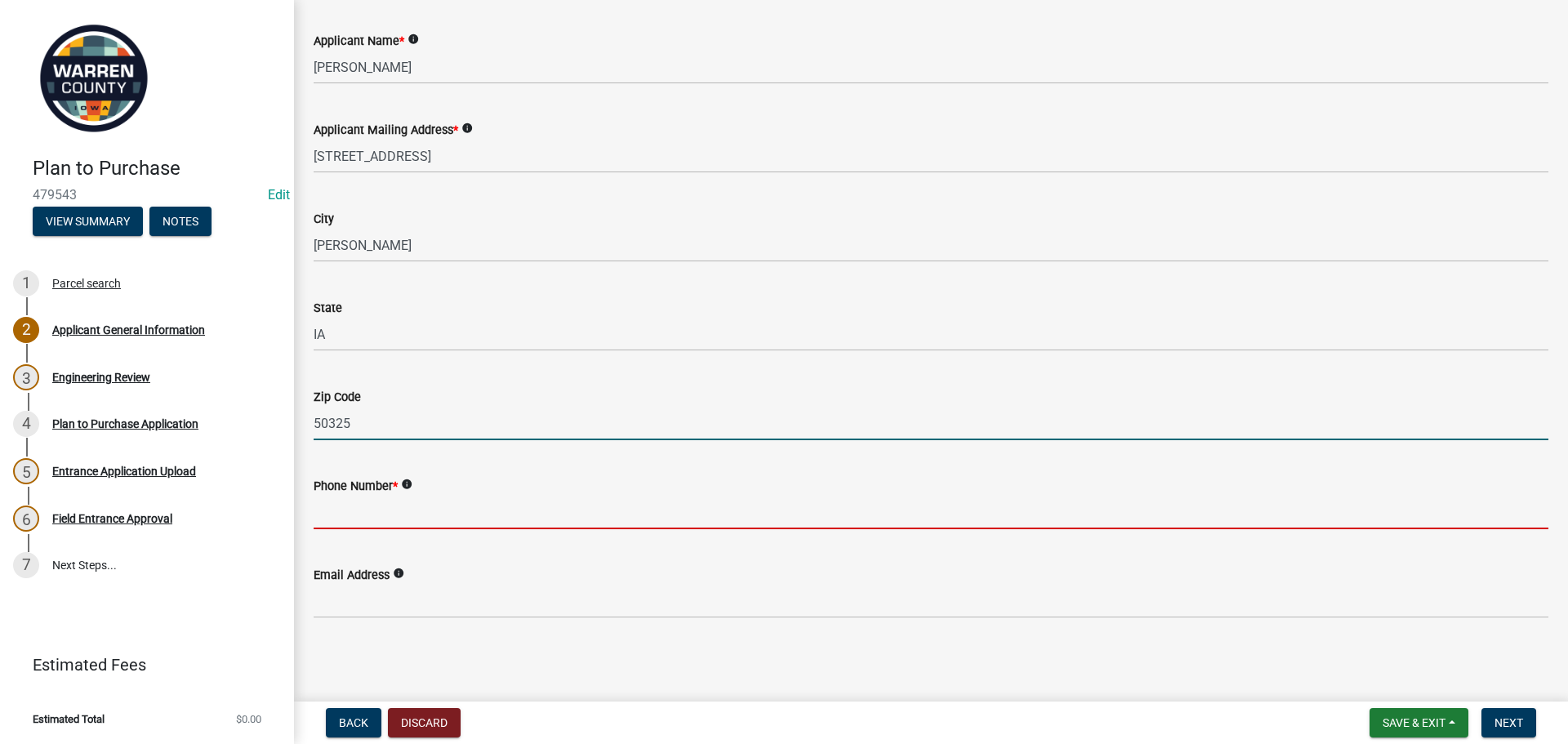
click at [348, 516] on input "Phone Number *" at bounding box center [931, 513] width 1235 height 34
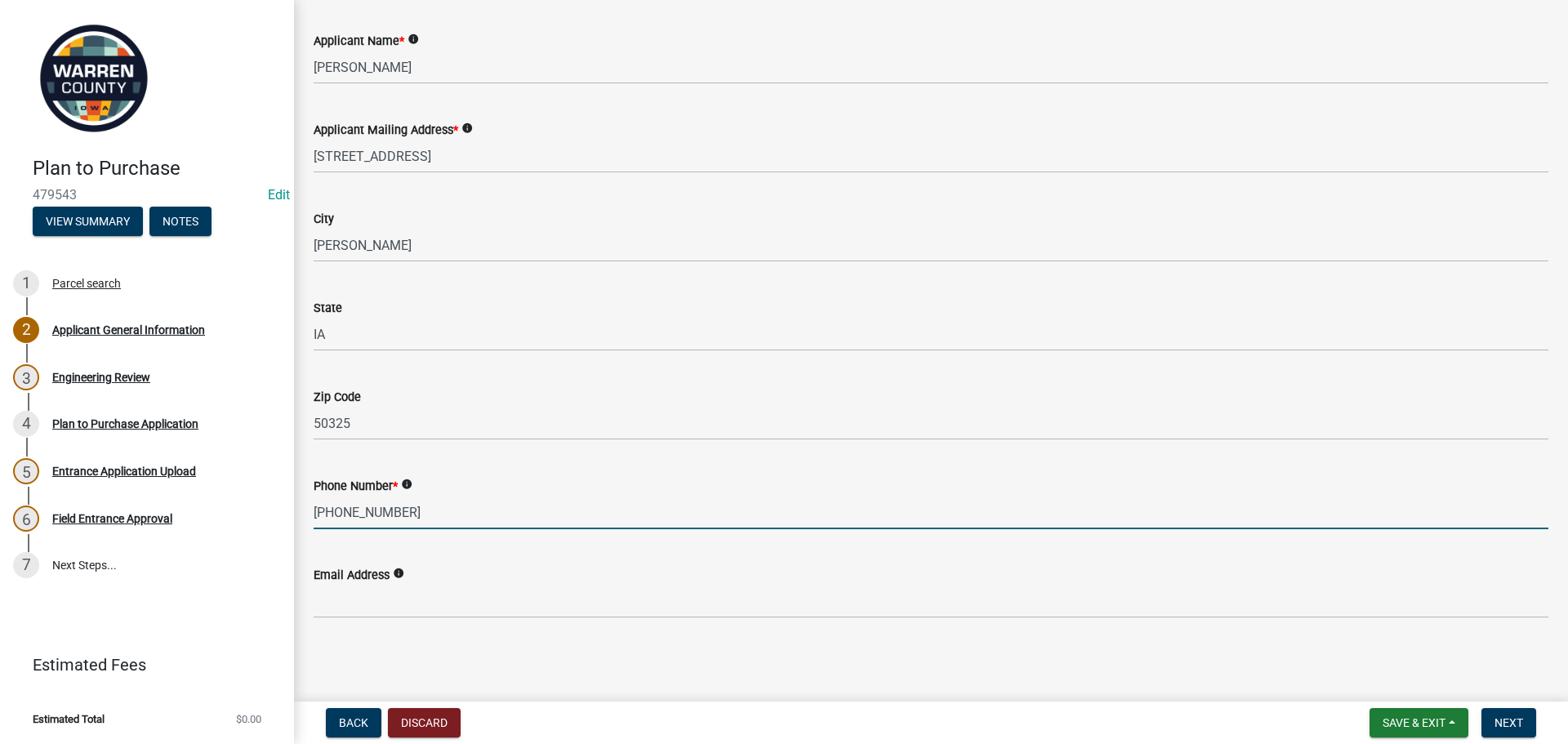
type input "[PHONE_NUMBER]"
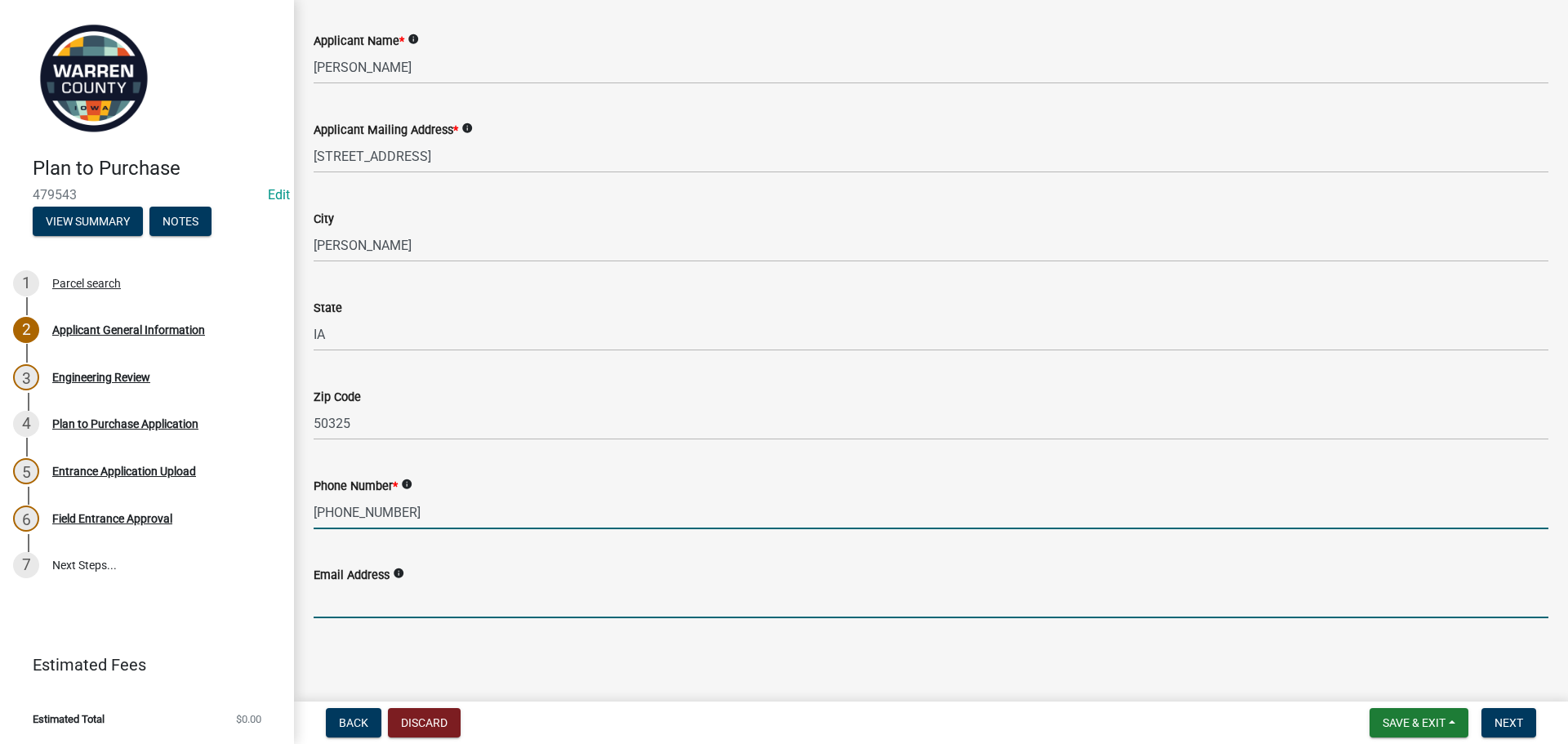
click at [391, 593] on input "Email Address" at bounding box center [931, 601] width 1235 height 34
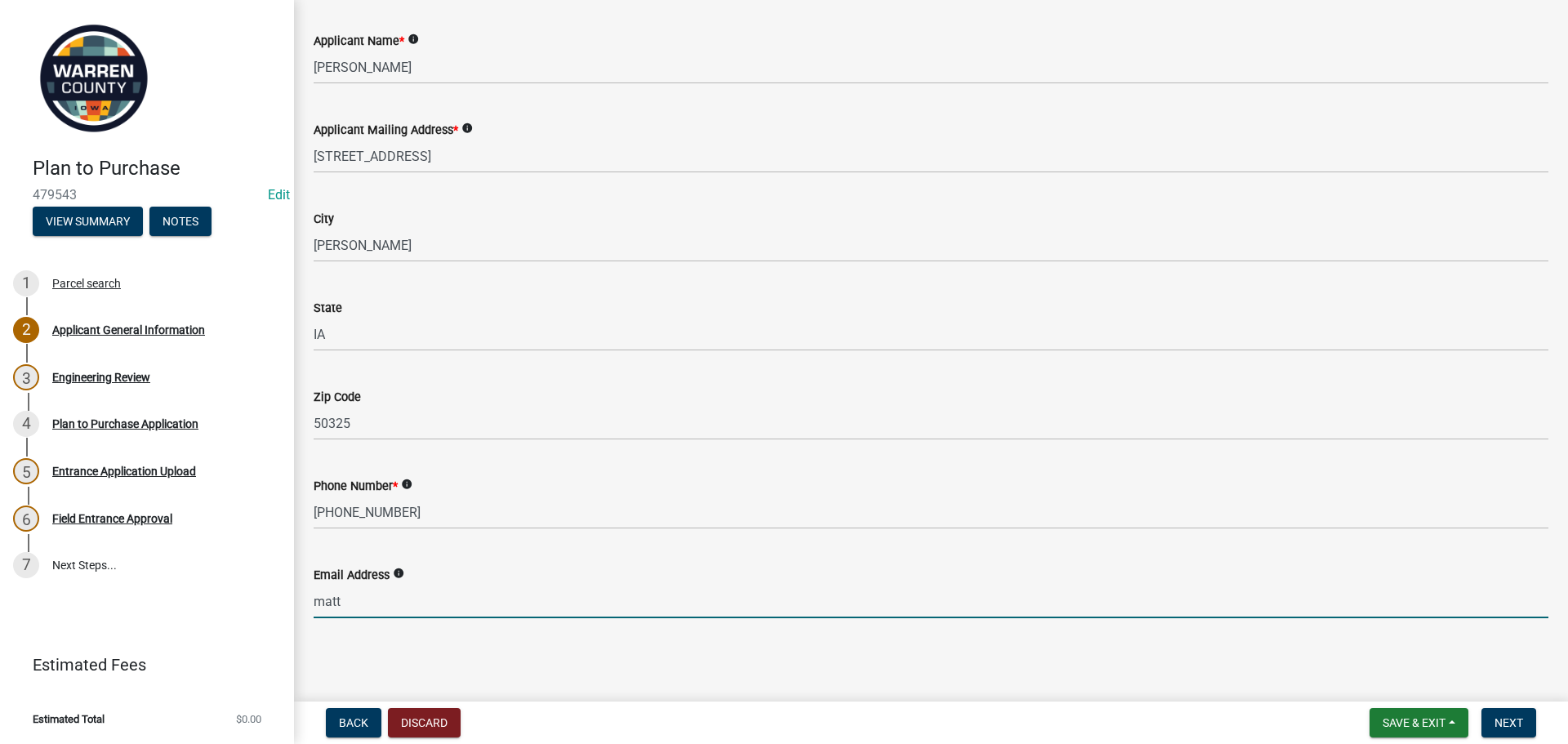
type input "[EMAIL_ADDRESS][DOMAIN_NAME]"
click at [1521, 720] on span "Next" at bounding box center [1509, 722] width 29 height 13
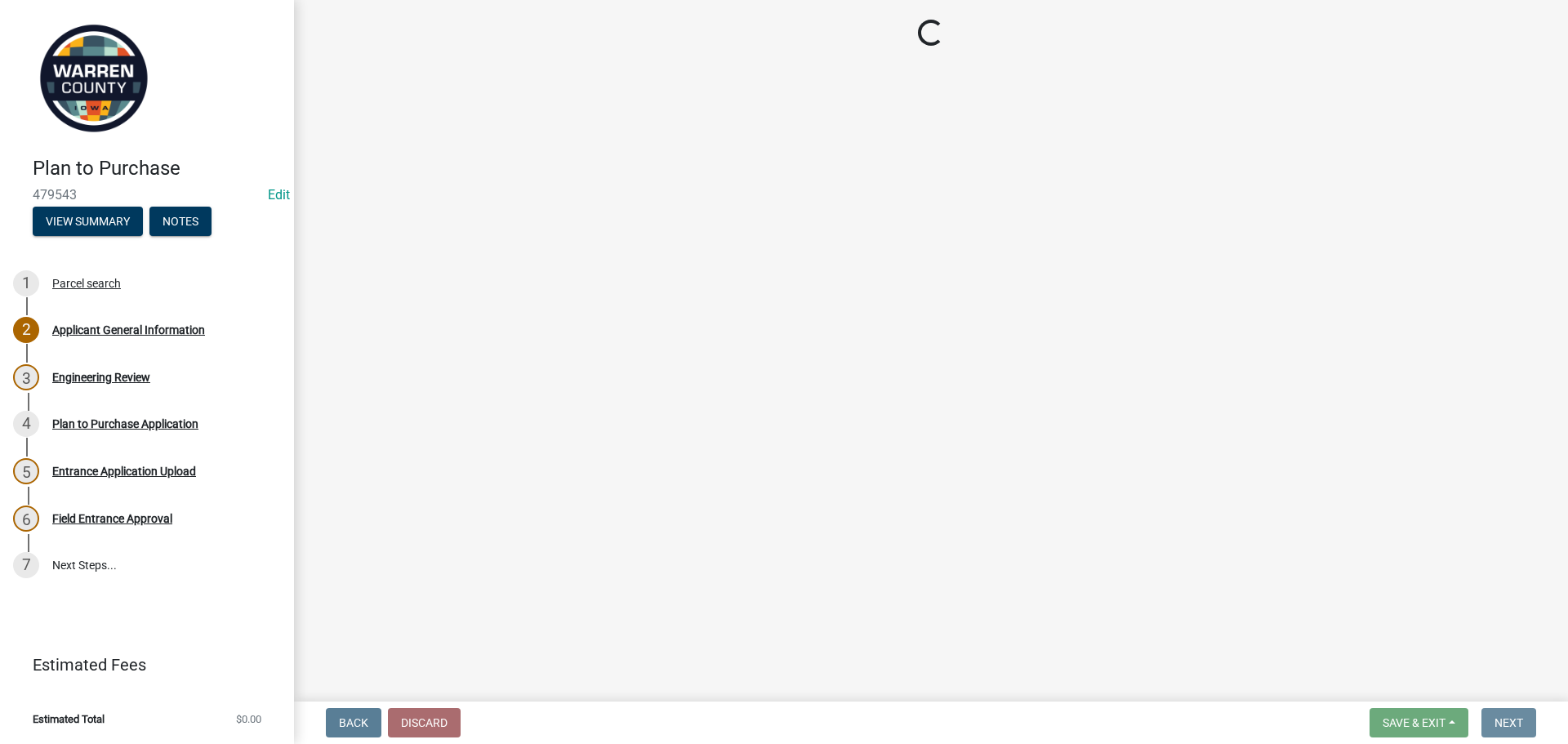
scroll to position [0, 0]
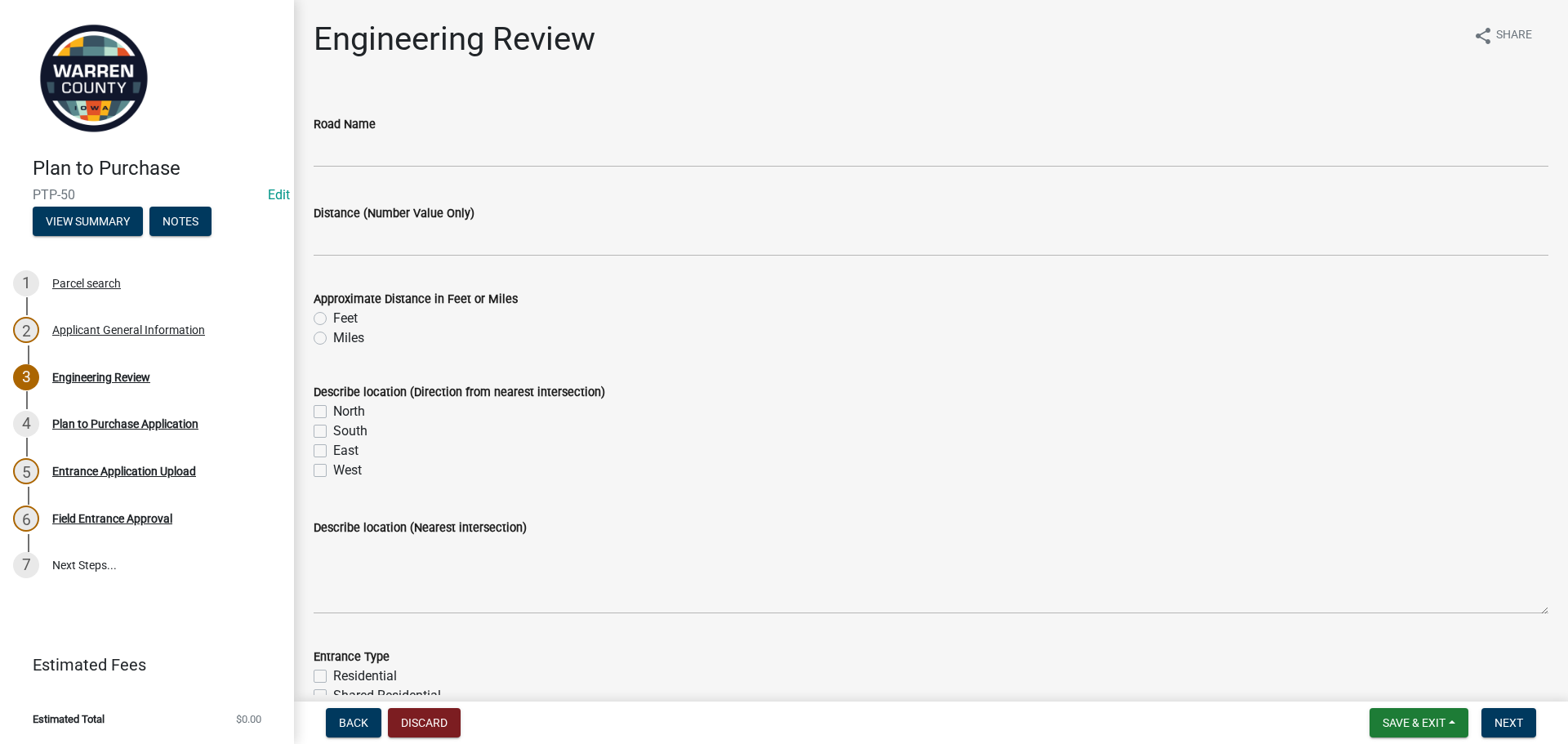
drag, startPoint x: 445, startPoint y: 178, endPoint x: 442, endPoint y: 163, distance: 15.3
click at [443, 170] on wm-data-entity-input "Road Name" at bounding box center [931, 136] width 1235 height 89
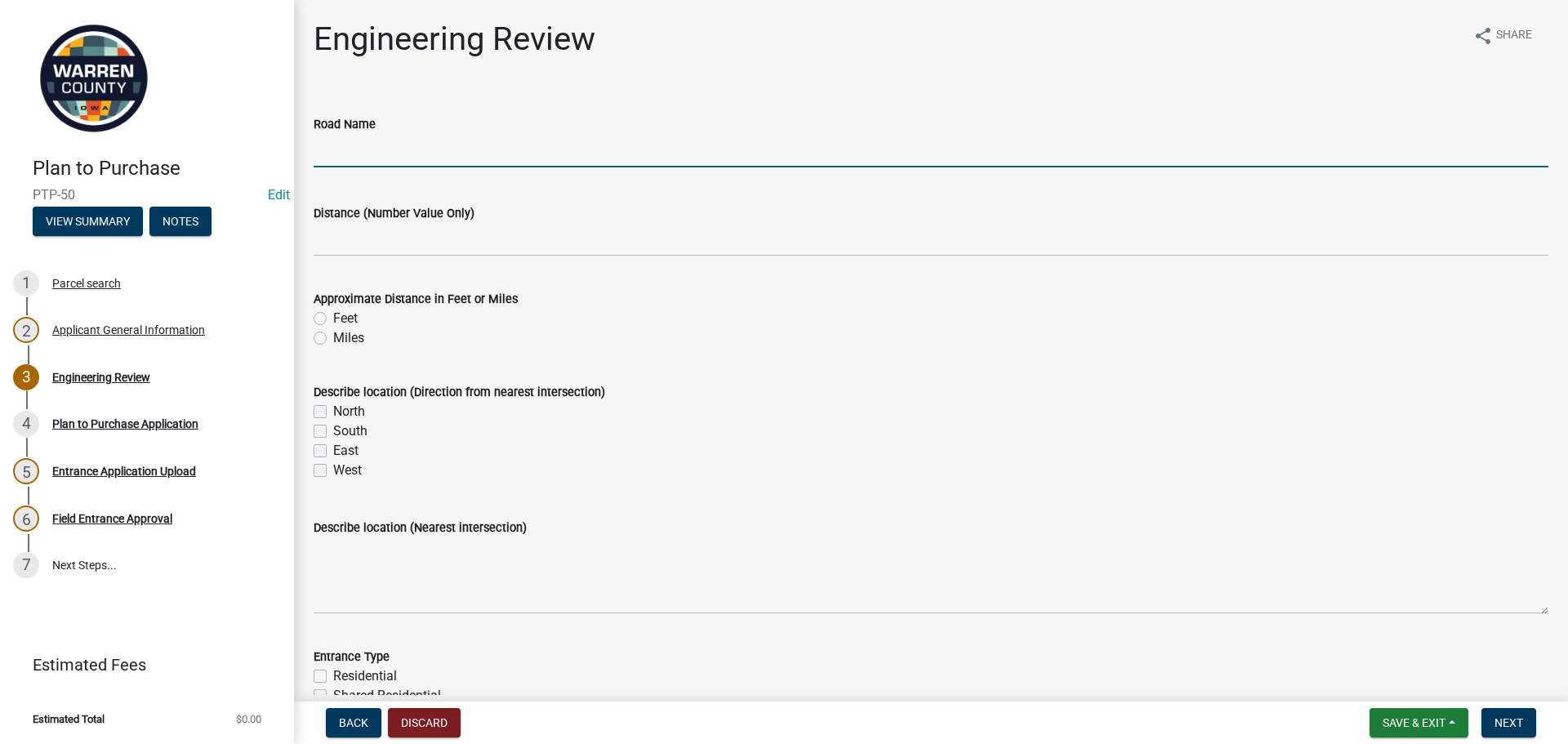
click at [450, 154] on input "Road Name" at bounding box center [931, 151] width 1235 height 34
type input "[GEOGRAPHIC_DATA]"
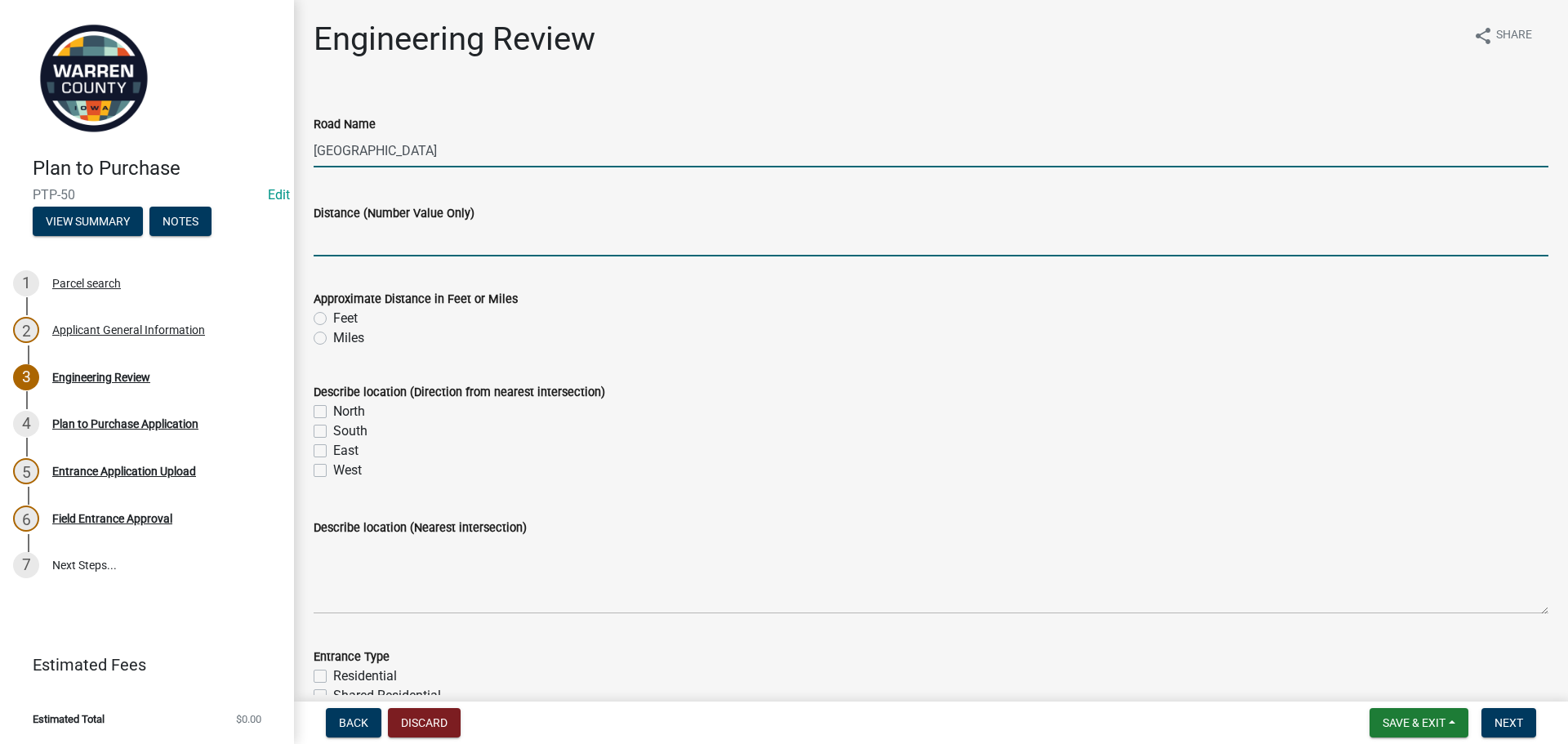
click at [397, 237] on input "Distance (Number Value Only)" at bounding box center [931, 240] width 1235 height 34
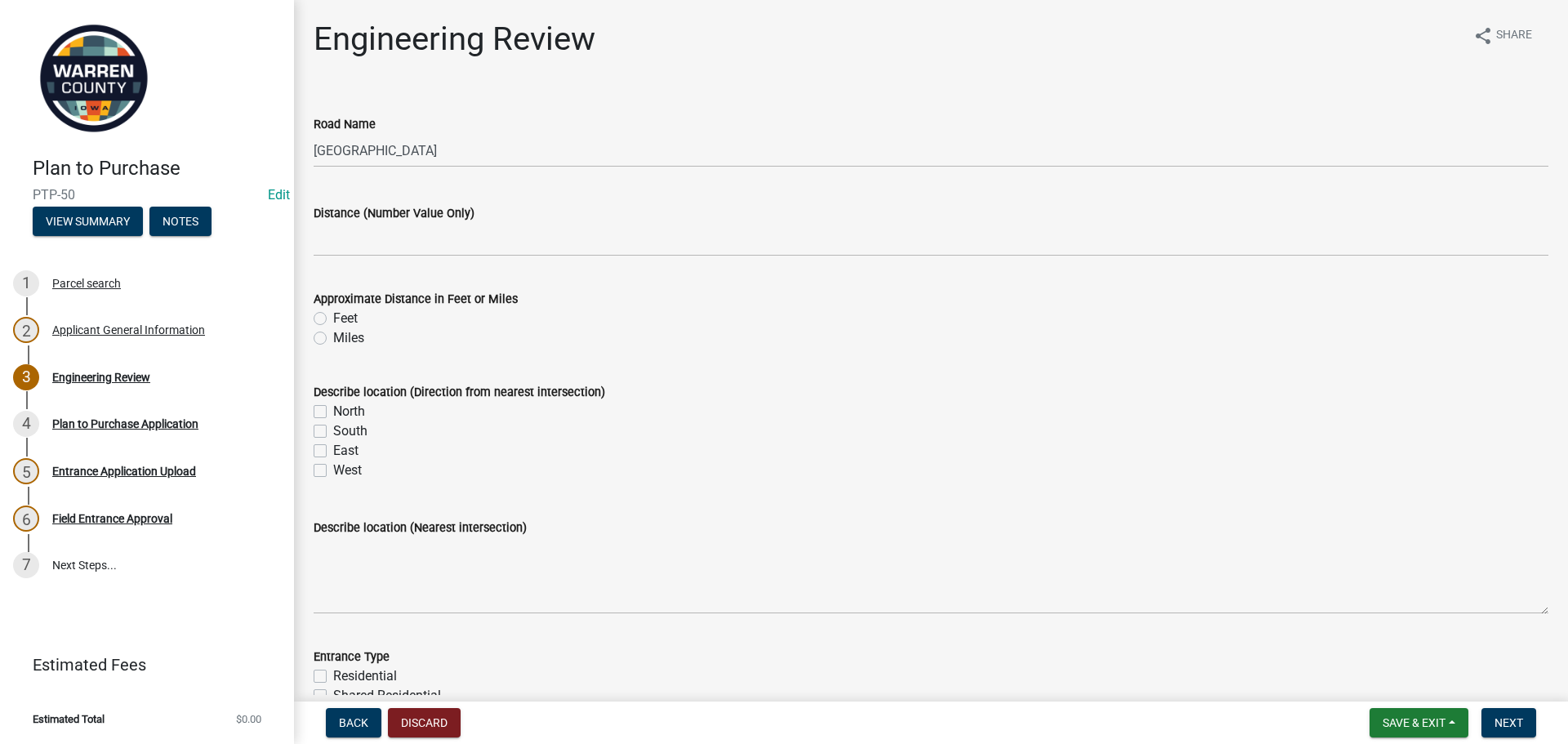
click at [928, 396] on div "Describe location (Direction from nearest intersection)" at bounding box center [931, 392] width 1235 height 20
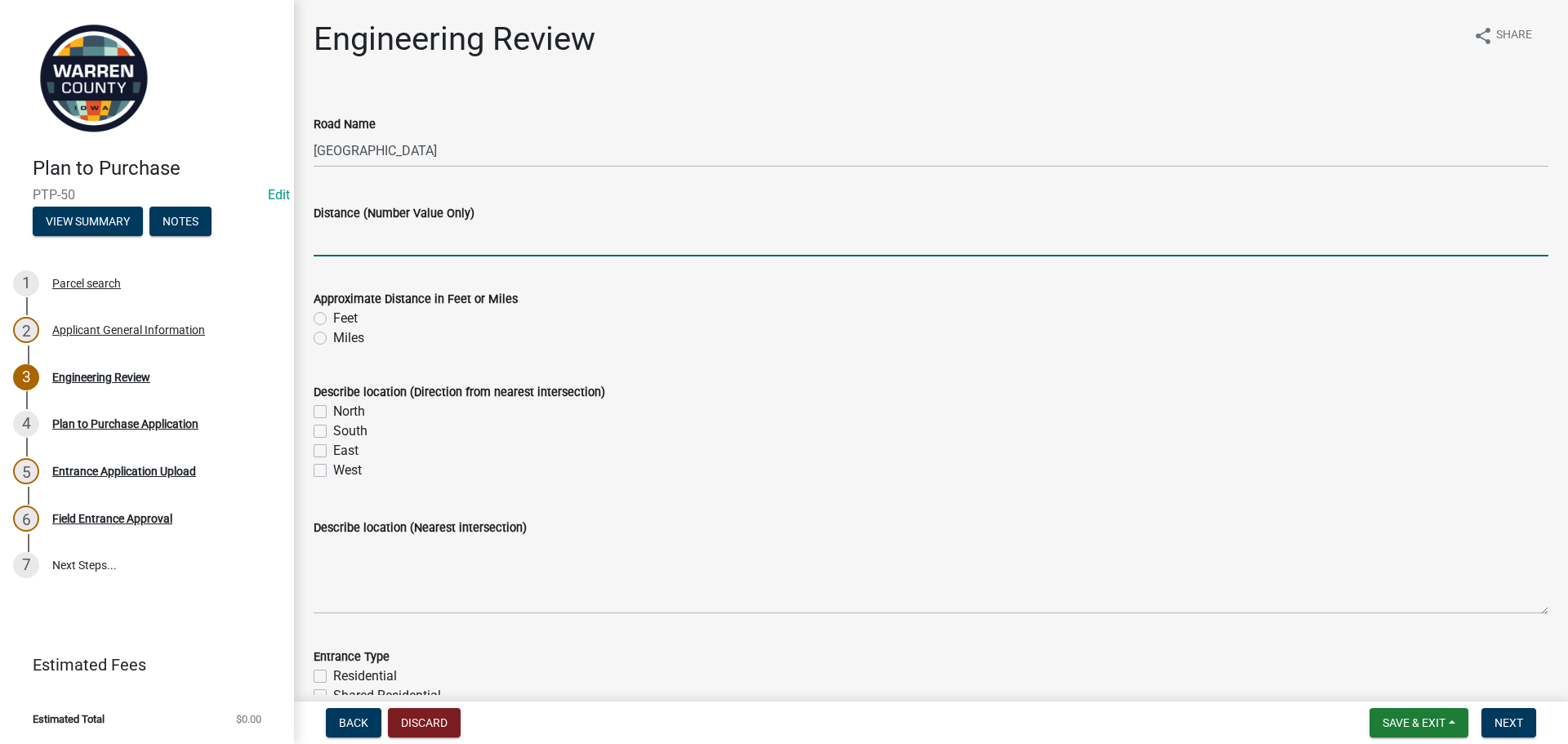
drag, startPoint x: 376, startPoint y: 234, endPoint x: 383, endPoint y: 226, distance: 10.6
click at [381, 228] on input "Distance (Number Value Only)" at bounding box center [931, 240] width 1235 height 34
type input ".4"
click at [333, 341] on label "Miles" at bounding box center [348, 338] width 31 height 20
click at [333, 339] on input "Miles" at bounding box center [338, 333] width 11 height 11
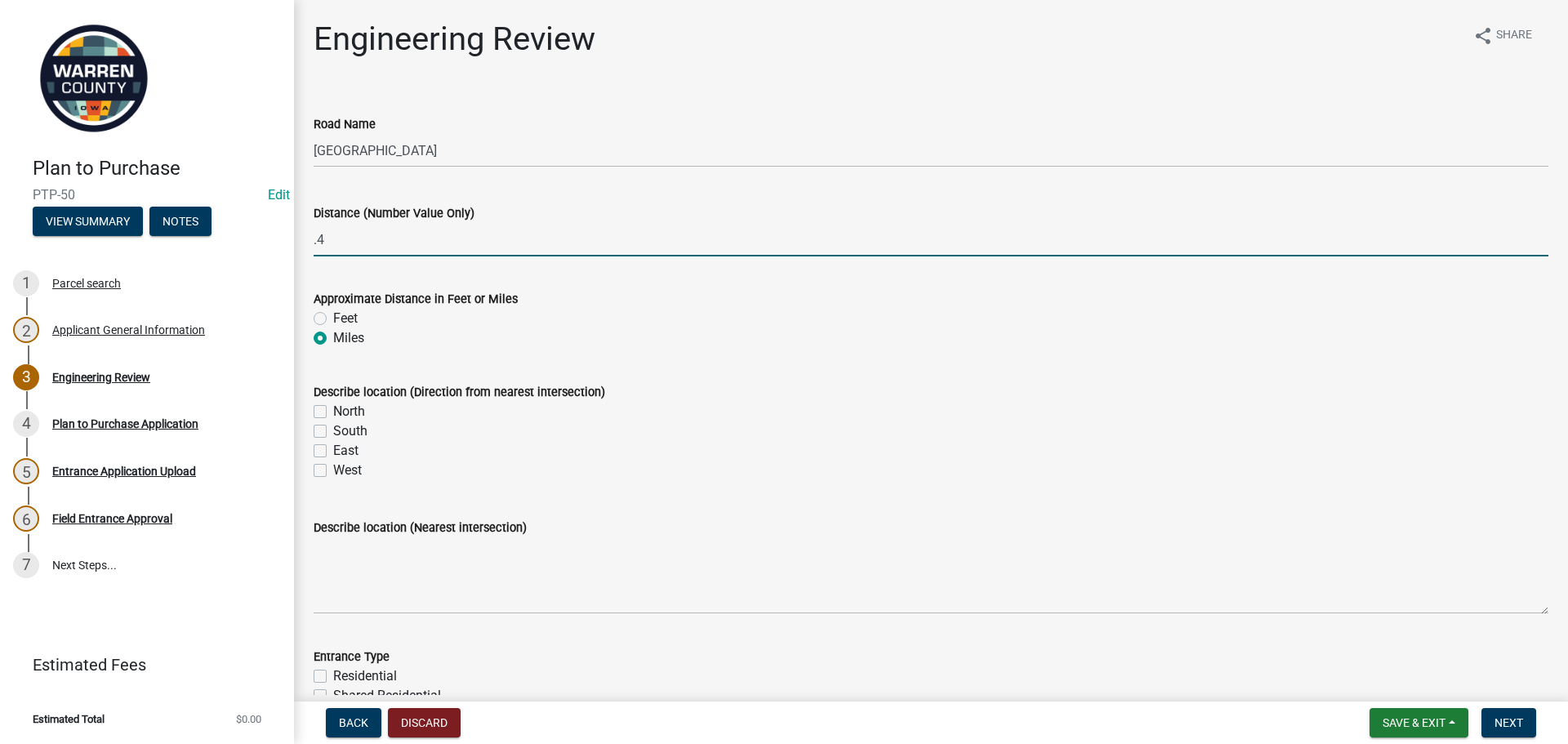
radio input "true"
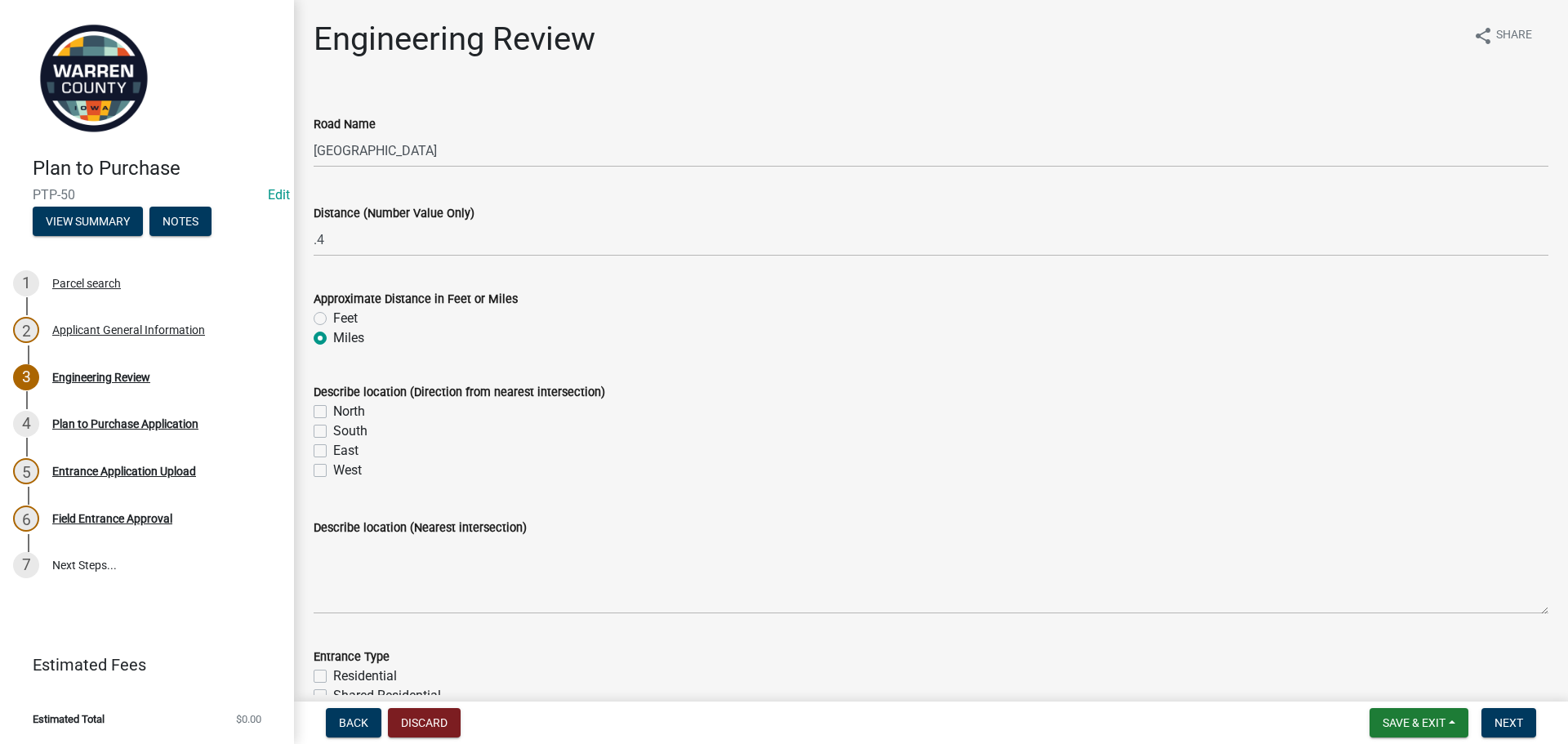
click at [333, 412] on label "North" at bounding box center [349, 412] width 32 height 20
click at [333, 412] on input "North" at bounding box center [338, 407] width 11 height 11
checkbox input "true"
checkbox input "false"
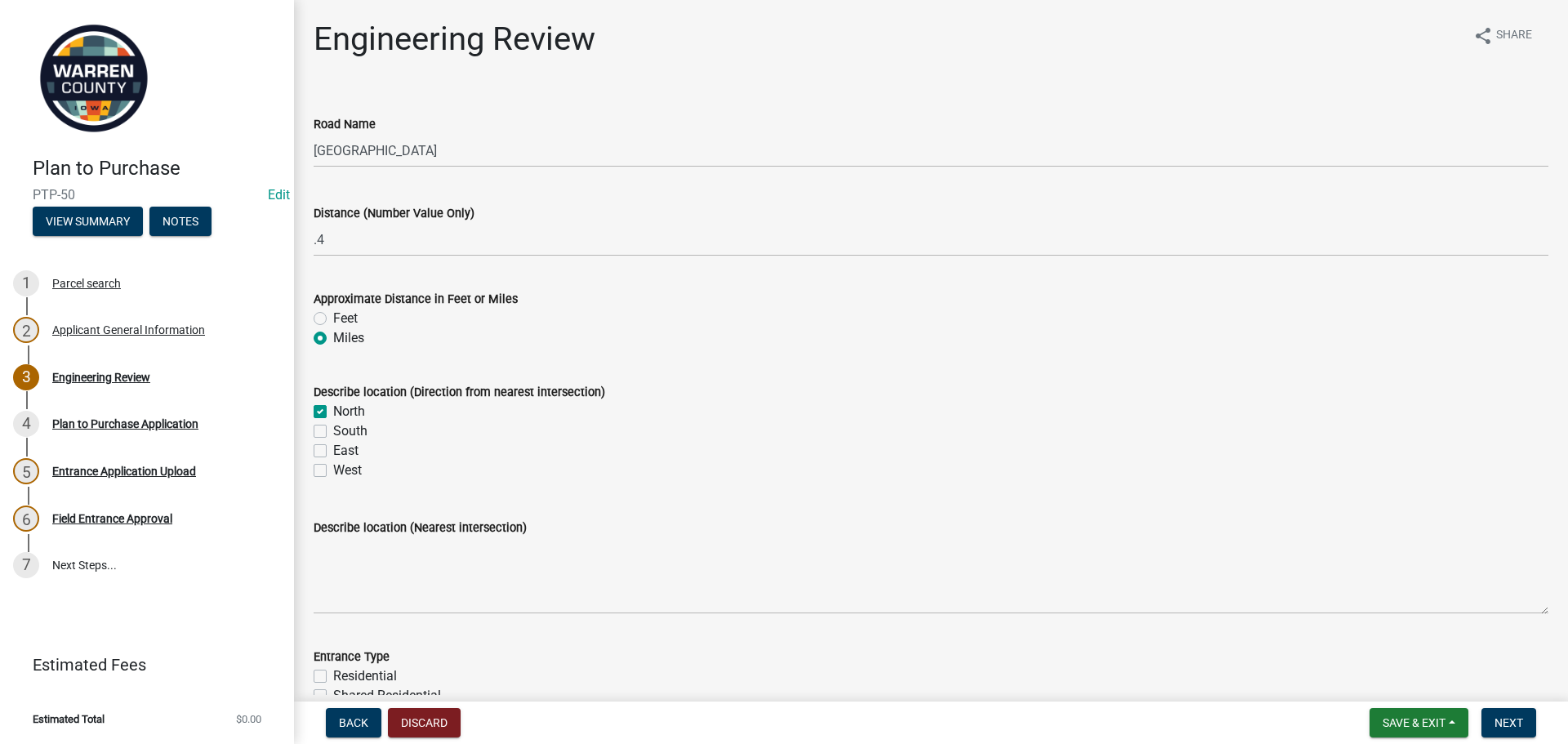
checkbox input "false"
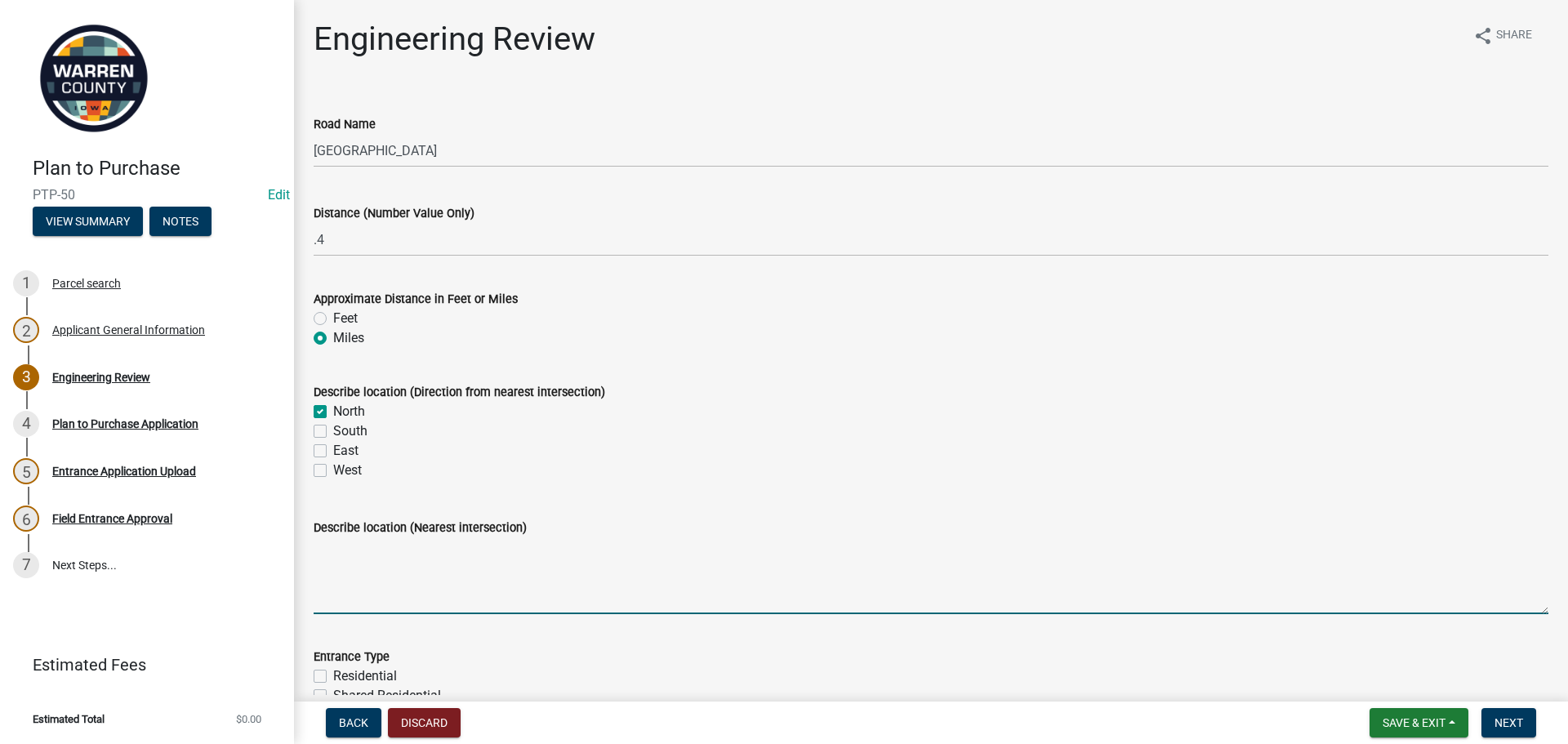
click at [392, 564] on textarea "Describe location (Nearest intersection)" at bounding box center [931, 575] width 1235 height 77
drag, startPoint x: 448, startPoint y: 586, endPoint x: 457, endPoint y: 576, distance: 13.5
click at [457, 576] on textarea "Describe location (Nearest intersection)" at bounding box center [931, 575] width 1235 height 77
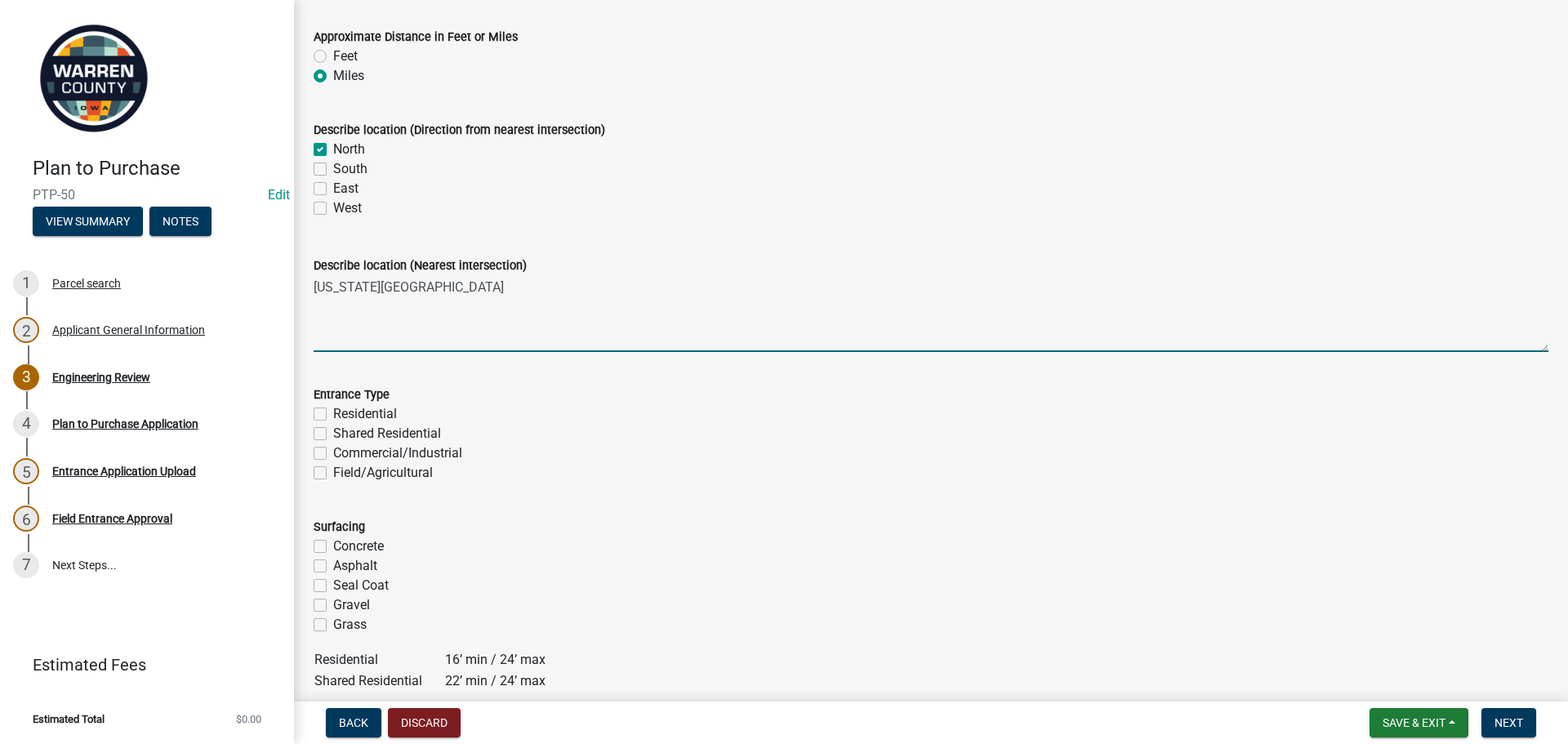
scroll to position [408, 0]
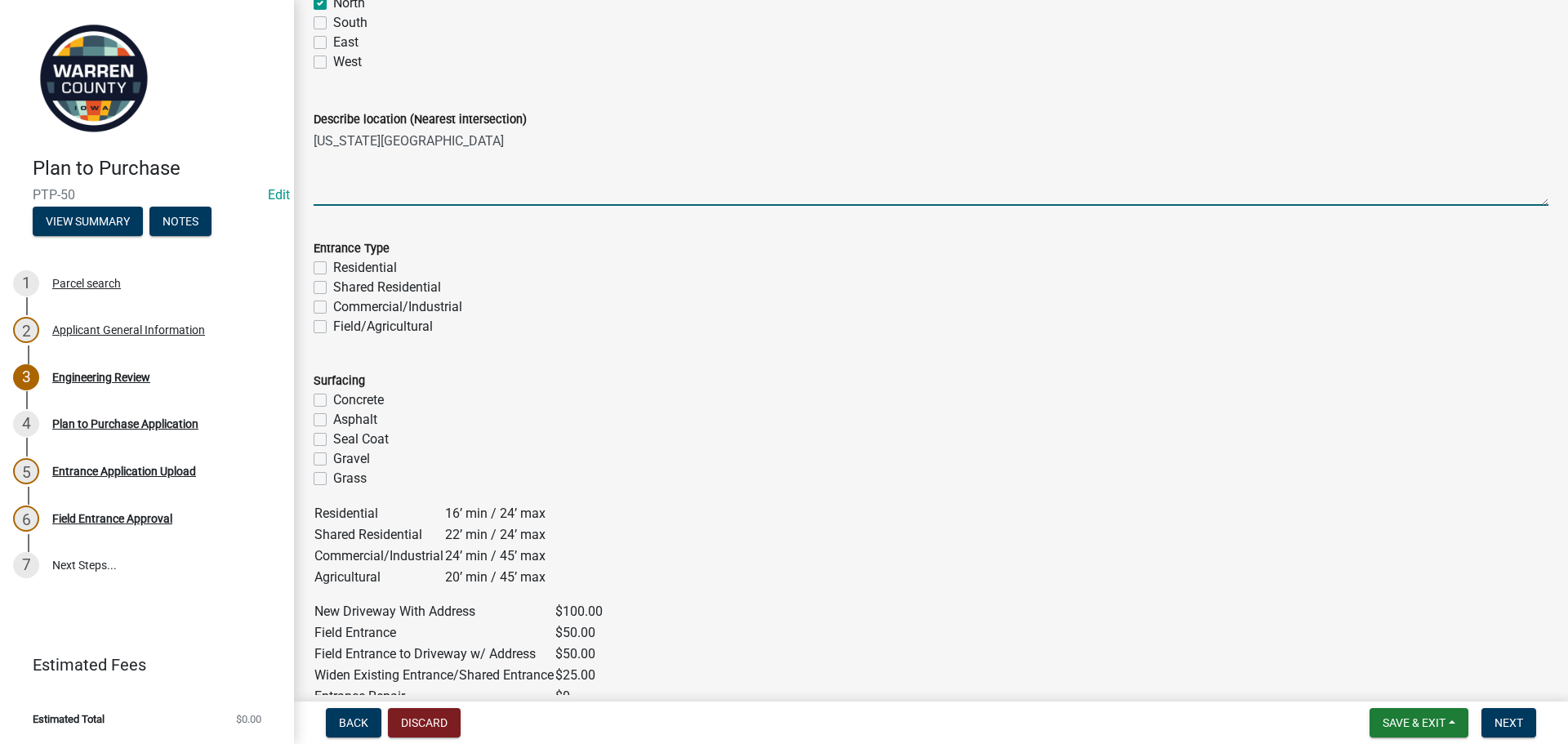
type textarea "[US_STATE][GEOGRAPHIC_DATA]"
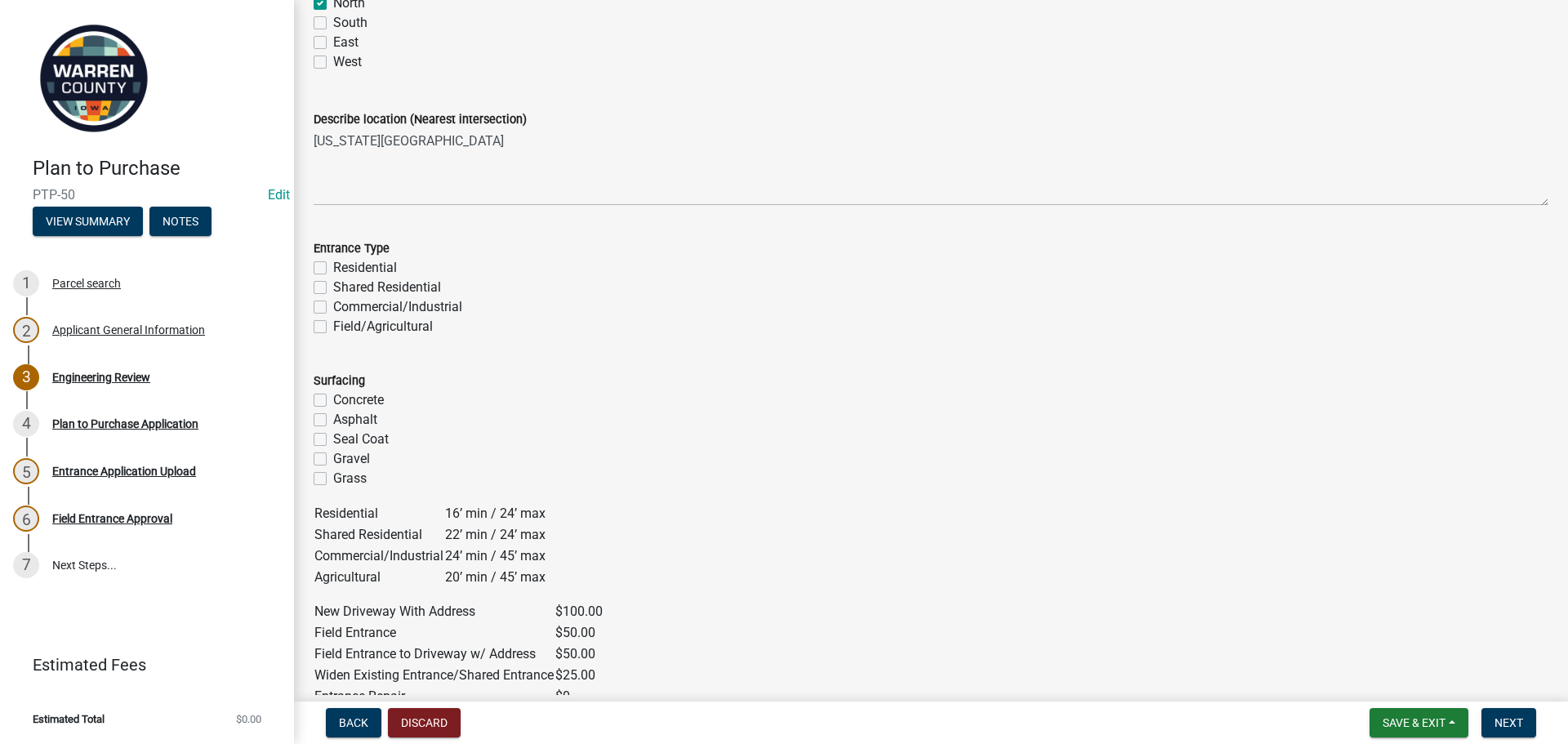
click at [333, 266] on label "Residential" at bounding box center [365, 268] width 64 height 20
click at [333, 266] on input "Residential" at bounding box center [338, 263] width 11 height 11
checkbox input "true"
checkbox input "false"
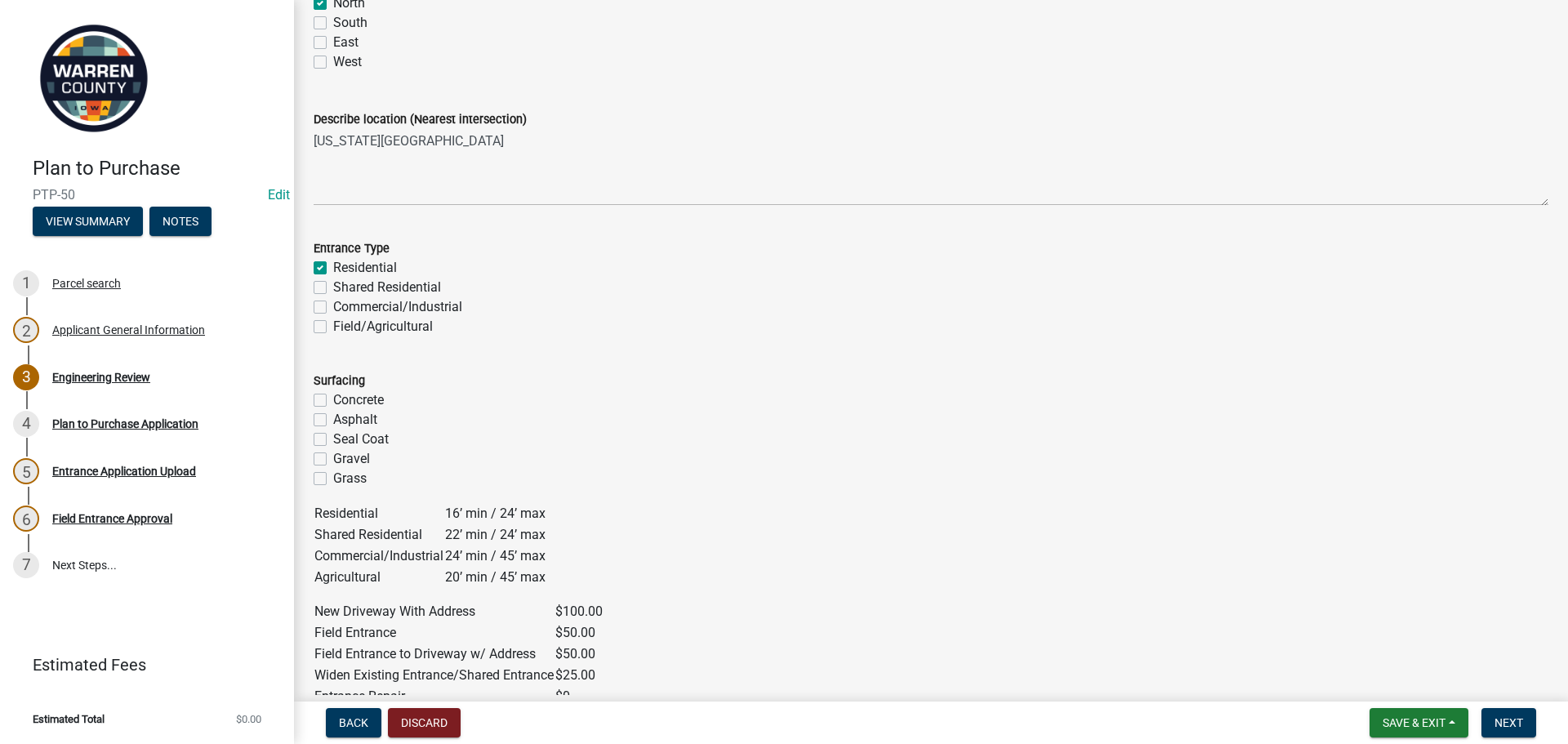
checkbox input "false"
click at [333, 461] on label "Gravel" at bounding box center [351, 459] width 37 height 20
click at [333, 460] on input "Gravel" at bounding box center [338, 454] width 11 height 11
checkbox input "true"
checkbox input "false"
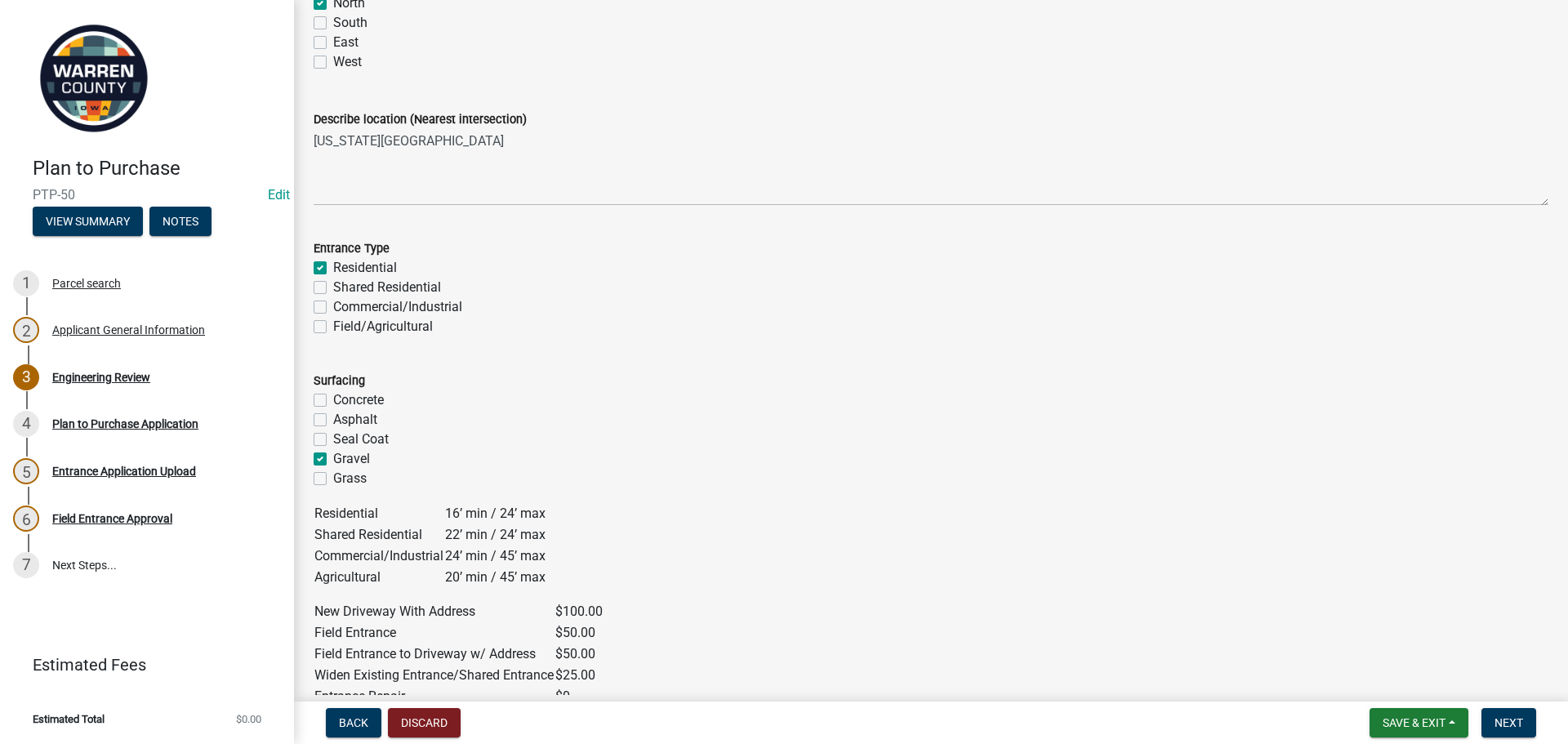
checkbox input "false"
checkbox input "true"
checkbox input "false"
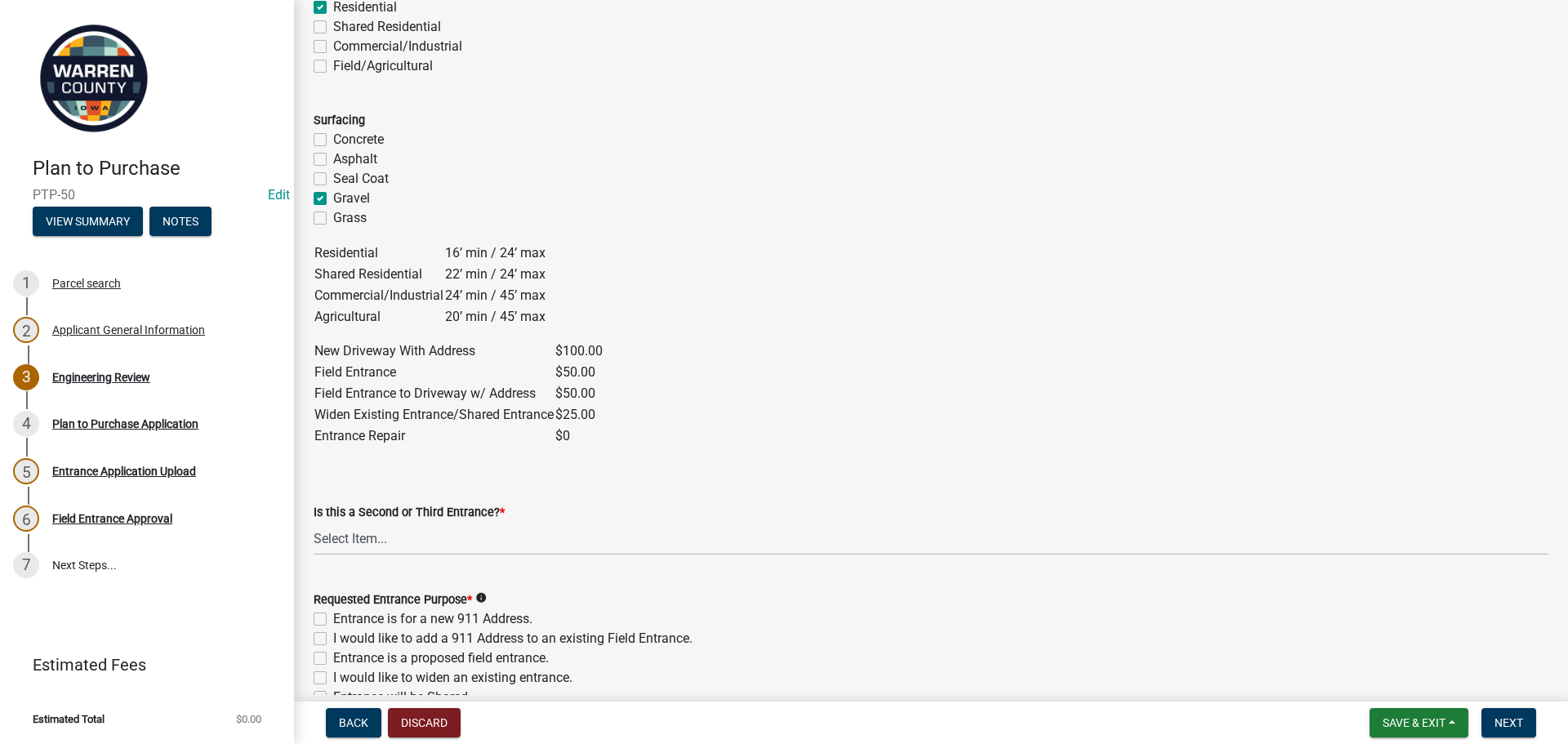
scroll to position [817, 0]
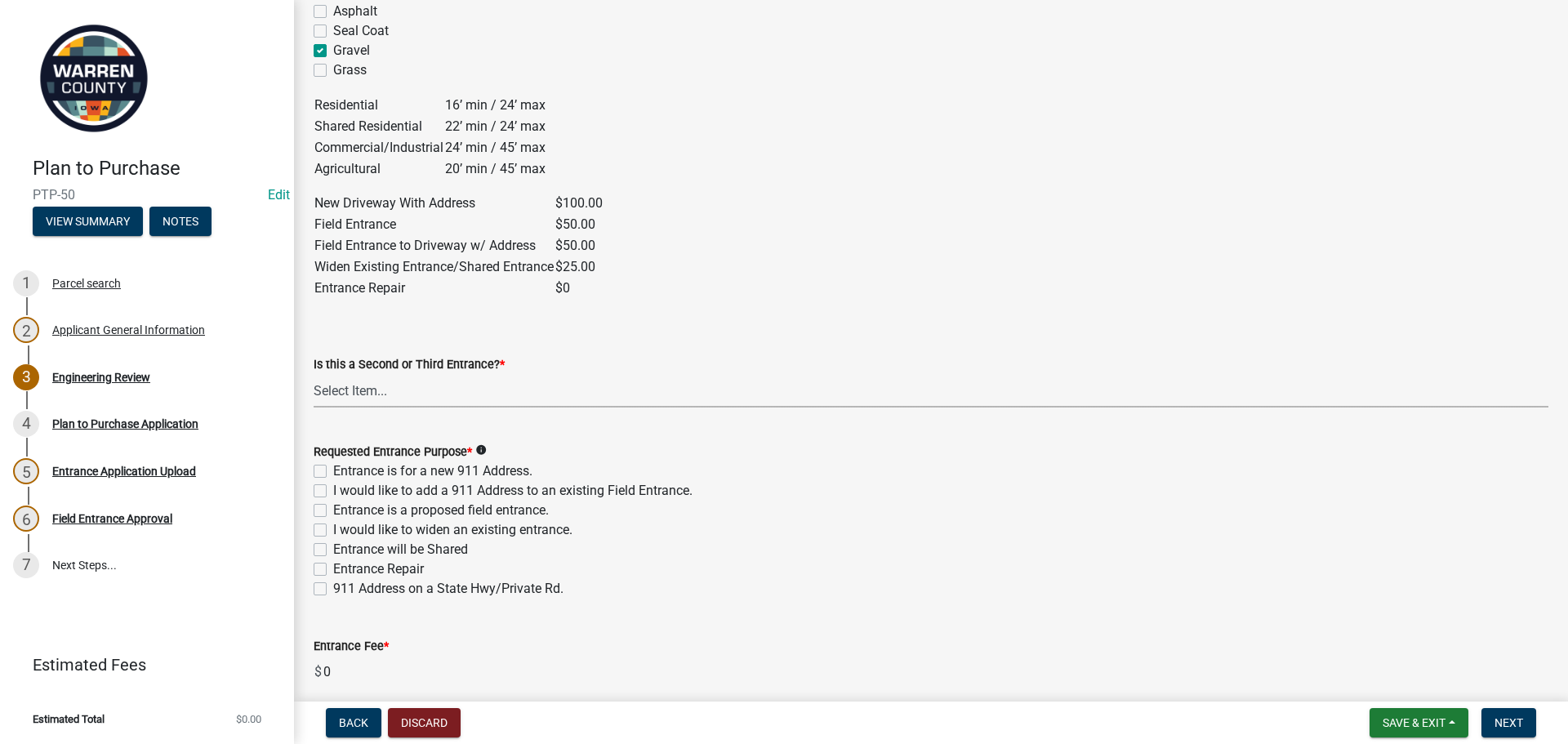
click at [528, 399] on select "Select Item... Yes No" at bounding box center [931, 391] width 1235 height 34
click at [313, 374] on select "Select Item... Yes No" at bounding box center [931, 391] width 1235 height 34
select select "46c9324d-26d2-49e4-b5cd-5f8c50666c5b"
click at [307, 469] on div "Requested Entrance Purpose * info Entrance is for a new 911 Address. I would li…" at bounding box center [931, 510] width 1260 height 177
drag, startPoint x: 326, startPoint y: 473, endPoint x: 442, endPoint y: 554, distance: 141.5
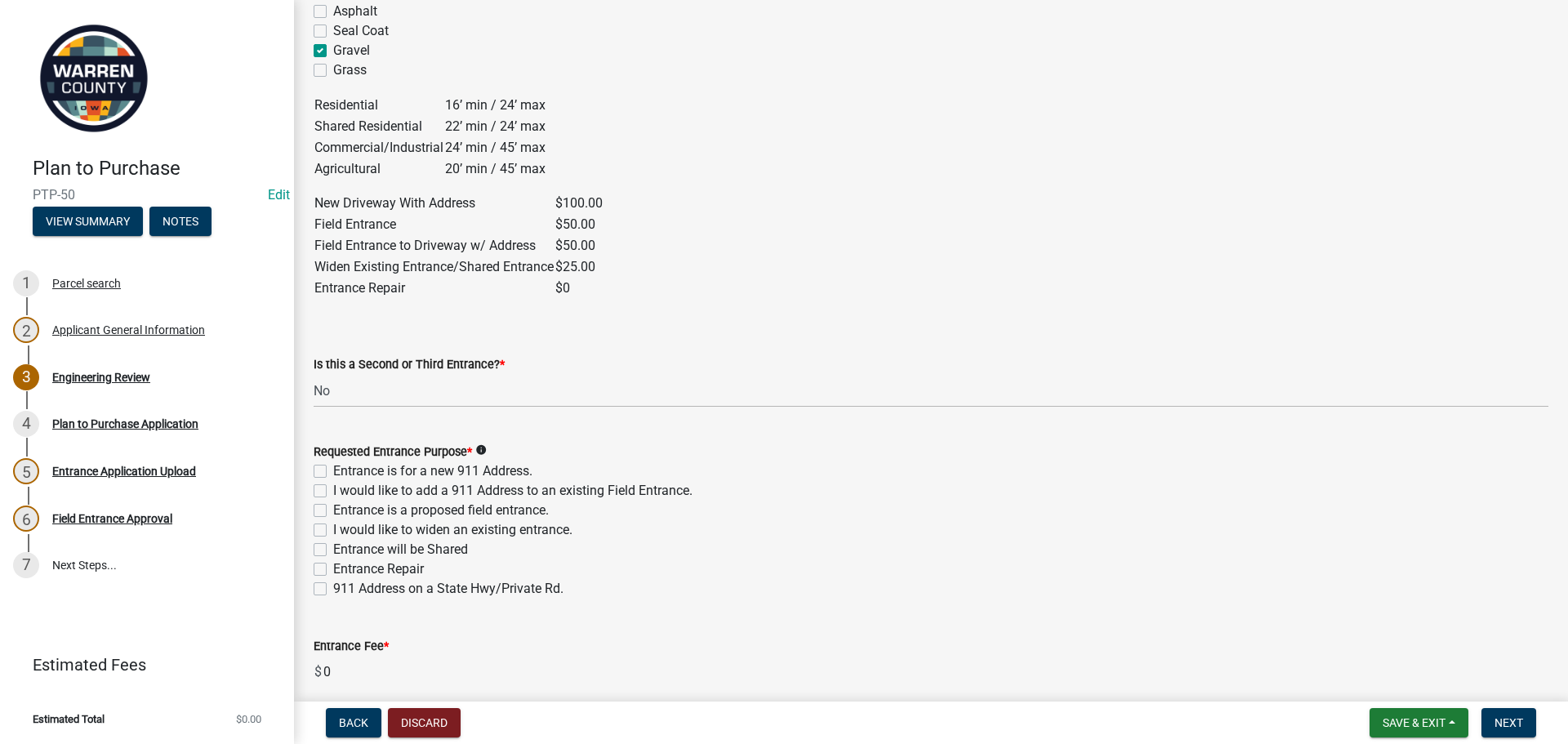
click at [333, 473] on label "Entrance is for a new 911 Address." at bounding box center [433, 472] width 199 height 20
click at [333, 472] on input "Entrance is for a new 911 Address." at bounding box center [338, 467] width 11 height 11
checkbox input "true"
checkbox input "false"
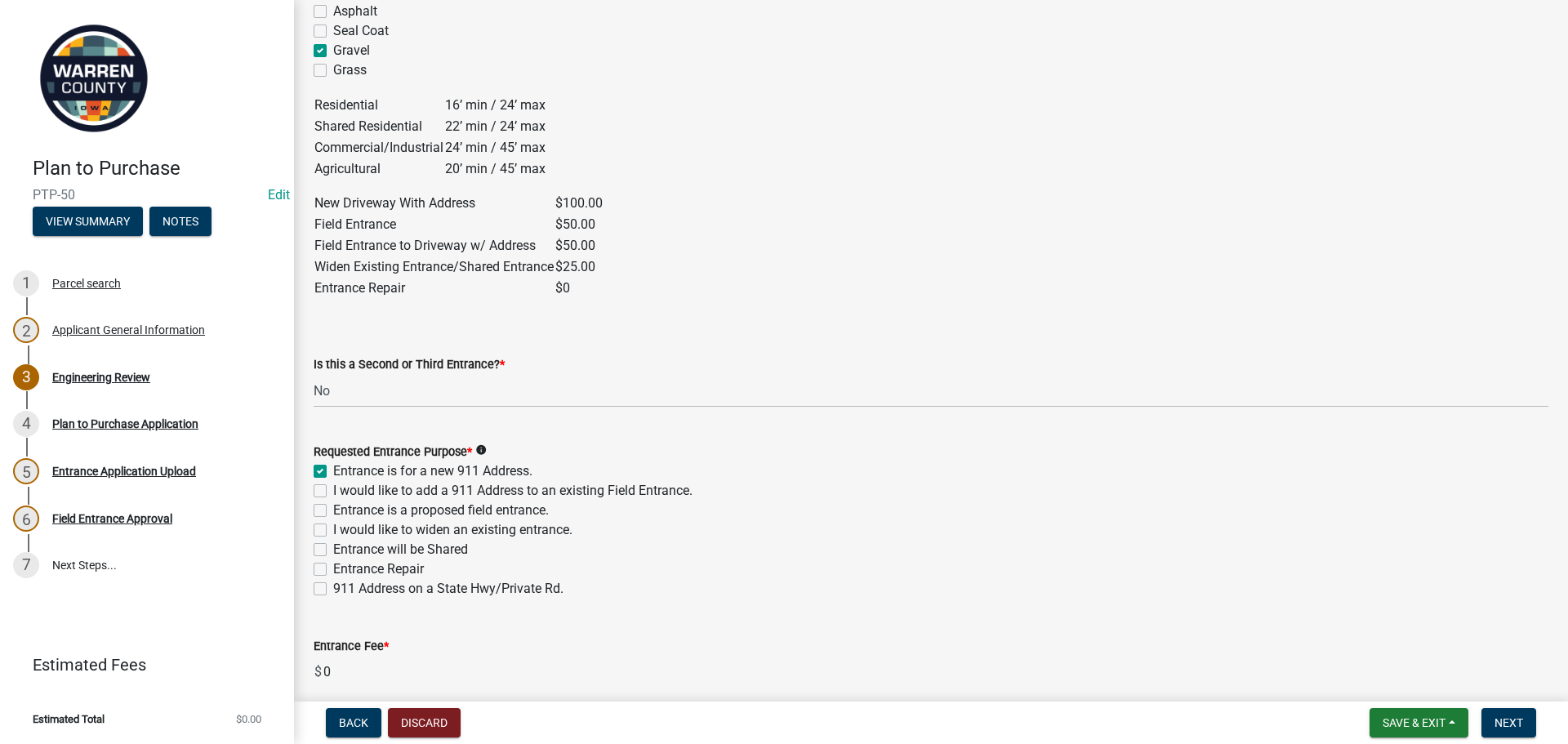
checkbox input "false"
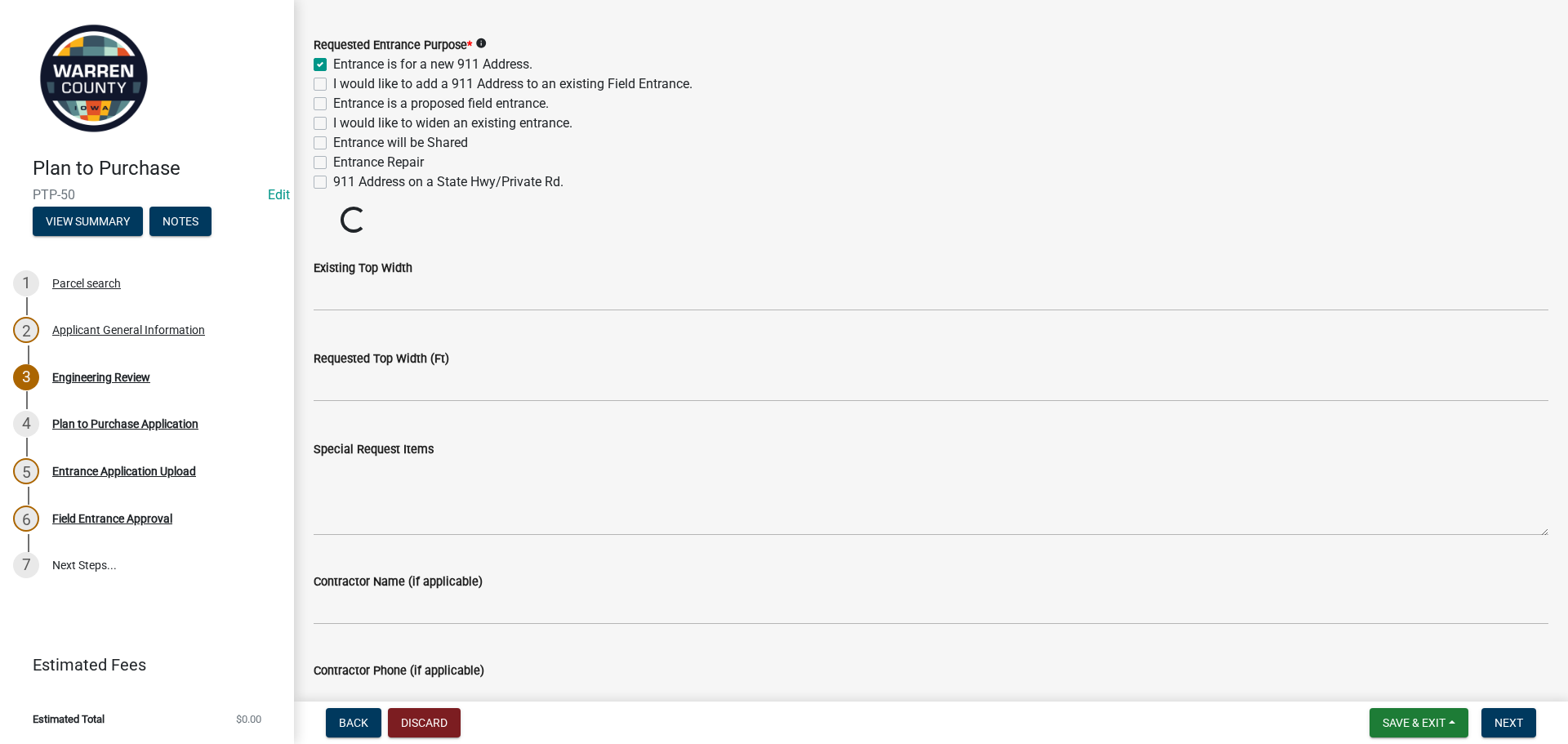
scroll to position [1225, 0]
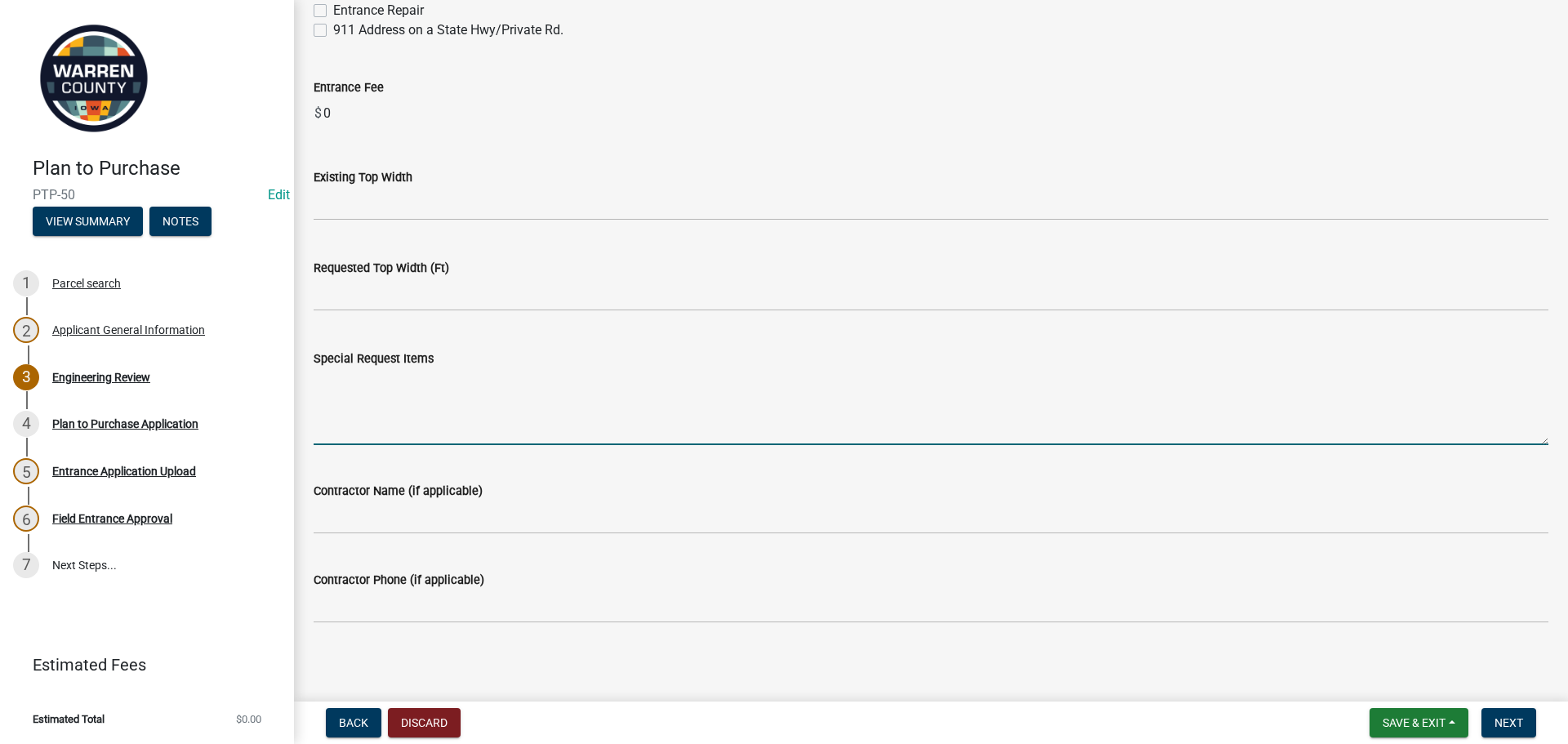
scroll to position [1380, 0]
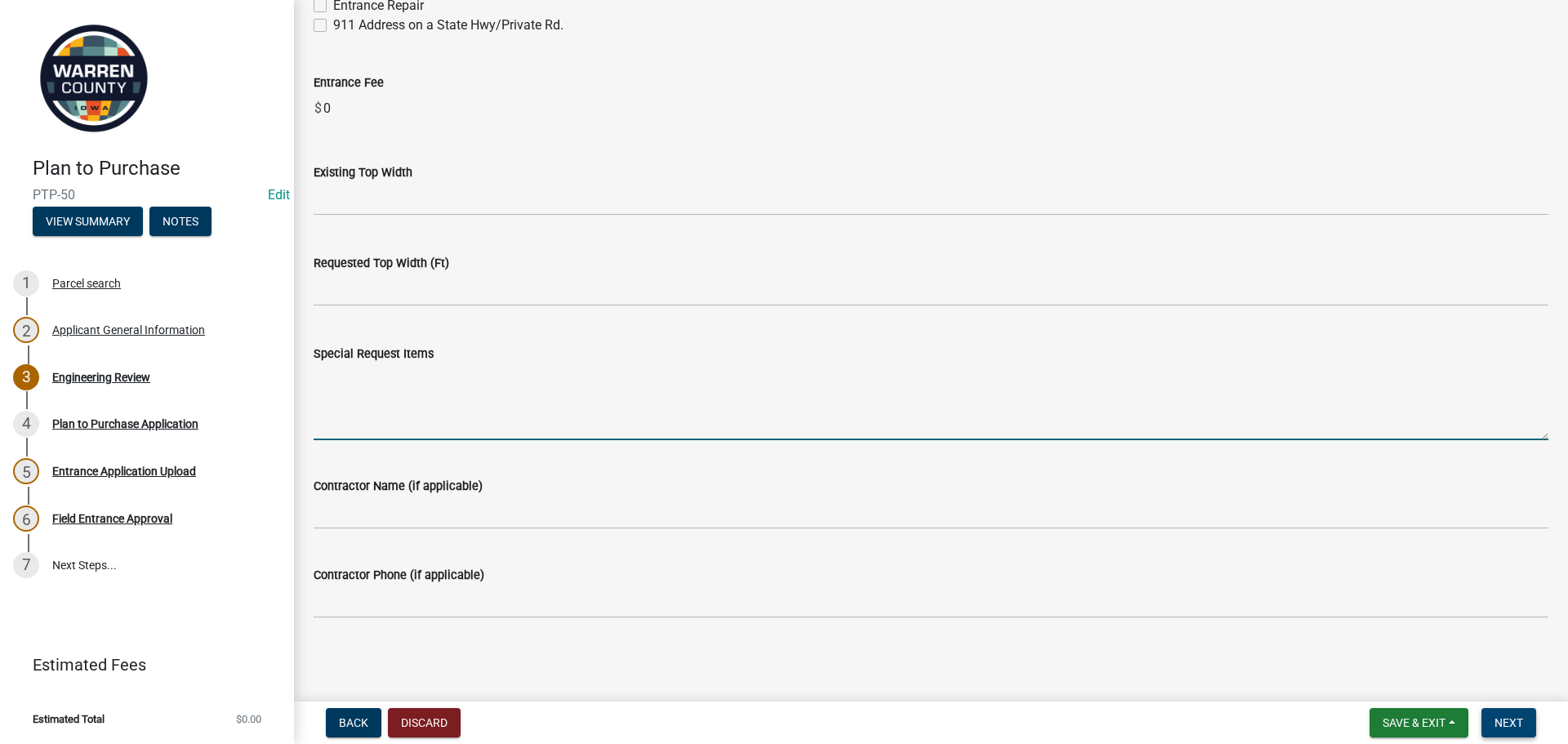
click at [1498, 716] on span "Next" at bounding box center [1509, 722] width 29 height 13
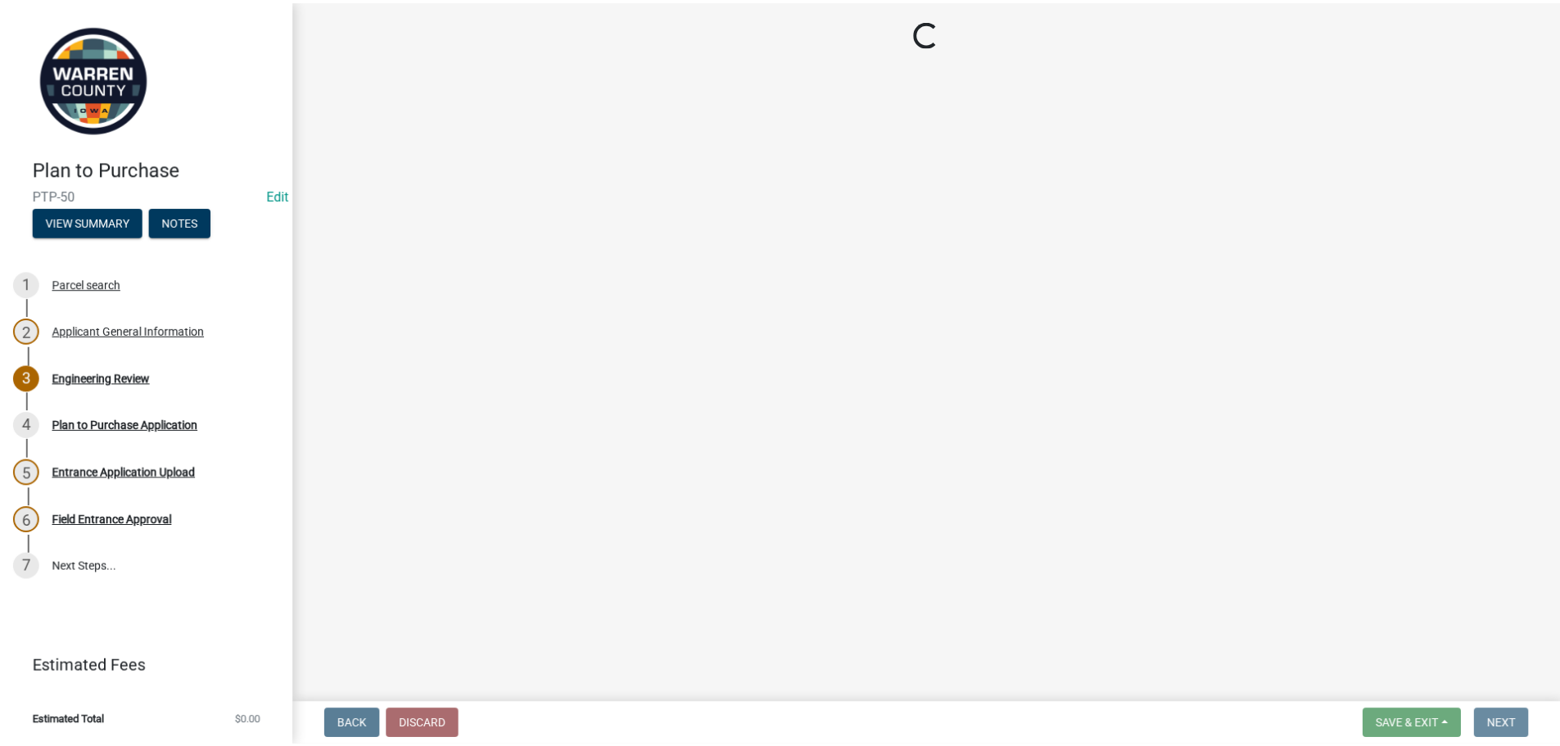
scroll to position [0, 0]
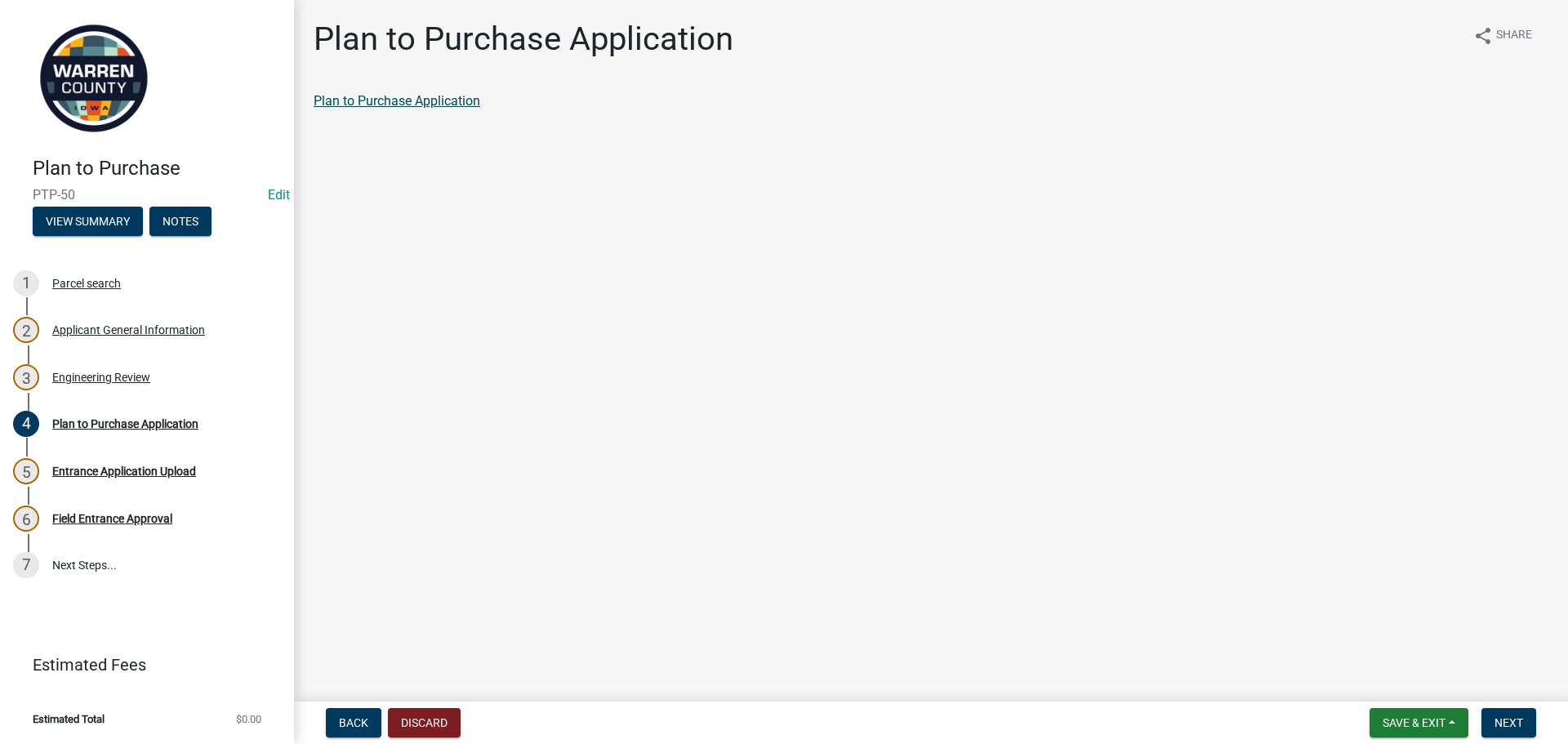
click at [413, 102] on link "Plan to Purchase Application" at bounding box center [396, 101] width 167 height 16
click at [1504, 721] on span "Next" at bounding box center [1509, 722] width 29 height 13
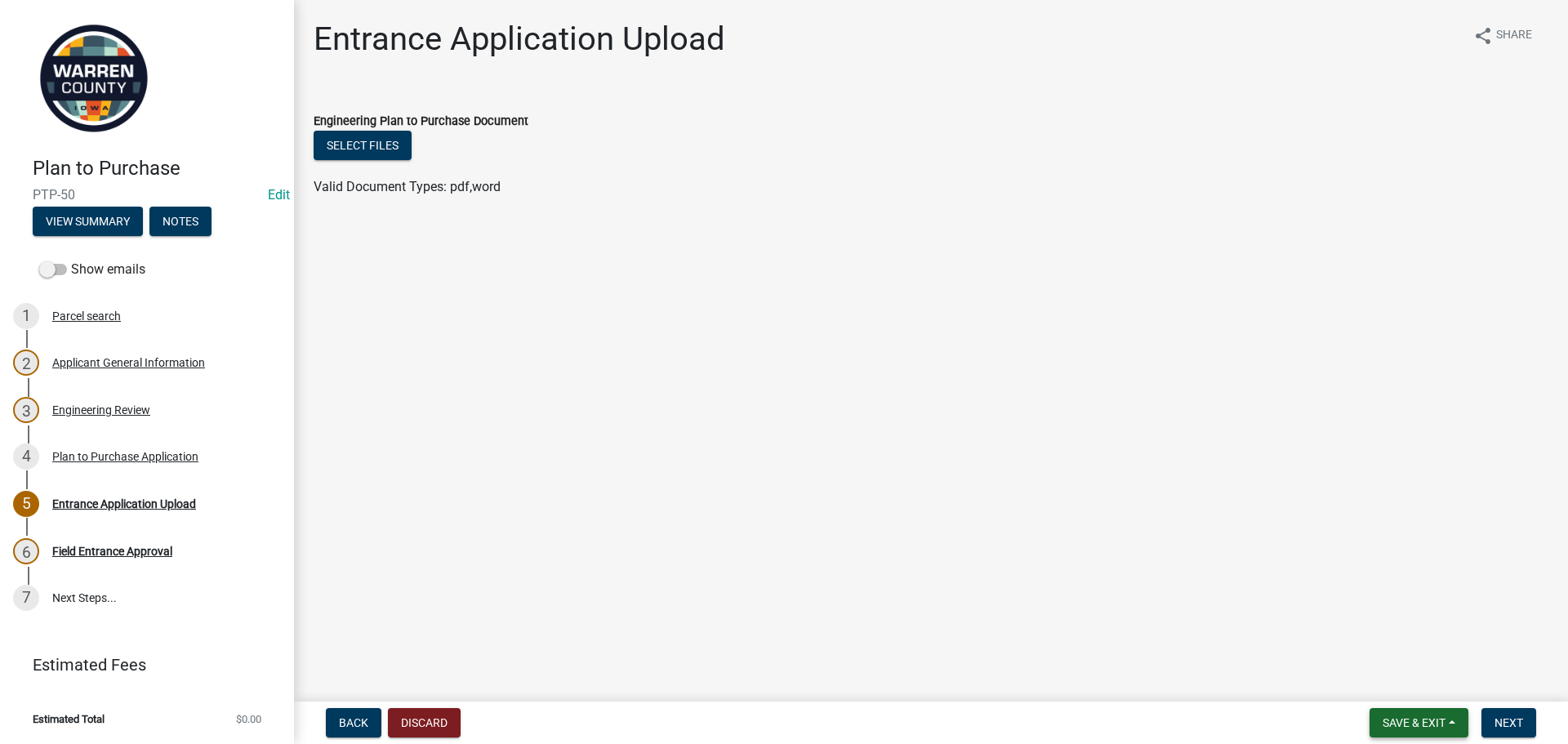
click at [1404, 719] on span "Save & Exit" at bounding box center [1413, 722] width 63 height 13
click at [1375, 664] on button "Save & Exit" at bounding box center [1402, 680] width 131 height 39
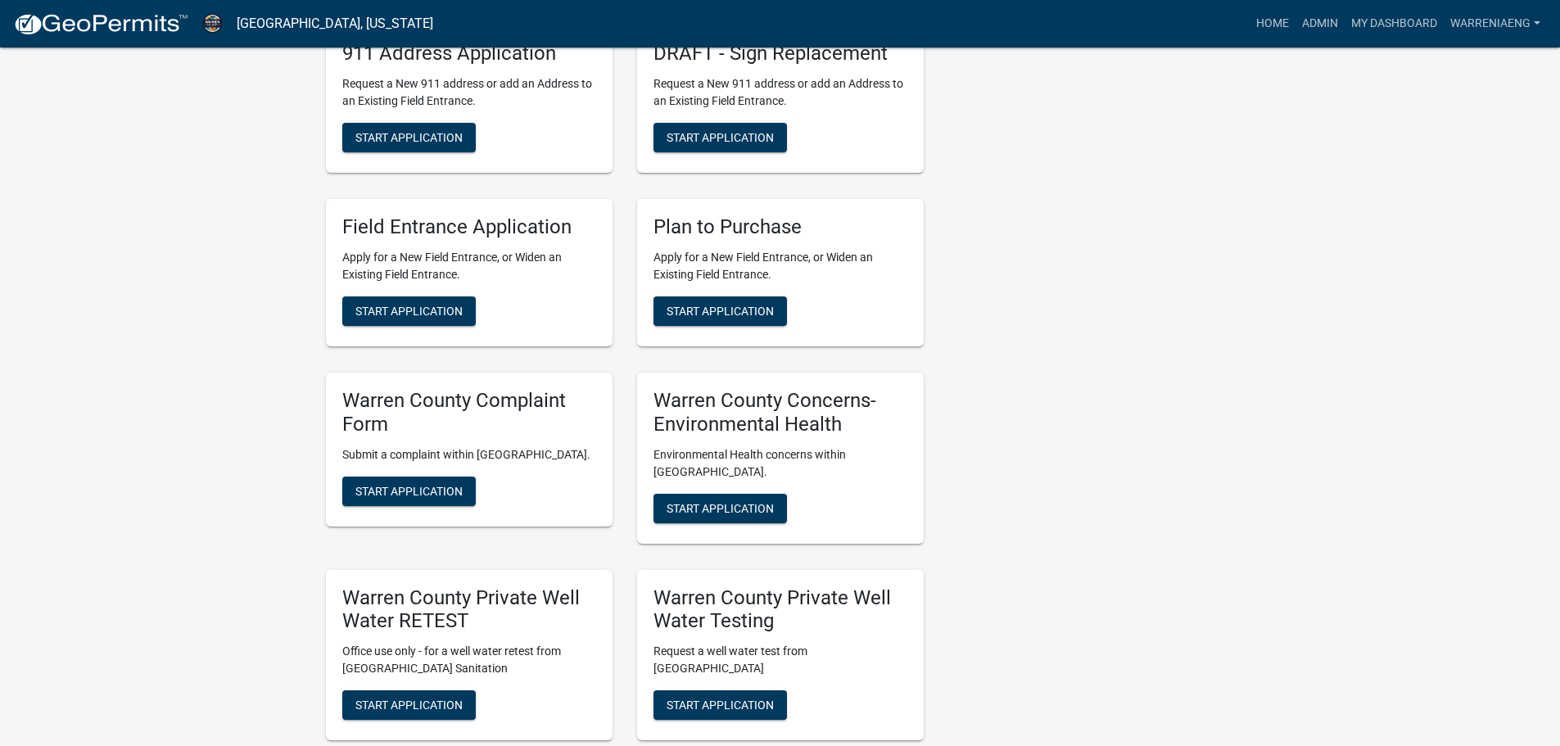
scroll to position [1290, 0]
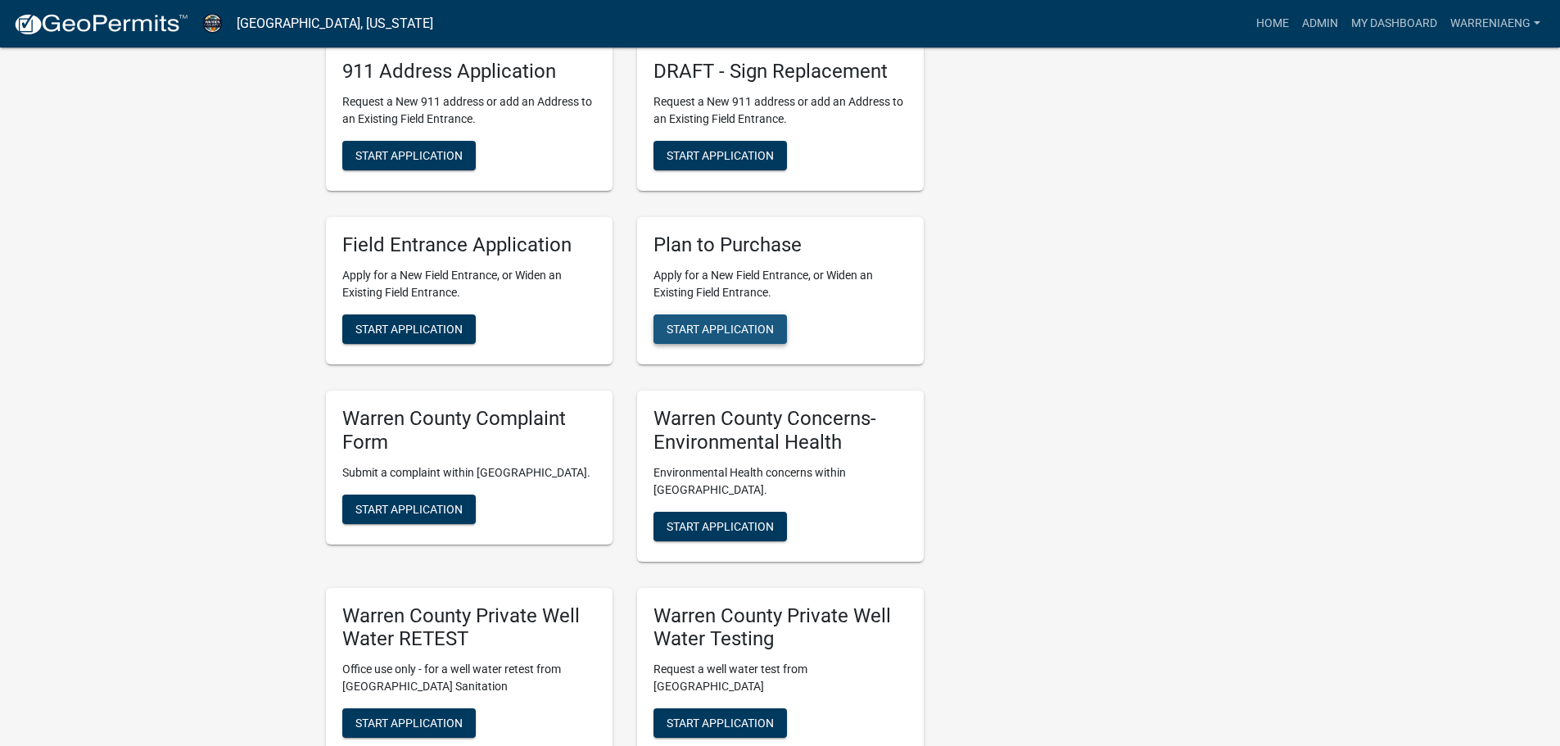
click at [727, 328] on span "Start Application" at bounding box center [720, 329] width 107 height 13
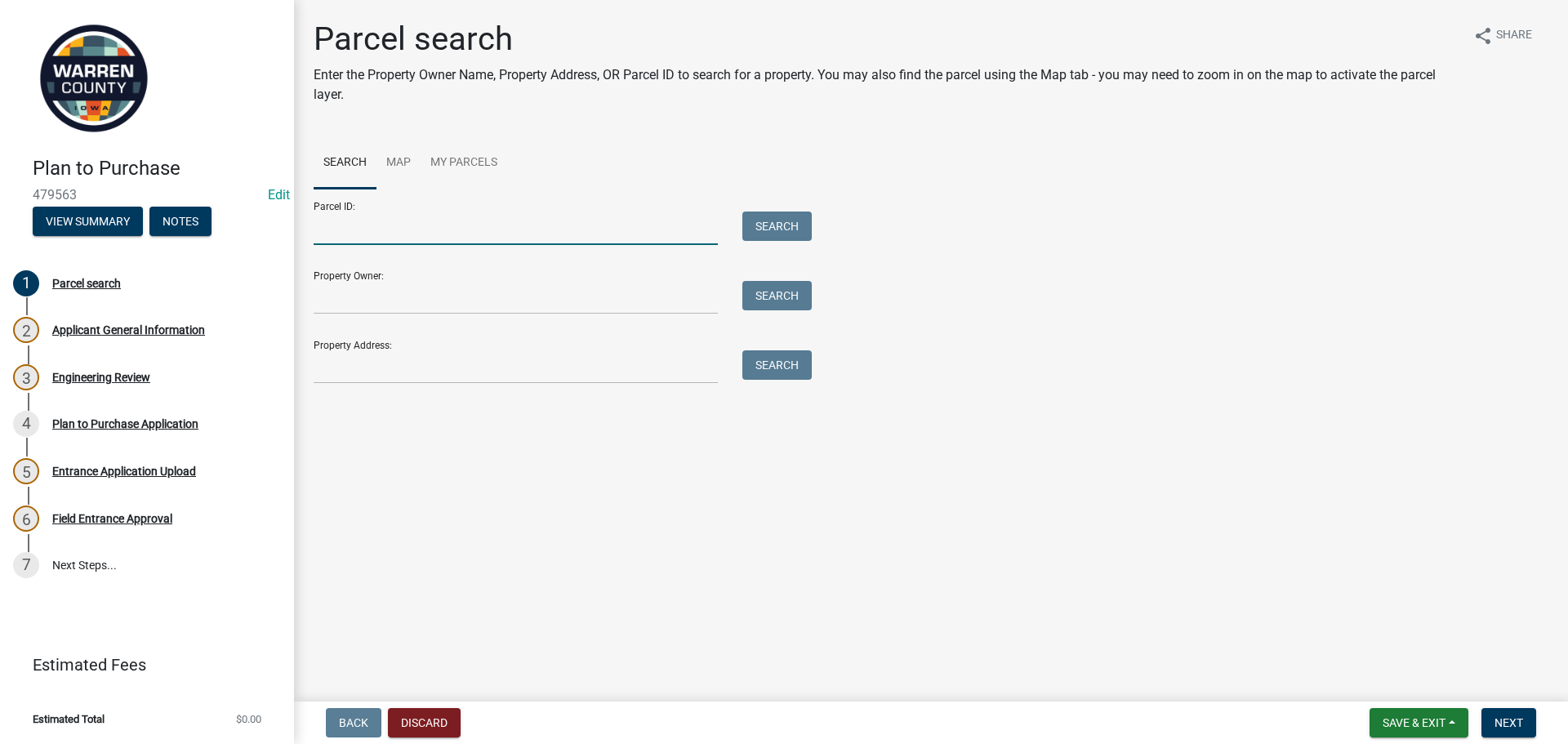
click at [577, 234] on input "Parcel ID:" at bounding box center [515, 228] width 404 height 34
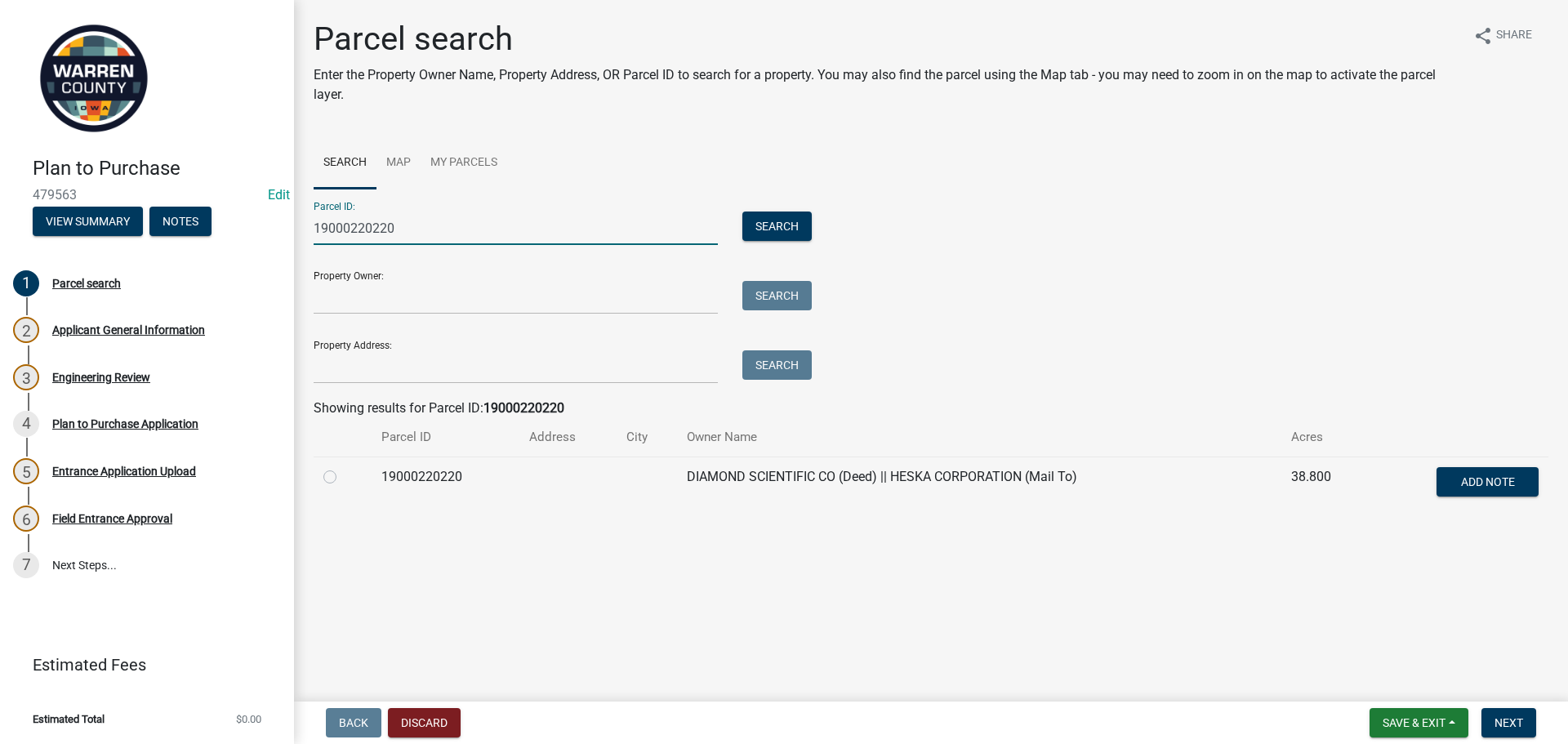
type input "19000220220"
click at [343, 467] on label at bounding box center [343, 467] width 0 height 0
click at [343, 478] on input "radio" at bounding box center [348, 472] width 11 height 11
radio input "true"
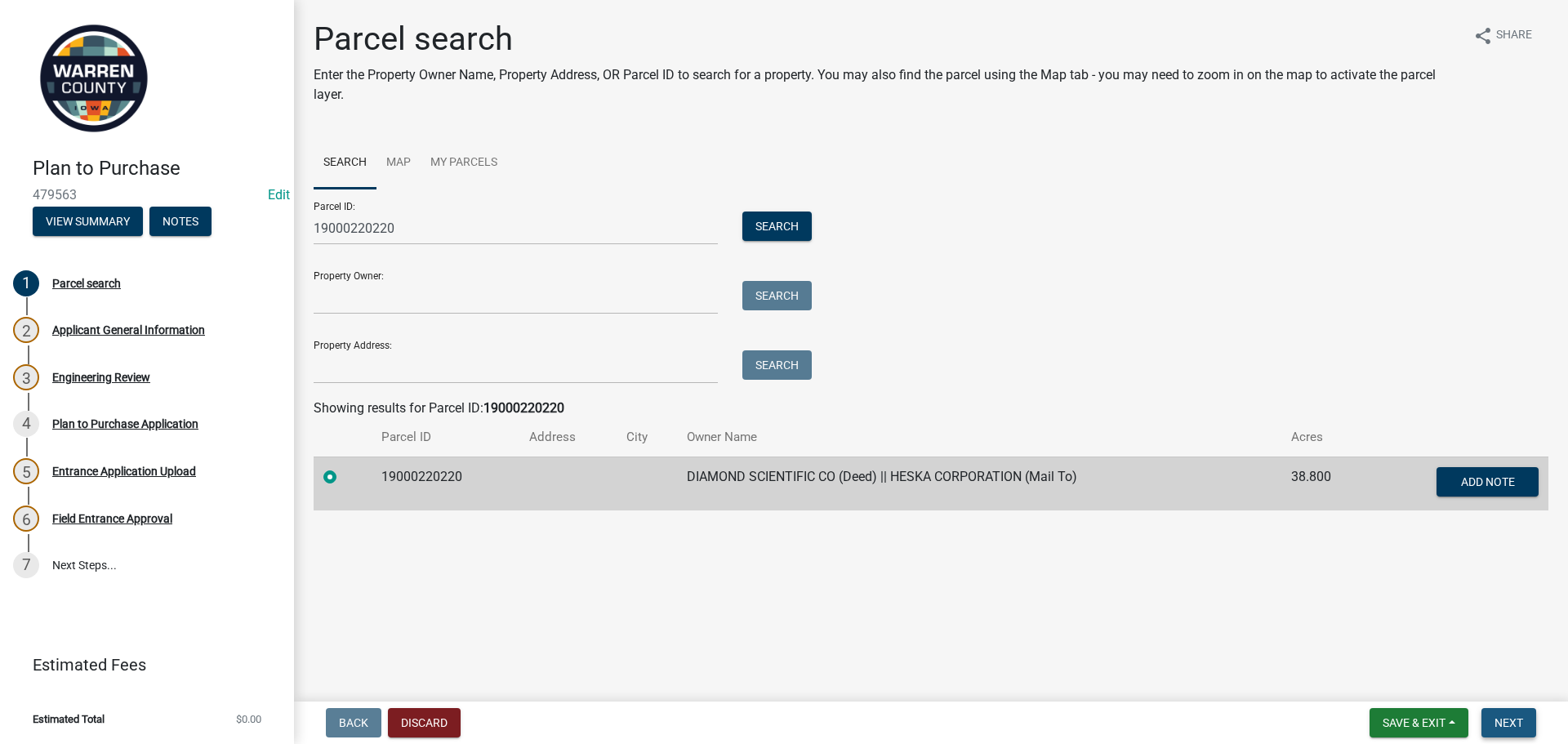
click at [1528, 718] on button "Next" at bounding box center [1509, 722] width 55 height 29
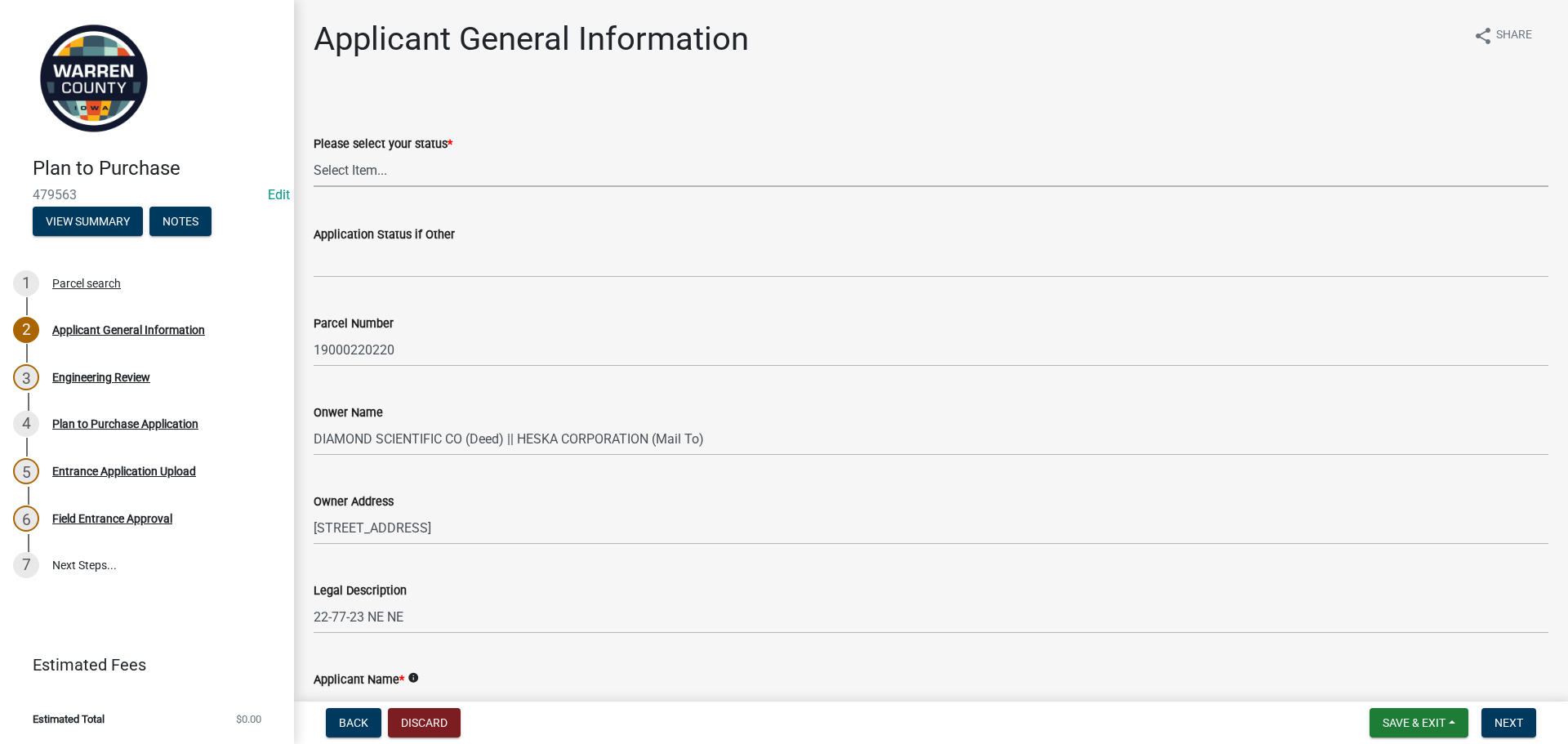
click at [321, 176] on select "Select Item... Owner Renter Plan to Purchase Other" at bounding box center [931, 171] width 1235 height 34
click at [313, 154] on select "Select Item... Owner Renter Plan to Purchase Other" at bounding box center [931, 171] width 1235 height 34
select select "196e4b07-6cc4-41fe-a532-0418cc6158e6"
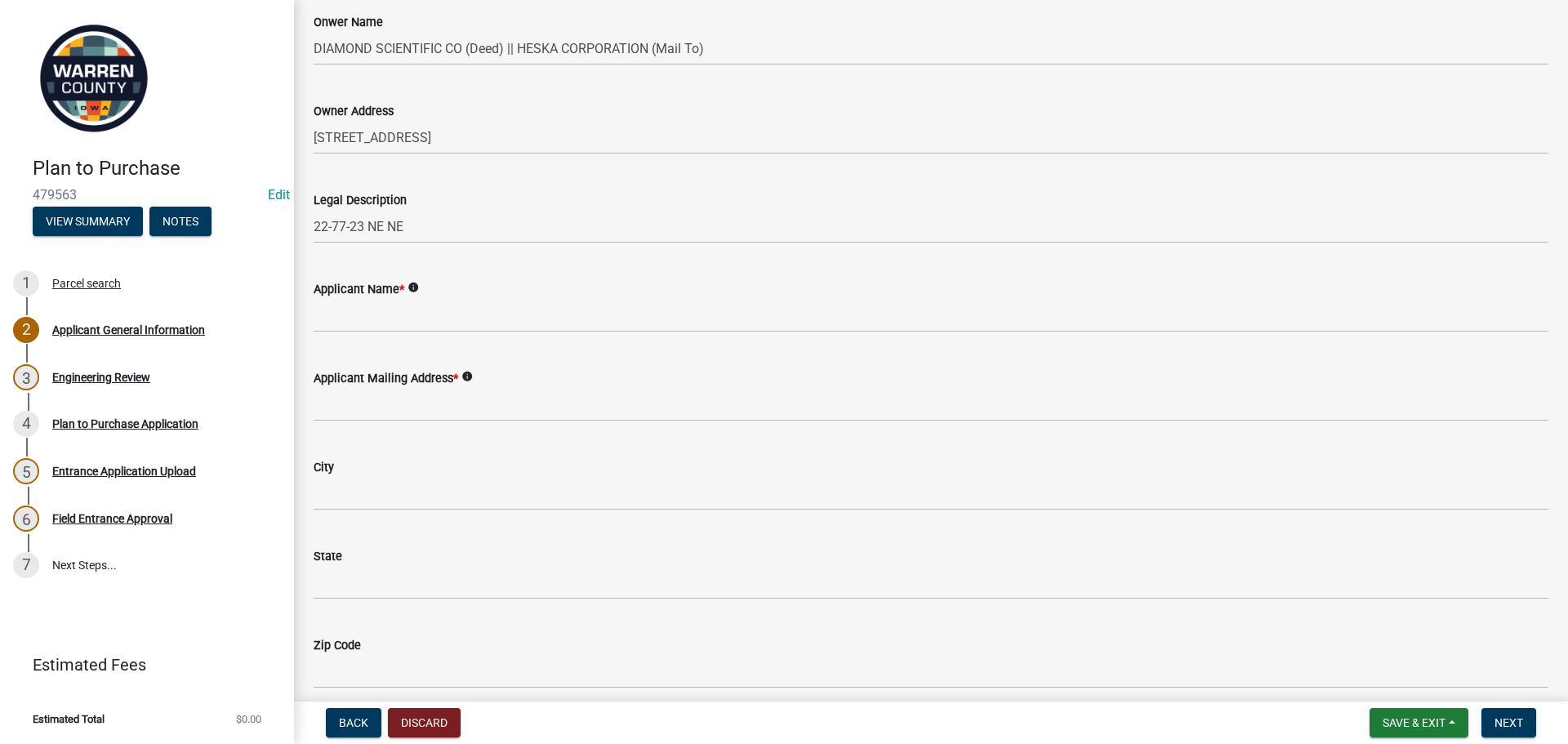
scroll to position [408, 0]
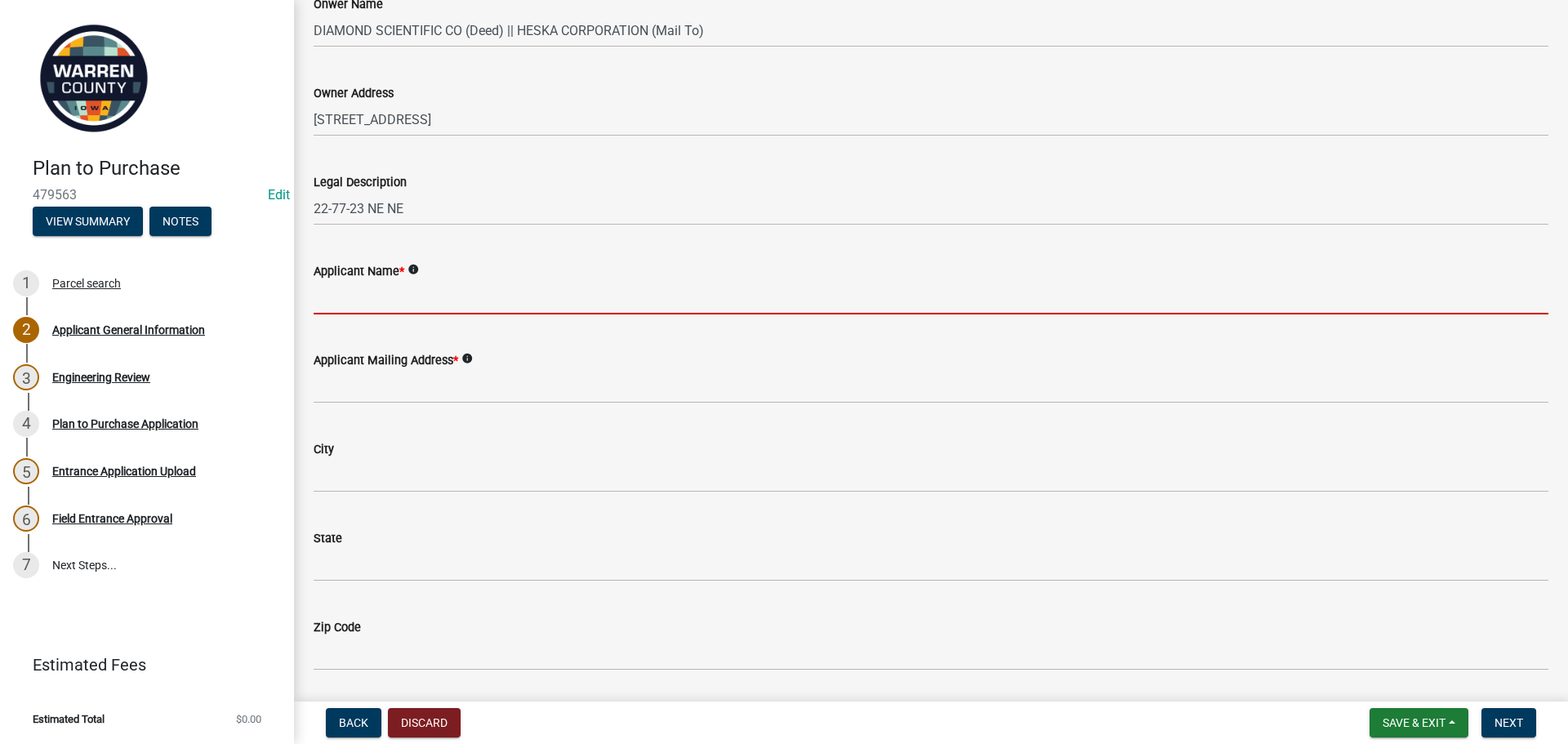
click at [415, 287] on input "Applicant Name *" at bounding box center [931, 298] width 1235 height 34
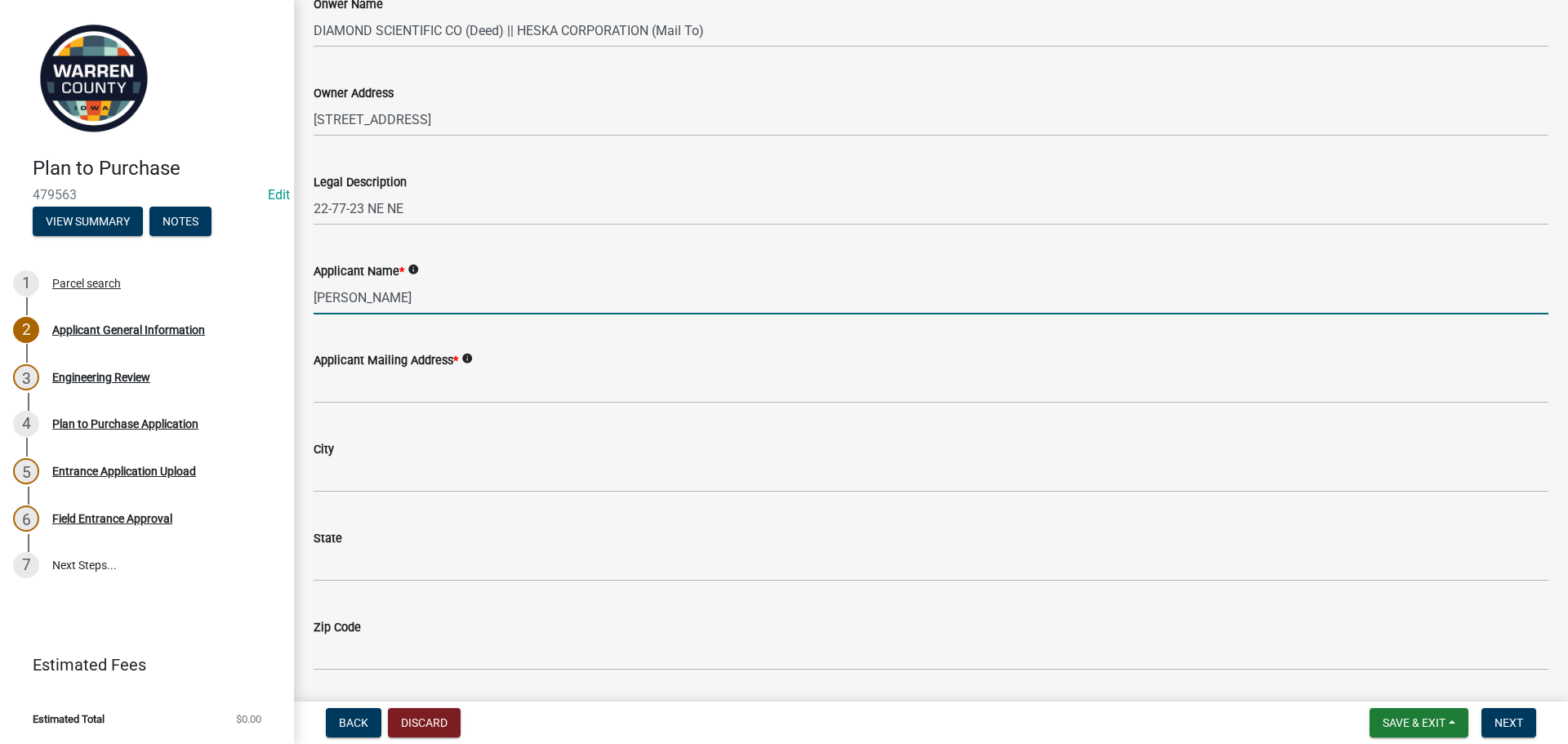
type input "[PERSON_NAME]"
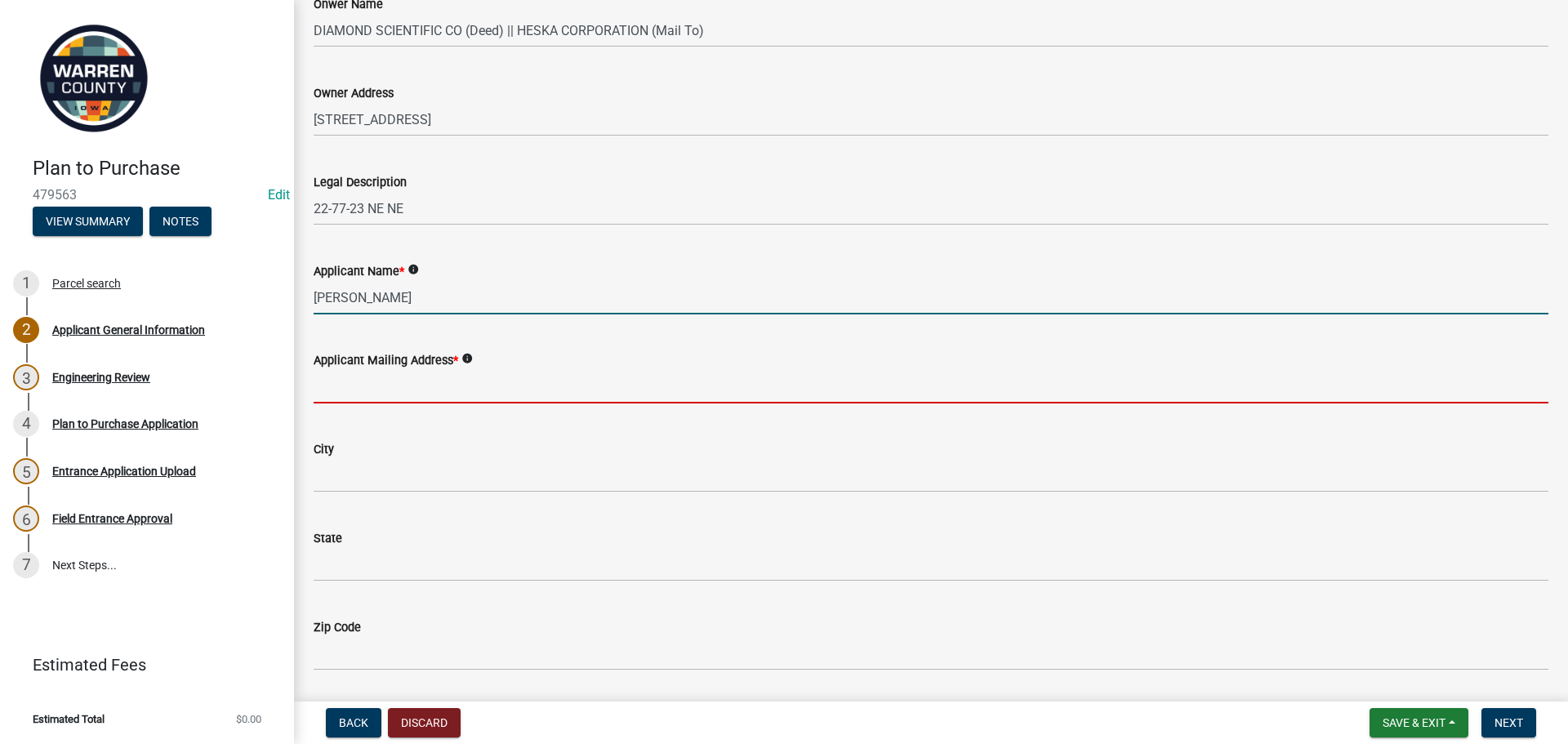
click at [386, 383] on input "Applicant Mailing Address *" at bounding box center [931, 387] width 1235 height 34
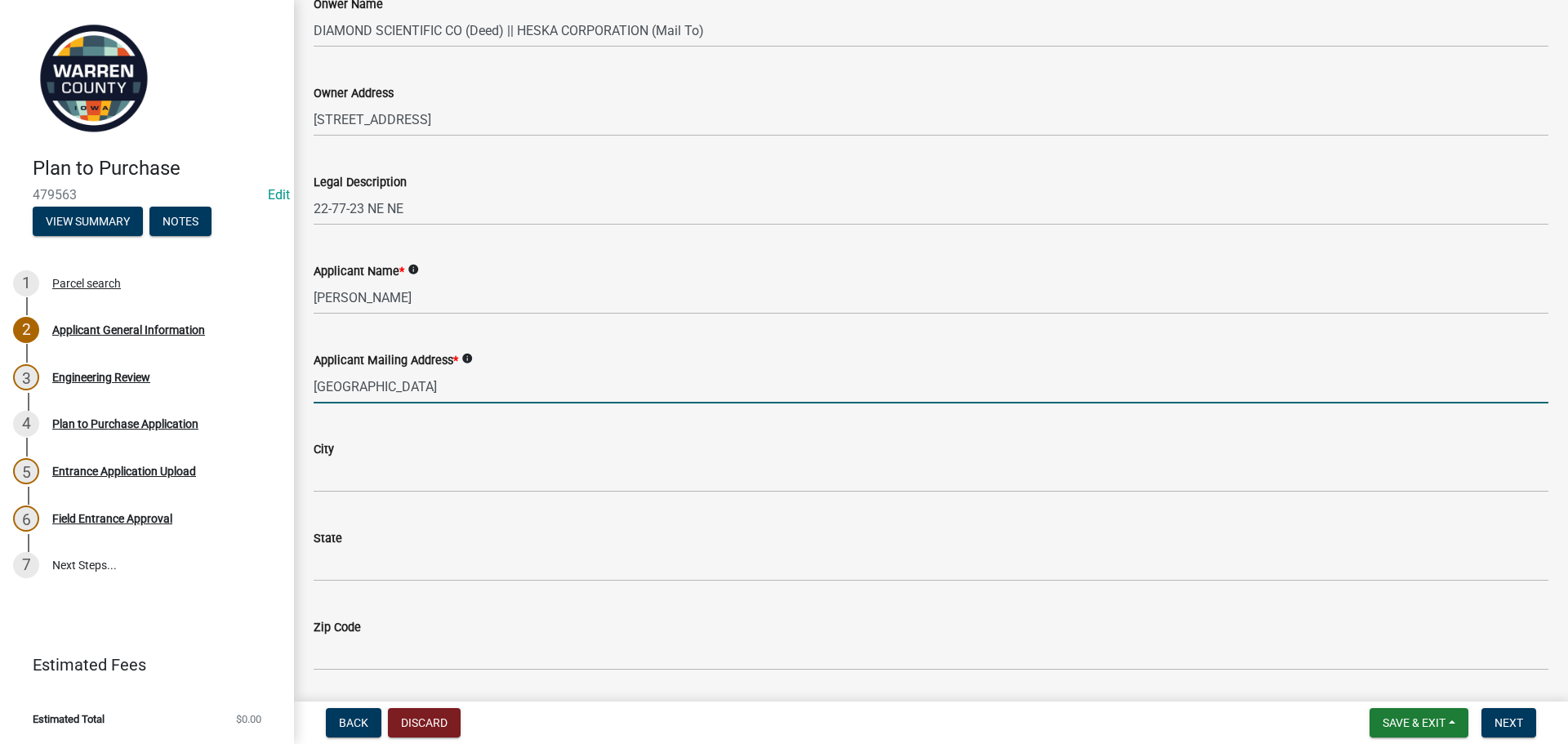
type input "[STREET_ADDRESS]"
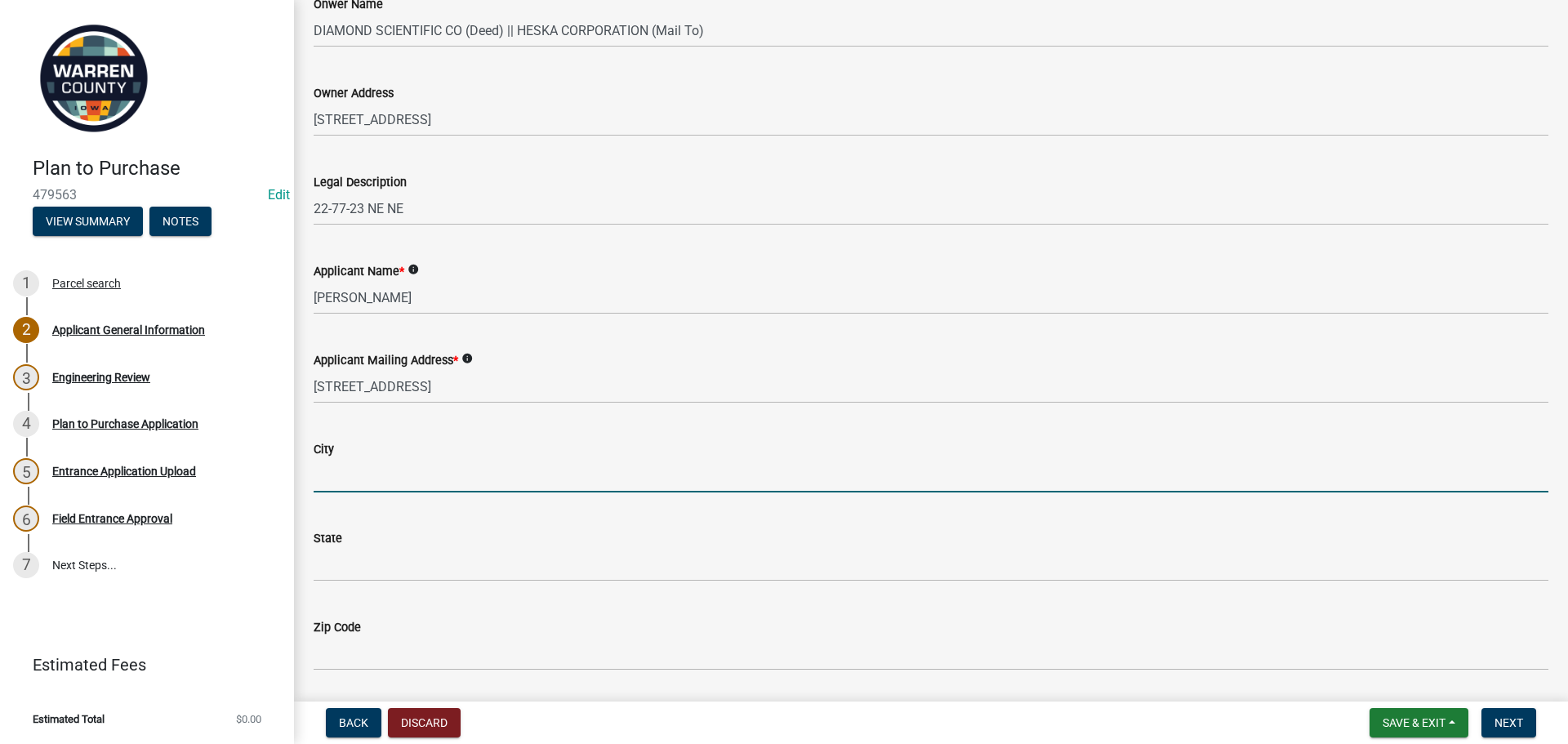
click at [393, 468] on input "City" at bounding box center [931, 476] width 1235 height 34
type input "[PERSON_NAME]"
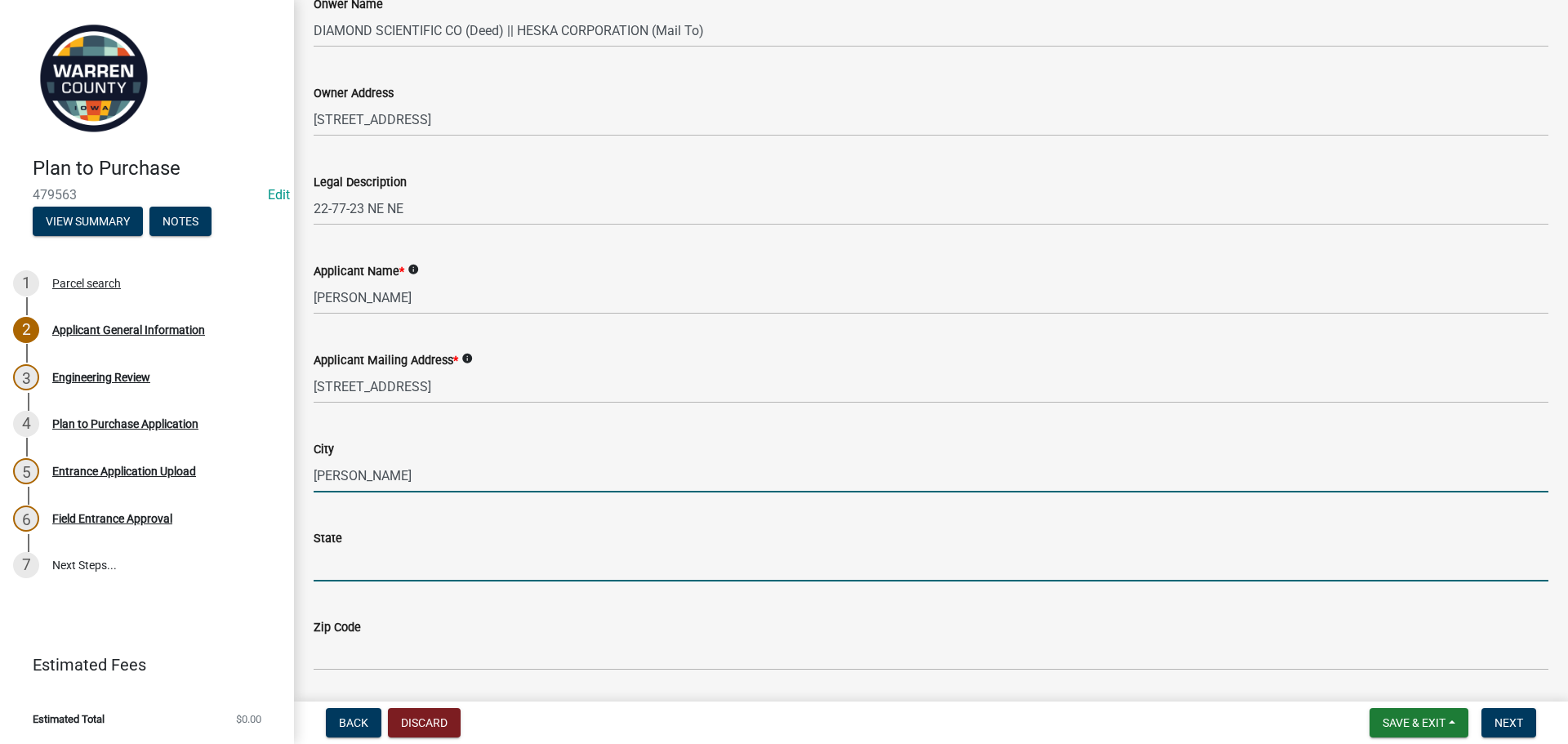
click at [374, 561] on input "State" at bounding box center [931, 565] width 1235 height 34
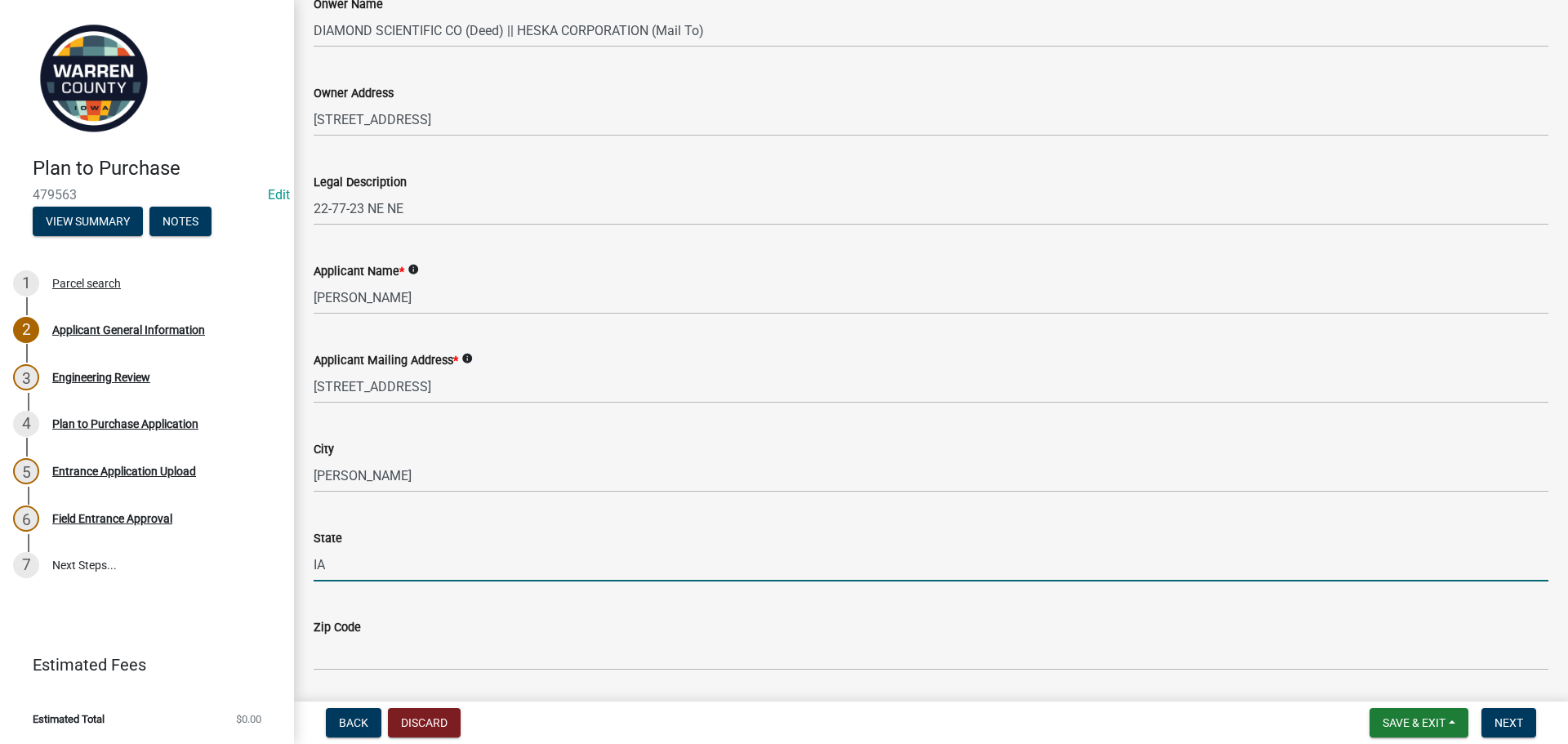
type input "IA"
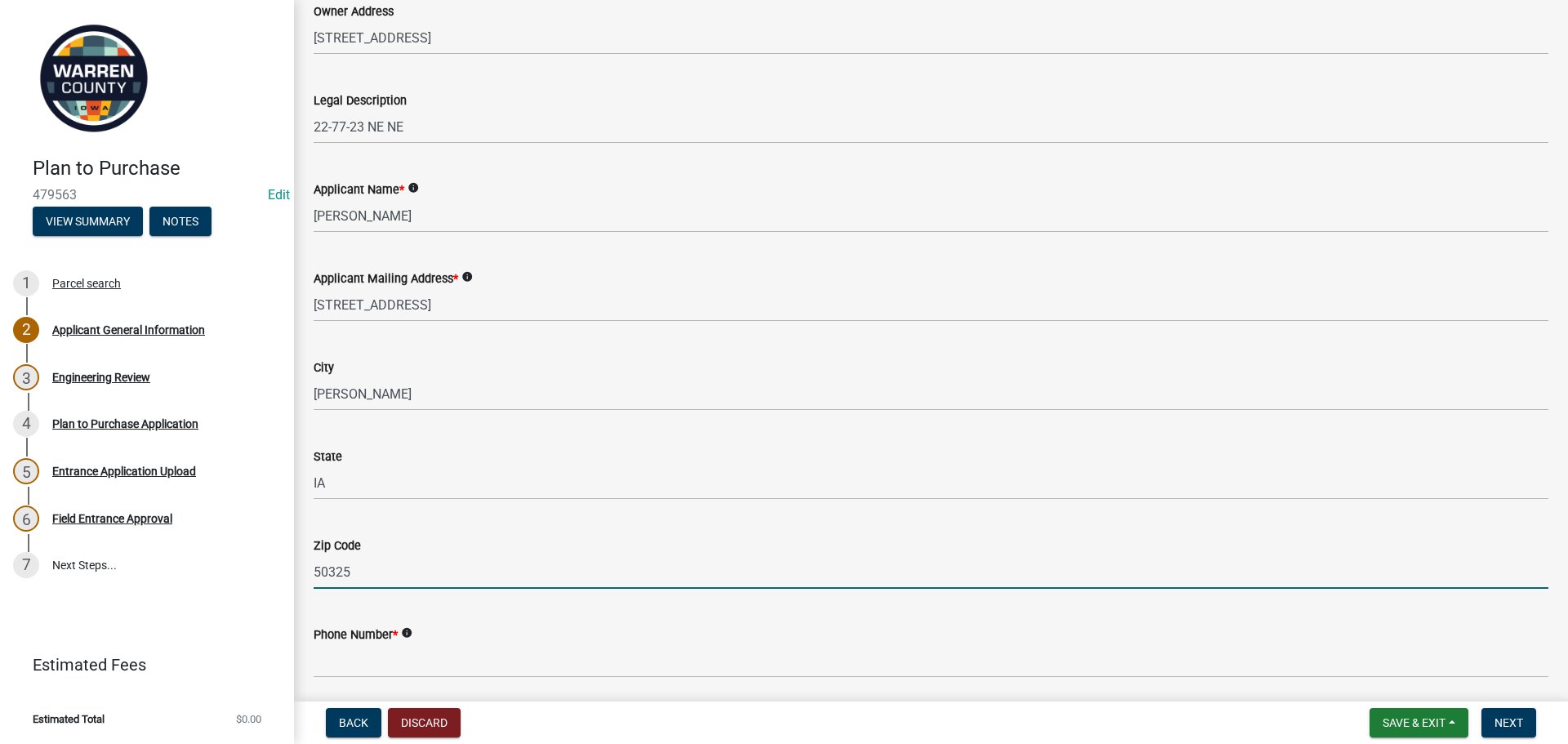
scroll to position [571, 0]
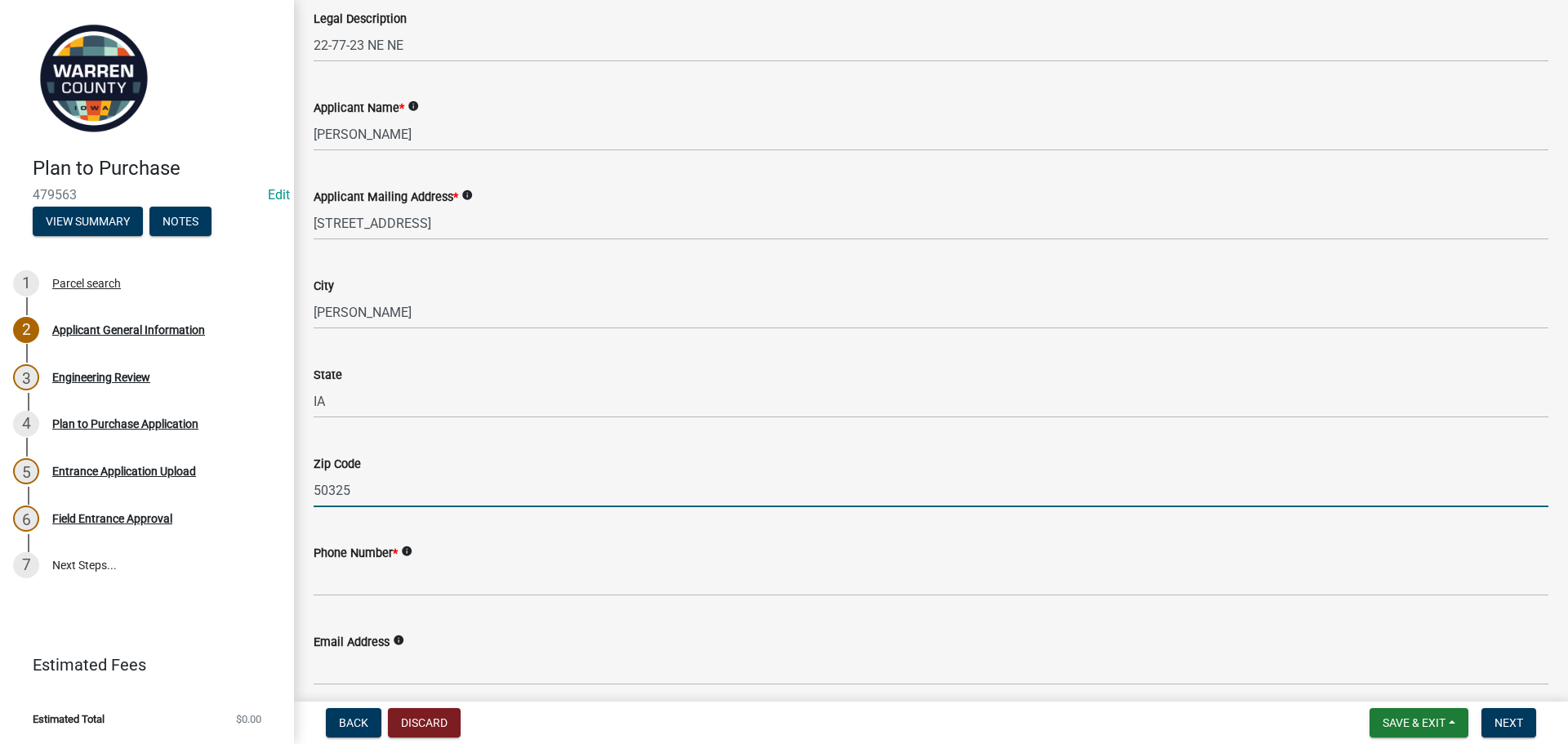
type input "50325"
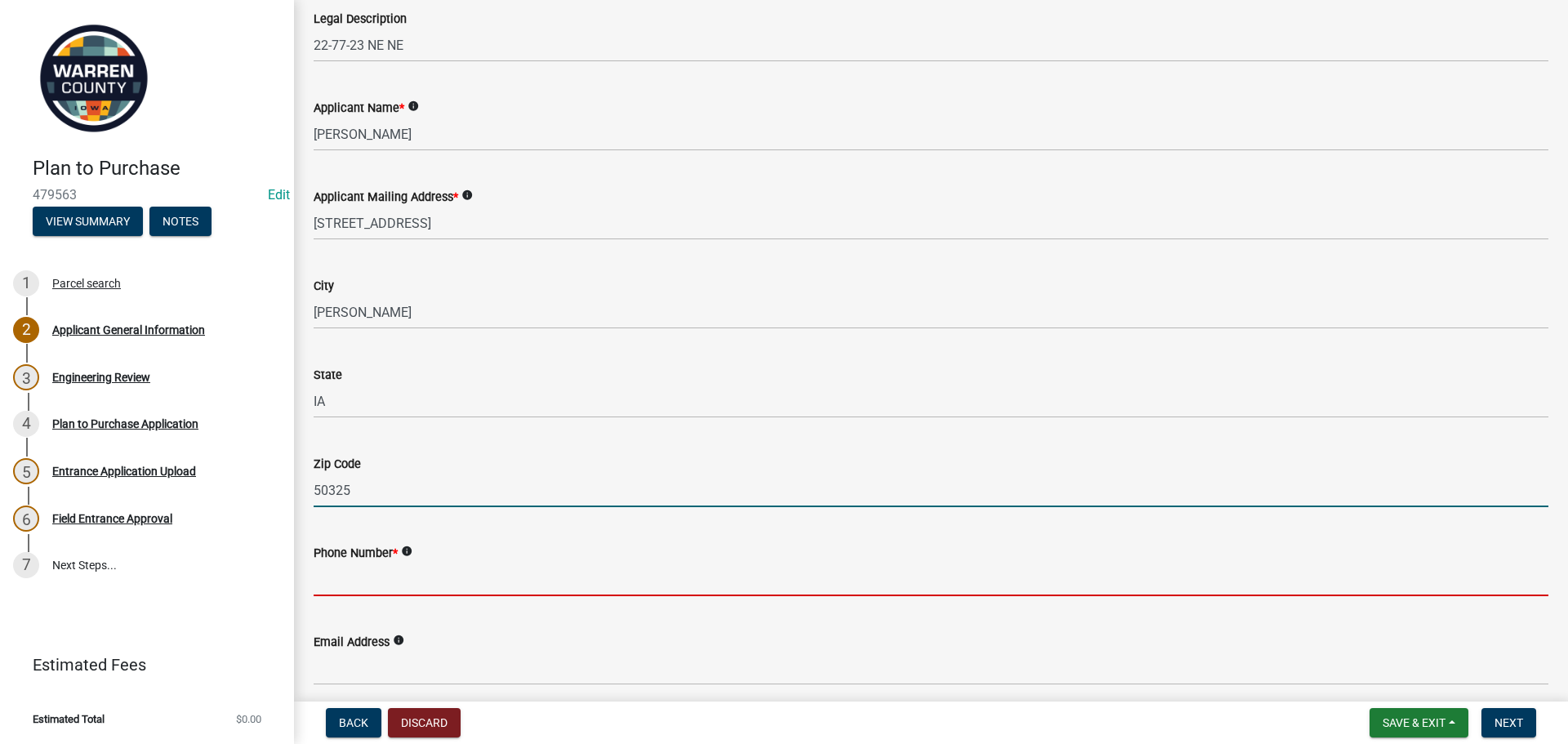
click at [381, 579] on input "Phone Number *" at bounding box center [931, 579] width 1235 height 34
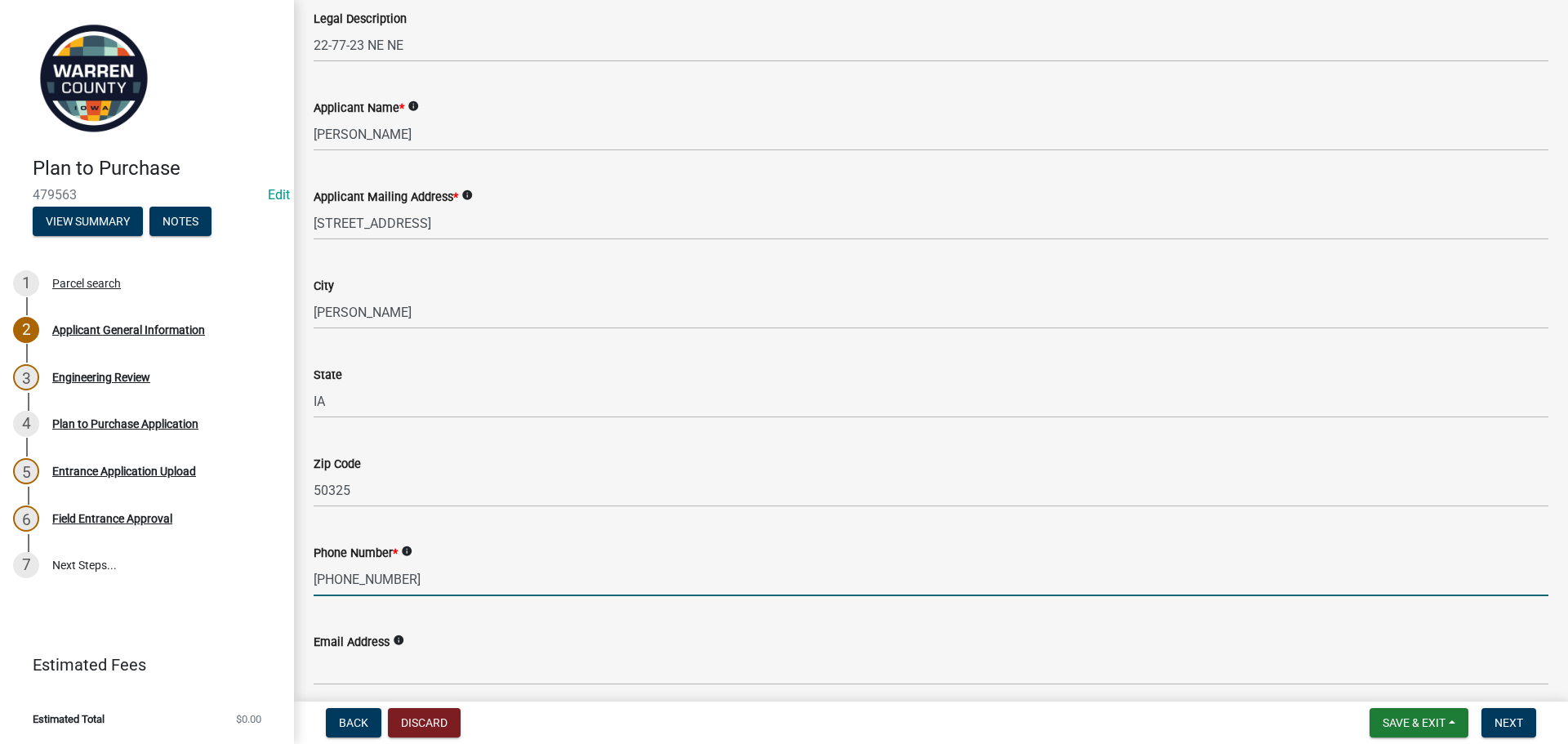
type input "[PHONE_NUMBER]"
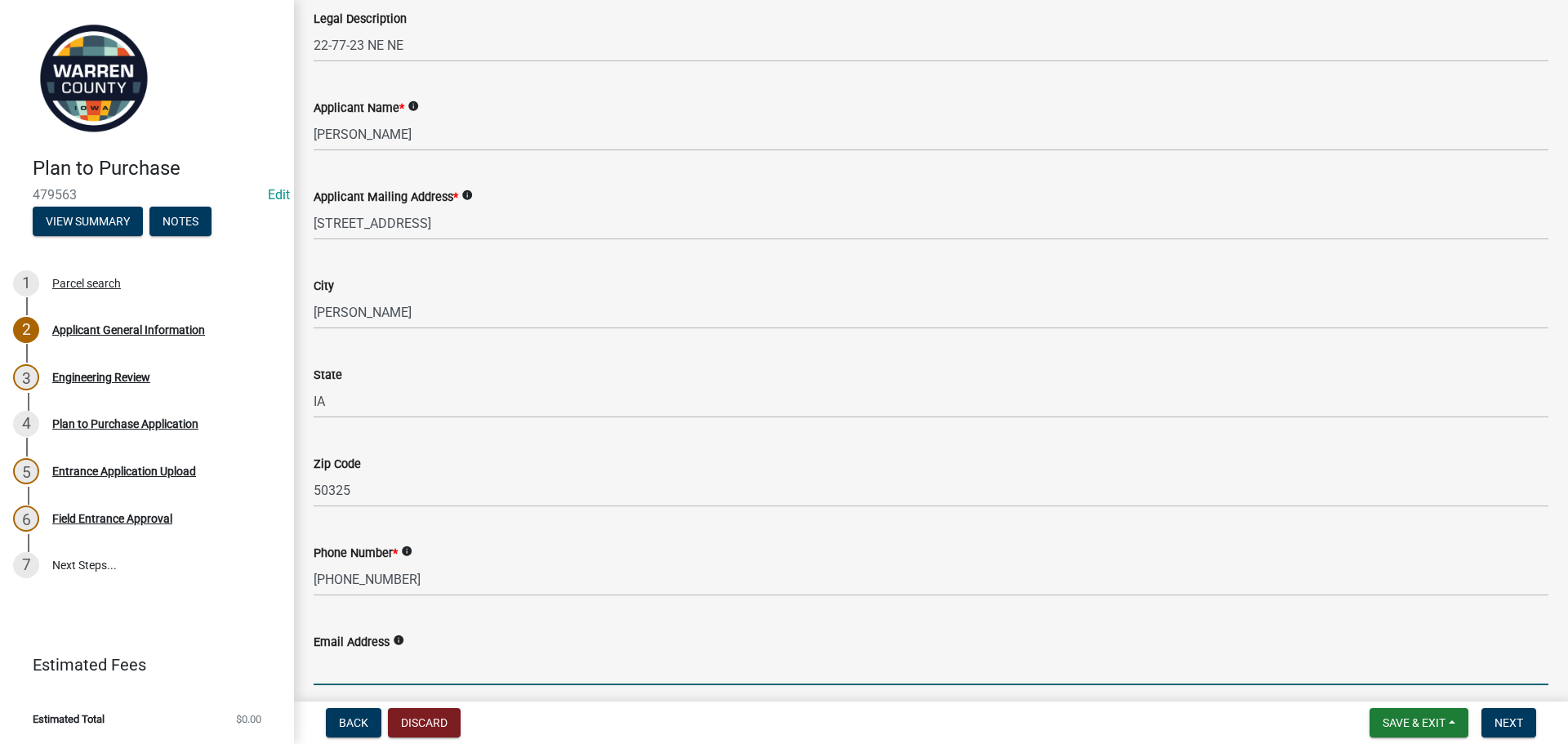
drag, startPoint x: 726, startPoint y: 661, endPoint x: 722, endPoint y: 594, distance: 67.1
click at [721, 642] on form "Email Address info" at bounding box center [931, 658] width 1235 height 53
type input "[EMAIL_ADDRESS][DOMAIN_NAME]"
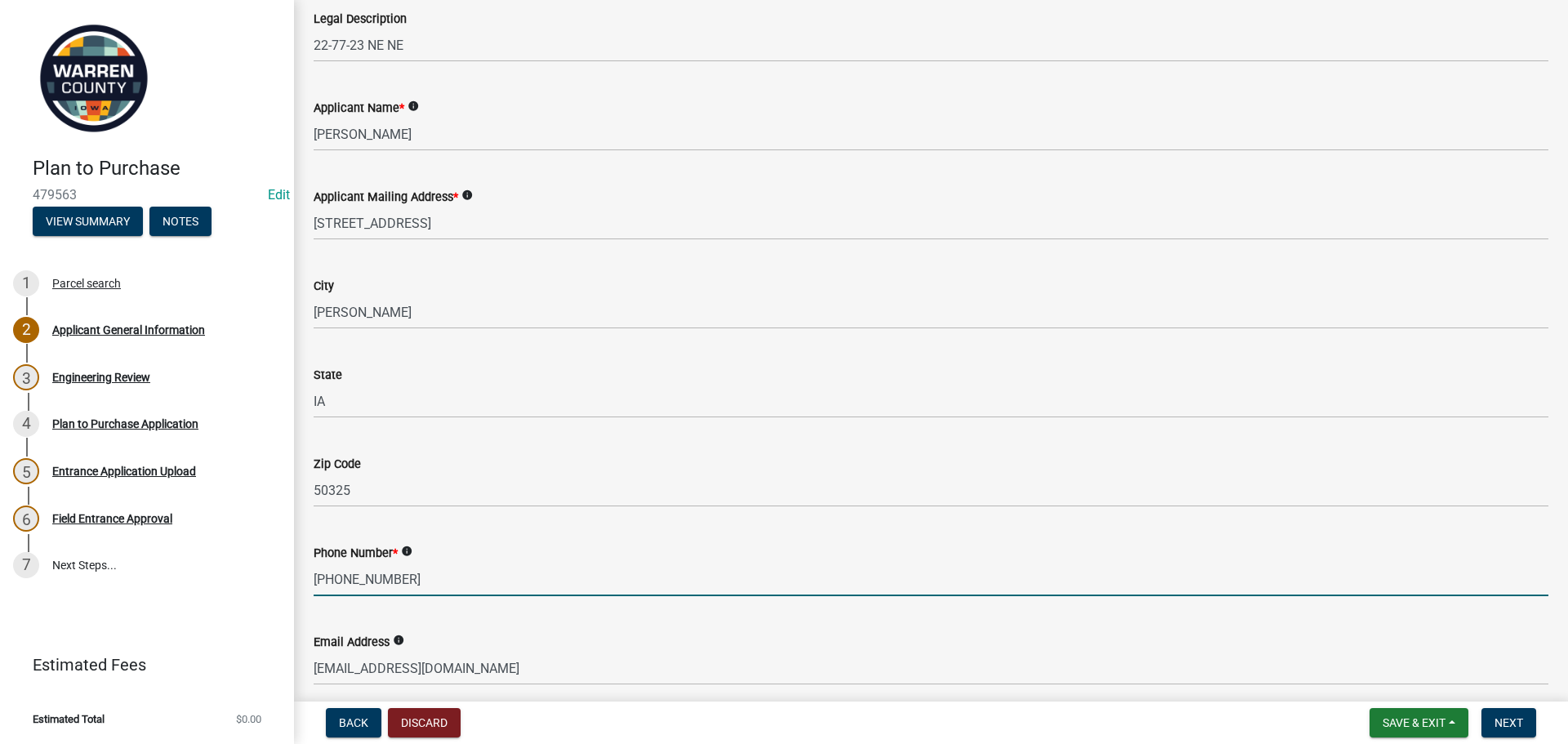
click at [882, 593] on input "[PHONE_NUMBER]" at bounding box center [931, 579] width 1235 height 34
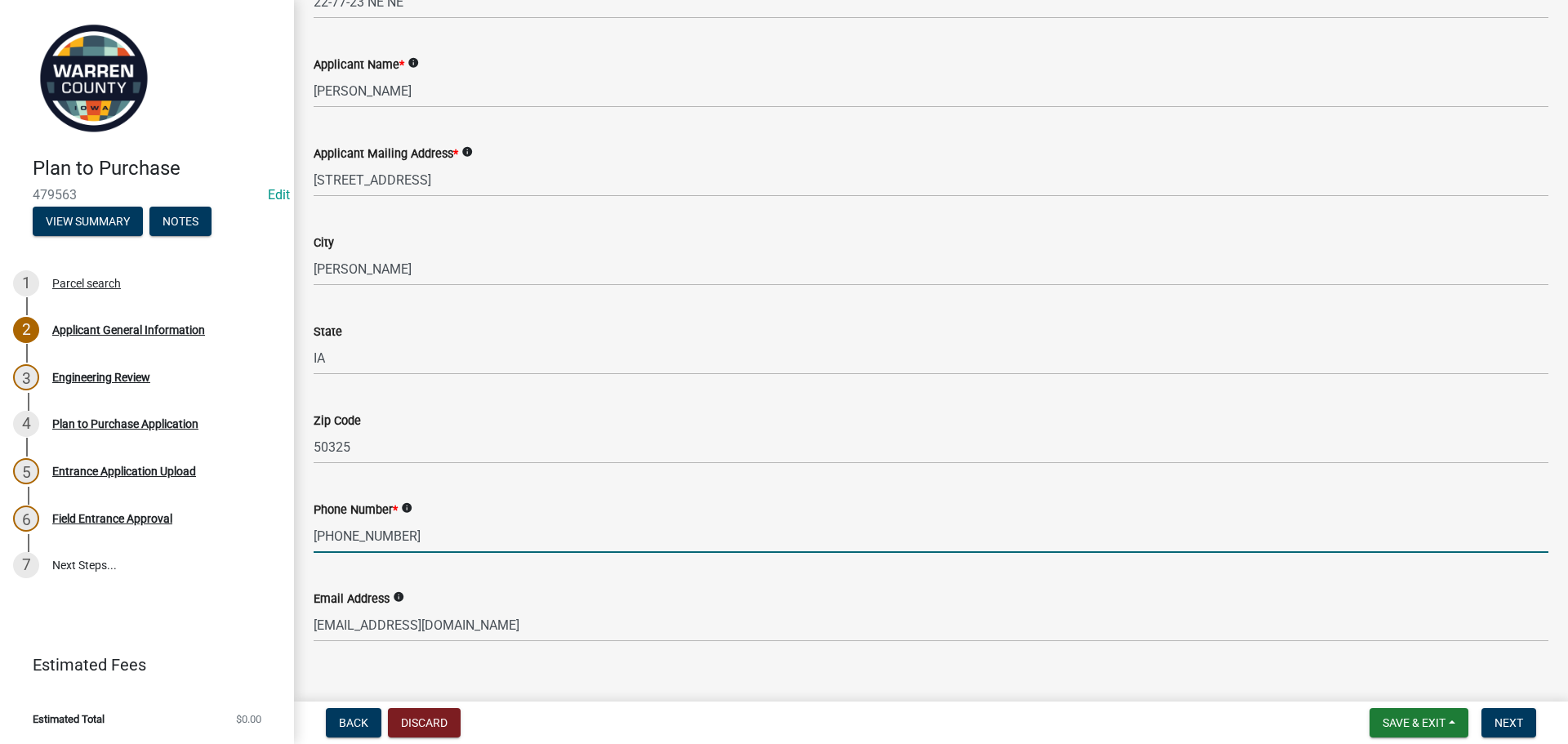
scroll to position [638, 0]
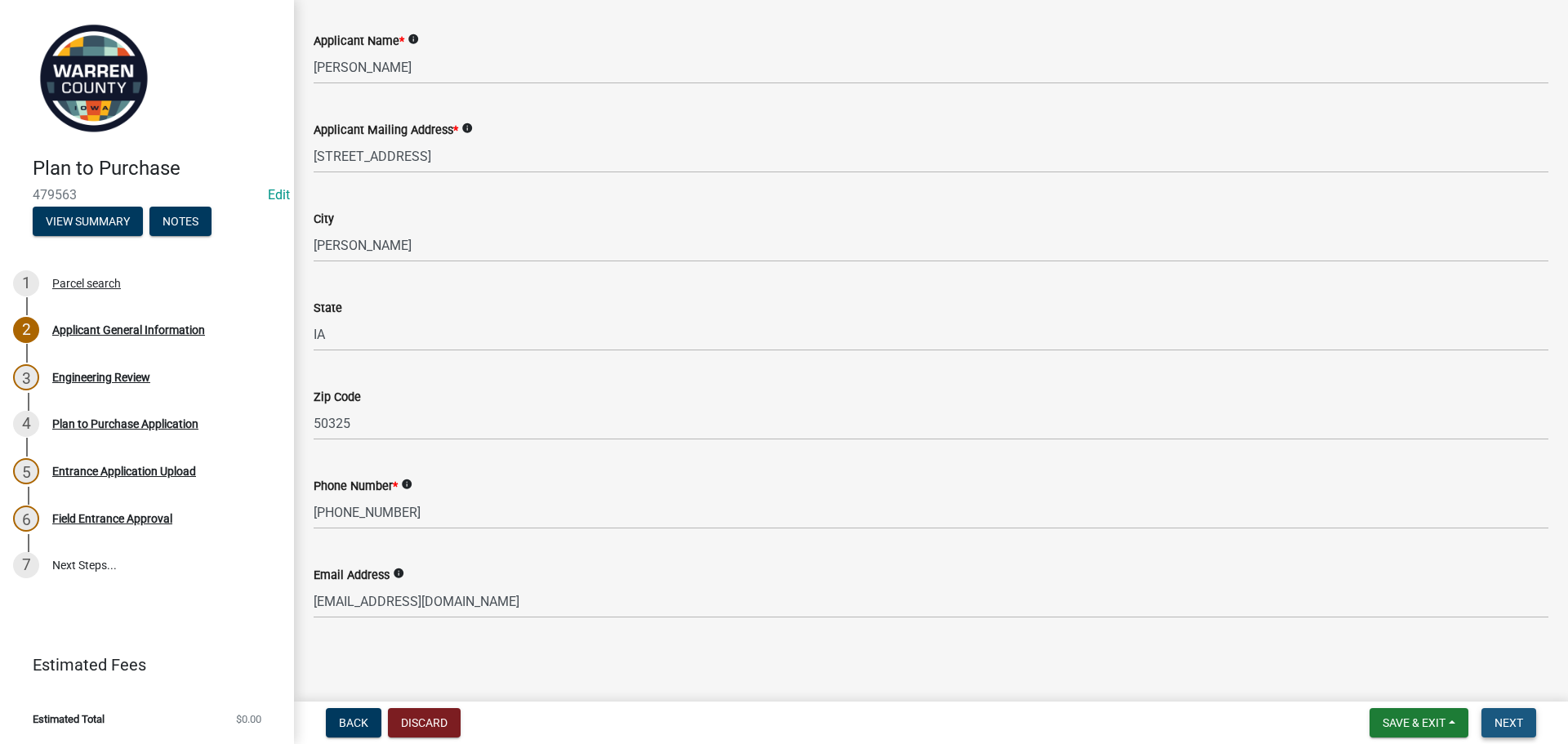
click at [1516, 719] on span "Next" at bounding box center [1509, 722] width 29 height 13
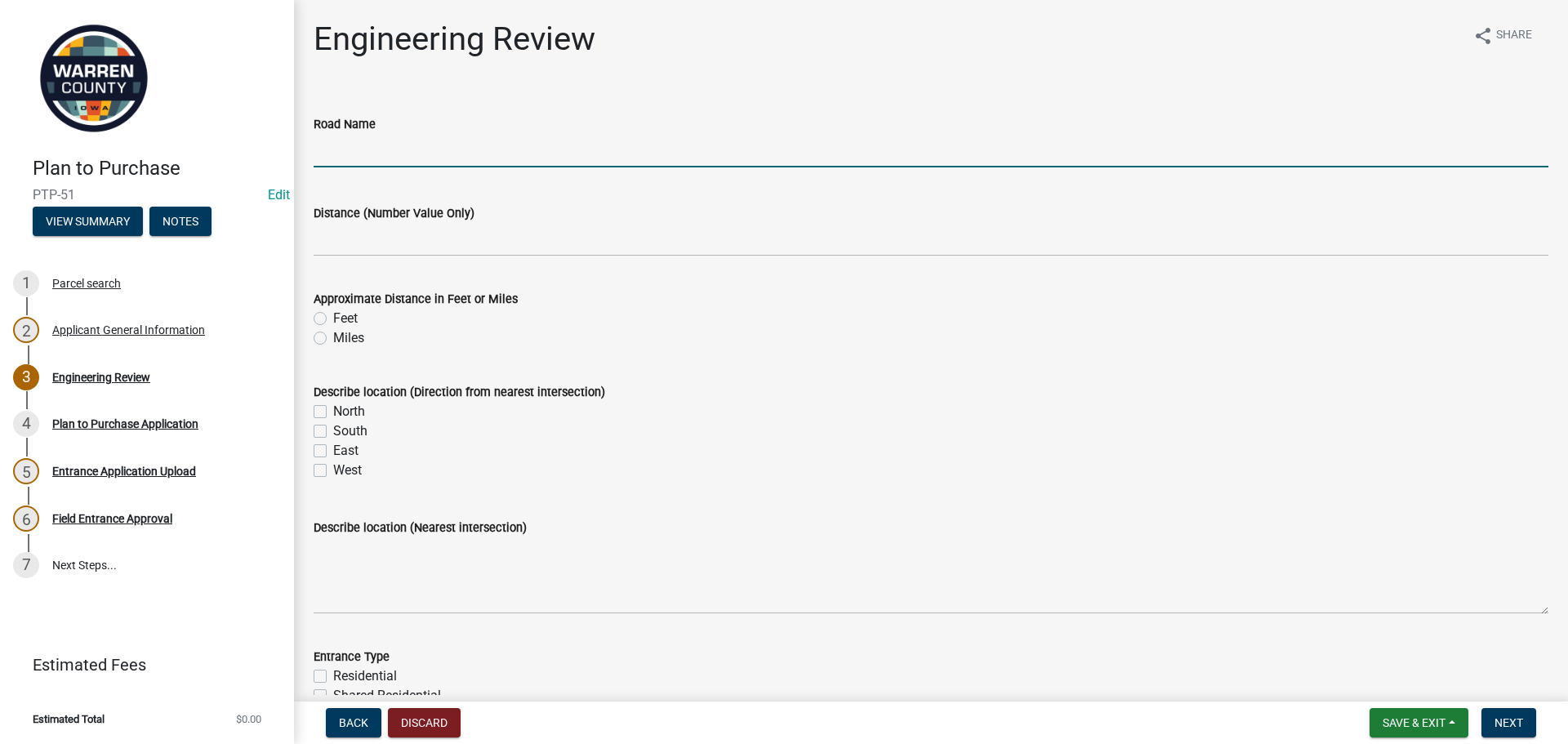
click at [332, 141] on input "Road Name" at bounding box center [931, 151] width 1235 height 34
type input "[GEOGRAPHIC_DATA]"
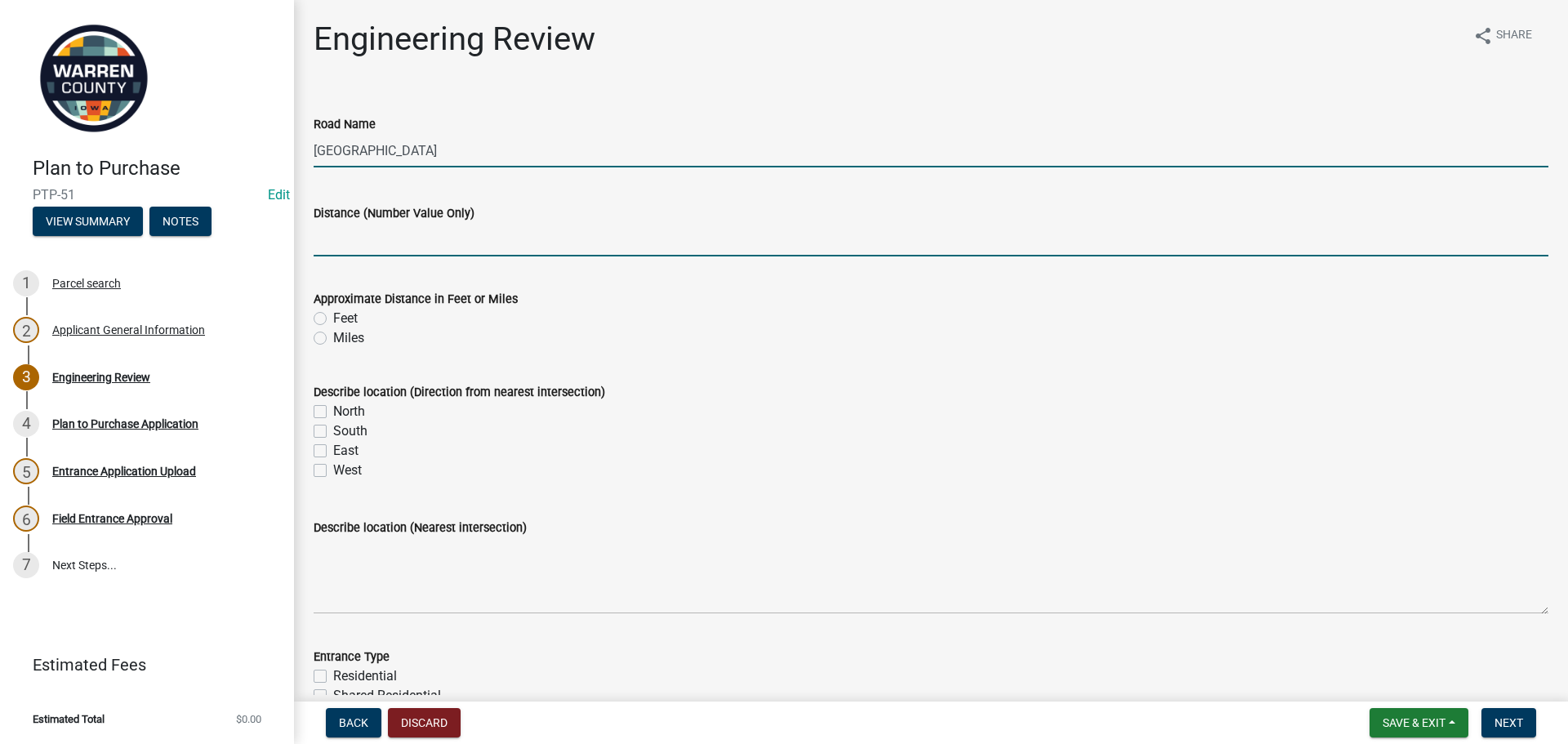
click at [325, 226] on input "Distance (Number Value Only)" at bounding box center [931, 240] width 1235 height 34
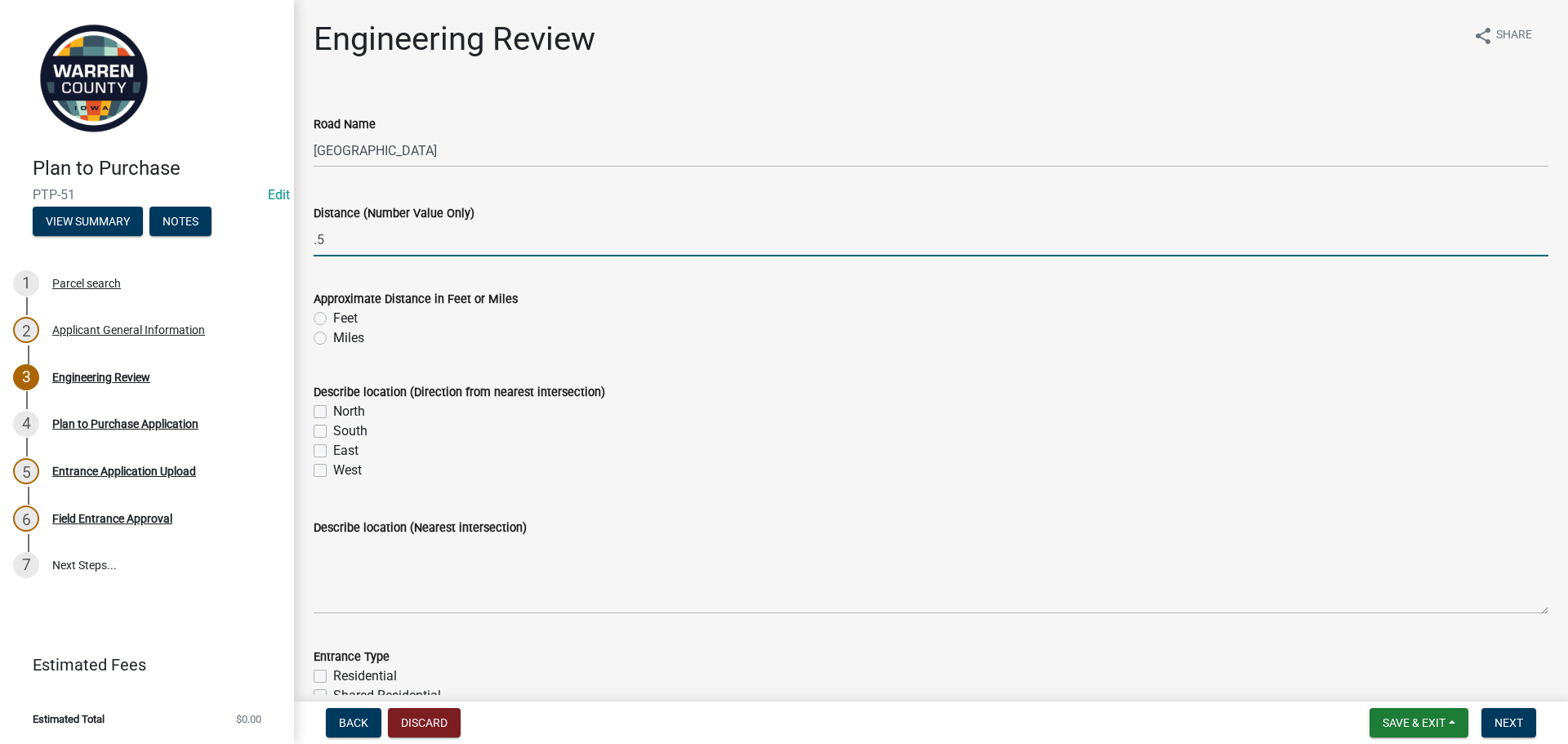
type input ".5"
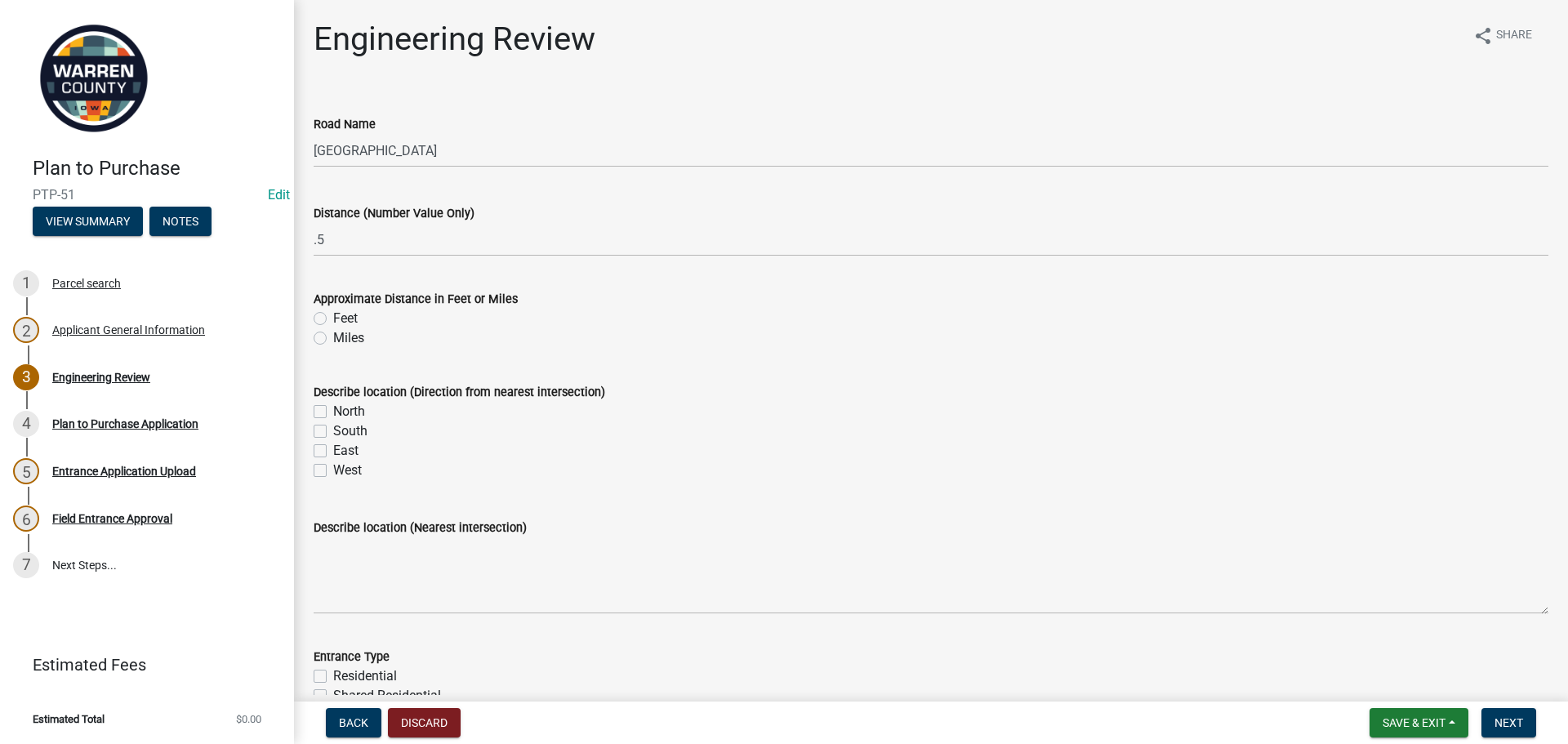
click at [333, 334] on label "Miles" at bounding box center [348, 338] width 31 height 20
click at [333, 334] on input "Miles" at bounding box center [338, 333] width 11 height 11
radio input "true"
click at [333, 417] on label "North" at bounding box center [349, 412] width 32 height 20
click at [333, 413] on input "North" at bounding box center [338, 407] width 11 height 11
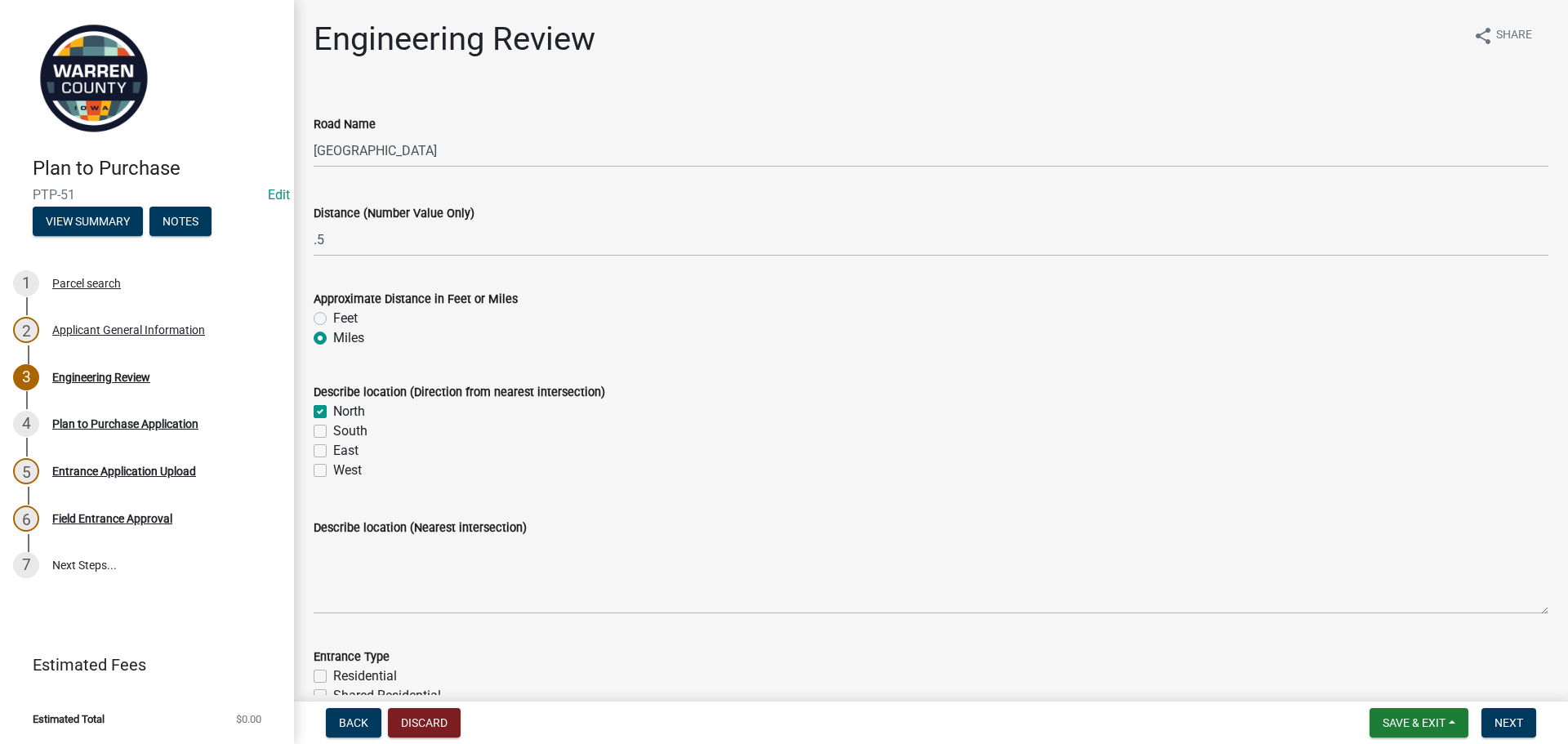
checkbox input "true"
checkbox input "false"
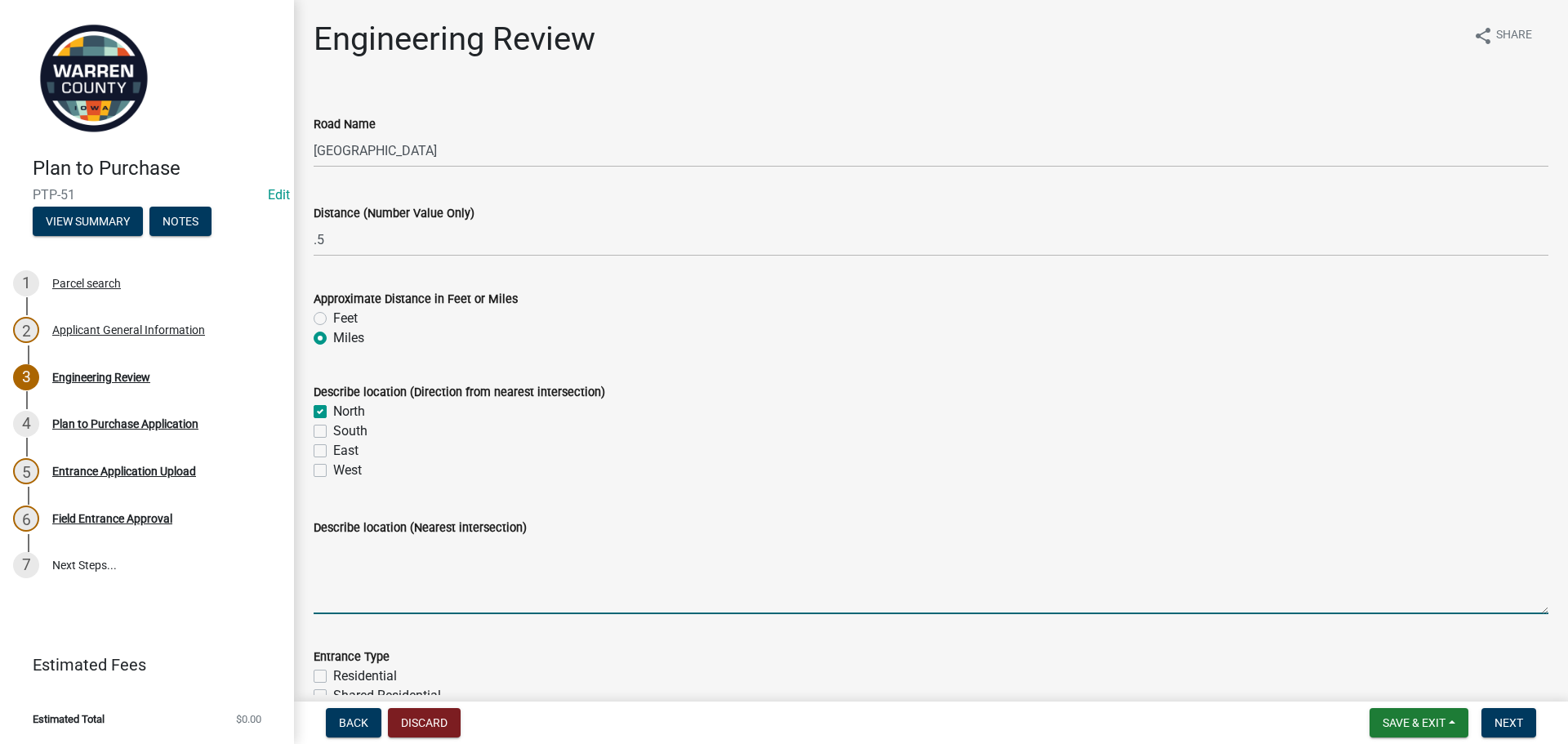
click at [395, 585] on textarea "Describe location (Nearest intersection)" at bounding box center [931, 575] width 1235 height 77
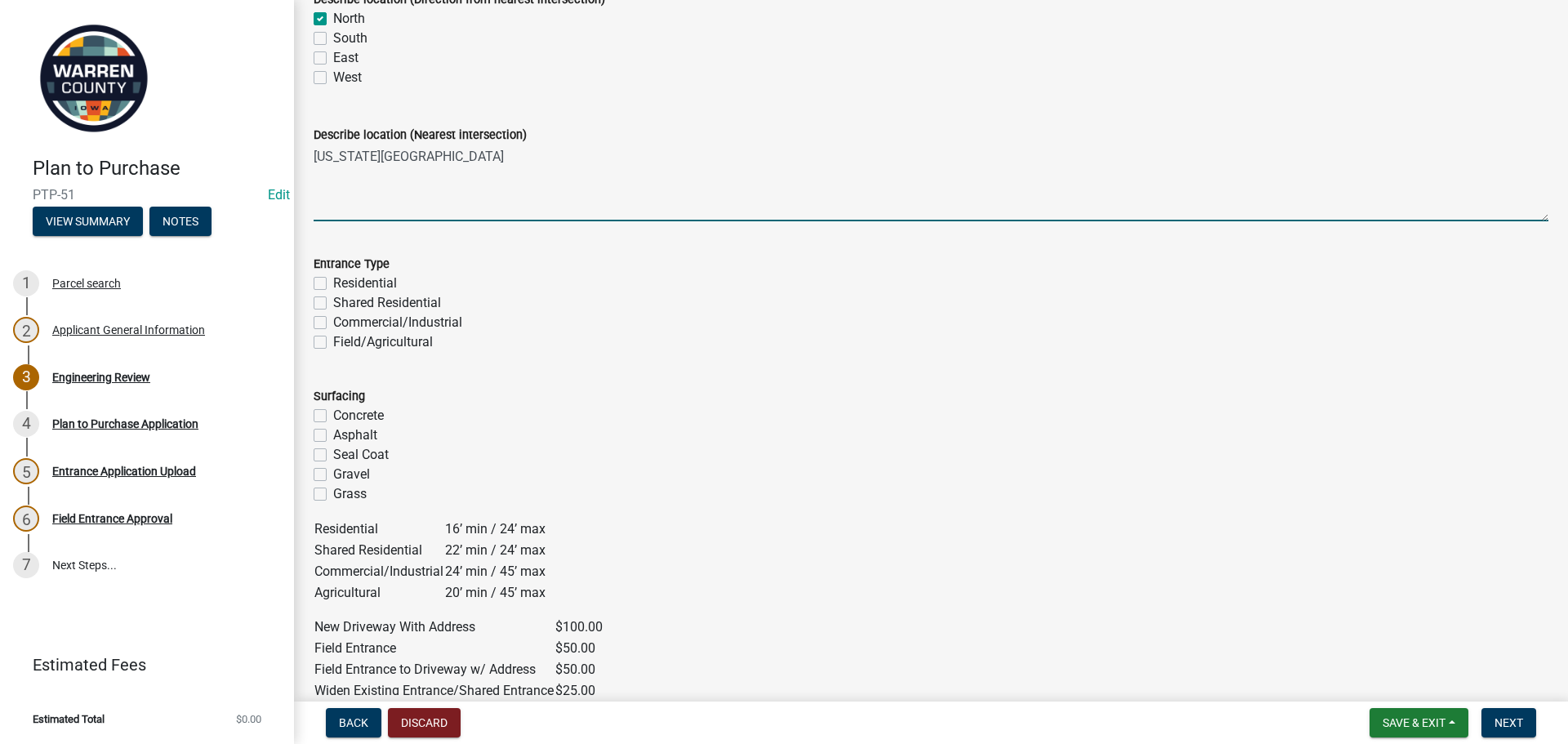
scroll to position [408, 0]
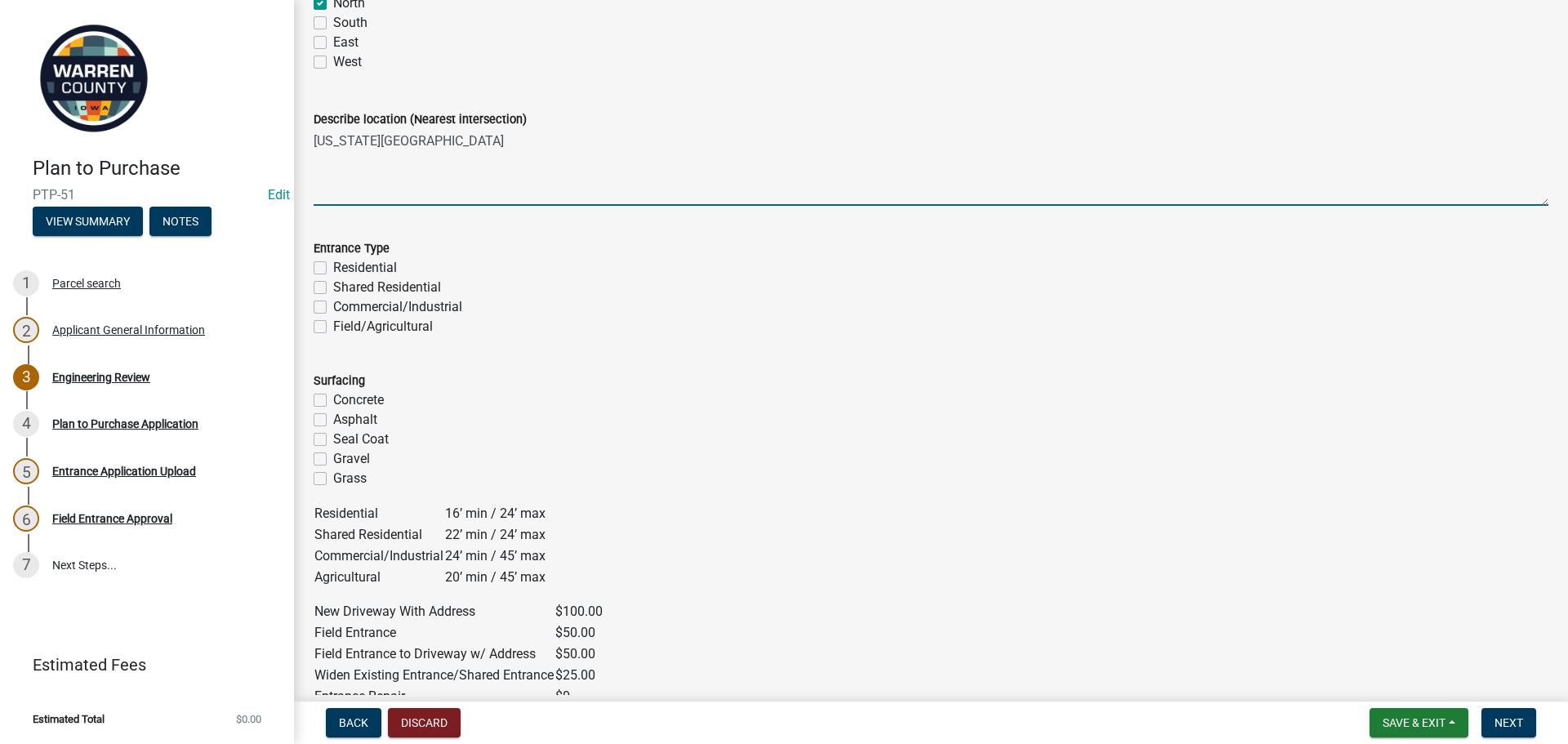
type textarea "[US_STATE][GEOGRAPHIC_DATA]"
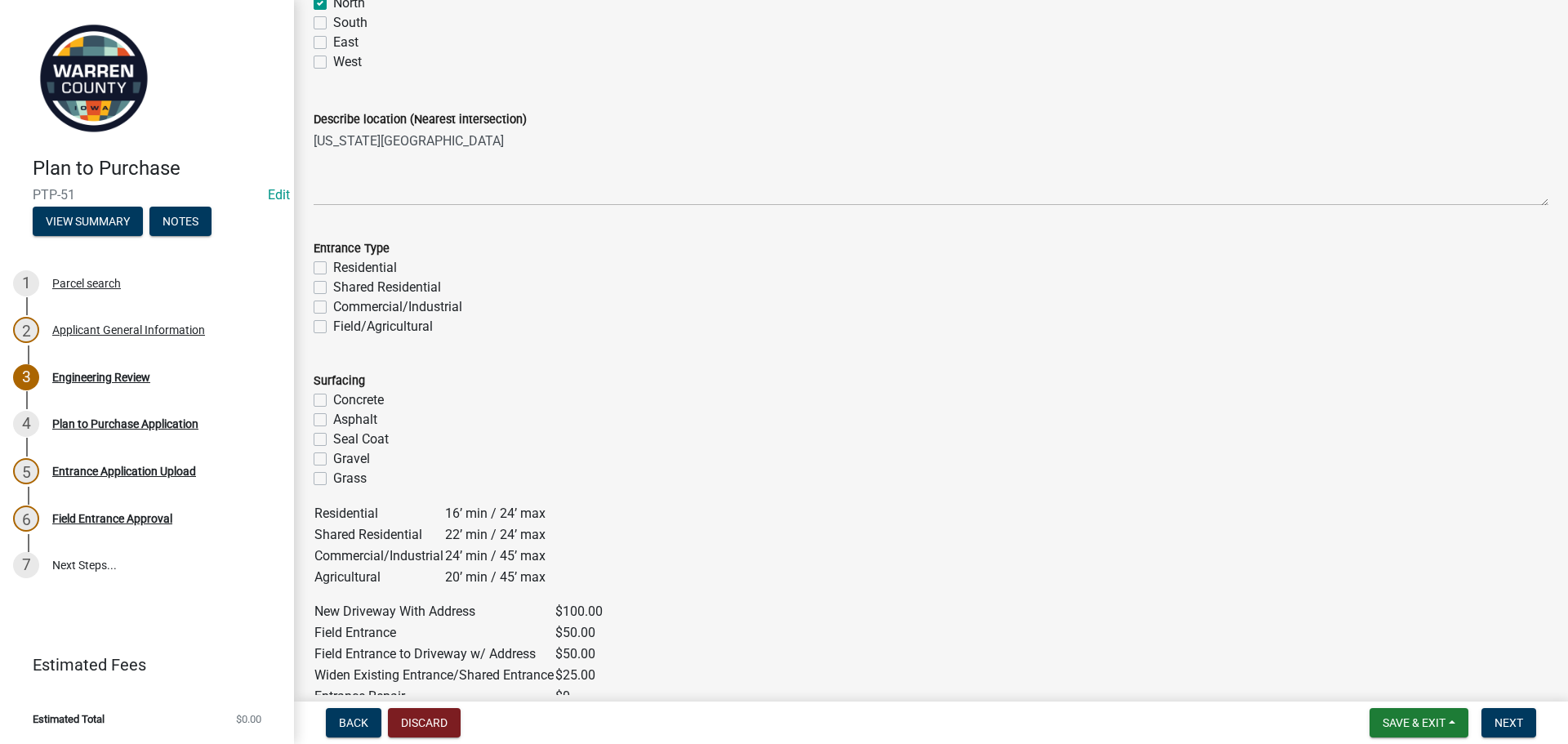
click at [327, 271] on div "Residential" at bounding box center [931, 268] width 1235 height 20
click at [333, 457] on label "Gravel" at bounding box center [351, 459] width 37 height 20
click at [333, 457] on input "Gravel" at bounding box center [338, 454] width 11 height 11
checkbox input "true"
checkbox input "false"
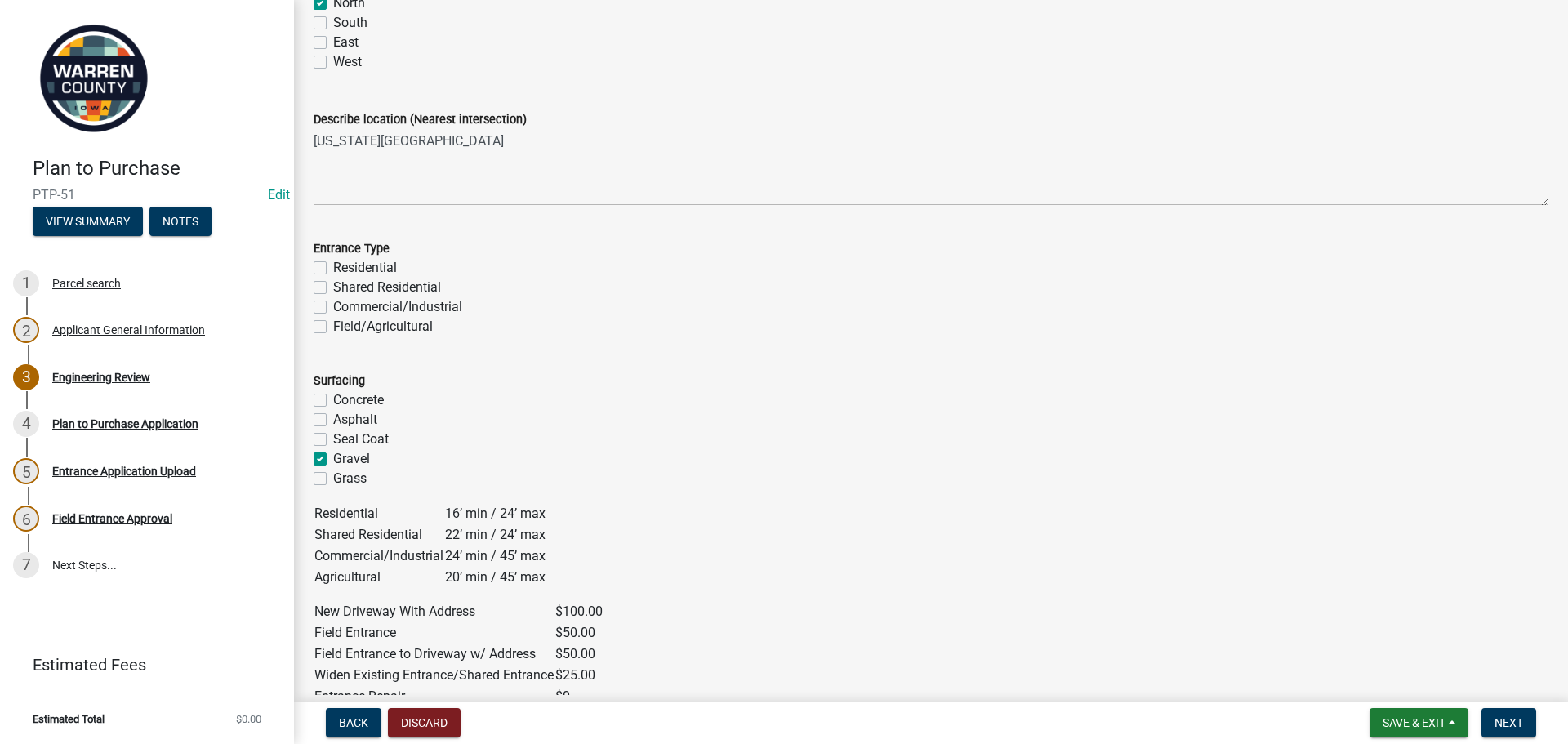
checkbox input "false"
checkbox input "true"
checkbox input "false"
click at [333, 271] on label "Residential" at bounding box center [365, 268] width 64 height 20
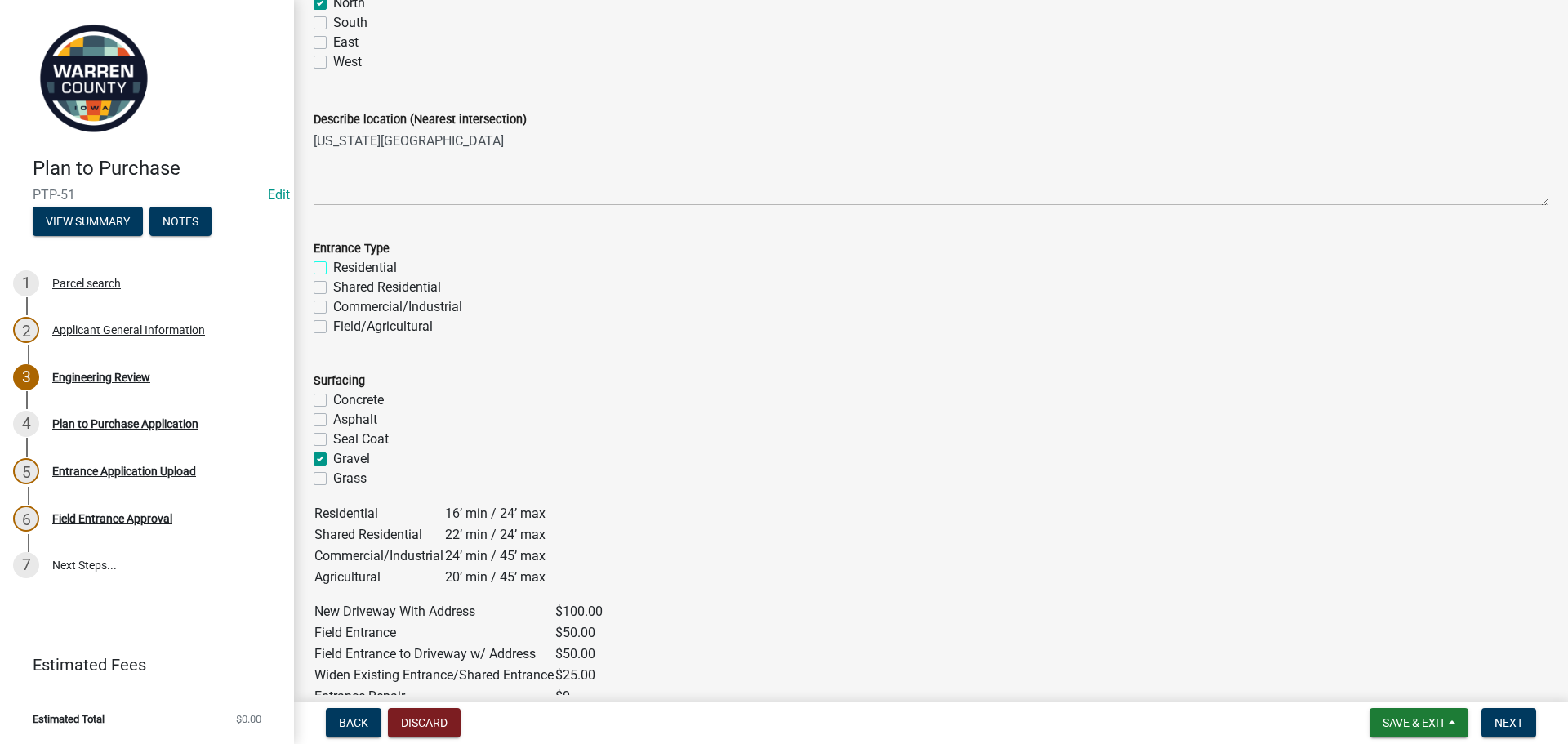
click at [333, 268] on input "Residential" at bounding box center [338, 263] width 11 height 11
checkbox input "true"
checkbox input "false"
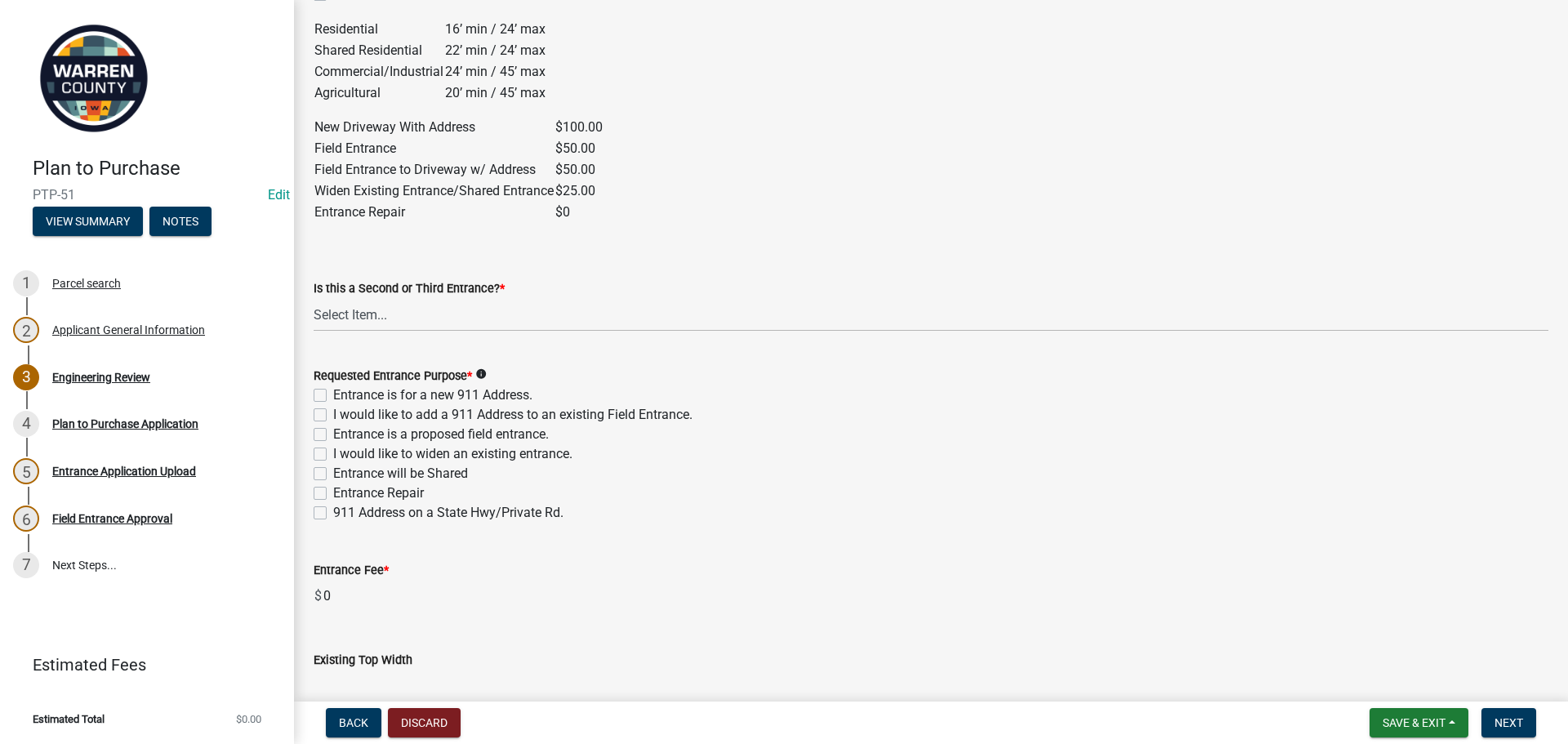
scroll to position [899, 0]
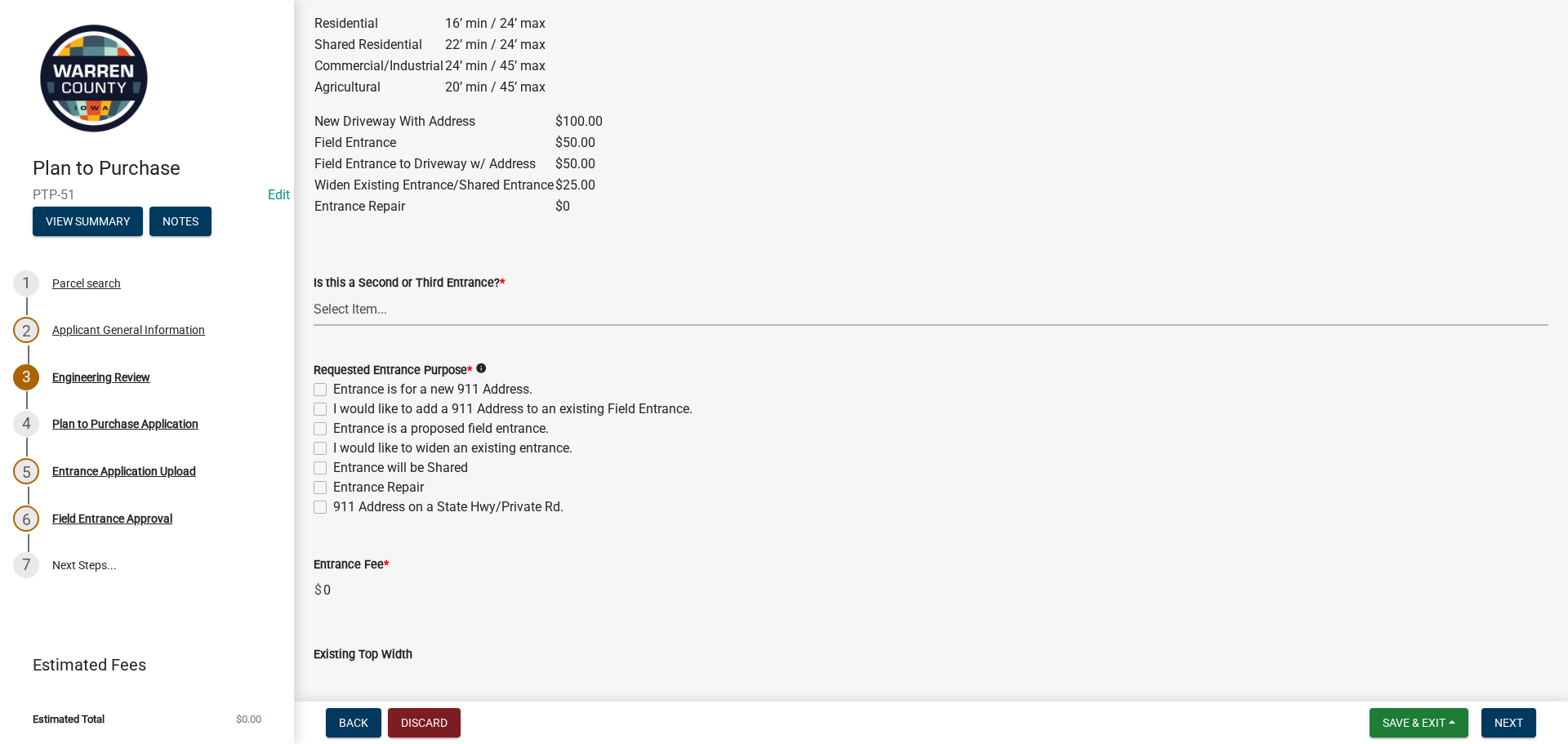
click at [377, 302] on select "Select Item... Yes No" at bounding box center [931, 309] width 1235 height 34
click at [313, 292] on select "Select Item... Yes No" at bounding box center [931, 309] width 1235 height 34
select select "46c9324d-26d2-49e4-b5cd-5f8c50666c5b"
click at [333, 394] on label "Entrance is for a new 911 Address." at bounding box center [433, 390] width 199 height 20
click at [333, 390] on input "Entrance is for a new 911 Address." at bounding box center [338, 385] width 11 height 11
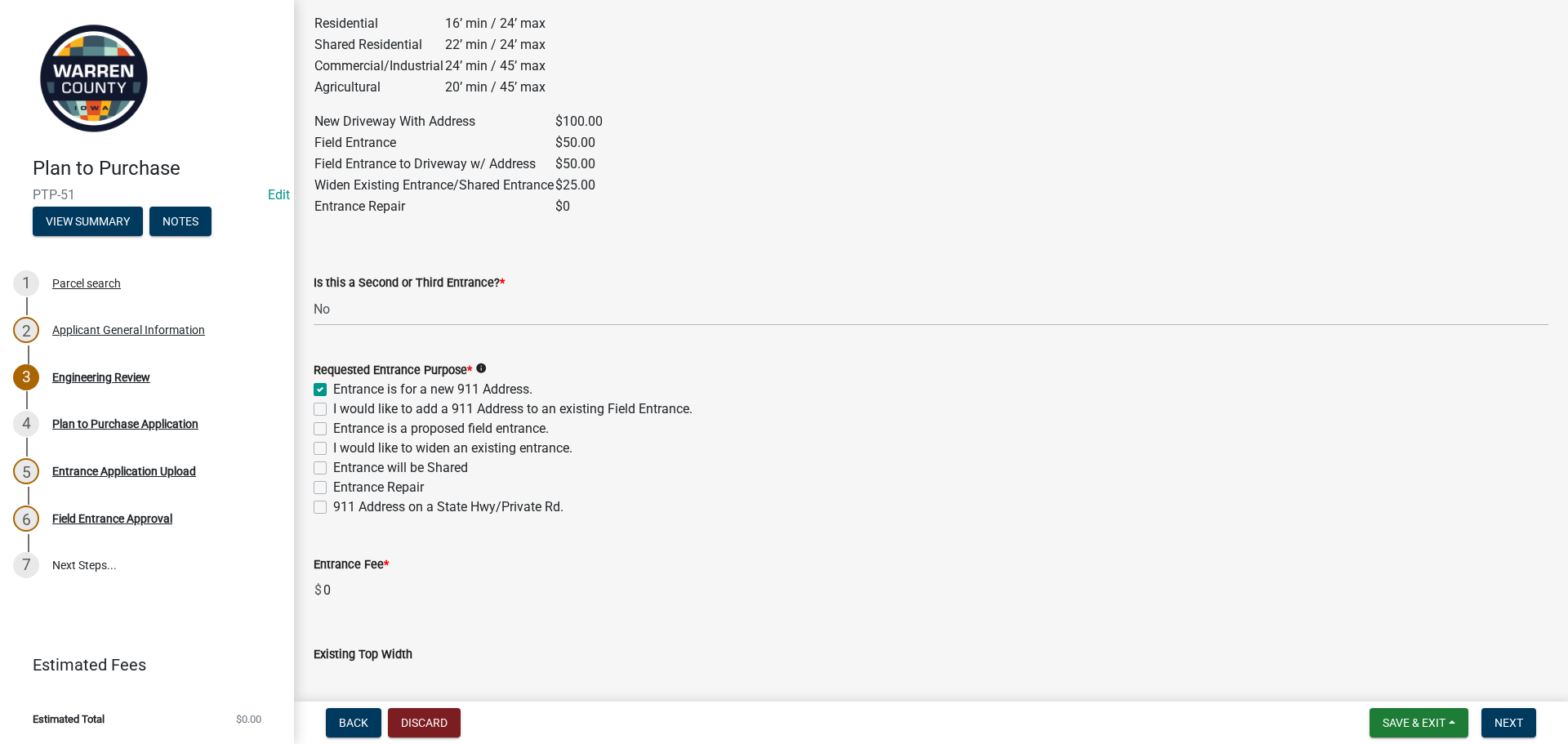
checkbox input "true"
checkbox input "false"
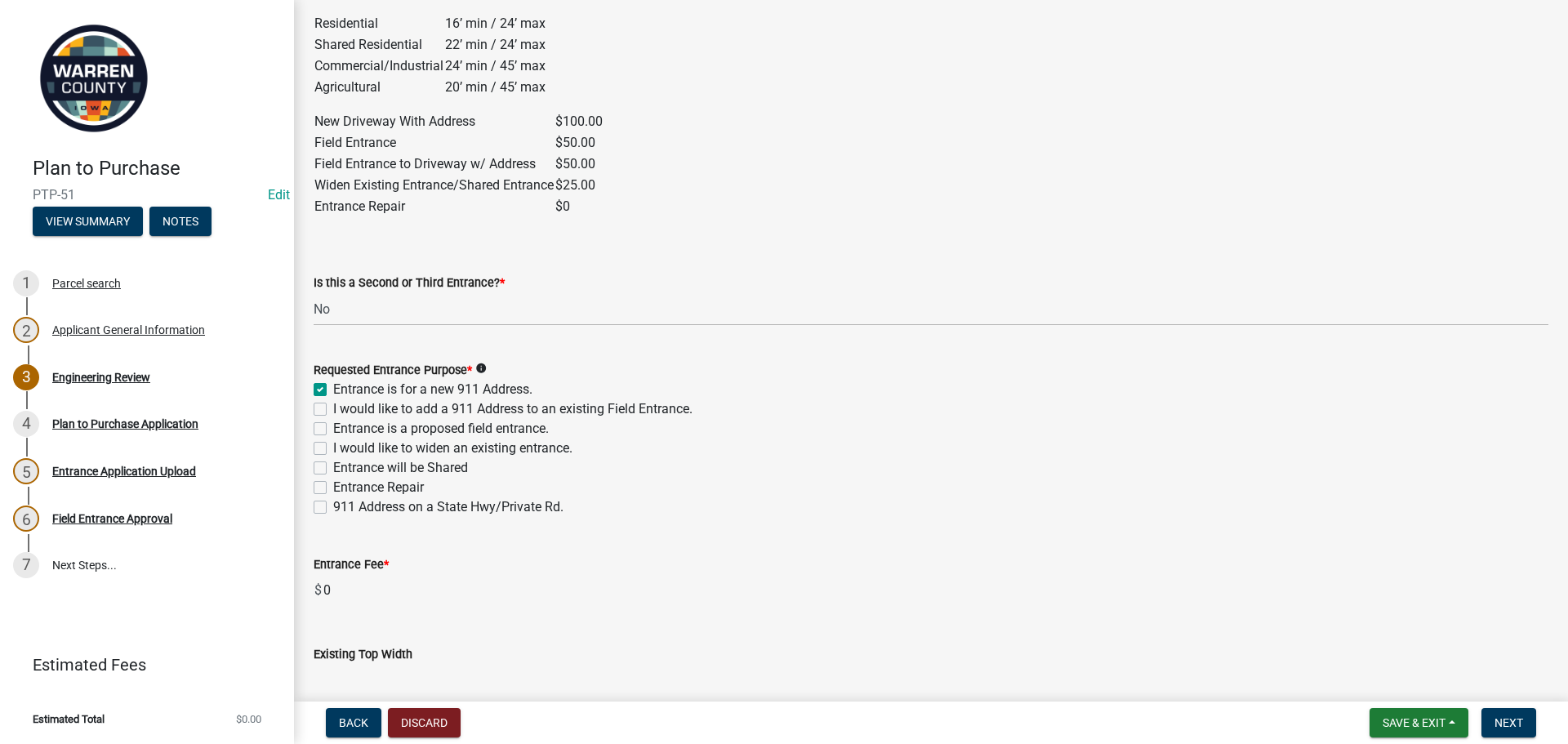
checkbox input "false"
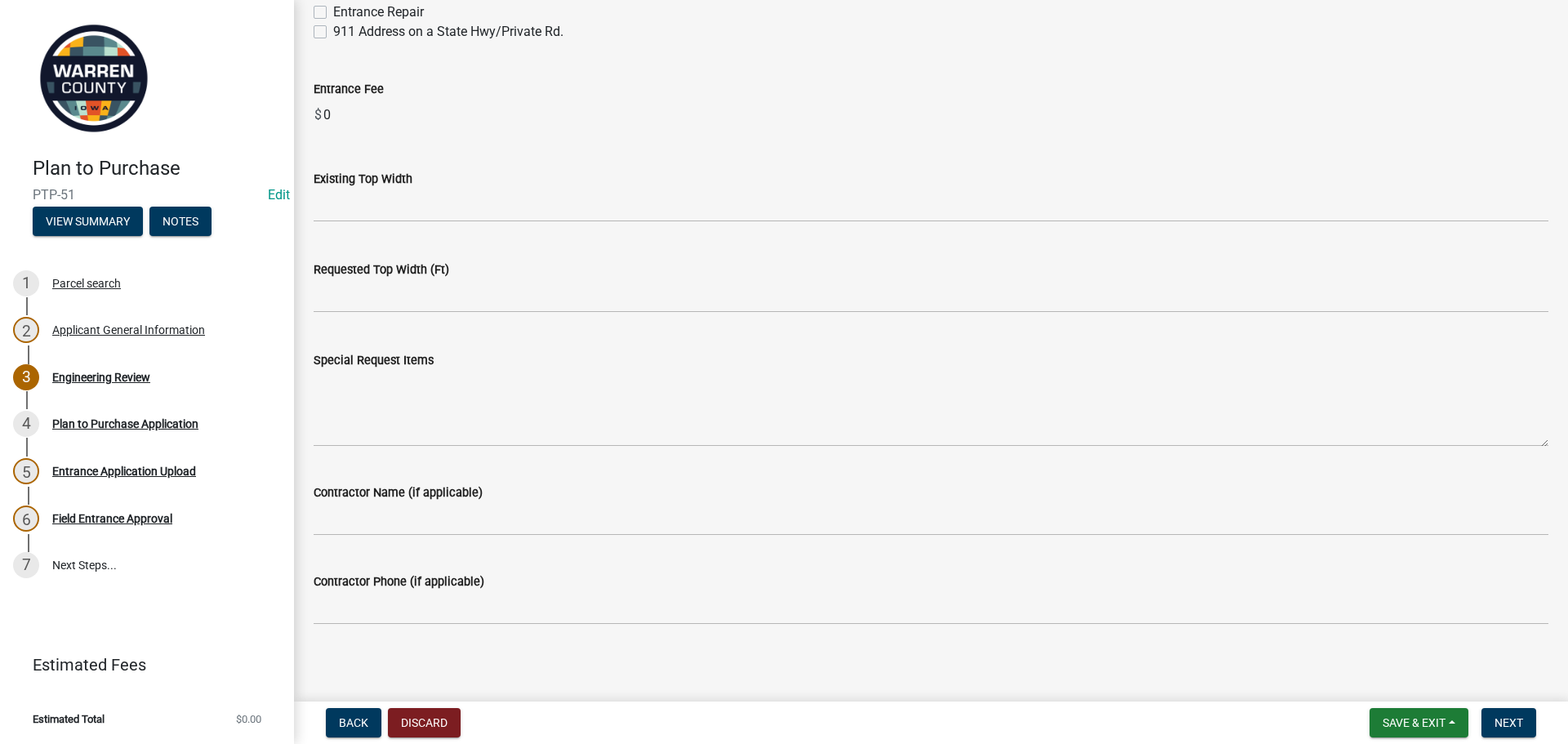
scroll to position [1380, 0]
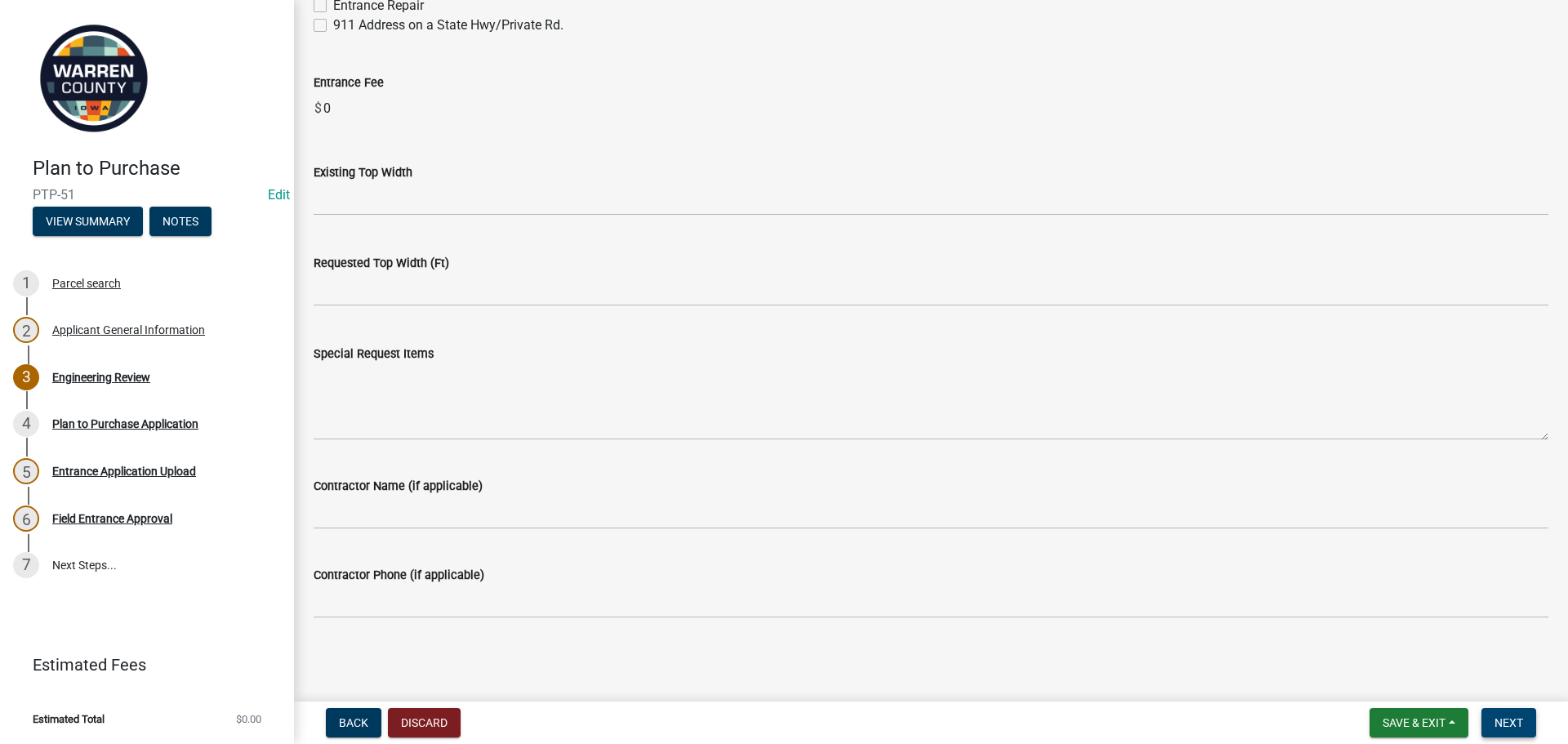
click at [1513, 721] on span "Next" at bounding box center [1509, 722] width 29 height 13
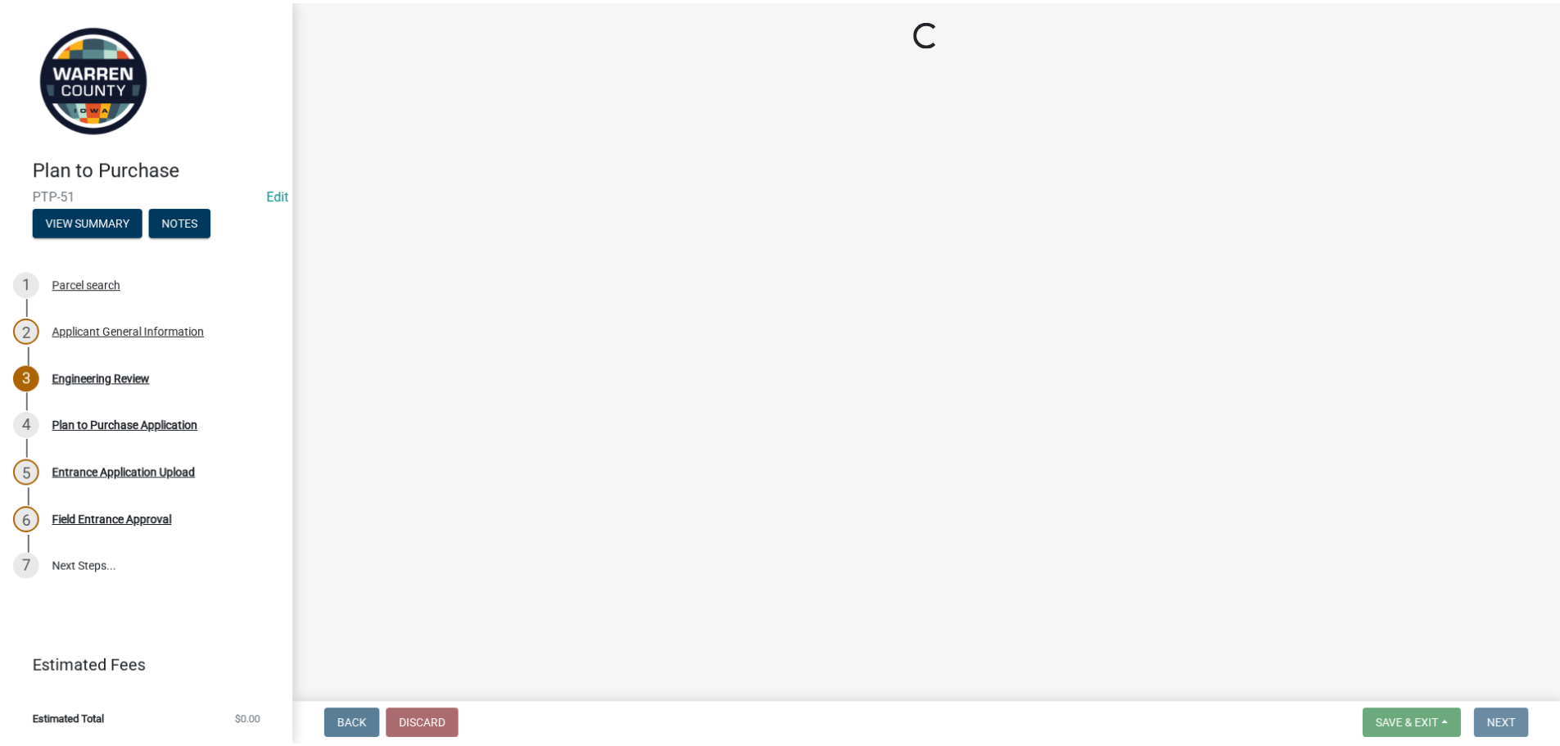
scroll to position [0, 0]
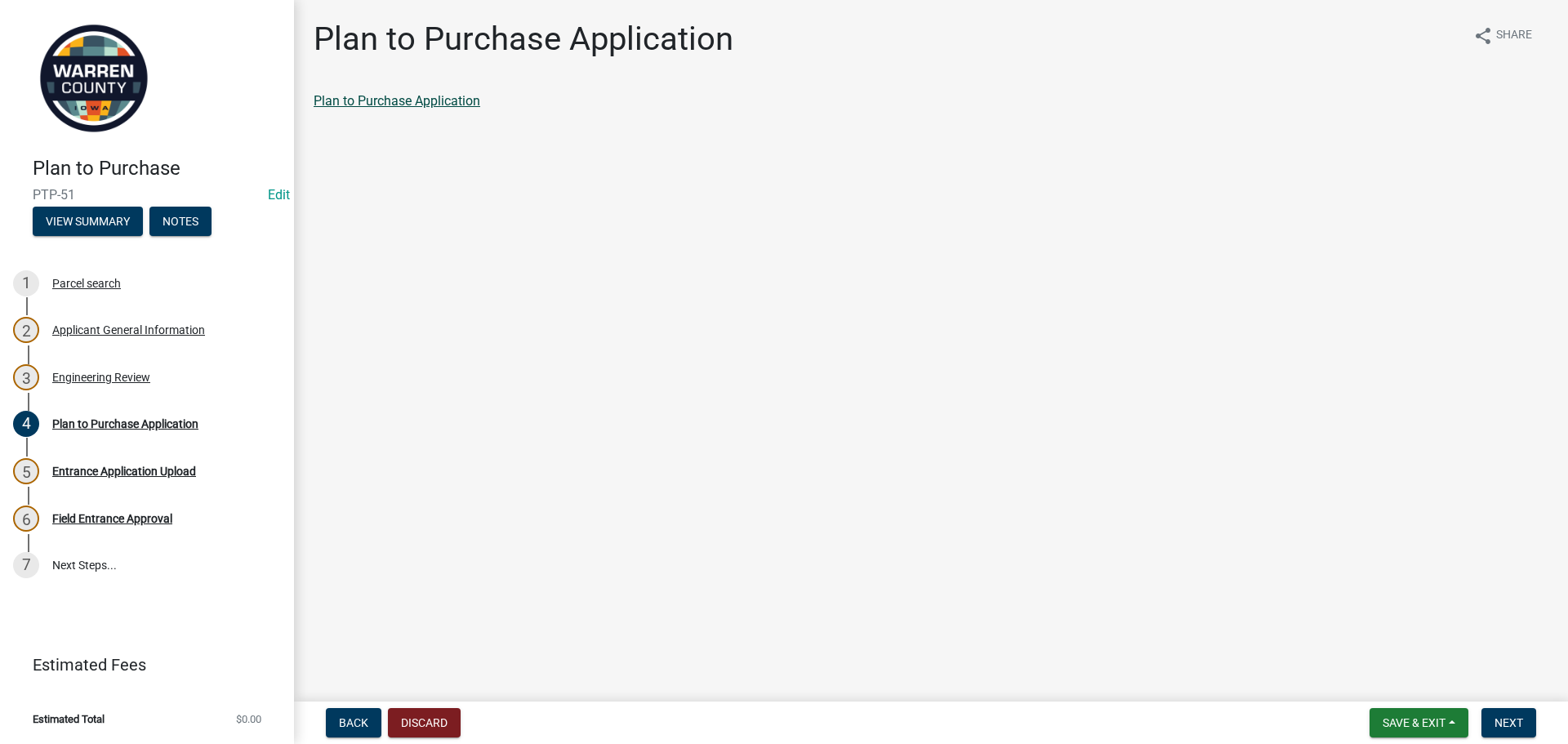
click at [407, 102] on link "Plan to Purchase Application" at bounding box center [396, 101] width 167 height 16
click at [1507, 725] on span "Next" at bounding box center [1509, 722] width 29 height 13
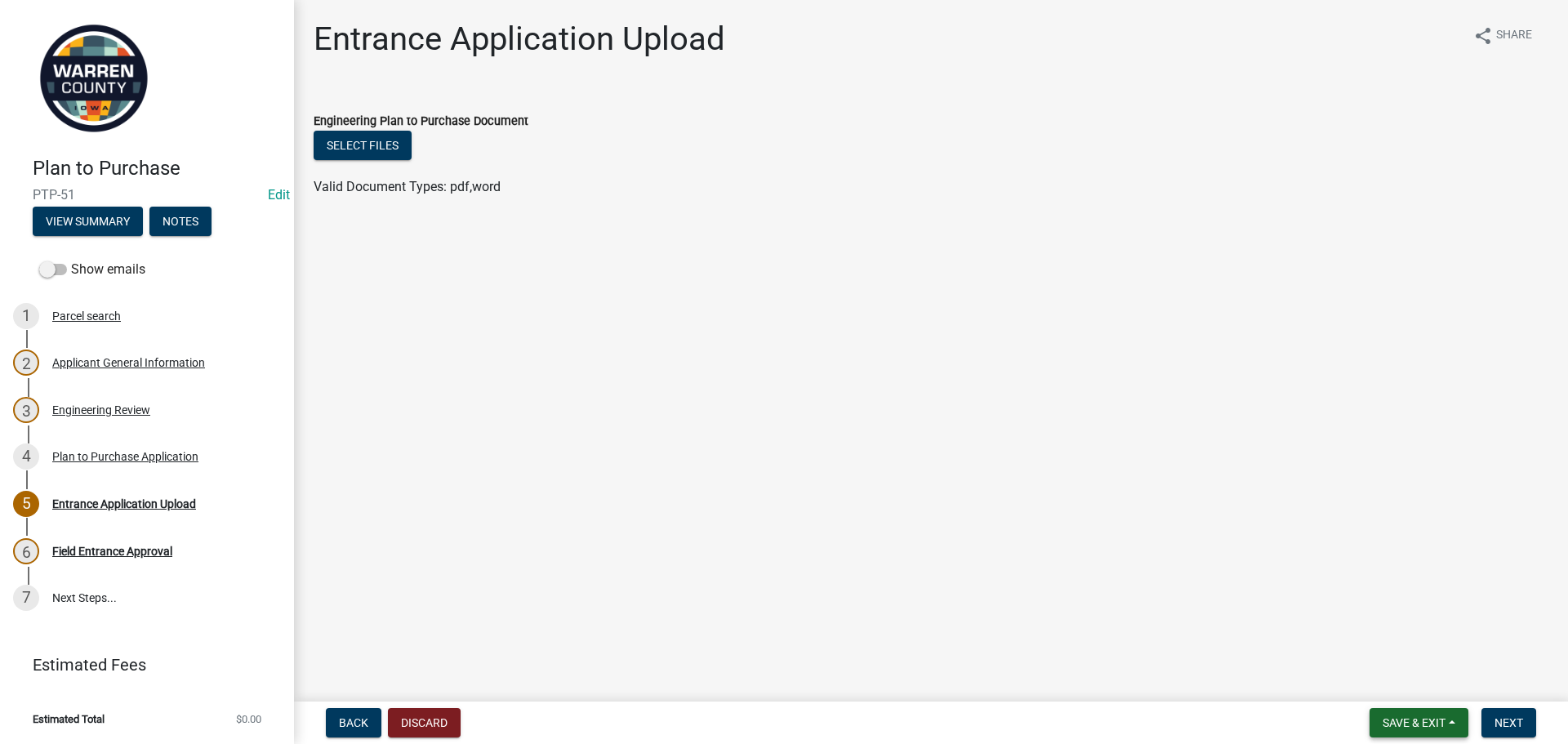
click at [1423, 719] on span "Save & Exit" at bounding box center [1413, 722] width 63 height 13
click at [1407, 689] on button "Save & Exit" at bounding box center [1402, 680] width 131 height 39
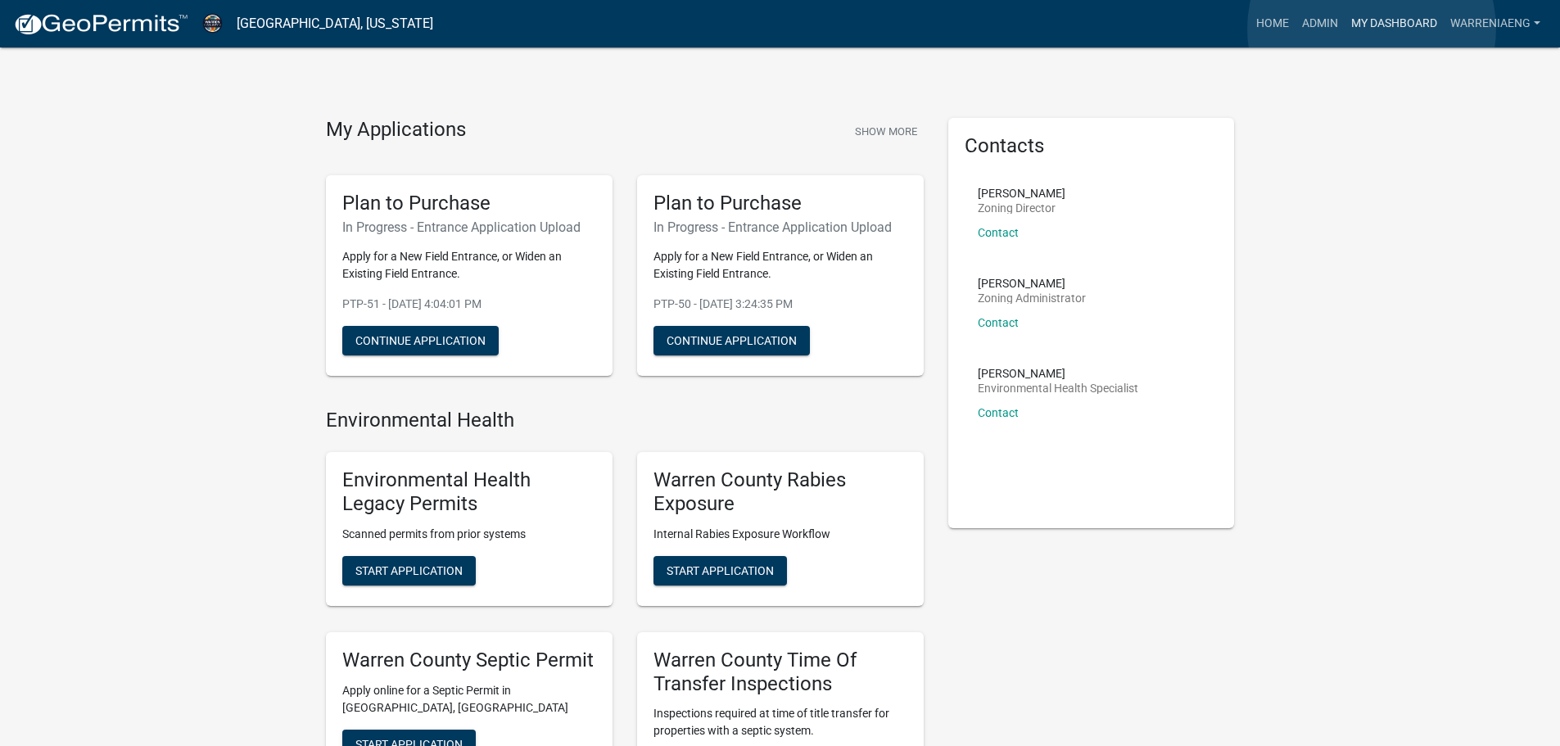
click at [1372, 29] on link "My Dashboard" at bounding box center [1394, 23] width 99 height 31
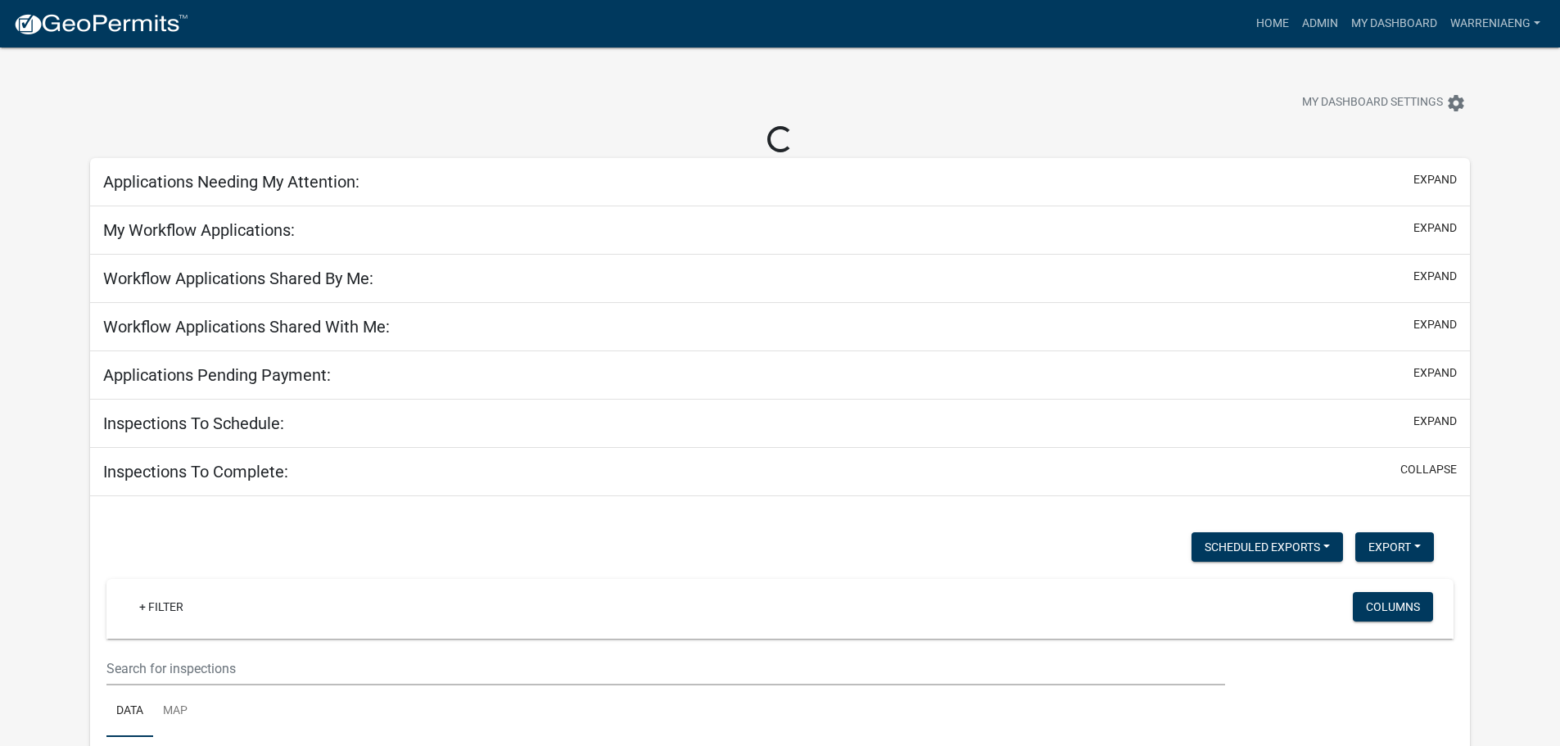
select select "3: 100"
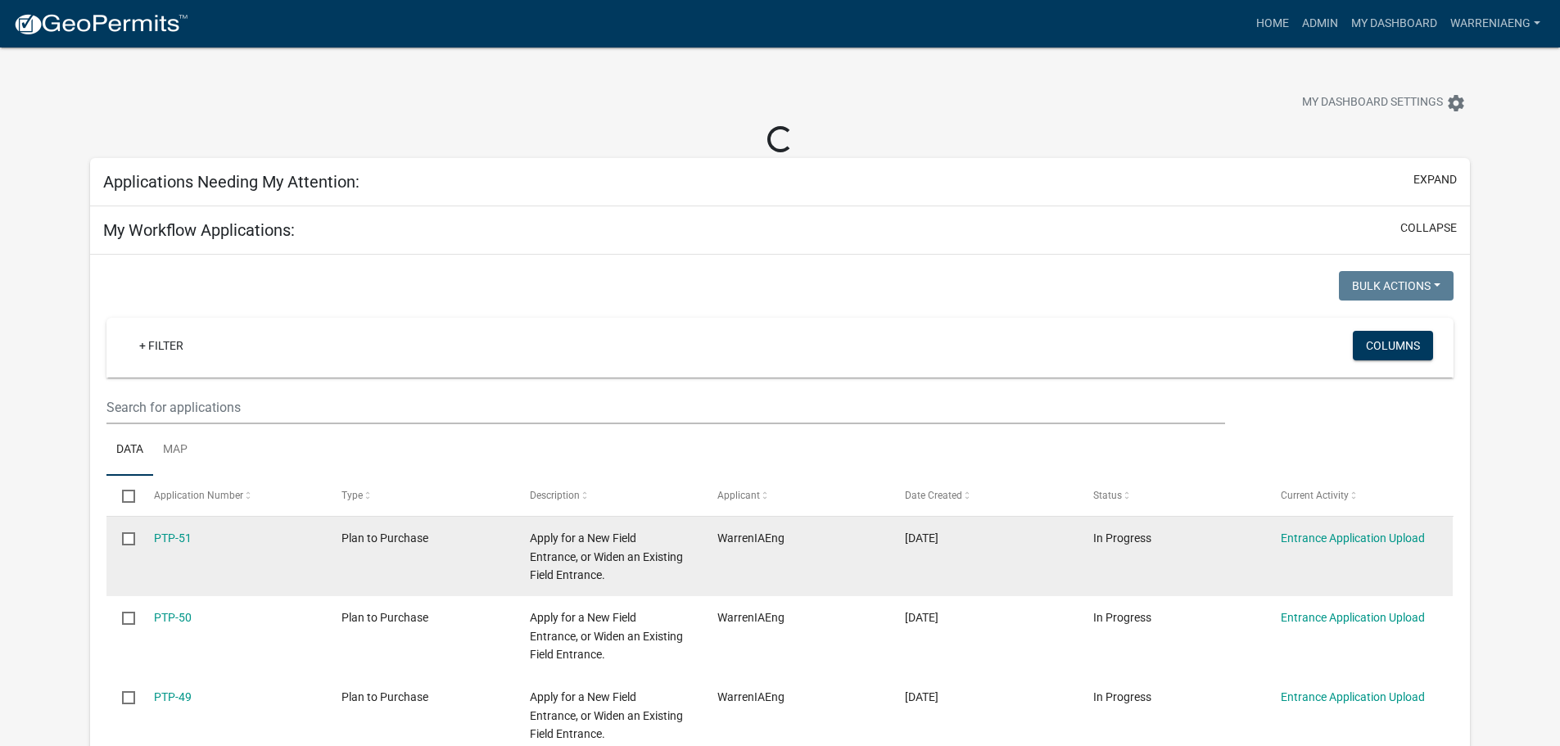
select select "2: 50"
